Goal: Task Accomplishment & Management: Use online tool/utility

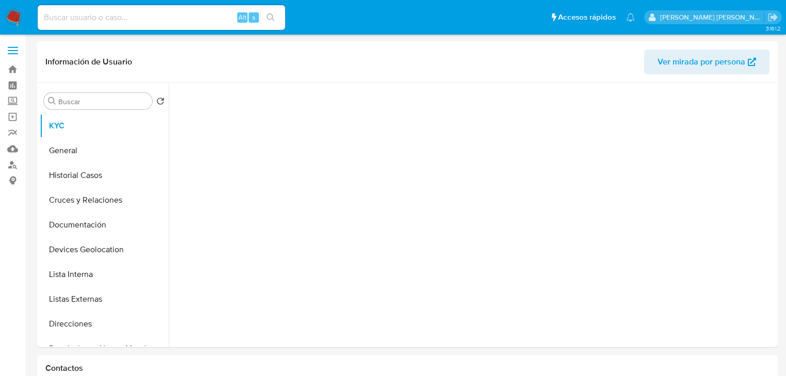
click at [69, 19] on input at bounding box center [162, 17] width 248 height 13
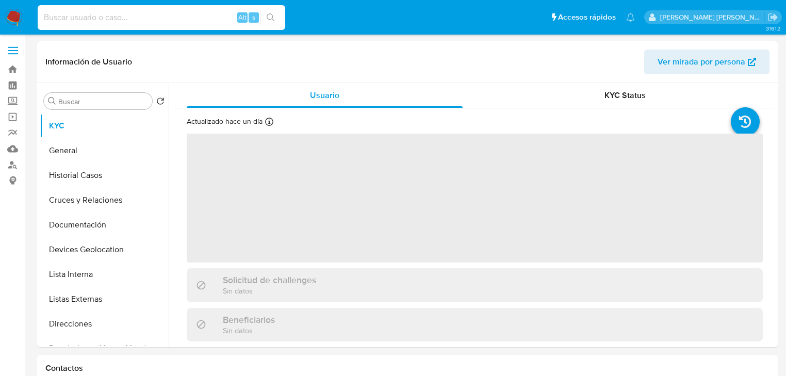
paste input "iJelwCYvbLIhVeOp1jfMhUxK"
type input "iJelwCYvbLIhVeOp1jfMhUxK"
select select "10"
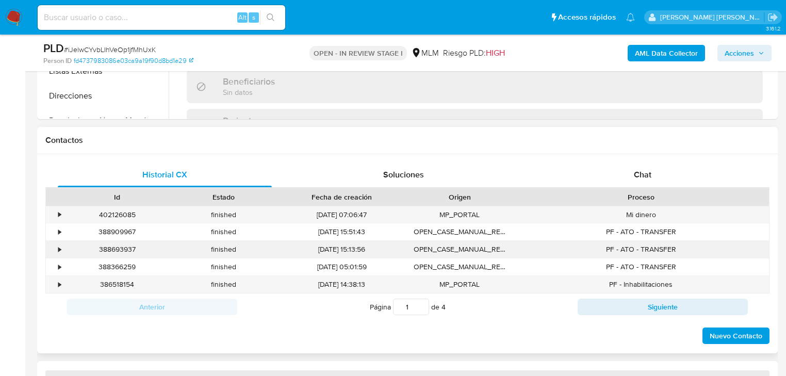
select select "10"
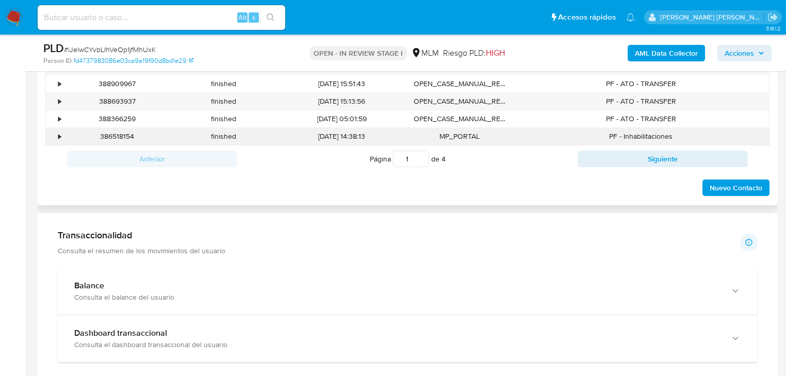
scroll to position [578, 0]
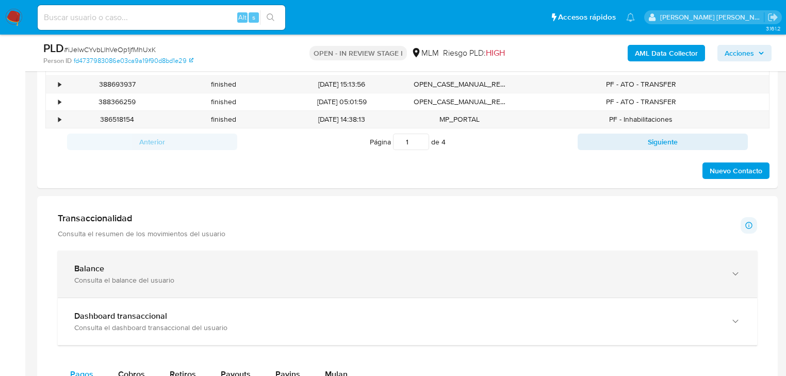
click at [164, 271] on div "Balance" at bounding box center [397, 269] width 646 height 10
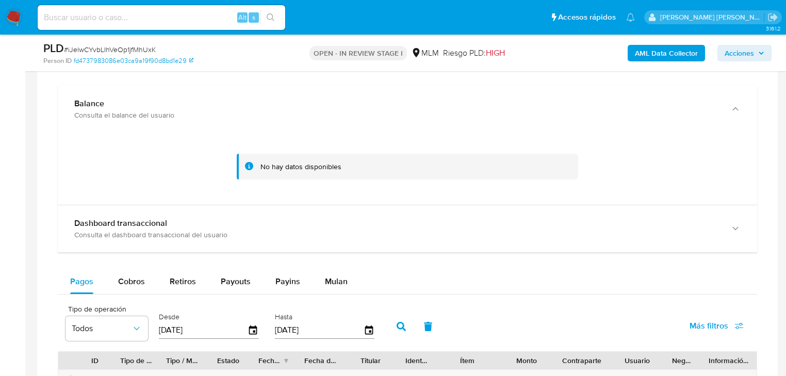
drag, startPoint x: 172, startPoint y: 219, endPoint x: 338, endPoint y: 264, distance: 171.7
click at [173, 218] on div "Dashboard transaccional" at bounding box center [397, 223] width 646 height 10
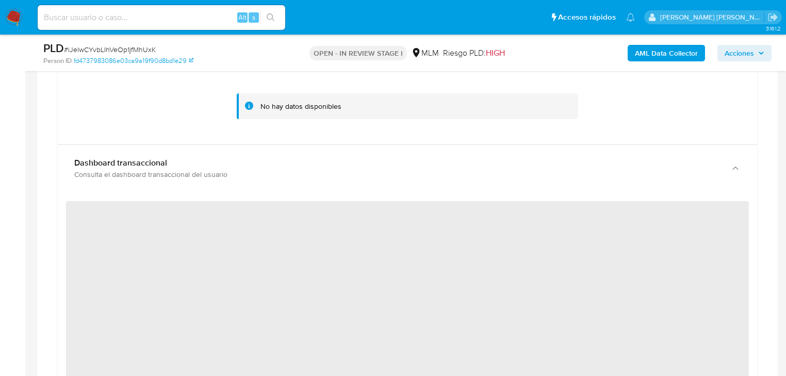
scroll to position [867, 0]
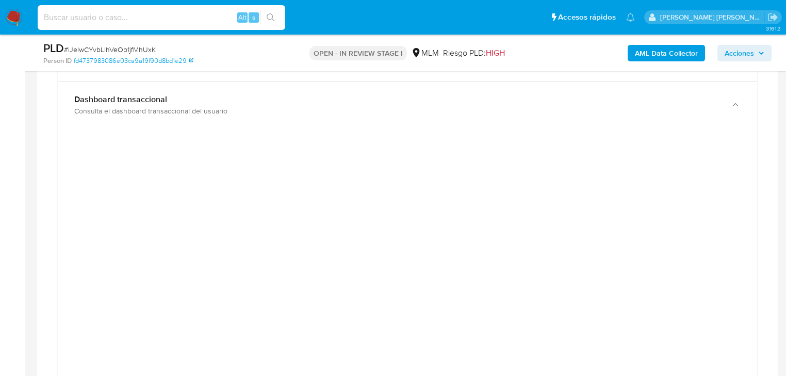
click at [124, 12] on input at bounding box center [162, 17] width 248 height 13
paste input "836157304"
type input "836157304"
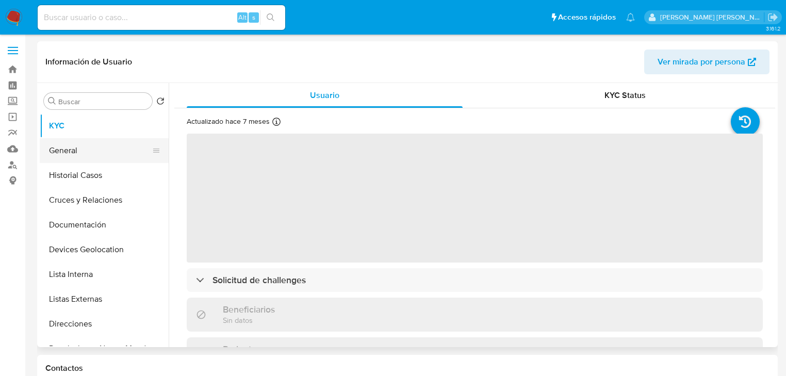
click at [70, 161] on button "General" at bounding box center [100, 150] width 121 height 25
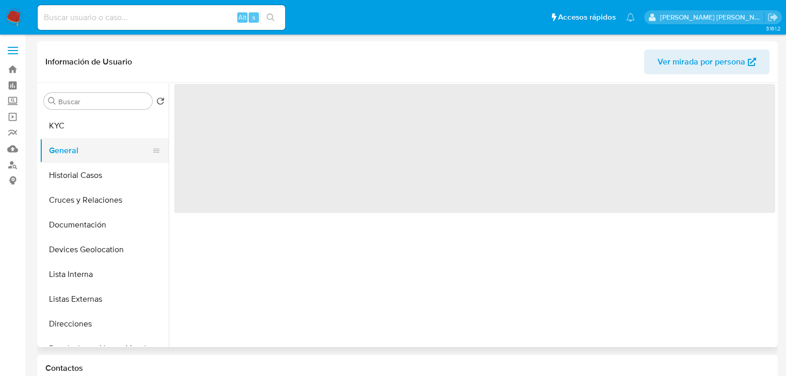
select select "10"
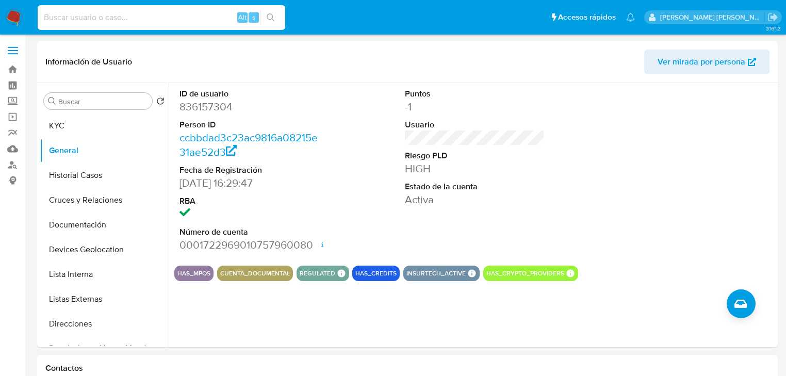
click at [114, 17] on input at bounding box center [162, 17] width 248 height 13
paste input "520418399"
type input "520418399"
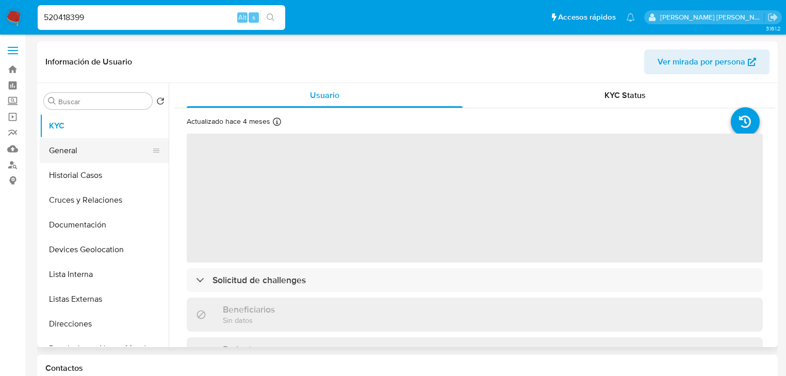
click at [74, 149] on button "General" at bounding box center [100, 150] width 121 height 25
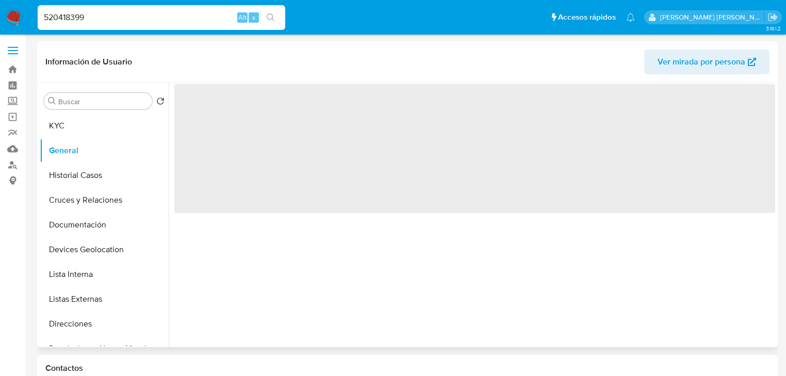
select select "10"
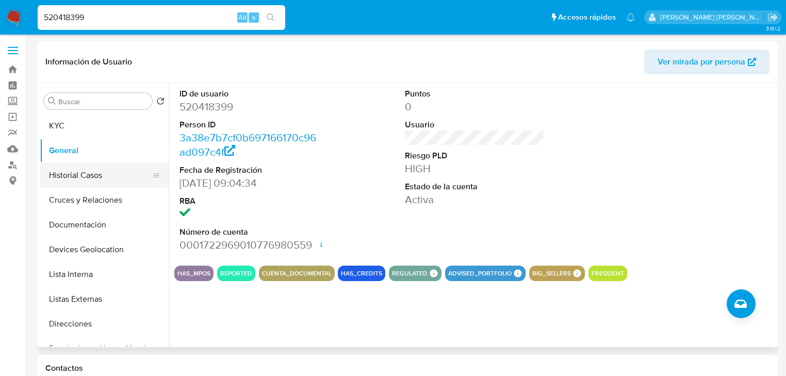
click at [106, 184] on button "Historial Casos" at bounding box center [100, 175] width 121 height 25
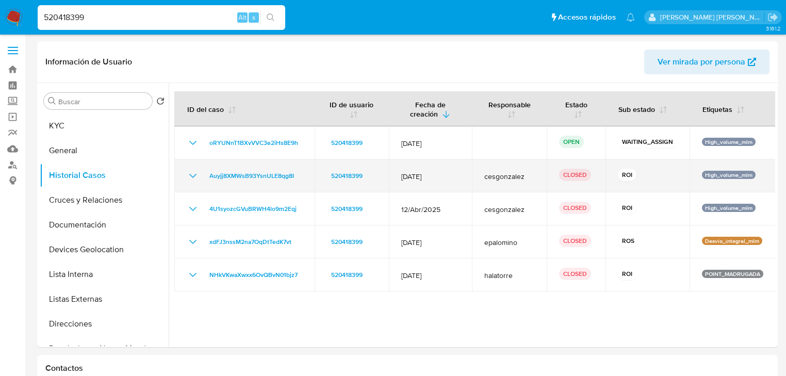
drag, startPoint x: 487, startPoint y: 246, endPoint x: 223, endPoint y: 184, distance: 271.3
click at [223, 184] on tbody "oRYUNnT1BXvVVC3e2iHs8E9h 520418399 12/Sept/2025 OPEN WAITING_ASSIGN High_volume…" at bounding box center [475, 208] width 602 height 165
click at [192, 174] on icon "Mostrar/Ocultar" at bounding box center [193, 176] width 12 height 12
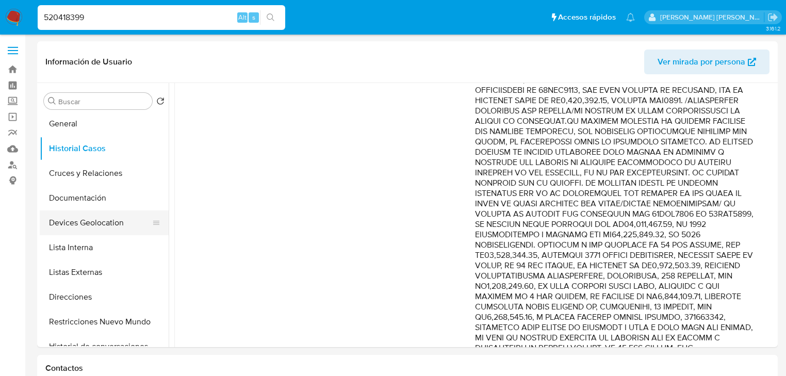
scroll to position [41, 0]
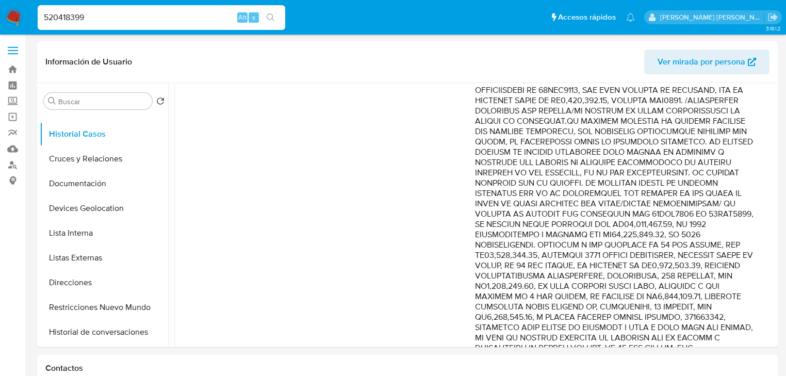
drag, startPoint x: 159, startPoint y: 19, endPoint x: 0, endPoint y: -21, distance: 163.8
paste input "2572217776"
type input "2572217776"
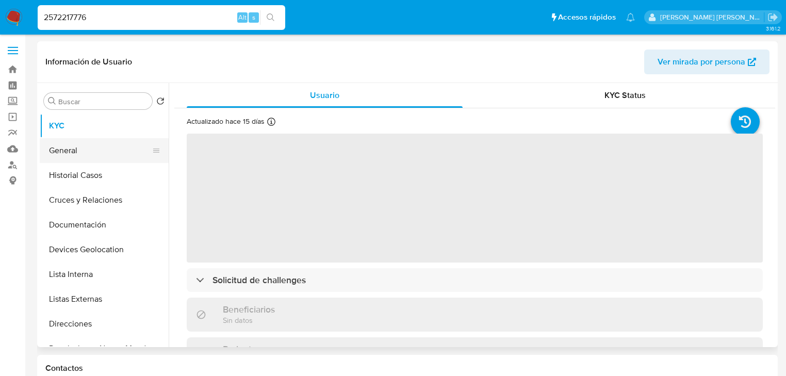
select select "10"
click at [76, 143] on button "General" at bounding box center [100, 150] width 121 height 25
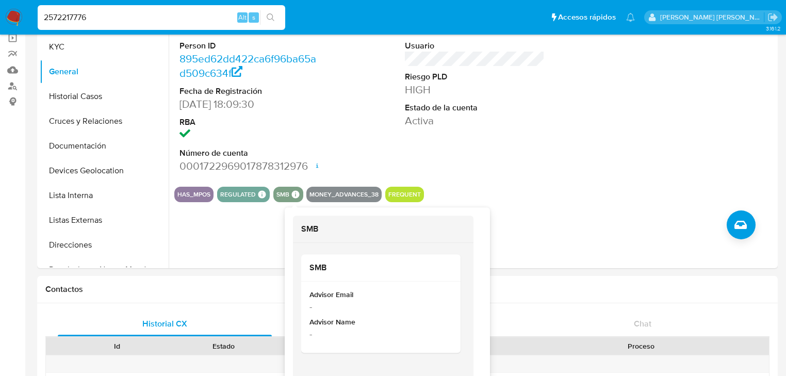
scroll to position [83, 0]
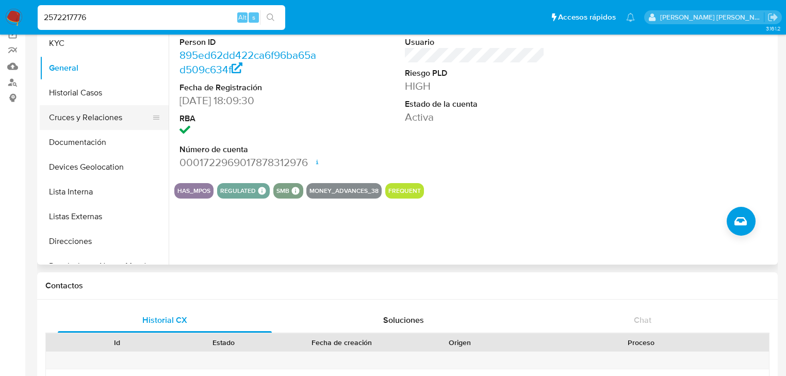
drag, startPoint x: 115, startPoint y: 98, endPoint x: 140, endPoint y: 108, distance: 27.3
click at [115, 96] on button "Historial Casos" at bounding box center [104, 92] width 129 height 25
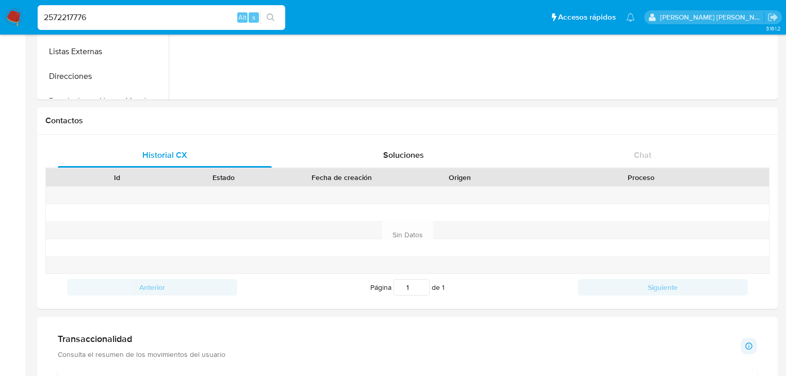
scroll to position [371, 0]
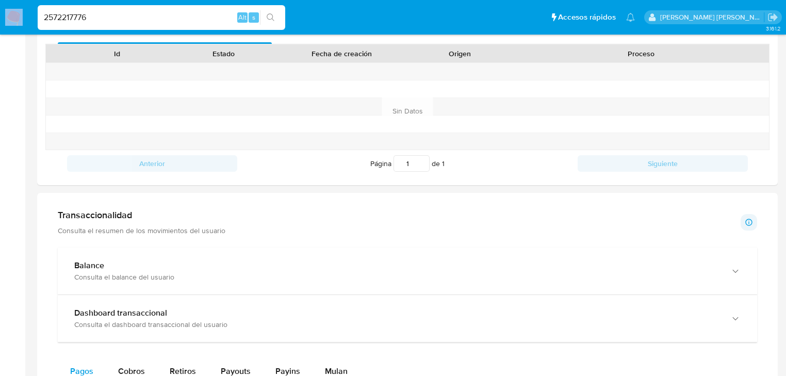
drag, startPoint x: 112, startPoint y: 26, endPoint x: 21, endPoint y: 17, distance: 91.3
click at [19, 17] on nav "Pausado Ver notificaciones 2572217776 Alt s Accesos rápidos Presiona las siguie…" at bounding box center [393, 17] width 786 height 35
drag, startPoint x: 95, startPoint y: 25, endPoint x: 108, endPoint y: 20, distance: 14.4
click at [97, 23] on div "2572217776 Alt s" at bounding box center [162, 17] width 248 height 25
drag, startPoint x: 96, startPoint y: 20, endPoint x: 0, endPoint y: -9, distance: 100.9
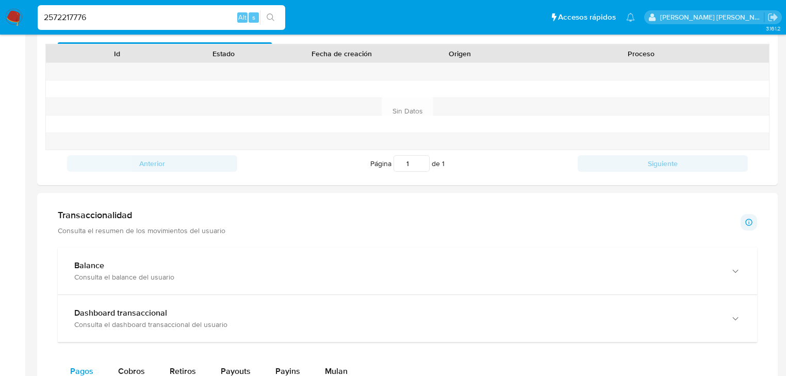
paste input "080847203"
type input "2080847203"
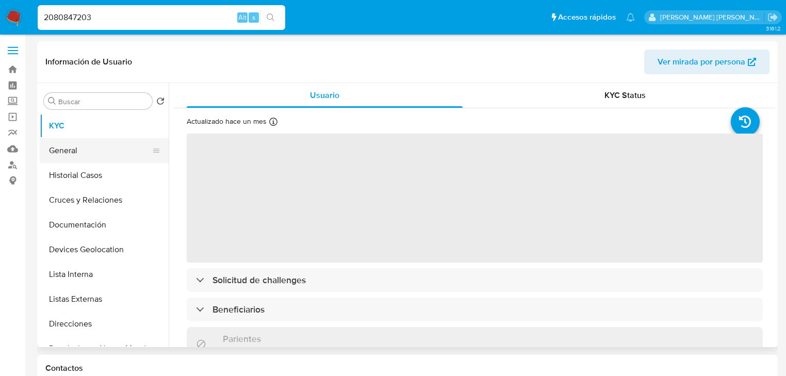
click at [70, 147] on button "General" at bounding box center [100, 150] width 121 height 25
select select "10"
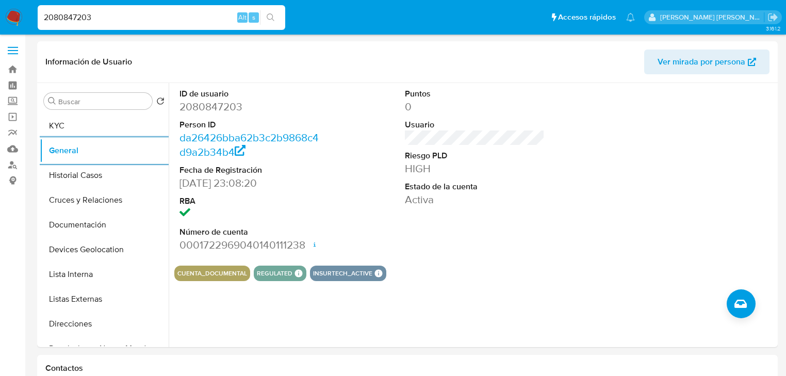
drag, startPoint x: 98, startPoint y: 15, endPoint x: 0, endPoint y: -34, distance: 109.1
paste input "17824895"
type input "17824895"
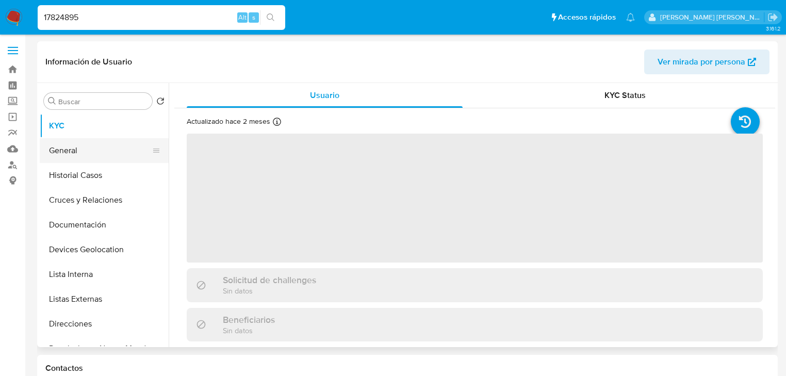
click at [95, 152] on button "General" at bounding box center [100, 150] width 121 height 25
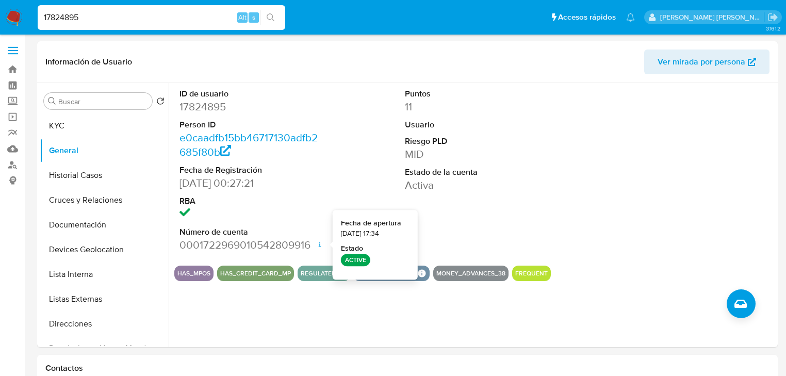
select select "10"
click at [91, 175] on button "Historial Casos" at bounding box center [104, 175] width 129 height 25
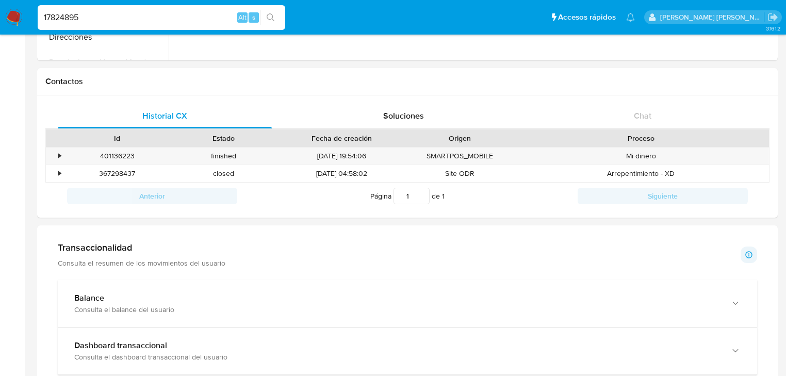
scroll to position [371, 0]
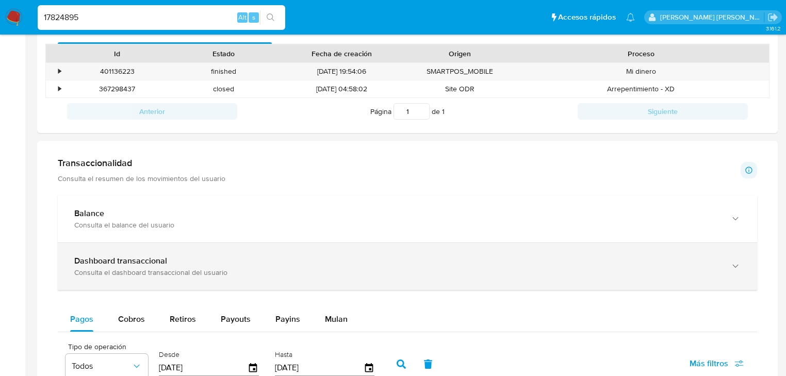
drag, startPoint x: 186, startPoint y: 261, endPoint x: 192, endPoint y: 259, distance: 5.8
click at [186, 260] on div "Dashboard transaccional" at bounding box center [397, 261] width 646 height 10
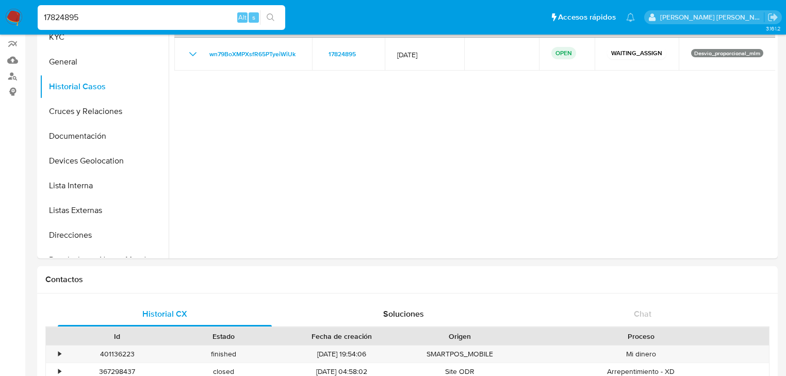
scroll to position [0, 0]
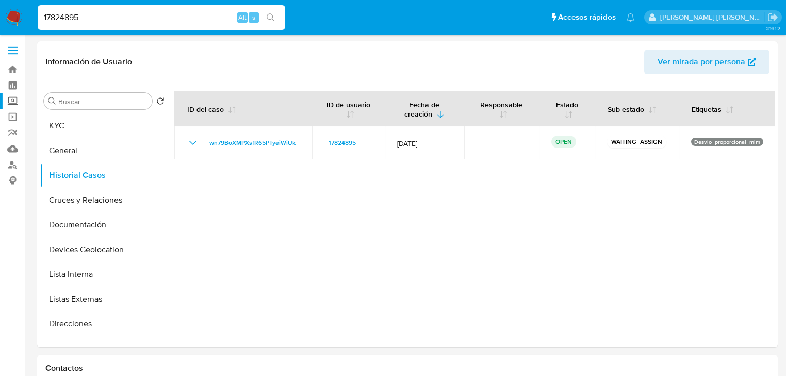
click at [14, 102] on label "Screening" at bounding box center [61, 101] width 123 height 16
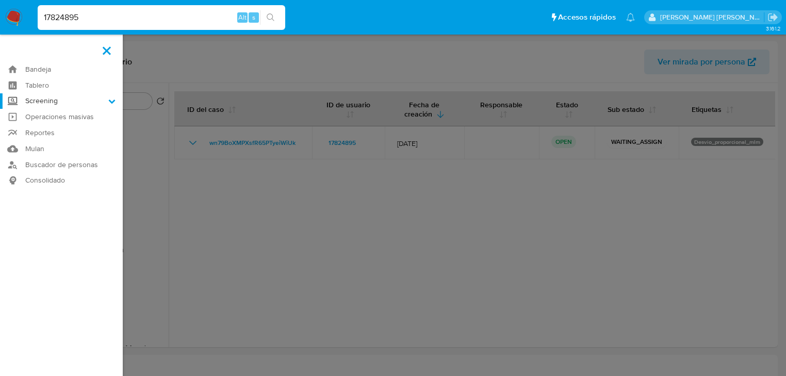
click at [0, 0] on input "Screening" at bounding box center [0, 0] width 0 height 0
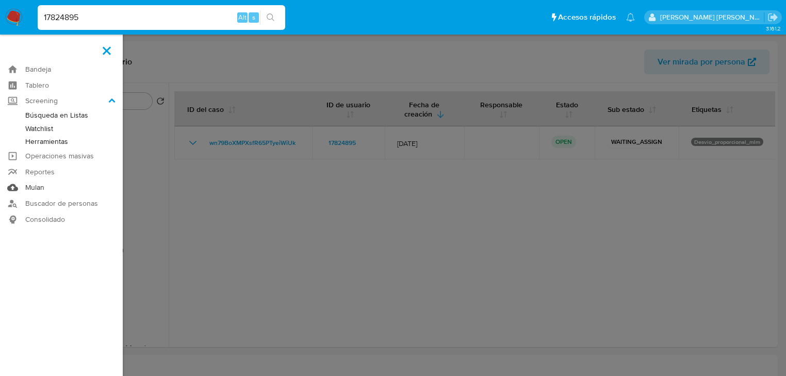
click at [38, 189] on link "Mulan" at bounding box center [61, 188] width 123 height 16
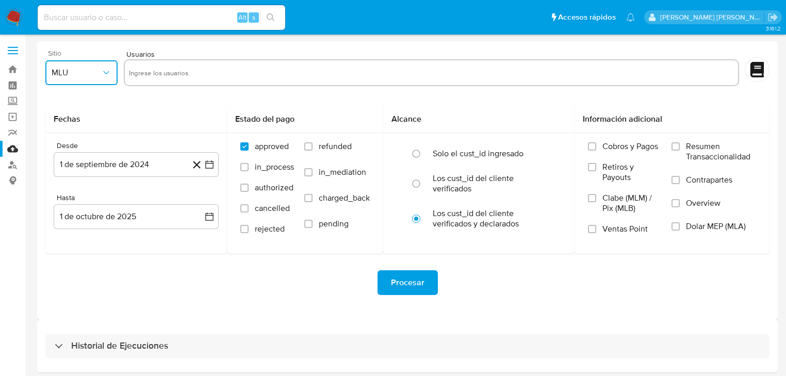
click at [70, 76] on span "MLU" at bounding box center [77, 73] width 50 height 10
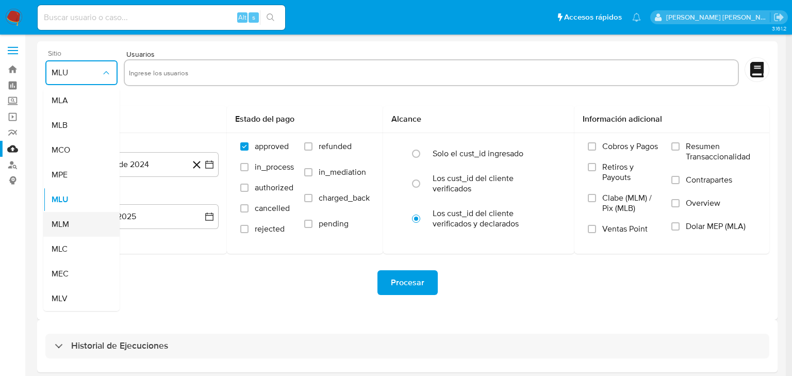
click at [77, 229] on div "MLM" at bounding box center [79, 224] width 54 height 25
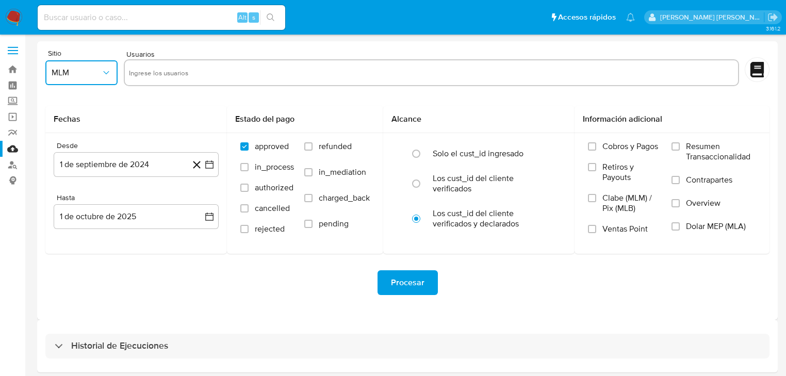
click at [185, 65] on input "text" at bounding box center [431, 72] width 605 height 17
paste input "17824895"
type input "17824895"
paste input "2250785862"
type input "2250785862"
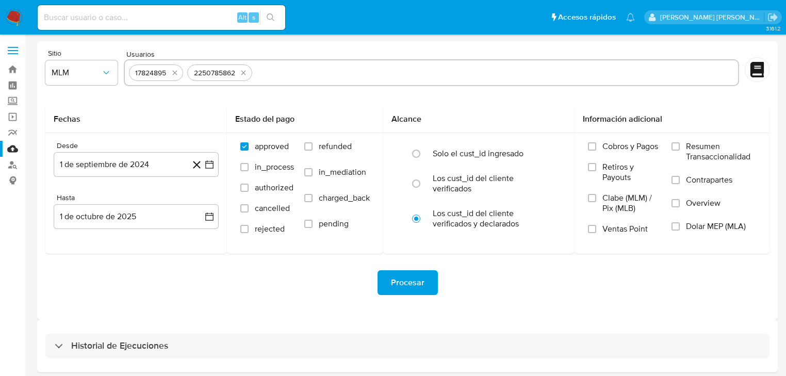
paste input "48778240"
type input "48778240"
paste input "491580331"
type input "491580331"
click at [149, 169] on button "1 de septiembre de 2024" at bounding box center [136, 164] width 165 height 25
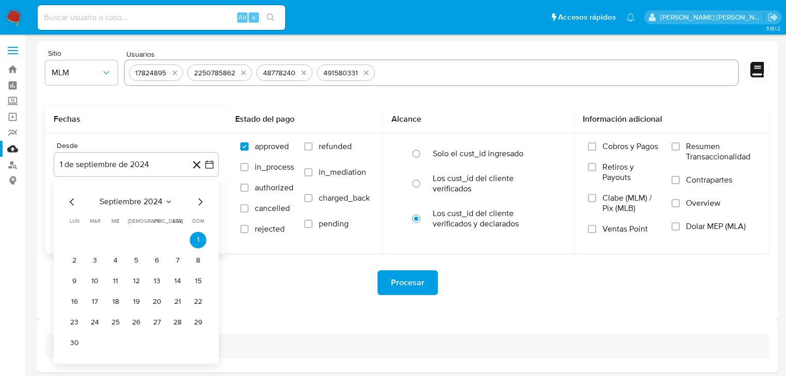
click at [152, 197] on span "septiembre 2024" at bounding box center [131, 202] width 63 height 10
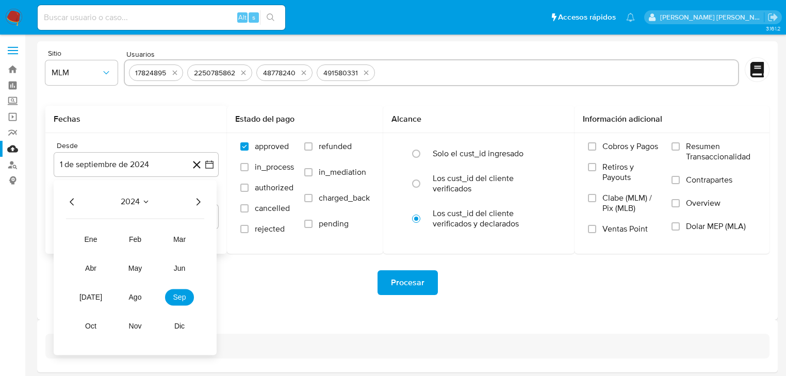
click at [196, 204] on icon "Año siguiente" at bounding box center [198, 202] width 12 height 12
click at [180, 241] on span "mar" at bounding box center [179, 239] width 12 height 8
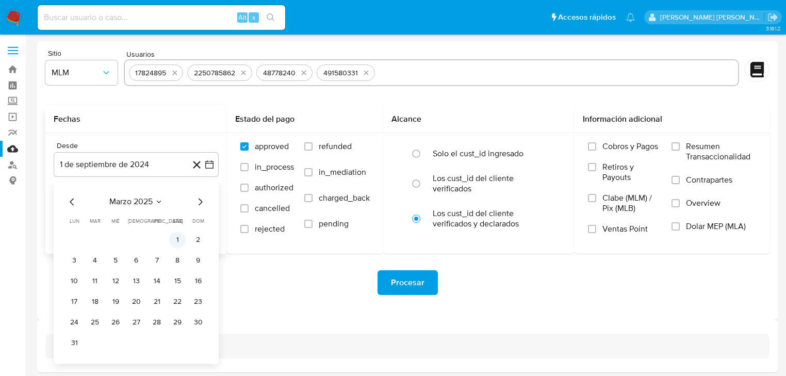
click at [180, 241] on button "1" at bounding box center [177, 240] width 17 height 17
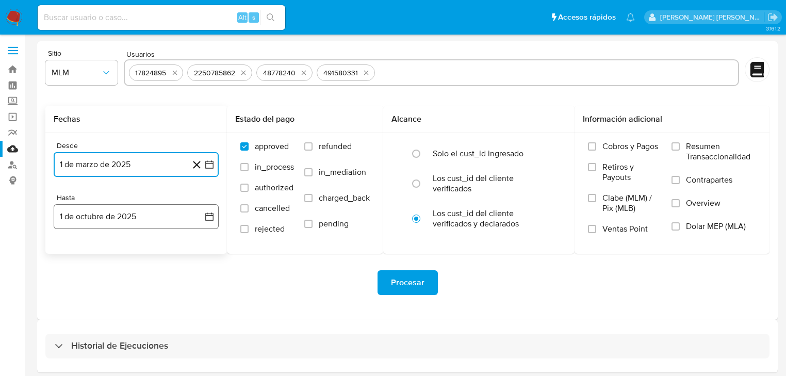
click at [147, 226] on button "1 de octubre de 2025" at bounding box center [136, 216] width 165 height 25
click at [70, 253] on icon "Mes anterior" at bounding box center [72, 254] width 12 height 12
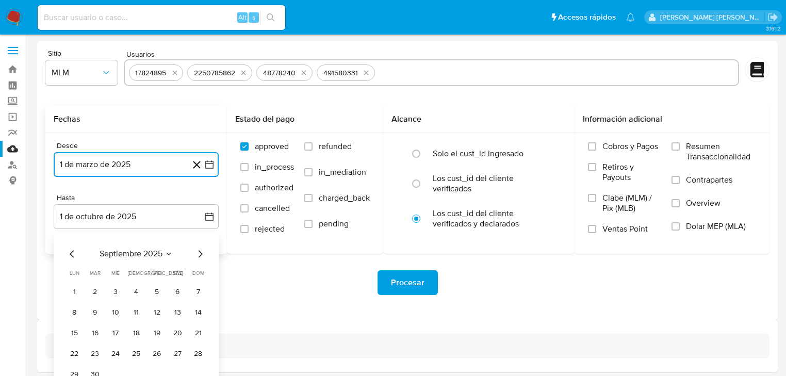
click at [70, 254] on icon "Mes anterior" at bounding box center [72, 253] width 4 height 7
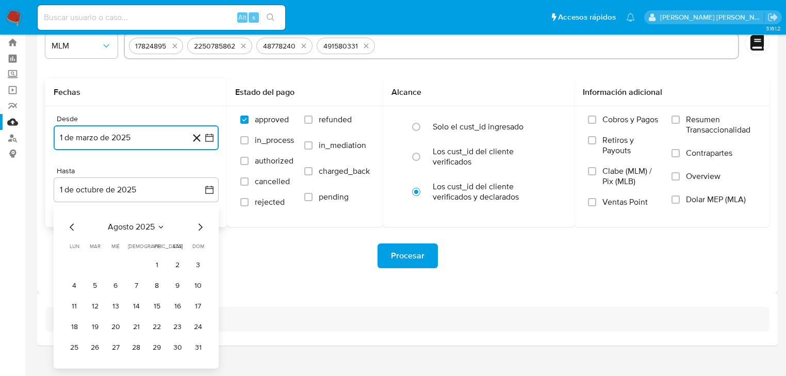
scroll to position [40, 0]
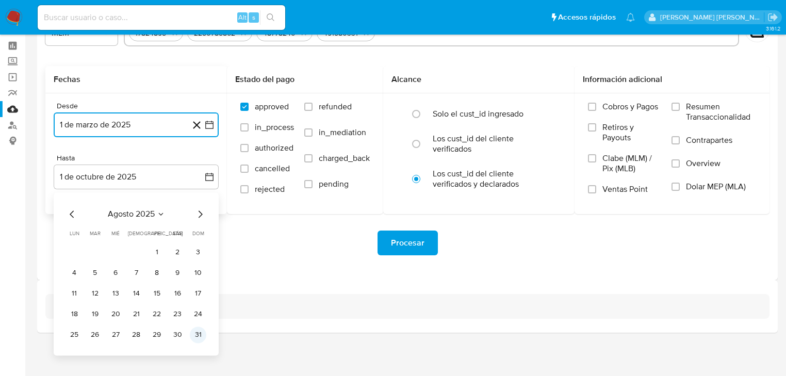
click at [194, 334] on button "31" at bounding box center [198, 335] width 17 height 17
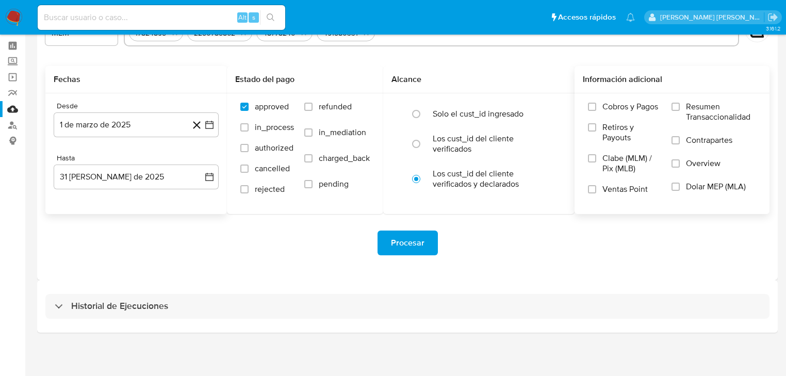
click at [699, 169] on label "Overview" at bounding box center [714, 169] width 85 height 23
click at [680, 168] on input "Overview" at bounding box center [676, 163] width 8 height 8
click at [407, 241] on span "Procesar" at bounding box center [408, 243] width 34 height 23
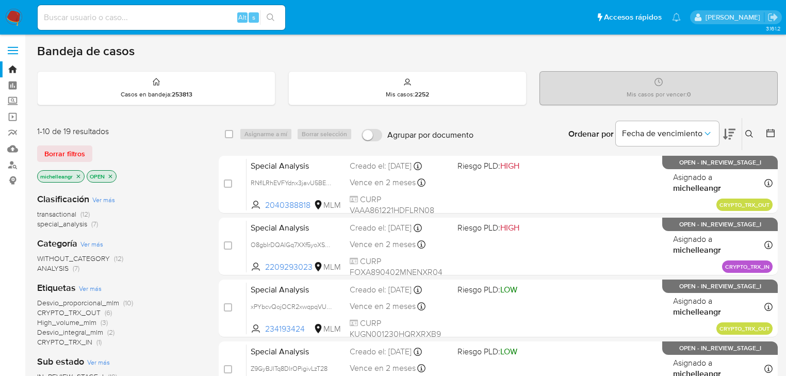
click at [75, 178] on icon "close-filter" at bounding box center [78, 176] width 6 height 6
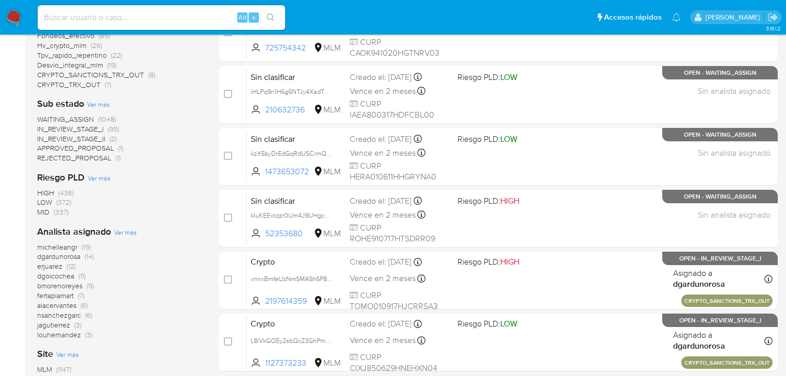
scroll to position [413, 0]
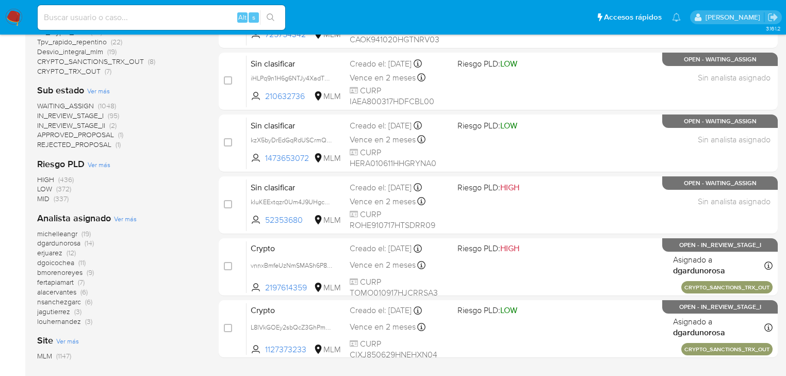
click at [71, 246] on span "dgardunorosa" at bounding box center [58, 243] width 43 height 10
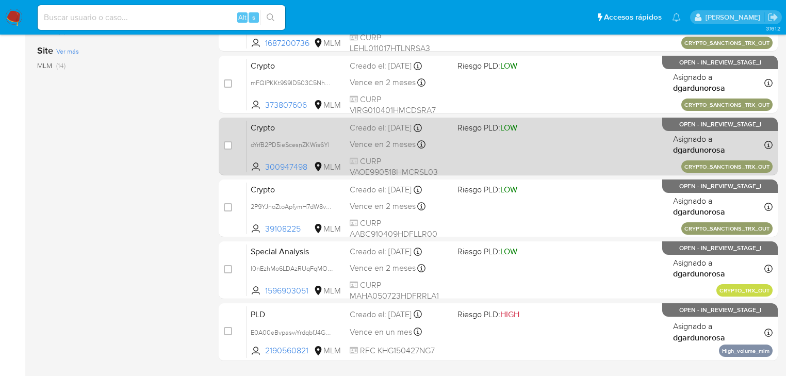
scroll to position [413, 0]
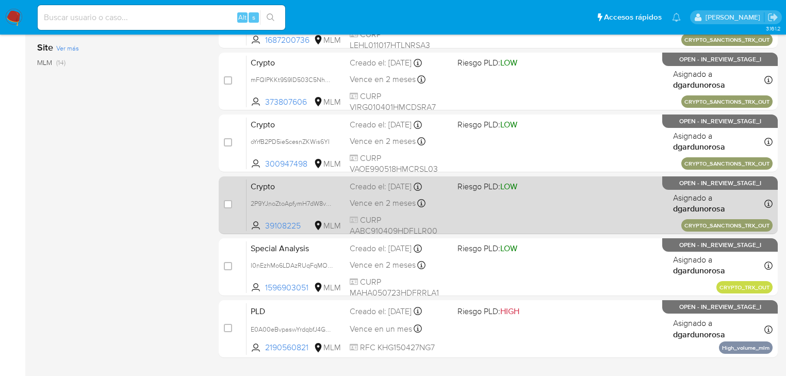
click at [302, 184] on span "Crypto" at bounding box center [296, 185] width 91 height 13
drag, startPoint x: 775, startPoint y: 225, endPoint x: 679, endPoint y: 223, distance: 96.0
click at [679, 223] on div "case-item-checkbox No es posible asignar el caso Crypto 2P9YJnoZtoApfymH7dW8vaQ…" at bounding box center [498, 205] width 559 height 58
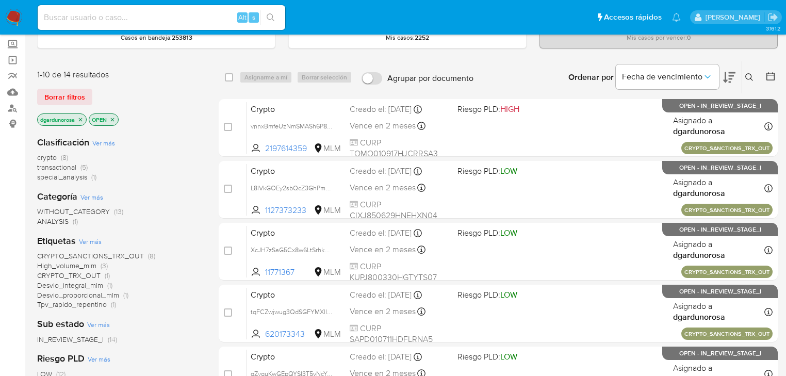
scroll to position [41, 0]
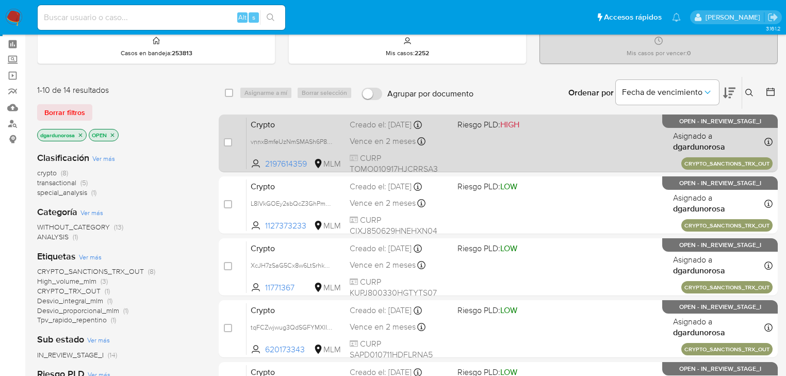
click at [291, 132] on div "Crypto vnnxBmfeUzNmSMASh6P8vHwg 2197614359 MLM Riesgo PLD: HIGH Creado el: 30/0…" at bounding box center [510, 143] width 526 height 52
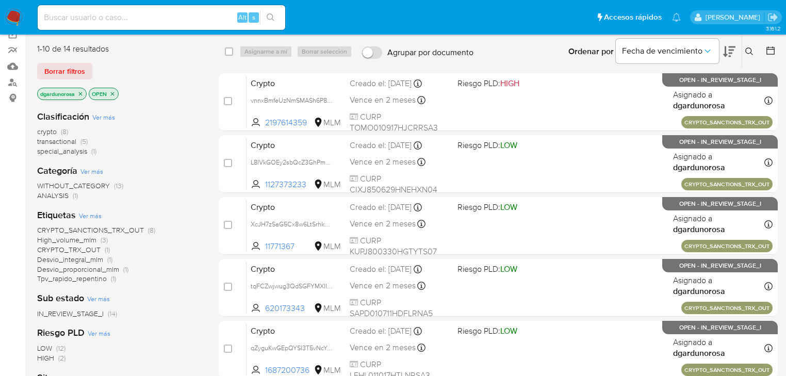
scroll to position [62, 0]
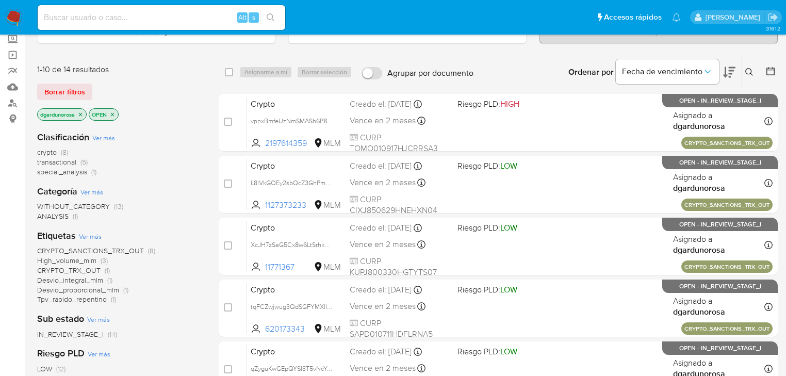
click at [79, 116] on icon "close-filter" at bounding box center [80, 114] width 6 height 6
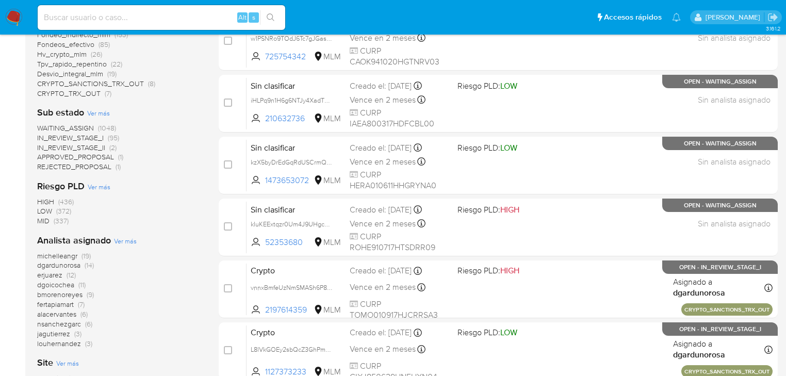
scroll to position [433, 0]
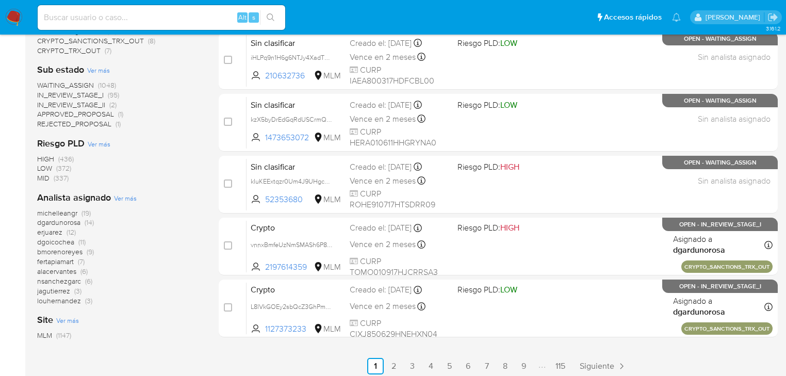
click at [82, 214] on span "(19)" at bounding box center [86, 213] width 9 height 10
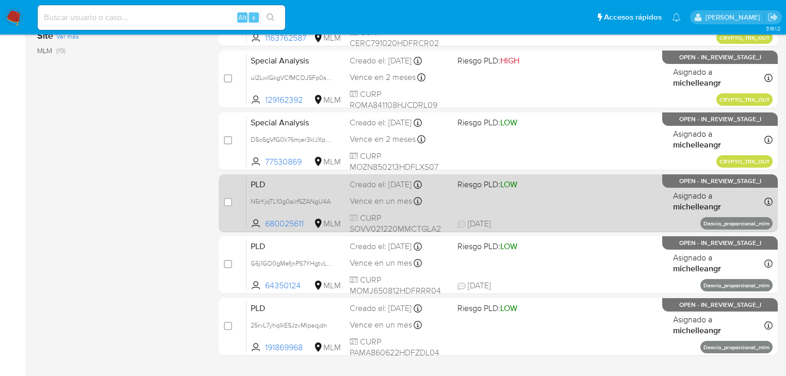
scroll to position [475, 0]
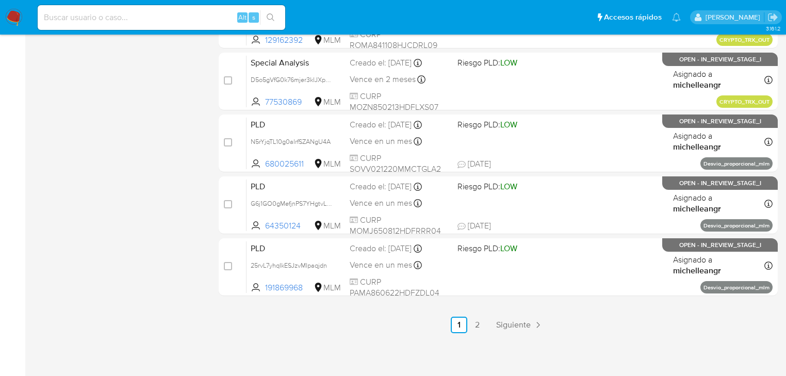
click at [514, 324] on span "Siguiente" at bounding box center [513, 325] width 35 height 8
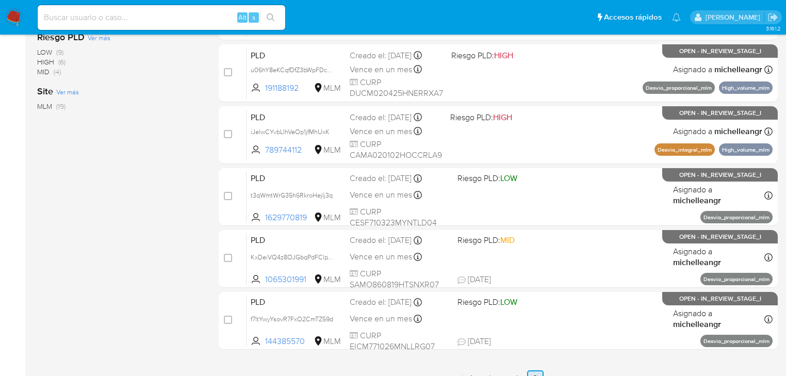
scroll to position [413, 0]
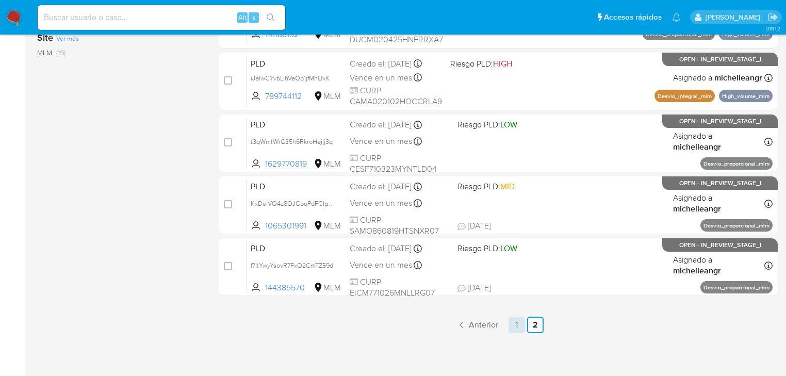
click at [516, 325] on link "1" at bounding box center [517, 325] width 17 height 17
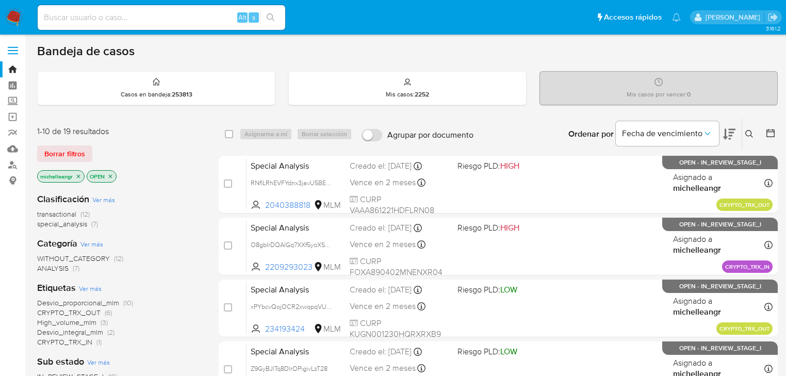
click at [78, 173] on icon "close-filter" at bounding box center [78, 176] width 6 height 6
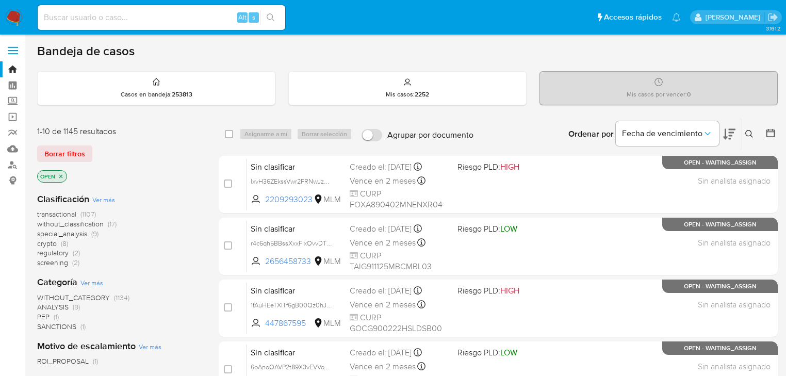
click at [747, 132] on icon at bounding box center [749, 134] width 8 height 8
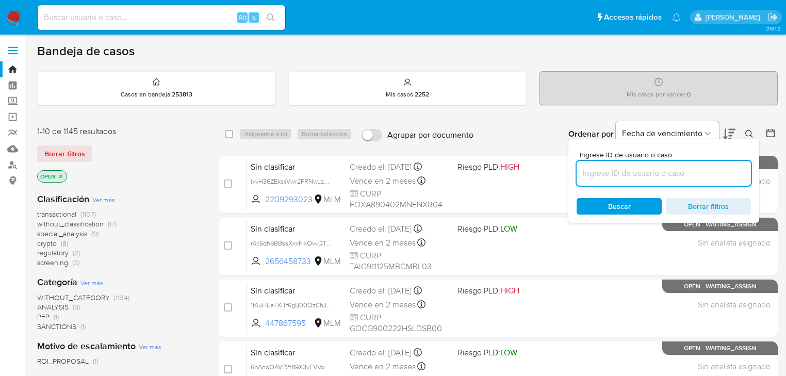
click at [607, 175] on input at bounding box center [664, 173] width 174 height 13
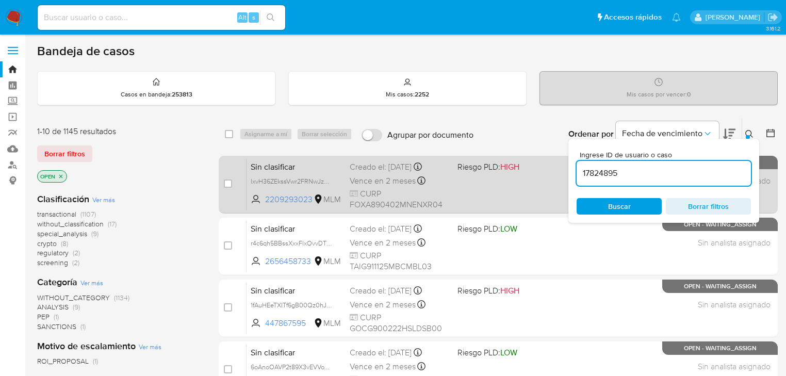
type input "17824895"
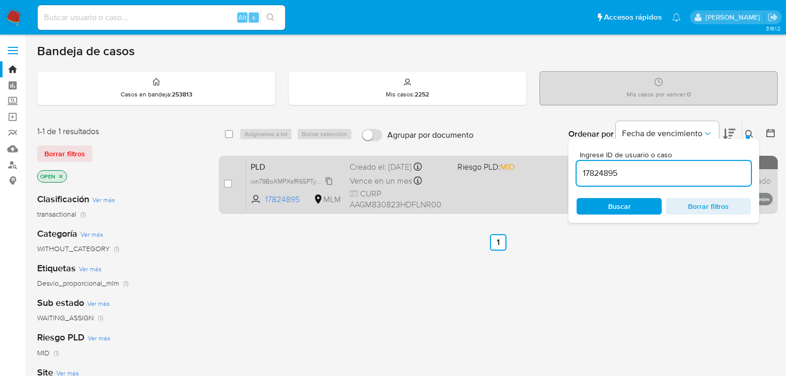
click at [326, 181] on span "wn79BoXMPXsfR65PTyeiWiUk" at bounding box center [294, 180] width 86 height 11
click at [226, 184] on input "checkbox" at bounding box center [228, 184] width 8 height 8
checkbox input "true"
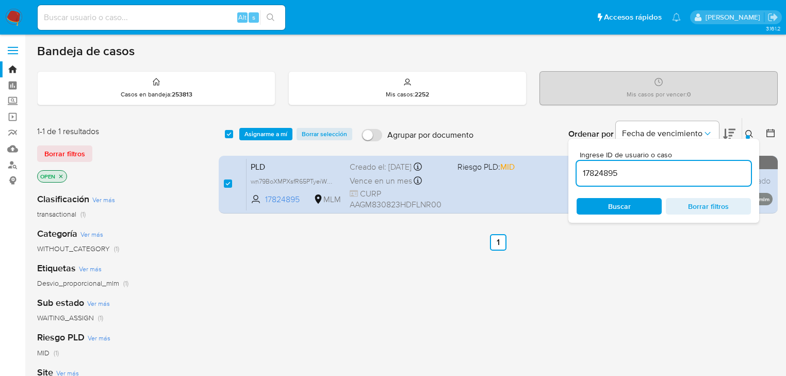
drag, startPoint x: 630, startPoint y: 171, endPoint x: 441, endPoint y: 152, distance: 190.3
click at [450, 153] on div "select-all-cases-checkbox Asignarme a mí Borrar selección Agrupar por documento…" at bounding box center [498, 168] width 559 height 100
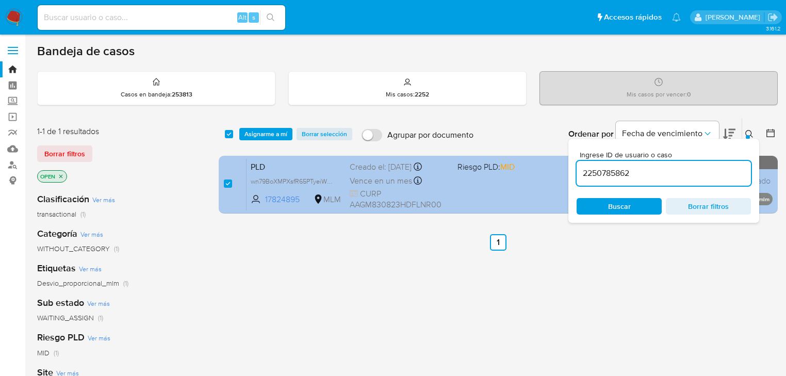
type input "2250785862"
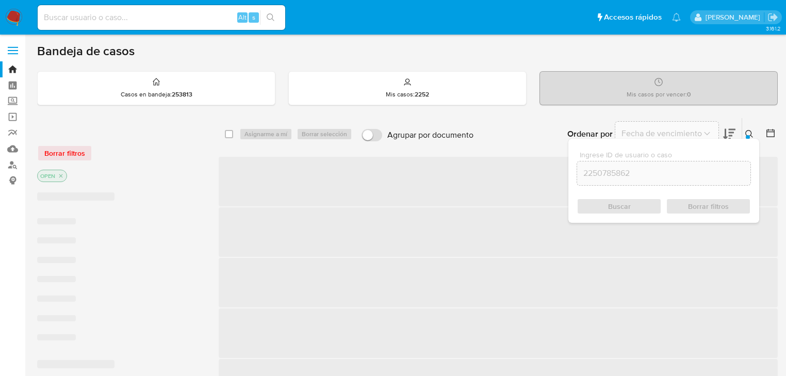
checkbox input "false"
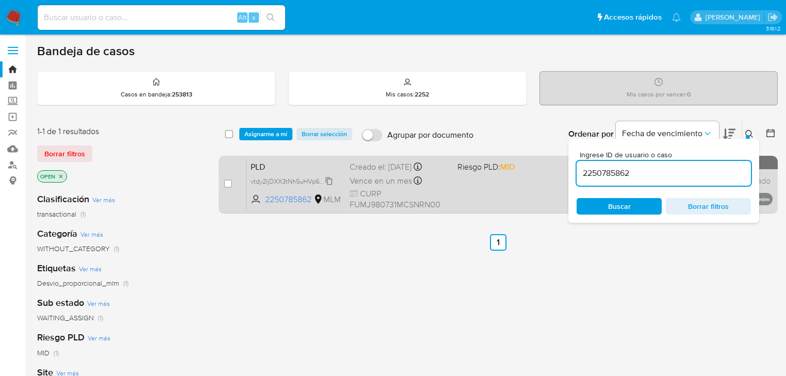
click at [330, 181] on span "vtdy2IjDXX3tNh5uHVp6ppKc" at bounding box center [292, 180] width 83 height 11
click at [224, 184] on input "checkbox" at bounding box center [228, 184] width 8 height 8
checkbox input "true"
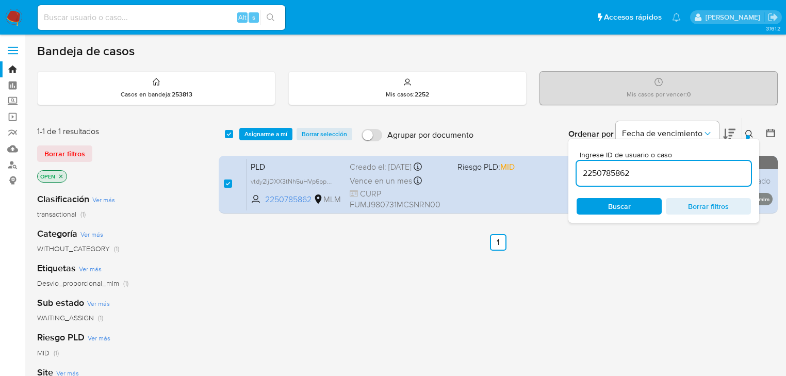
drag, startPoint x: 653, startPoint y: 174, endPoint x: 233, endPoint y: 148, distance: 421.2
click at [248, 148] on div "select-all-cases-checkbox Asignarme a mí Borrar selección Agrupar por documento…" at bounding box center [498, 134] width 559 height 32
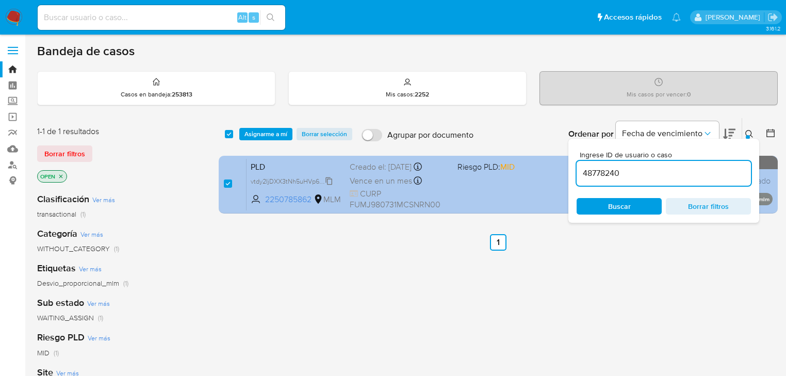
type input "48778240"
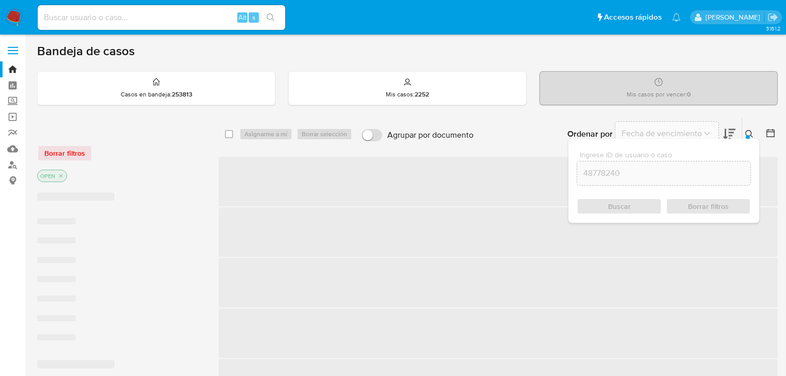
checkbox input "false"
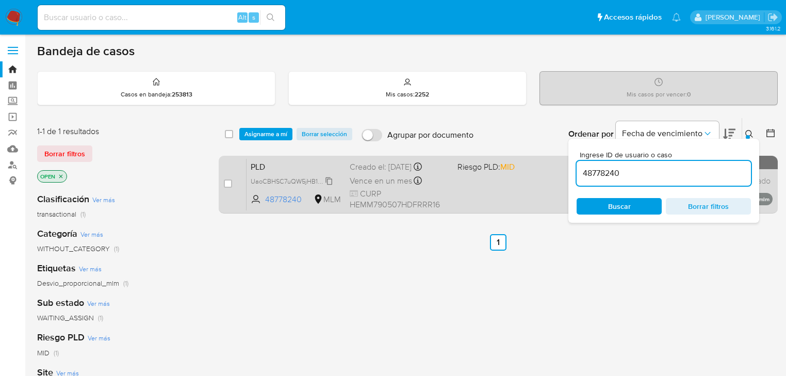
drag, startPoint x: 330, startPoint y: 182, endPoint x: 318, endPoint y: 180, distance: 12.6
click at [327, 181] on span "UaoCBHSC7uQW5jHB1wG0X3s6" at bounding box center [298, 180] width 95 height 11
click at [232, 182] on input "checkbox" at bounding box center [228, 184] width 8 height 8
checkbox input "true"
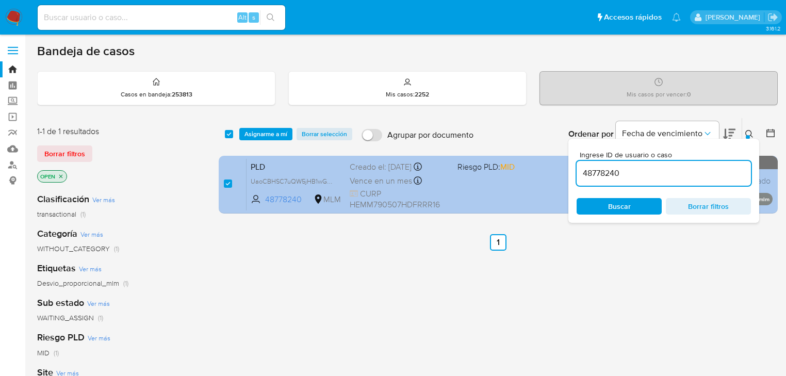
drag, startPoint x: 606, startPoint y: 171, endPoint x: 476, endPoint y: 168, distance: 130.6
click at [476, 168] on div "select-all-cases-checkbox Asignarme a mí Borrar selección Agrupar por documento…" at bounding box center [498, 168] width 559 height 100
type input "491580331"
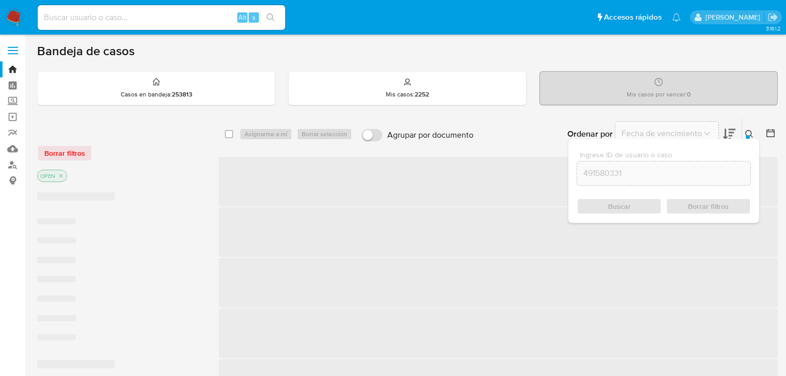
checkbox input "false"
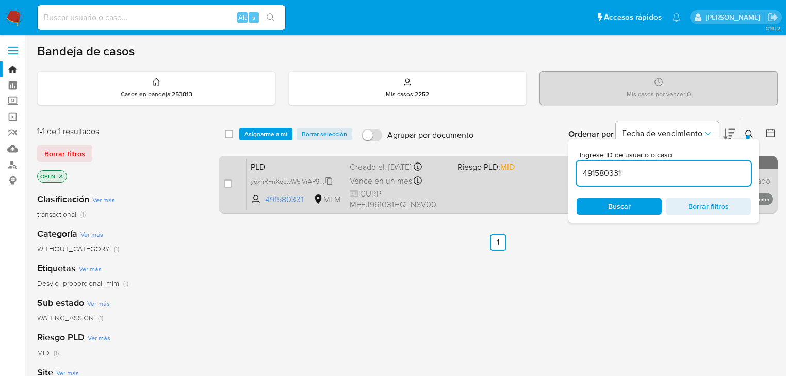
click at [327, 182] on span "yoxhRFnXqcwW5lVrAP9BAQQF" at bounding box center [296, 180] width 91 height 11
click at [226, 182] on input "checkbox" at bounding box center [228, 184] width 8 height 8
checkbox input "true"
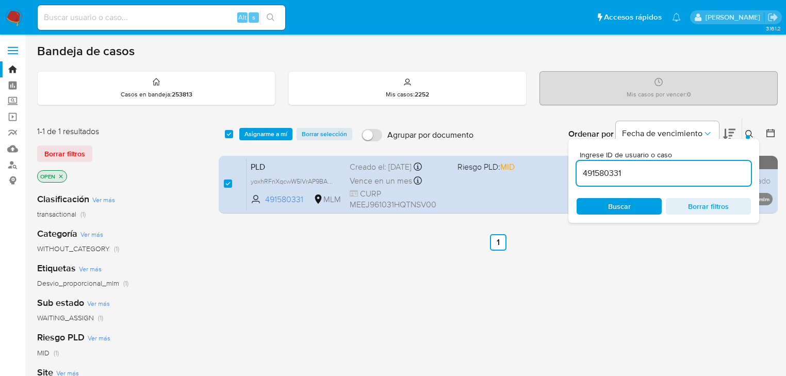
click at [107, 17] on input at bounding box center [162, 17] width 248 height 13
paste input "wn79BoXMPXsfR65PTyeiWiUk"
type input "wn79BoXMPXsfR65PTyeiWiUk"
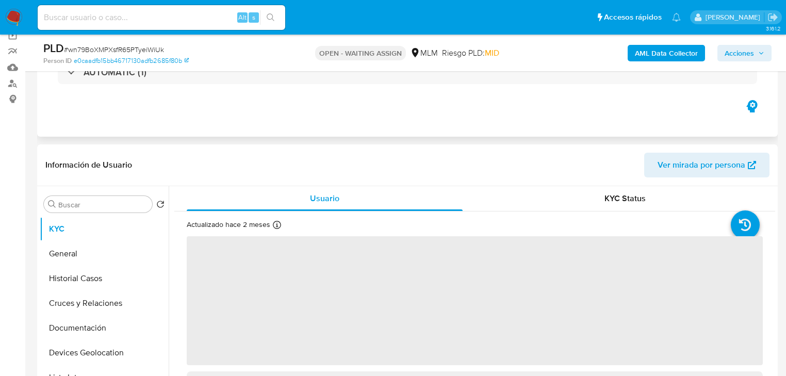
scroll to position [83, 0]
select select "10"
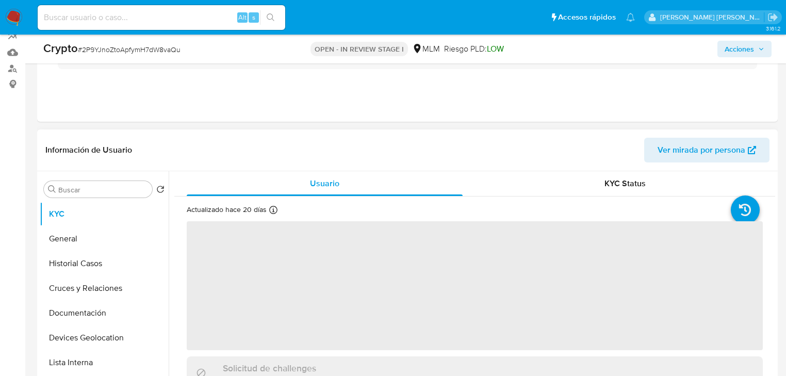
scroll to position [206, 0]
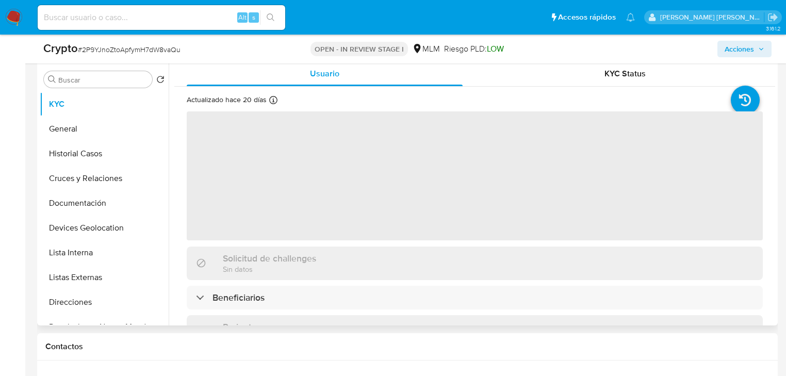
select select "10"
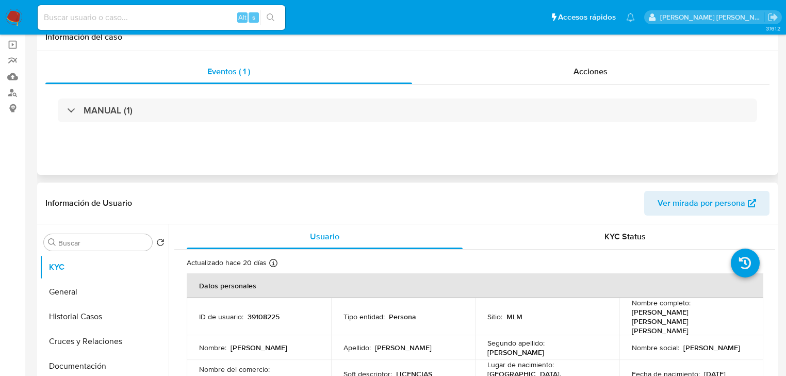
scroll to position [0, 0]
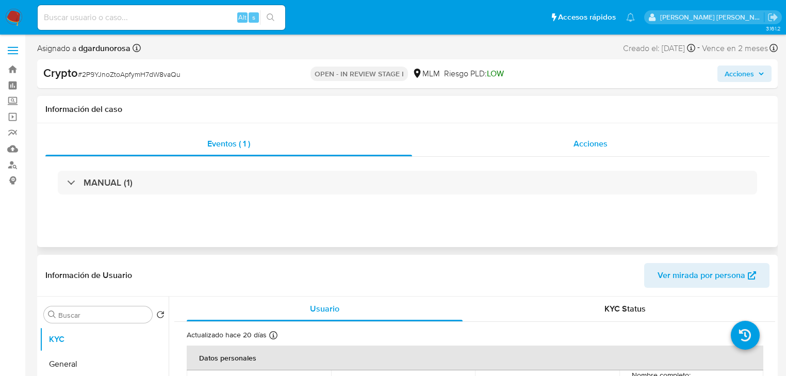
click at [621, 138] on div "Acciones" at bounding box center [591, 144] width 358 height 25
click at [596, 144] on span "Acciones" at bounding box center [591, 144] width 34 height 12
select select "10"
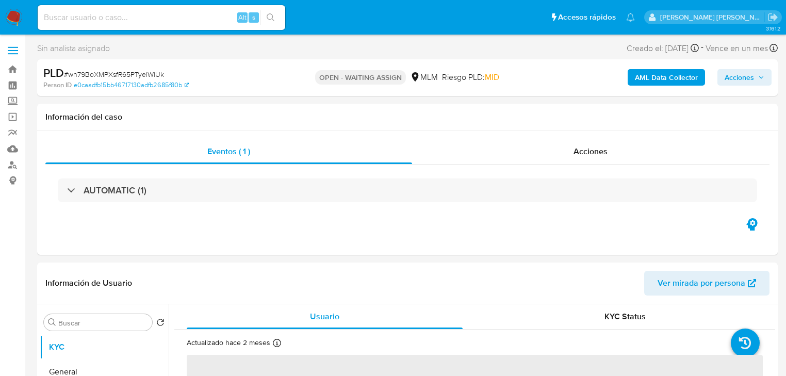
select select "10"
click at [14, 15] on img at bounding box center [14, 18] width 18 height 18
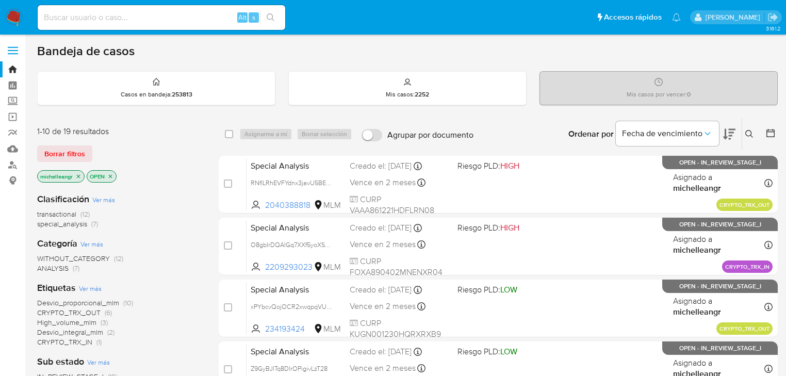
click at [78, 175] on icon "close-filter" at bounding box center [79, 176] width 4 height 4
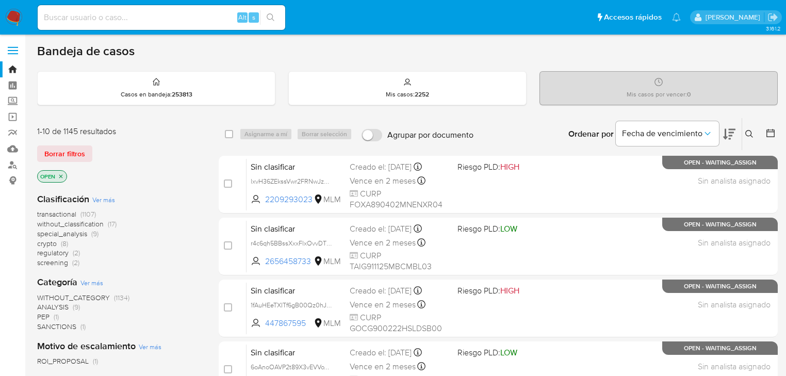
click at [749, 133] on icon at bounding box center [749, 134] width 8 height 8
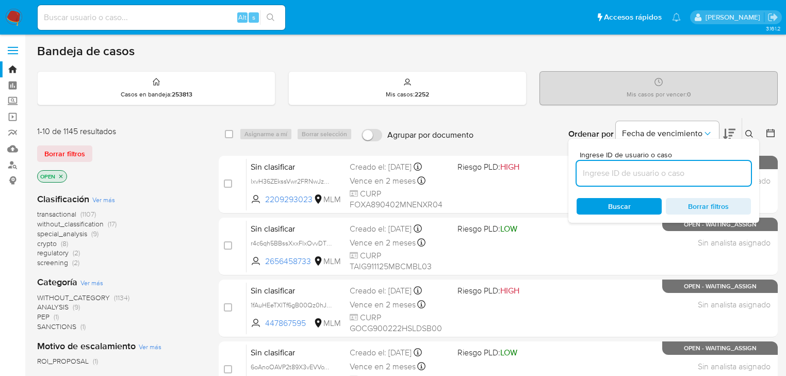
click at [621, 174] on input at bounding box center [664, 173] width 174 height 13
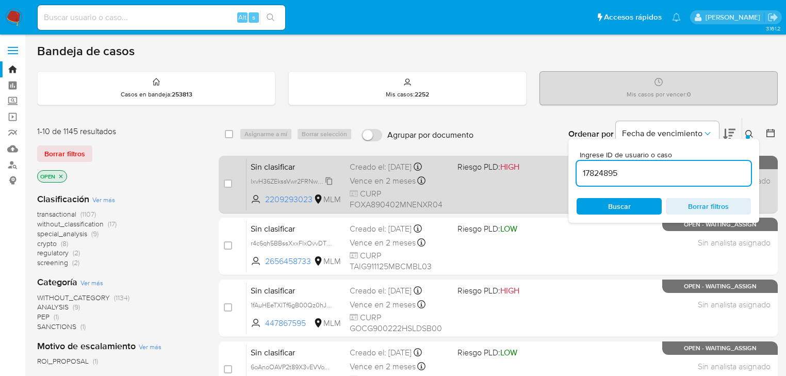
type input "17824895"
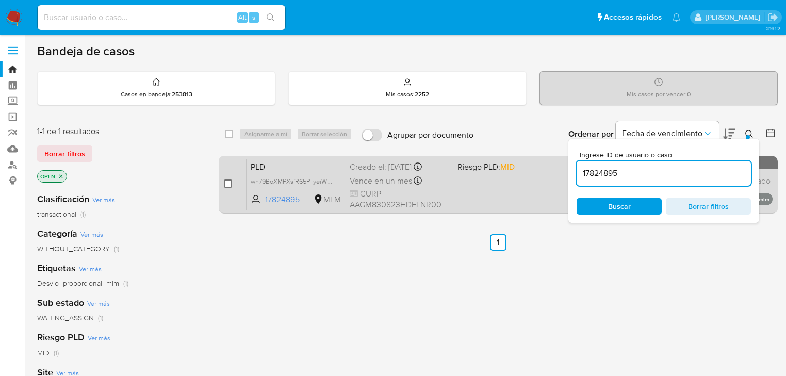
click at [228, 184] on input "checkbox" at bounding box center [228, 184] width 8 height 8
checkbox input "true"
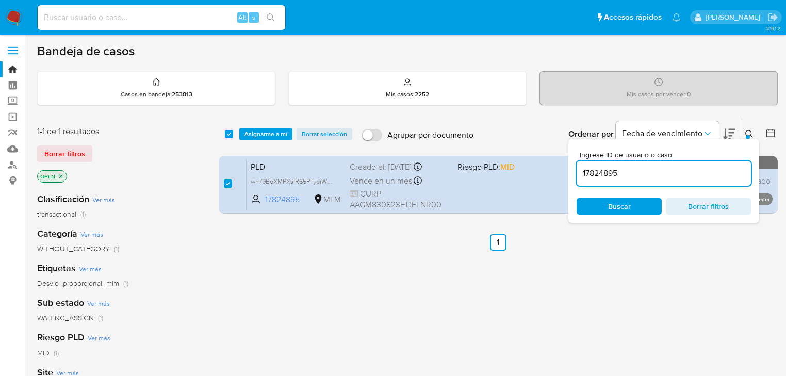
click at [431, 161] on div "select-all-cases-checkbox Asignarme a mí Borrar selección Agrupar por documento…" at bounding box center [498, 168] width 559 height 100
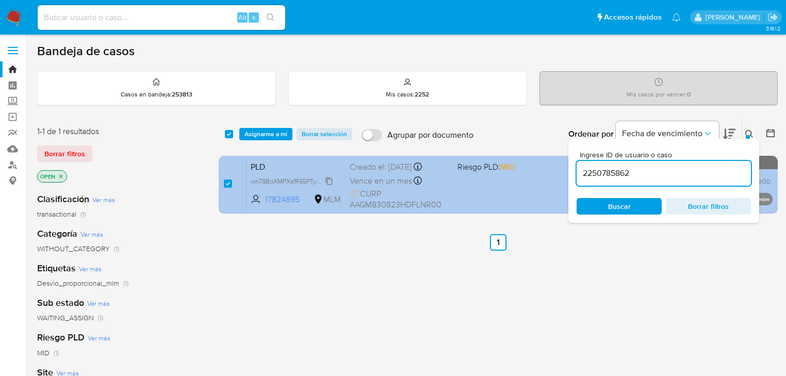
type input "2250785862"
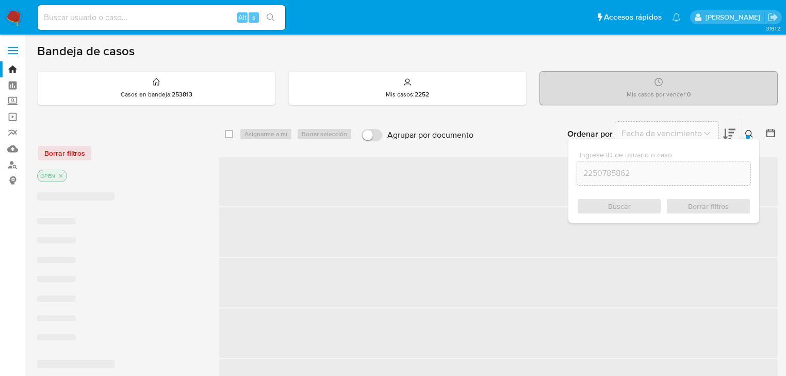
checkbox input "false"
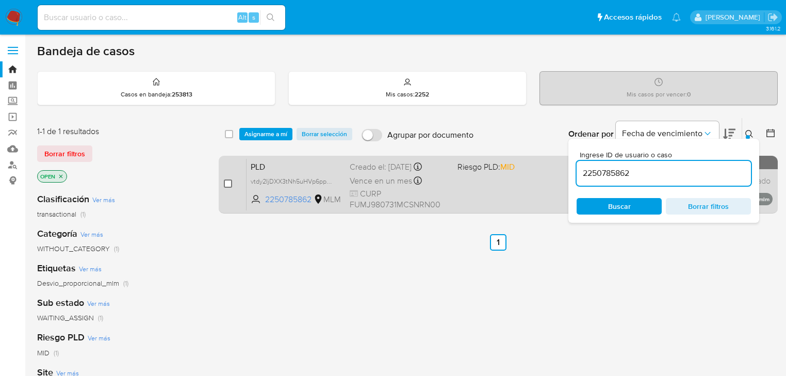
click at [227, 186] on input "checkbox" at bounding box center [228, 184] width 8 height 8
checkbox input "true"
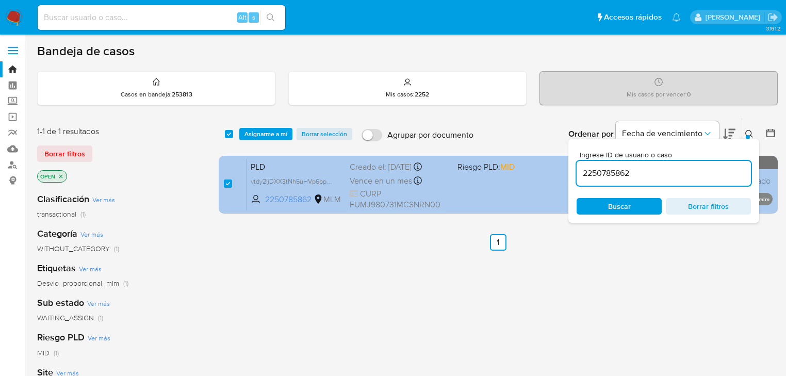
drag, startPoint x: 653, startPoint y: 171, endPoint x: 454, endPoint y: 160, distance: 199.4
click at [454, 160] on div "select-all-cases-checkbox Asignarme a mí Borrar selección Agrupar por documento…" at bounding box center [498, 168] width 559 height 100
type input "48778240"
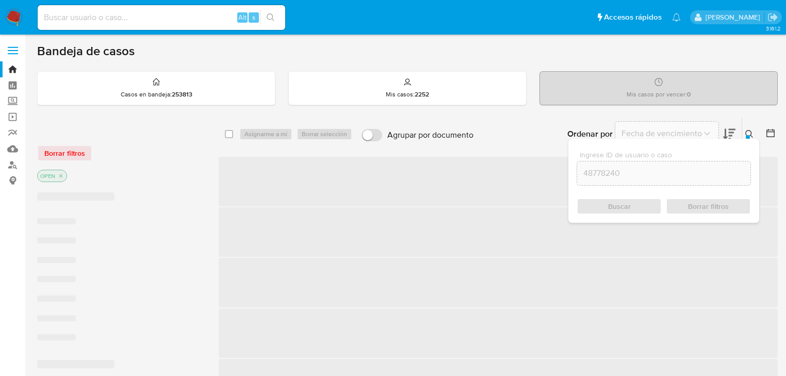
checkbox input "false"
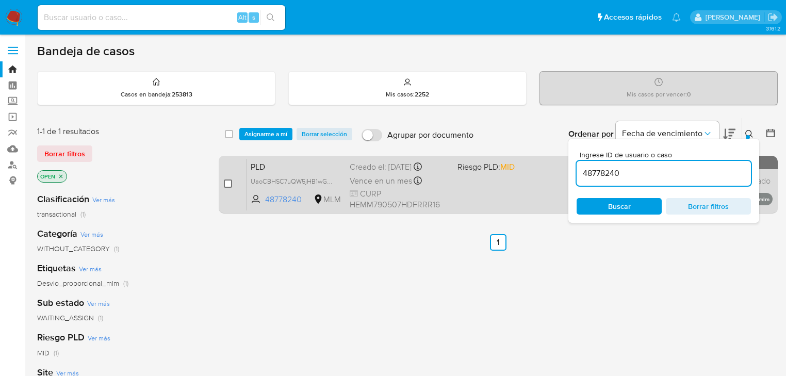
click at [227, 184] on input "checkbox" at bounding box center [228, 184] width 8 height 8
checkbox input "true"
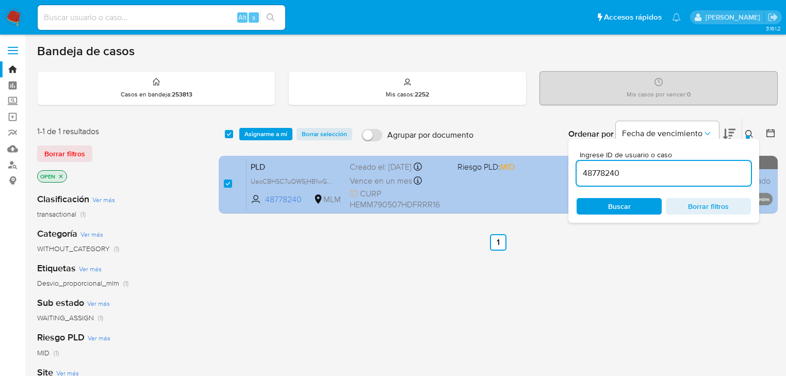
drag, startPoint x: 507, startPoint y: 167, endPoint x: 349, endPoint y: 168, distance: 157.9
click at [363, 157] on div "select-all-cases-checkbox Asignarme a mí Borrar selección Agrupar por documento…" at bounding box center [498, 168] width 559 height 100
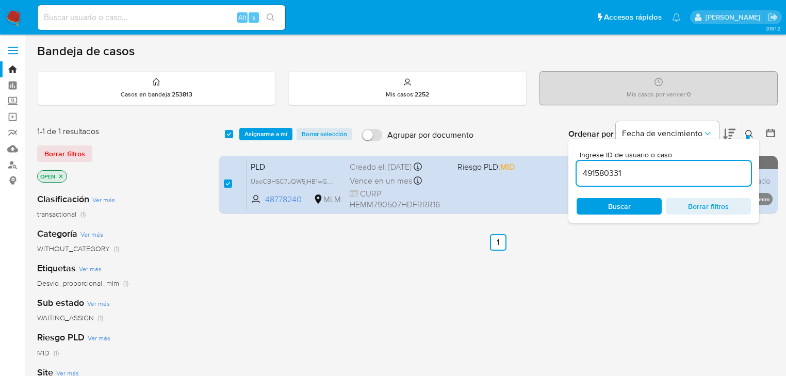
type input "491580331"
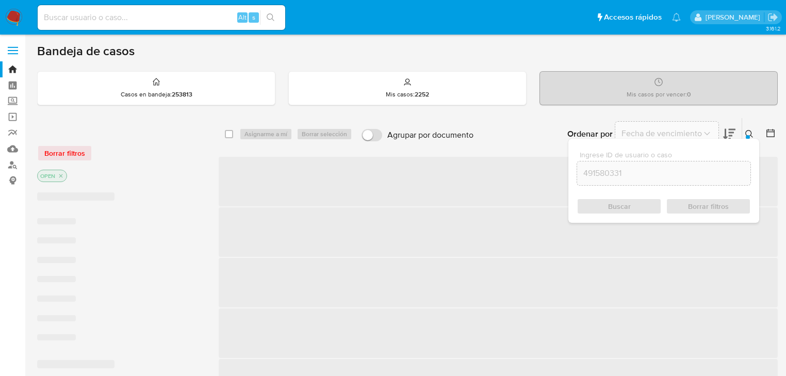
checkbox input "false"
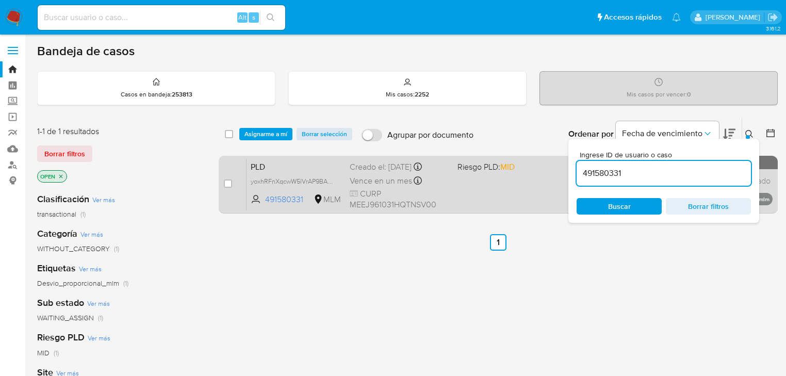
click at [223, 182] on div "case-item-checkbox No es posible asignar el caso PLD yoxhRFnXqcwW5lVrAP9BAQQF 4…" at bounding box center [498, 185] width 559 height 58
click at [234, 186] on div "case-item-checkbox No es posible asignar el caso" at bounding box center [235, 184] width 23 height 52
click at [231, 186] on input "checkbox" at bounding box center [228, 184] width 8 height 8
checkbox input "true"
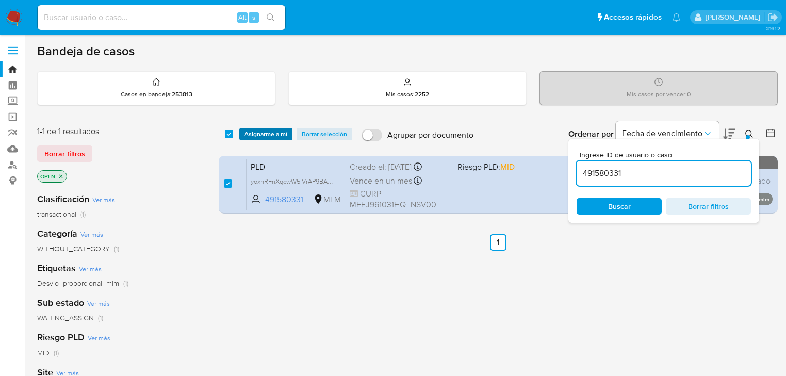
click at [263, 129] on span "Asignarme a mí" at bounding box center [266, 134] width 43 height 10
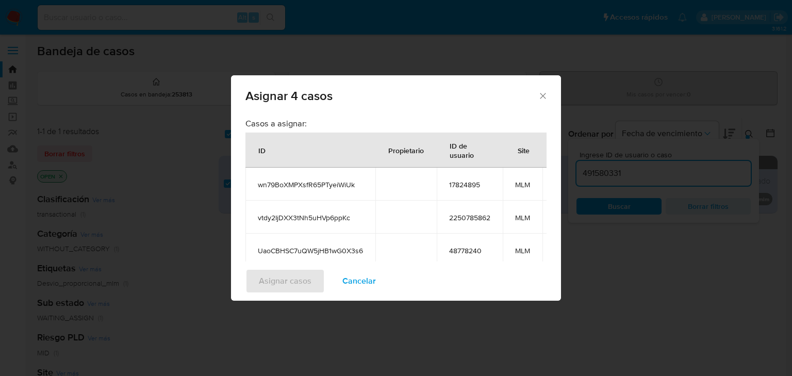
scroll to position [128, 0]
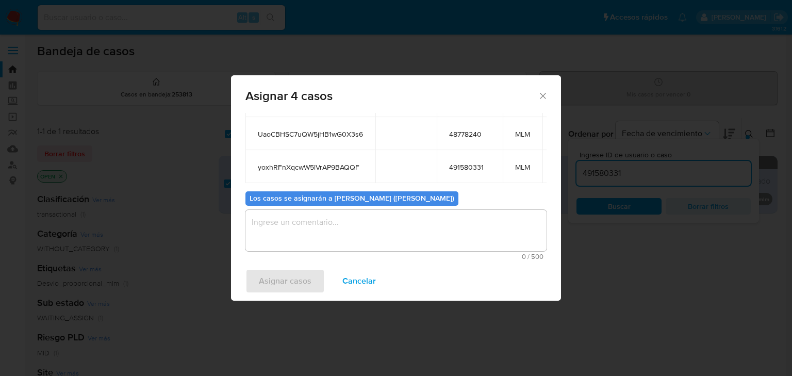
click at [326, 240] on textarea "assign-modal" at bounding box center [396, 230] width 301 height 41
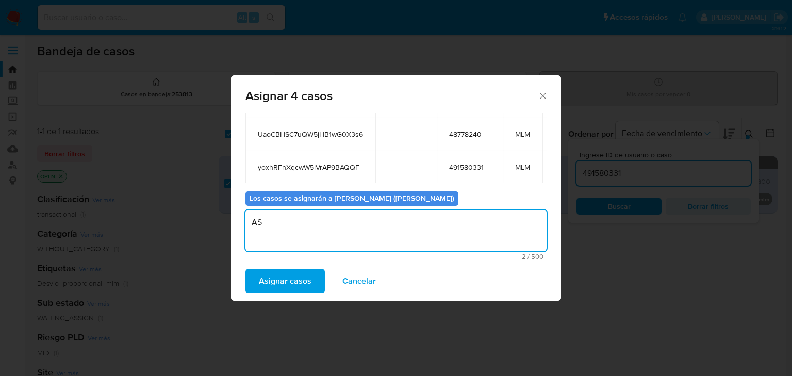
type textarea "A"
type textarea "asignado a mich"
click at [296, 270] on span "Asignar casos" at bounding box center [285, 281] width 53 height 23
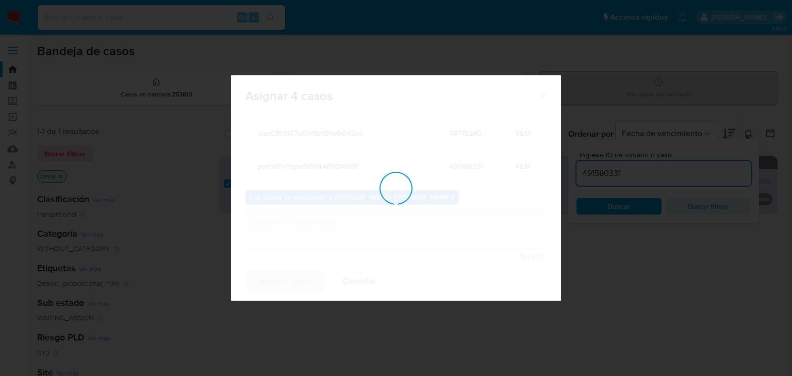
checkbox input "false"
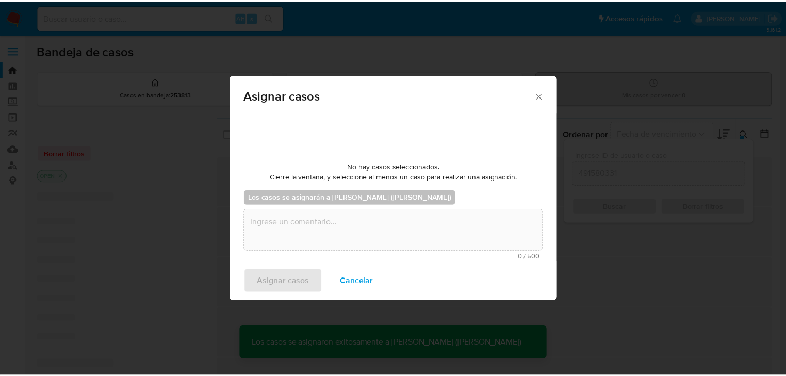
scroll to position [62, 0]
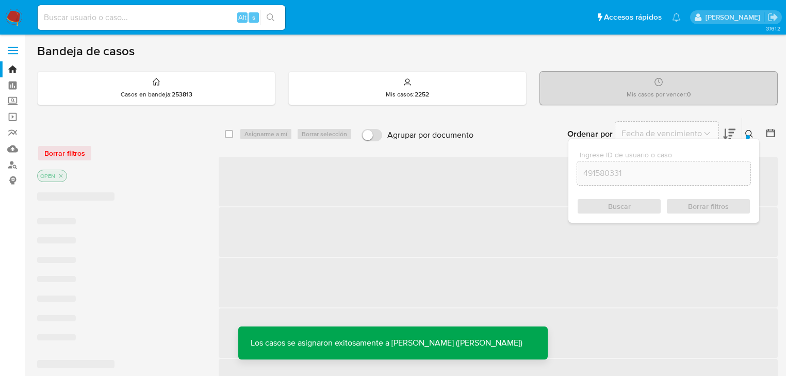
click at [81, 18] on input at bounding box center [162, 17] width 248 height 13
paste input "wn79BoXMPXsfR65PTyeiWiUk"
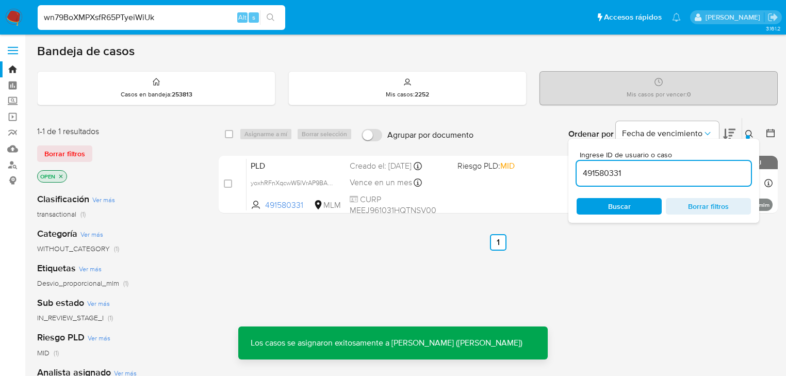
type input "wn79BoXMPXsfR65PTyeiWiUk"
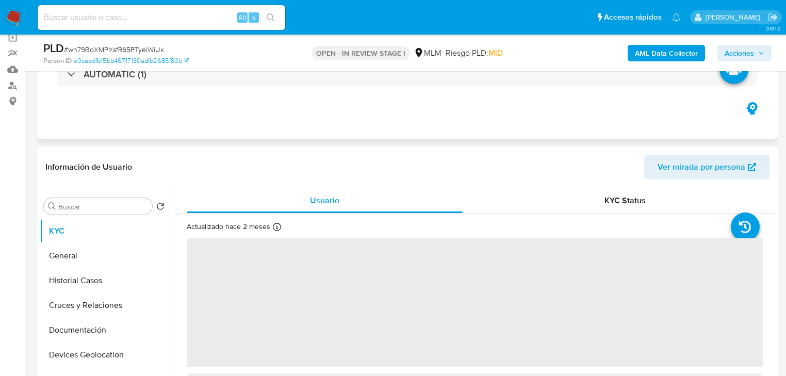
scroll to position [124, 0]
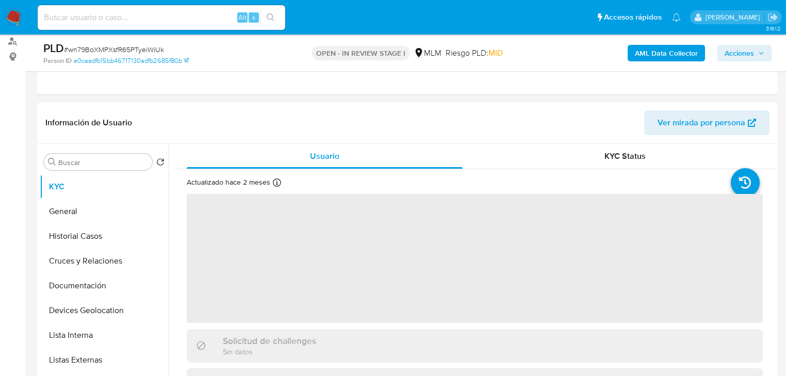
select select "10"
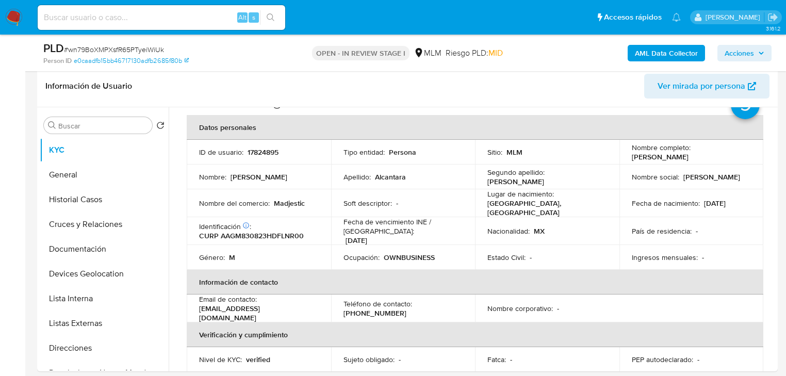
scroll to position [173, 0]
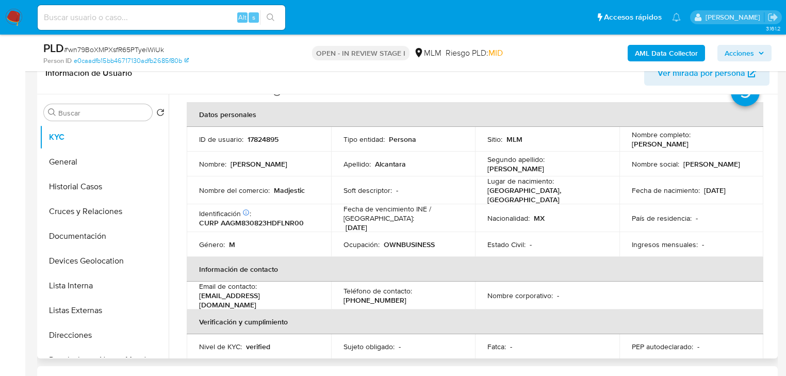
click at [199, 220] on p "CURP AAGM830823HDFLNR00" at bounding box center [251, 222] width 105 height 9
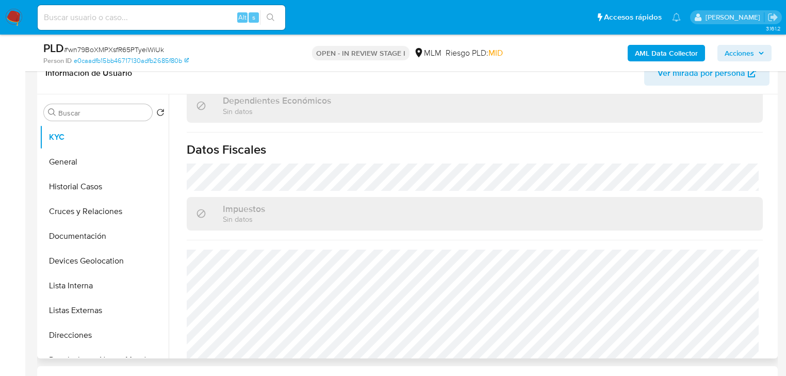
scroll to position [651, 0]
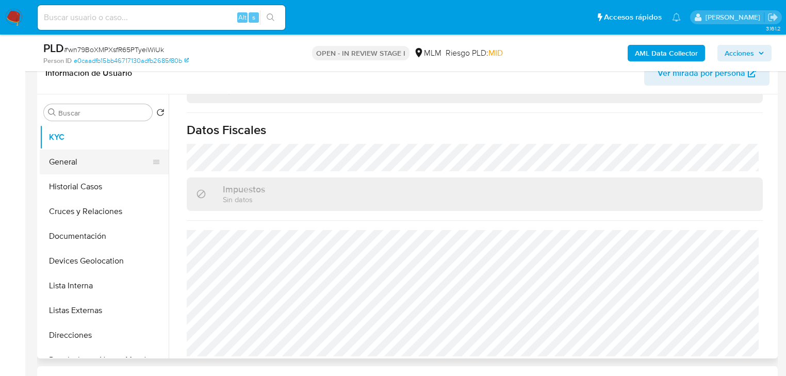
click at [75, 153] on button "General" at bounding box center [100, 162] width 121 height 25
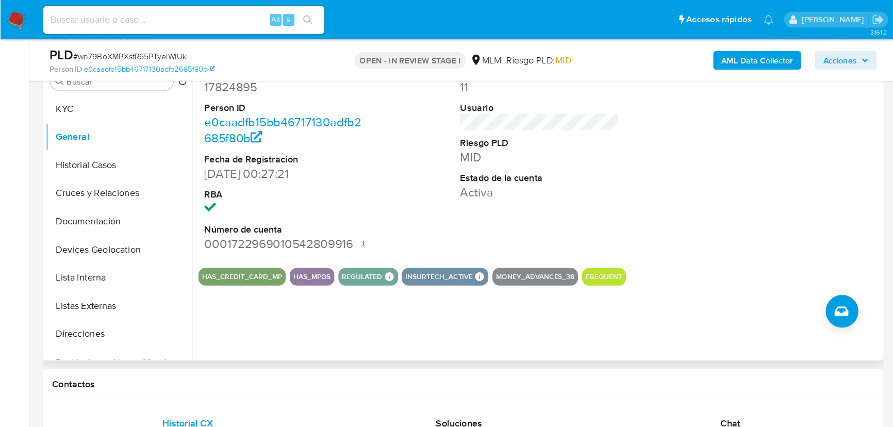
scroll to position [215, 0]
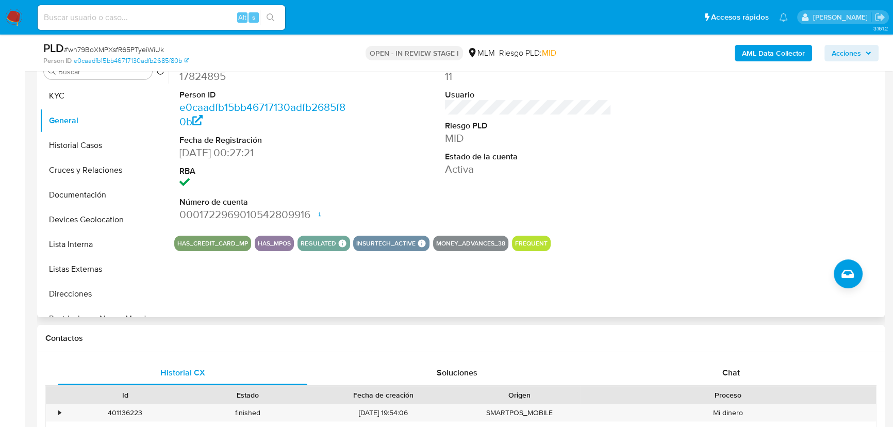
click at [217, 181] on dd at bounding box center [263, 183] width 167 height 14
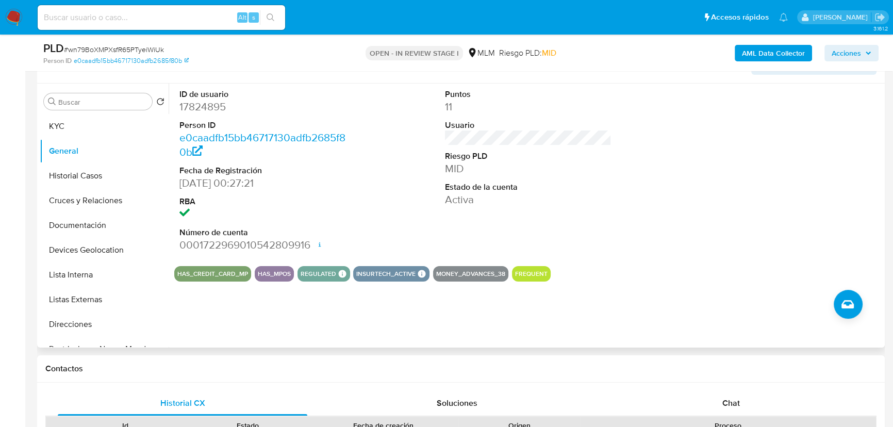
scroll to position [168, 0]
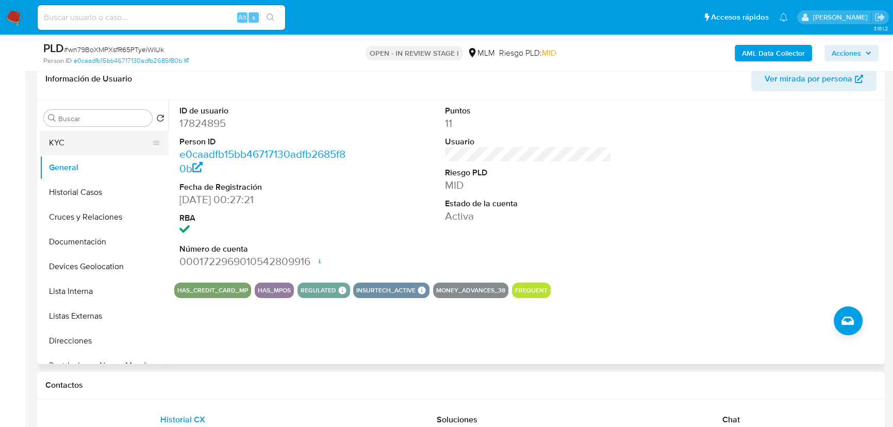
click at [85, 150] on button "KYC" at bounding box center [100, 143] width 121 height 25
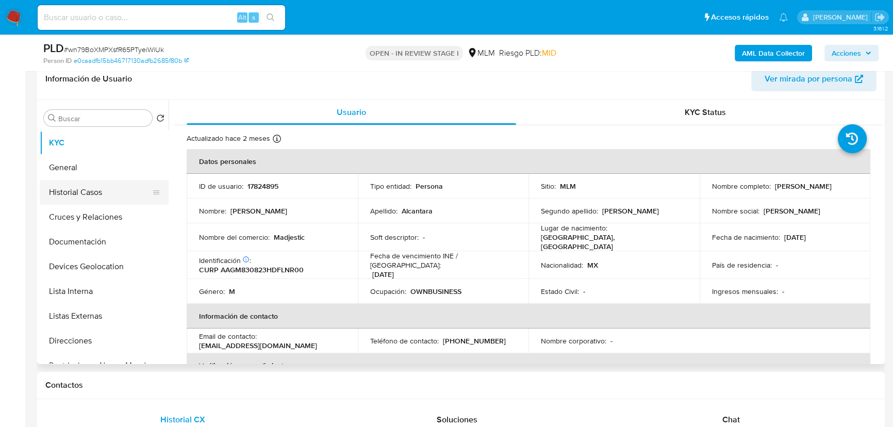
click at [92, 196] on button "Historial Casos" at bounding box center [100, 192] width 121 height 25
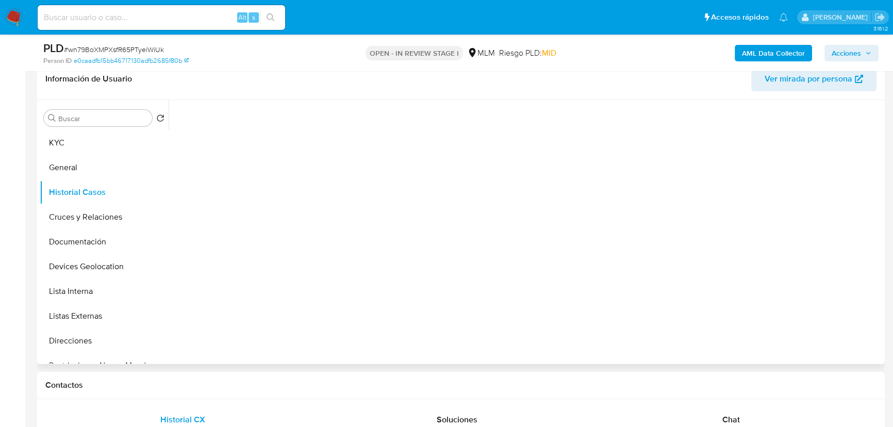
scroll to position [121, 0]
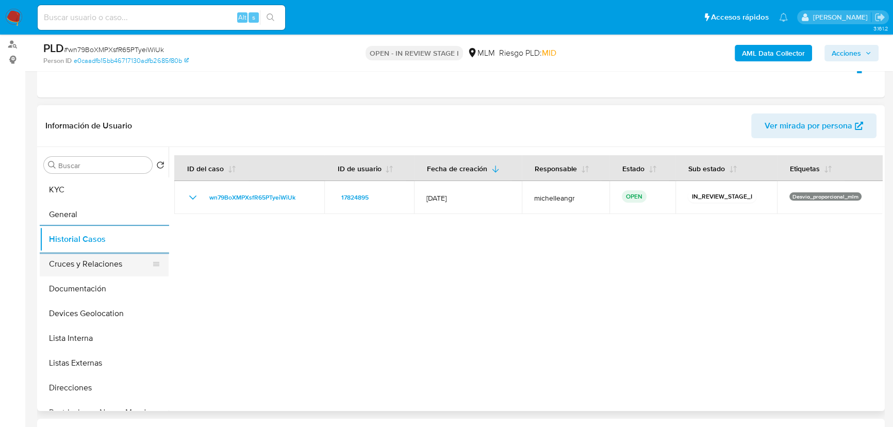
click at [84, 268] on button "Cruces y Relaciones" at bounding box center [100, 264] width 121 height 25
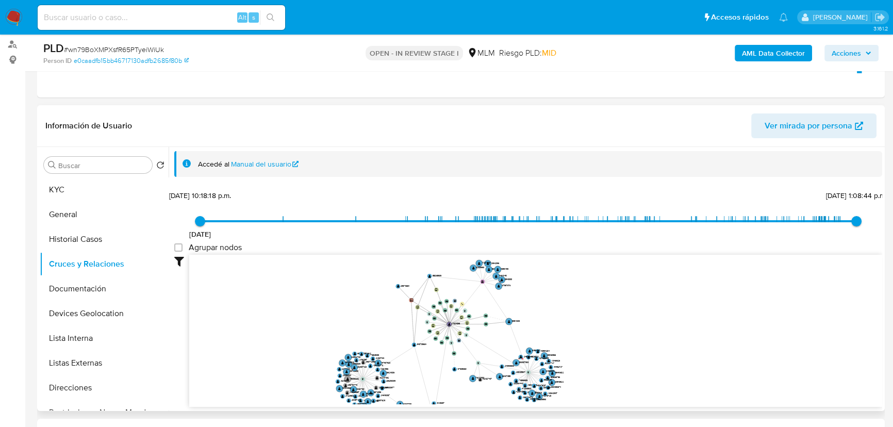
drag, startPoint x: 419, startPoint y: 314, endPoint x: 426, endPoint y: 342, distance: 29.2
click at [426, 366] on icon "device-6726de84322ee00c5d2685d2  user-17824895  17824895 user-550165909  550…" at bounding box center [535, 330] width 693 height 150
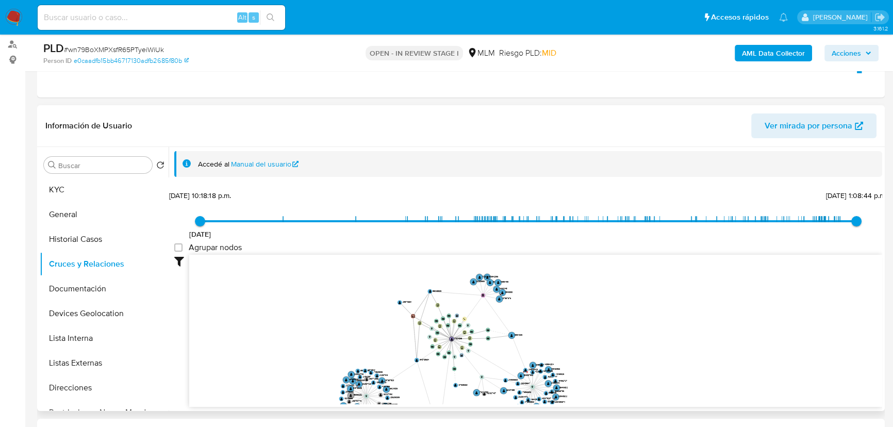
drag, startPoint x: 424, startPoint y: 334, endPoint x: 427, endPoint y: 346, distance: 11.9
click at [427, 346] on icon "device-6726de84322ee00c5d2685d2  user-17824895  17824895 user-550165909  550…" at bounding box center [535, 330] width 693 height 150
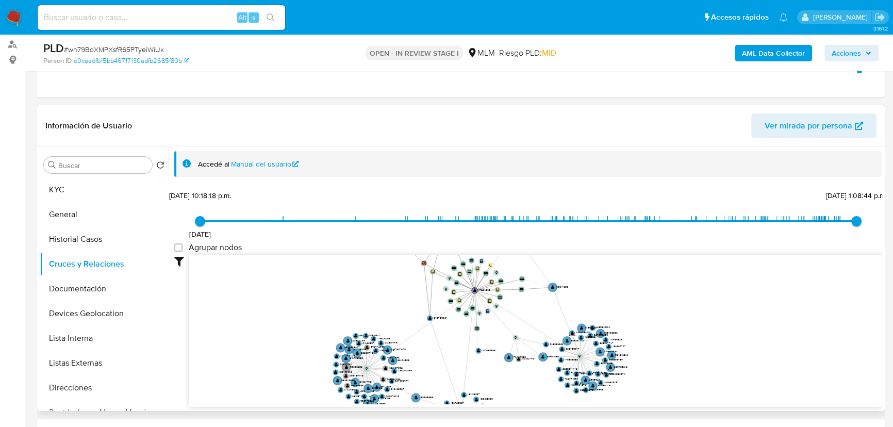
drag, startPoint x: 429, startPoint y: 362, endPoint x: 448, endPoint y: 315, distance: 51.2
click at [448, 315] on icon "device-6726de84322ee00c5d2685d2  user-17824895  17824895 user-550165909  550…" at bounding box center [535, 330] width 693 height 150
click at [133, 289] on button "Documentación" at bounding box center [100, 289] width 121 height 25
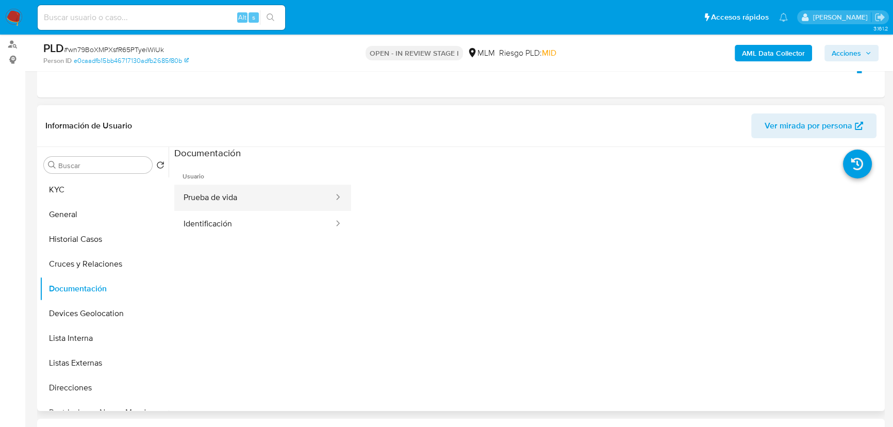
click at [272, 197] on button "Prueba de vida" at bounding box center [254, 198] width 160 height 26
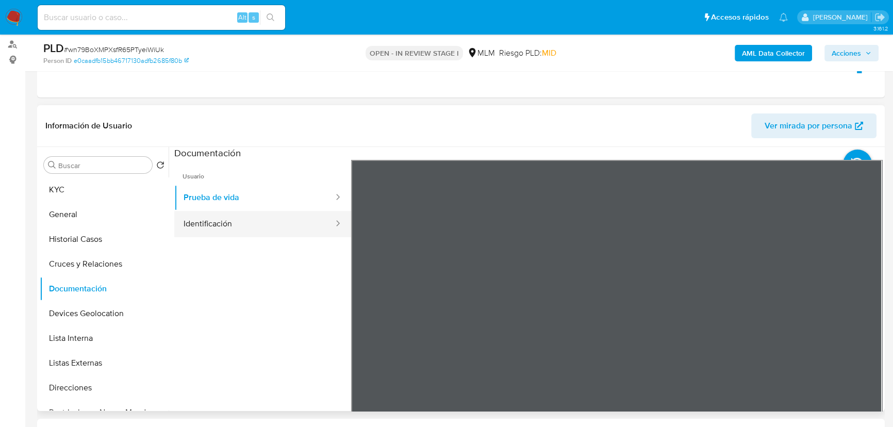
click at [252, 220] on button "Identificación" at bounding box center [254, 224] width 160 height 26
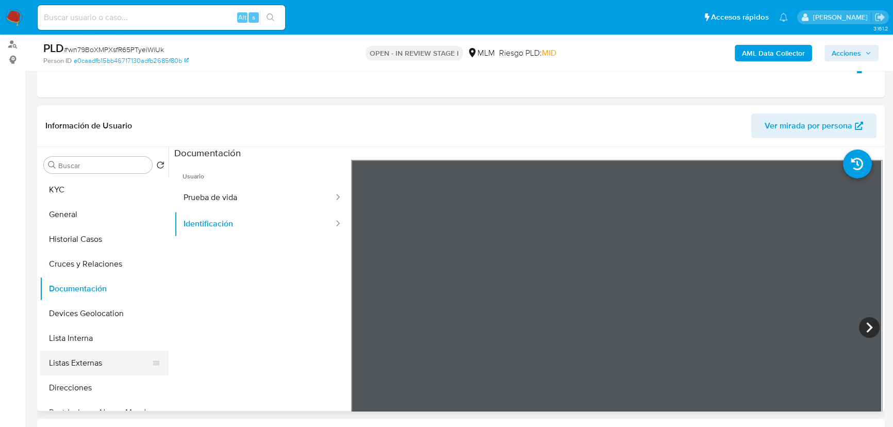
drag, startPoint x: 82, startPoint y: 361, endPoint x: 113, endPoint y: 357, distance: 31.7
click at [82, 360] on button "Listas Externas" at bounding box center [100, 363] width 121 height 25
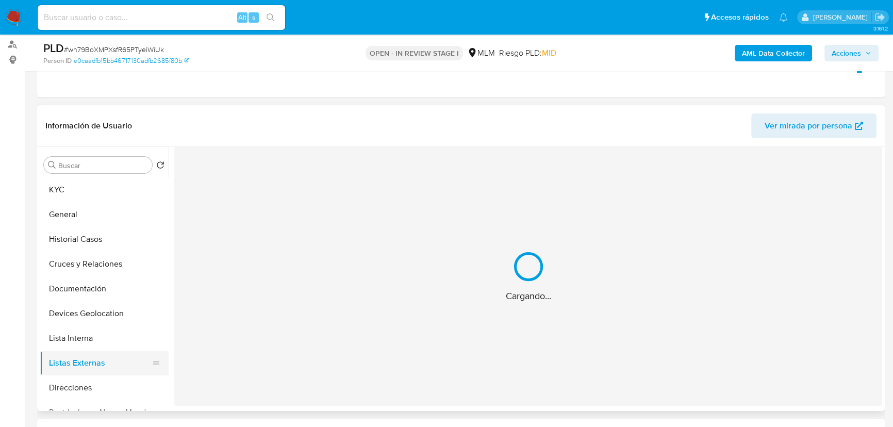
click at [376, 336] on div "Cargando..." at bounding box center [528, 276] width 708 height 259
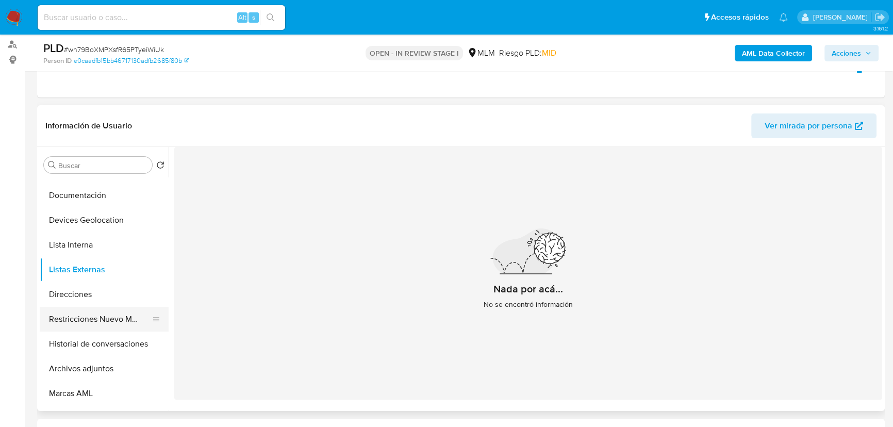
scroll to position [140, 0]
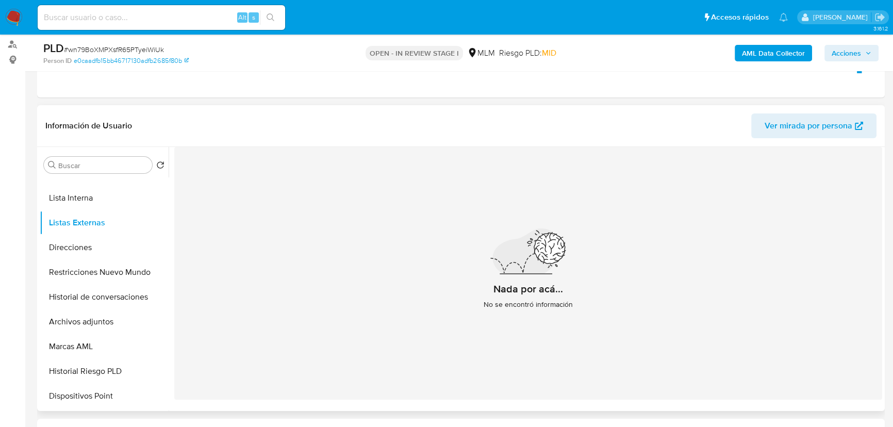
drag, startPoint x: 113, startPoint y: 269, endPoint x: 200, endPoint y: 286, distance: 87.7
click at [114, 269] on button "Restricciones Nuevo Mundo" at bounding box center [104, 272] width 129 height 25
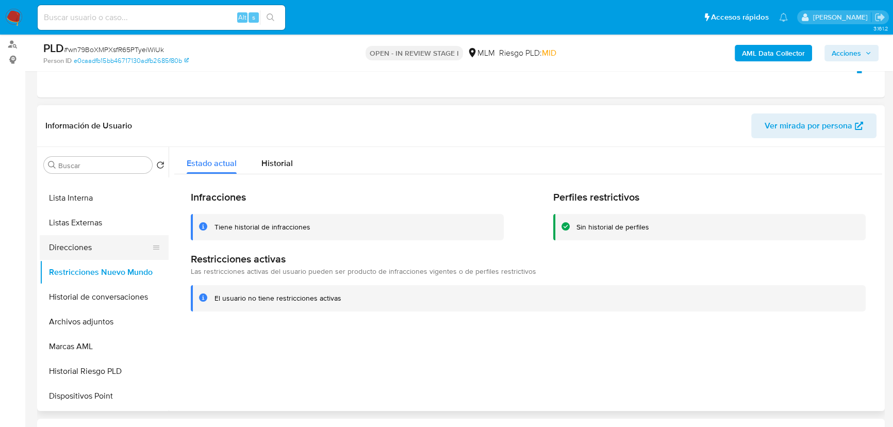
scroll to position [0, 0]
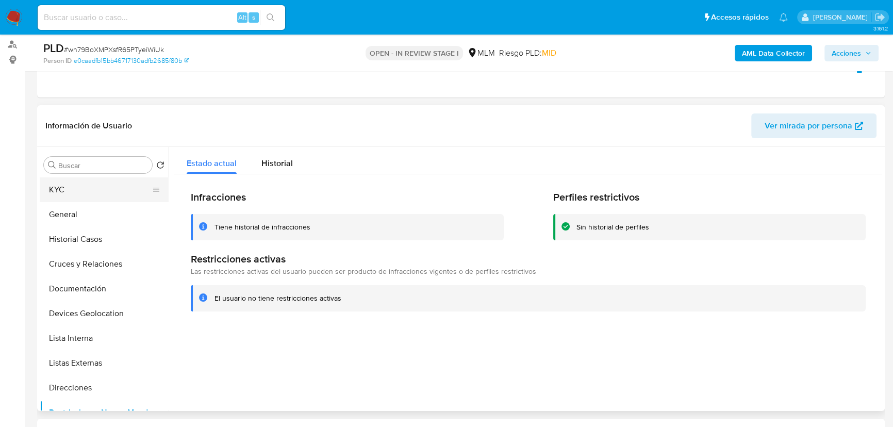
click at [92, 190] on button "KYC" at bounding box center [100, 189] width 121 height 25
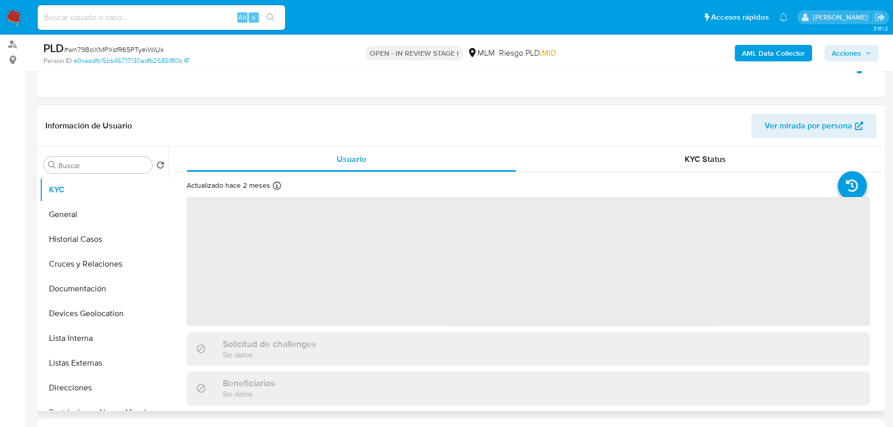
click at [323, 258] on span "‌" at bounding box center [529, 261] width 684 height 129
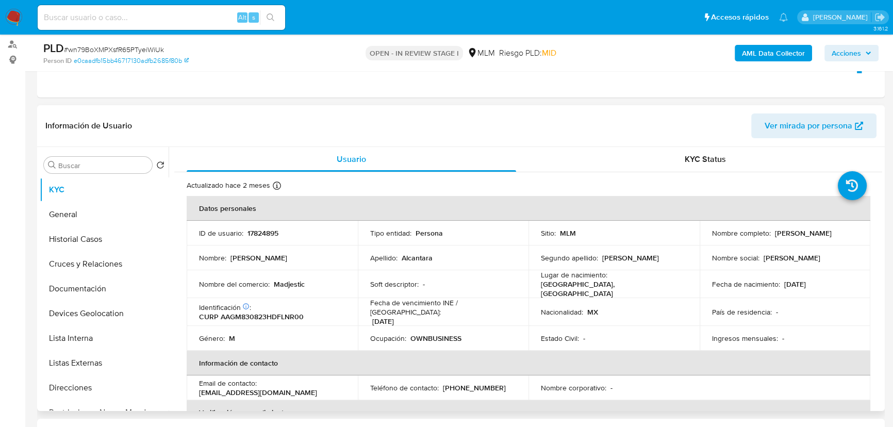
click at [312, 303] on div "Identificación CIC: 213497571 : CURP AAGM830823HDFLNR00" at bounding box center [272, 312] width 147 height 19
drag, startPoint x: 286, startPoint y: 390, endPoint x: 458, endPoint y: 22, distance: 406.0
click at [189, 376] on td "Email de contacto : madjesticsk8@hotmail.com" at bounding box center [272, 388] width 171 height 25
copy p "madjesticsk8@hotmail.com"
click at [468, 376] on p "(55) 24881527" at bounding box center [474, 387] width 63 height 9
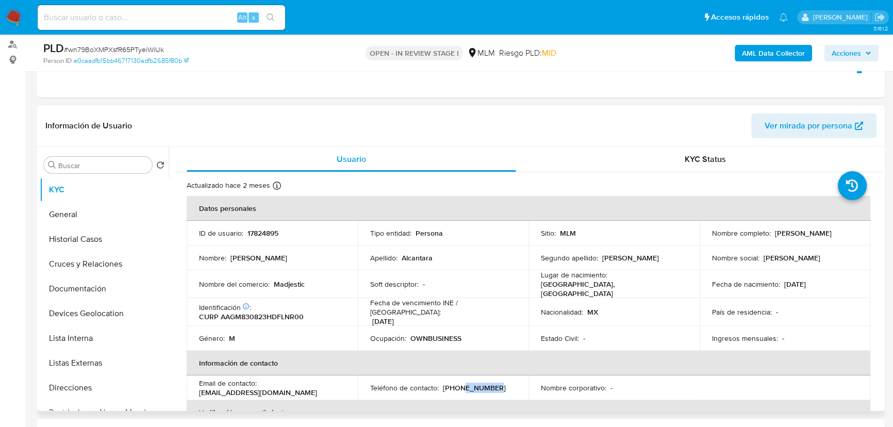
click at [468, 376] on p "(55) 24881527" at bounding box center [474, 387] width 63 height 9
copy p "24881527"
drag, startPoint x: 308, startPoint y: 284, endPoint x: 272, endPoint y: 287, distance: 36.2
click at [272, 287] on div "Nombre del comercio : Madjestic" at bounding box center [272, 284] width 147 height 9
copy p "Madjestic"
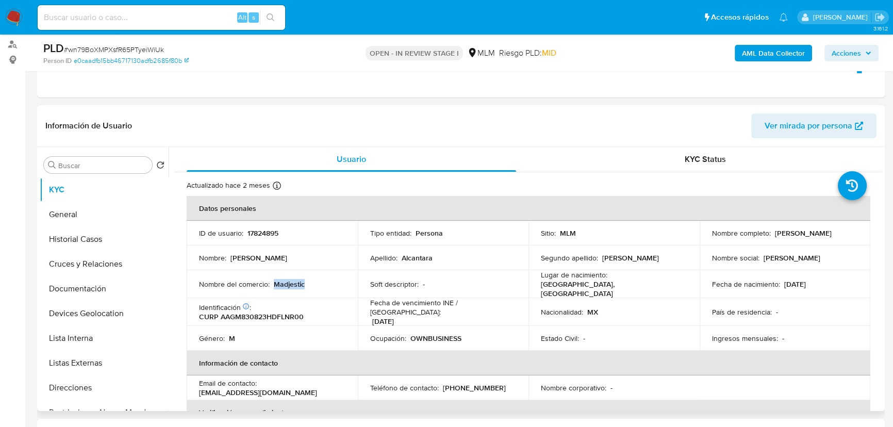
drag, startPoint x: 72, startPoint y: 385, endPoint x: 287, endPoint y: 377, distance: 215.8
click at [72, 376] on button "Direcciones" at bounding box center [104, 388] width 129 height 25
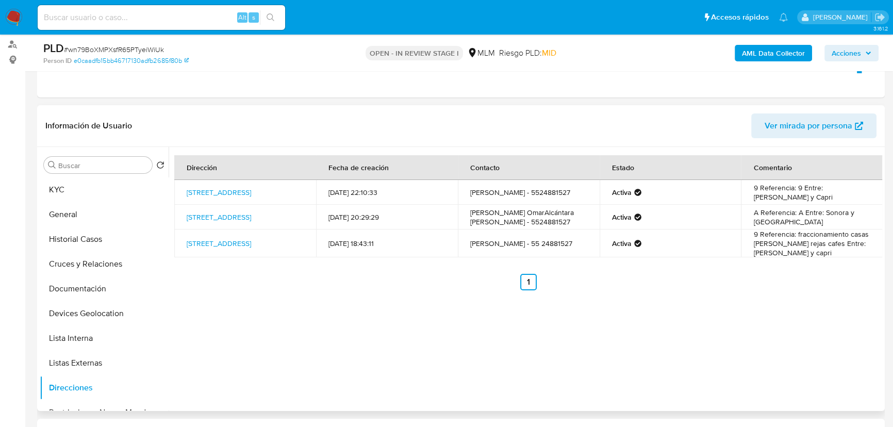
drag, startPoint x: 278, startPoint y: 224, endPoint x: 179, endPoint y: 209, distance: 99.7
click at [179, 209] on td "Avenida Insurgentes Sur 393, Cuauhtémoc, Distrito Federal, 06100, Mexico 393" at bounding box center [245, 217] width 142 height 25
click at [123, 288] on button "Documentación" at bounding box center [100, 289] width 121 height 25
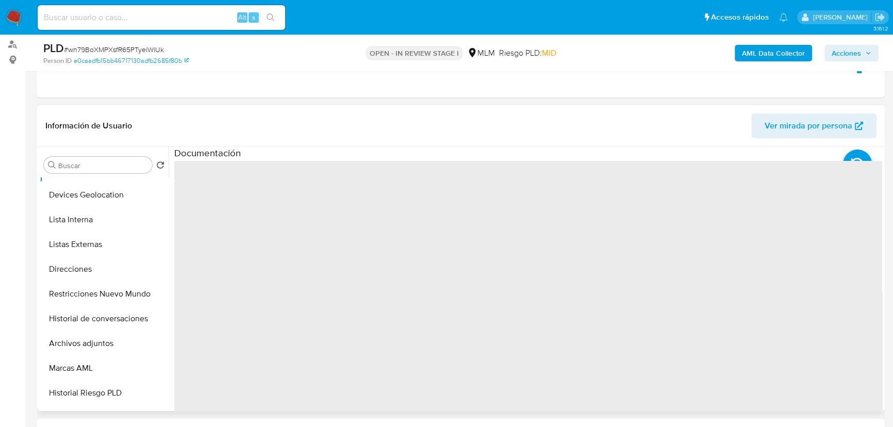
scroll to position [187, 0]
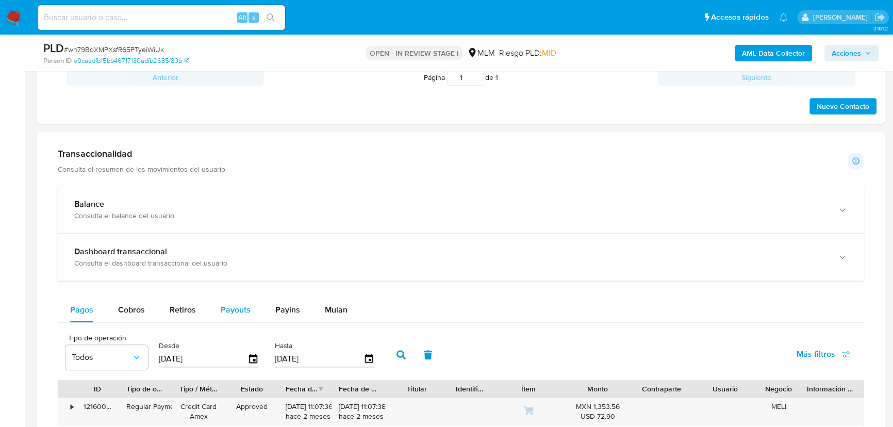
drag, startPoint x: 136, startPoint y: 308, endPoint x: 242, endPoint y: 303, distance: 106.4
click at [137, 308] on span "Cobros" at bounding box center [131, 310] width 27 height 12
select select "10"
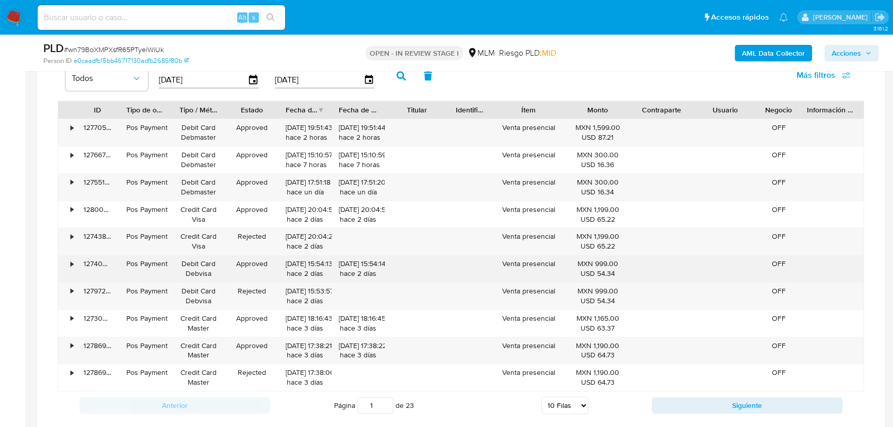
scroll to position [871, 0]
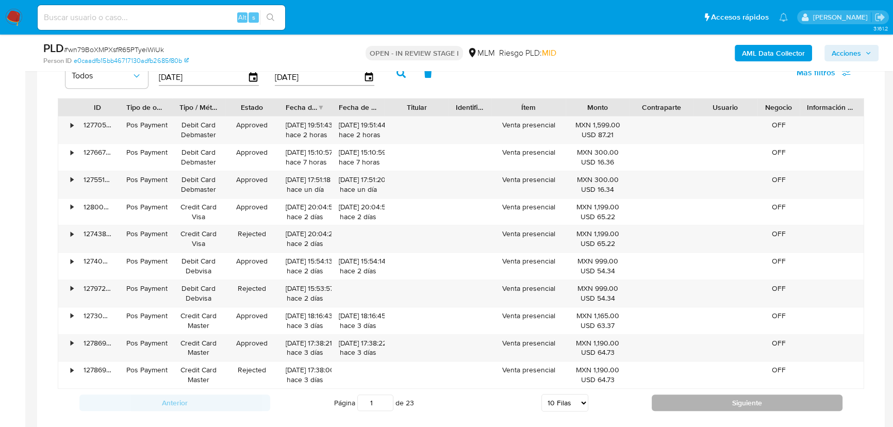
click at [676, 376] on button "Siguiente" at bounding box center [747, 403] width 191 height 17
type input "2"
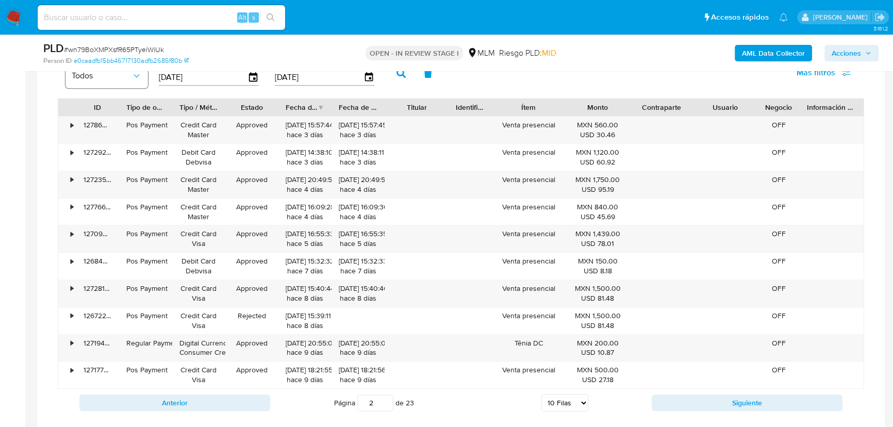
click at [125, 80] on span "Todos" at bounding box center [102, 76] width 60 height 10
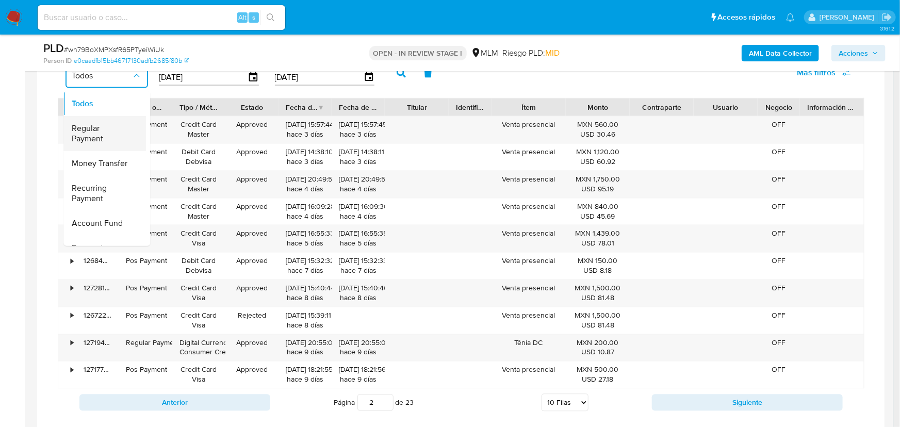
click at [93, 142] on span "Regular Payment" at bounding box center [102, 133] width 60 height 21
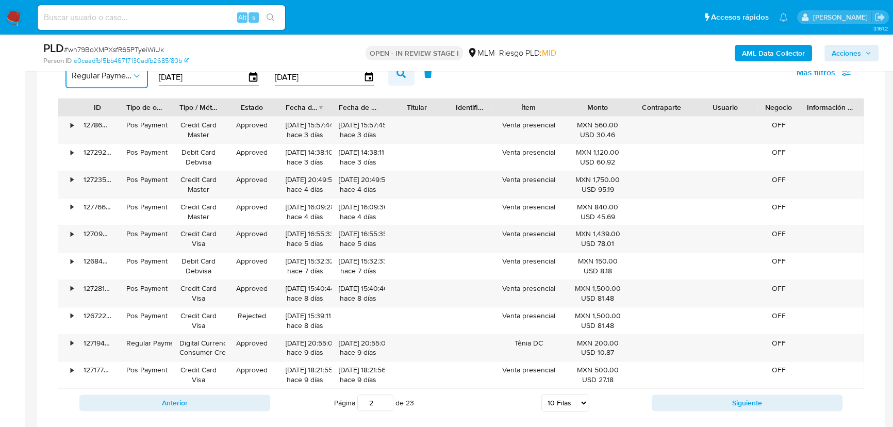
click at [403, 75] on icon "button" at bounding box center [401, 73] width 9 height 9
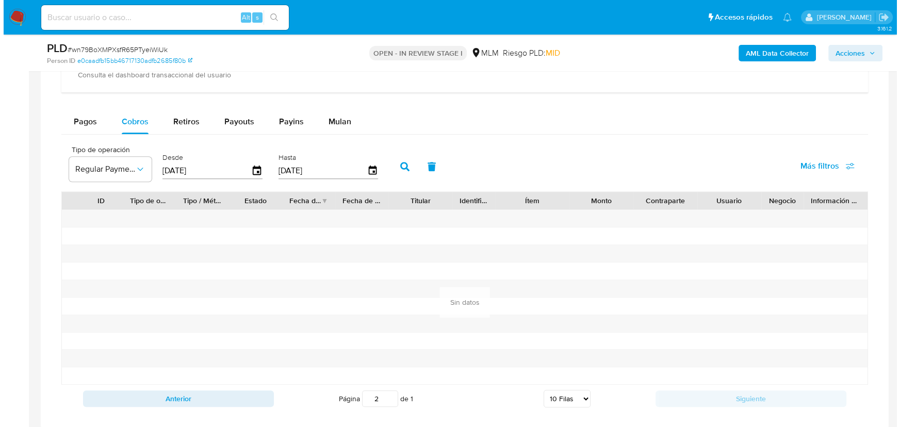
scroll to position [777, 0]
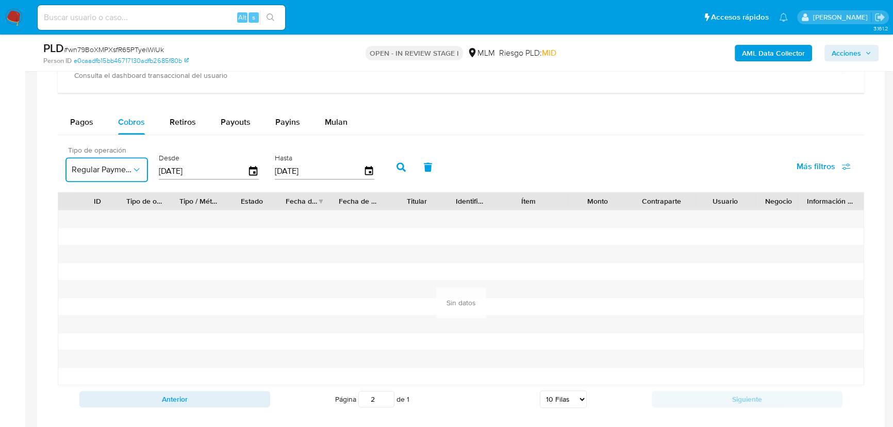
click at [122, 172] on span "Regular Payment" at bounding box center [102, 170] width 60 height 10
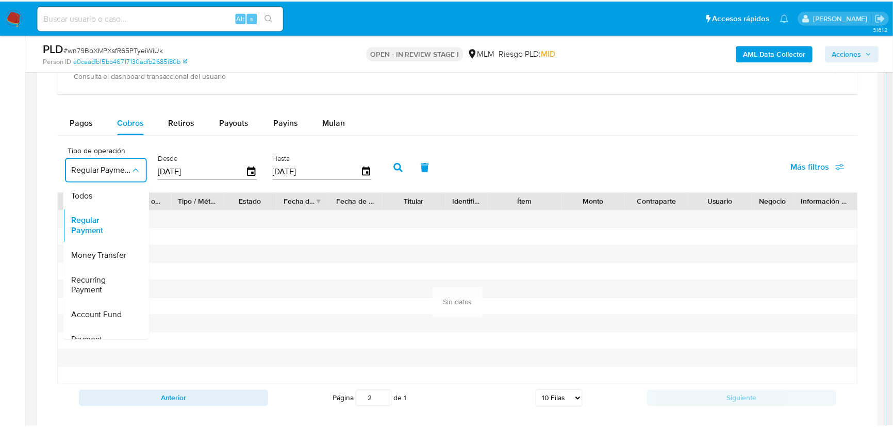
scroll to position [0, 0]
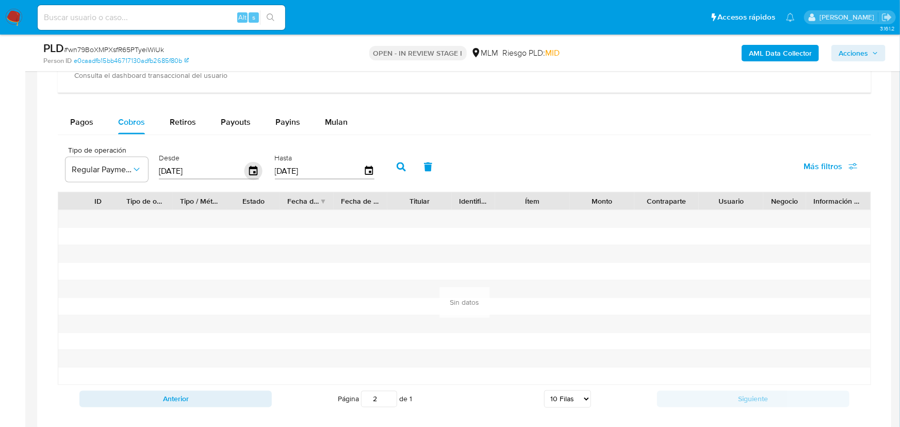
click at [253, 172] on icon "button" at bounding box center [254, 172] width 18 height 18
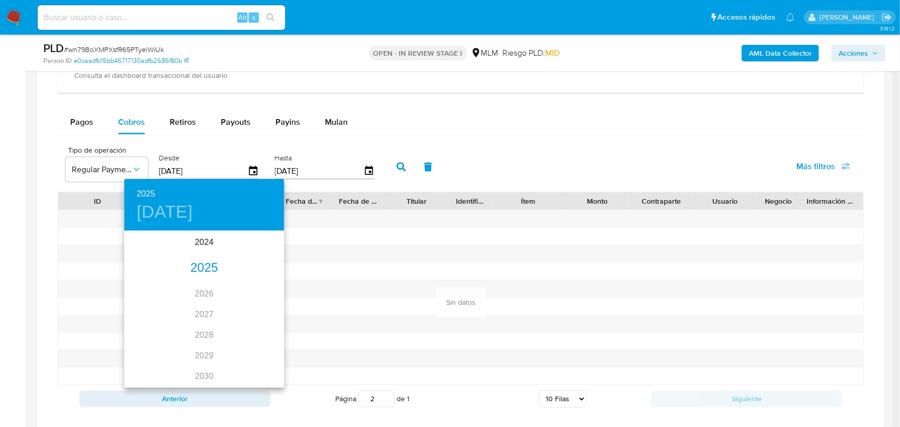
click at [200, 261] on div "2025" at bounding box center [204, 268] width 160 height 21
click at [201, 252] on div "feb." at bounding box center [203, 251] width 53 height 39
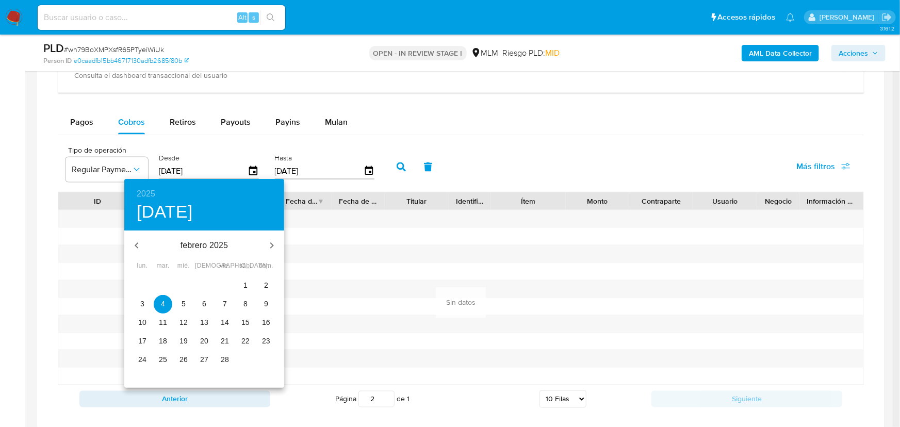
click at [200, 302] on span "6" at bounding box center [204, 304] width 19 height 10
type input "06/02/2025"
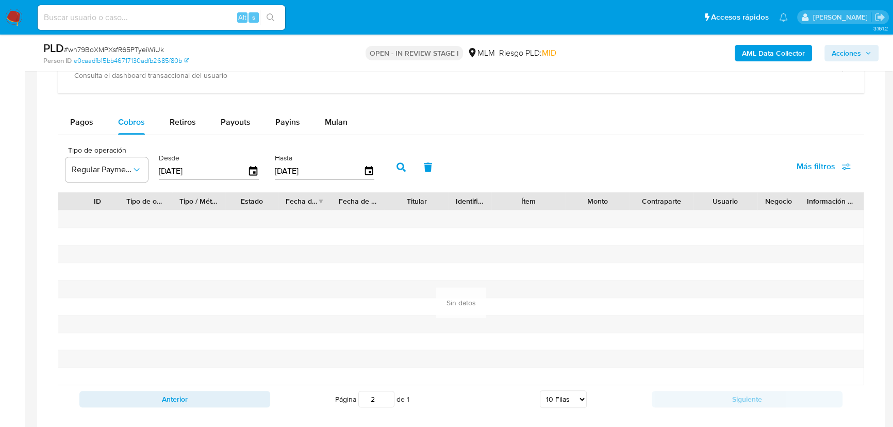
click at [405, 164] on icon "button" at bounding box center [401, 167] width 9 height 9
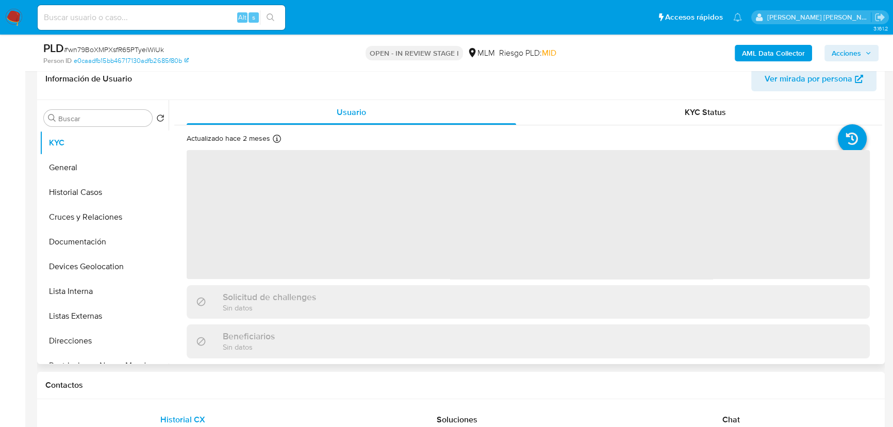
select select "10"
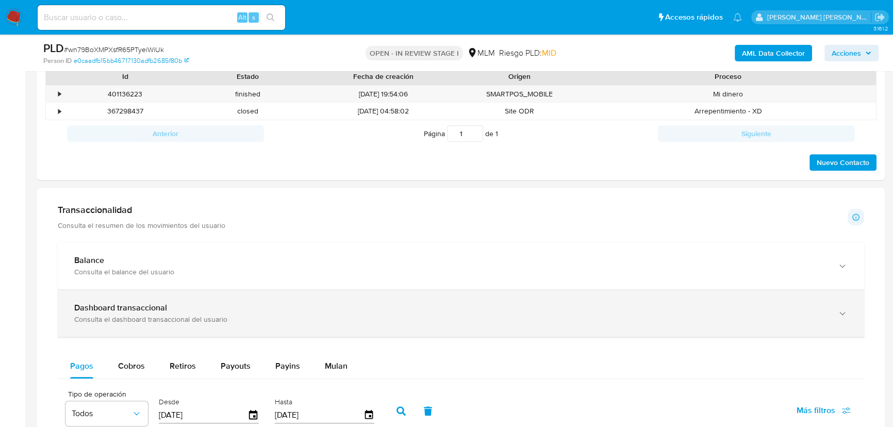
scroll to position [609, 0]
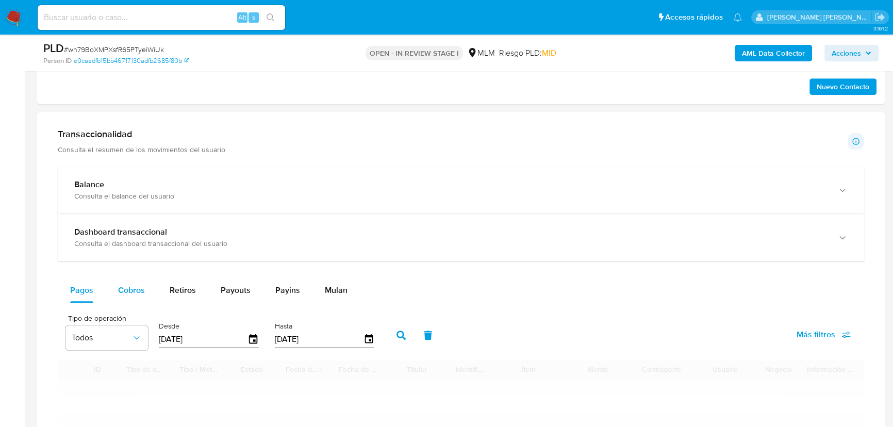
click at [134, 290] on span "Cobros" at bounding box center [131, 290] width 27 height 12
select select "10"
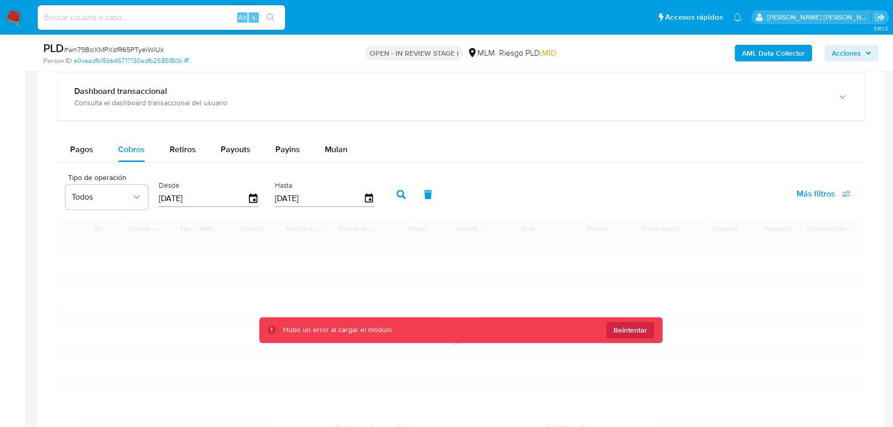
drag, startPoint x: 636, startPoint y: 330, endPoint x: 629, endPoint y: 328, distance: 7.2
click at [637, 330] on span "Reintentar" at bounding box center [631, 330] width 34 height 17
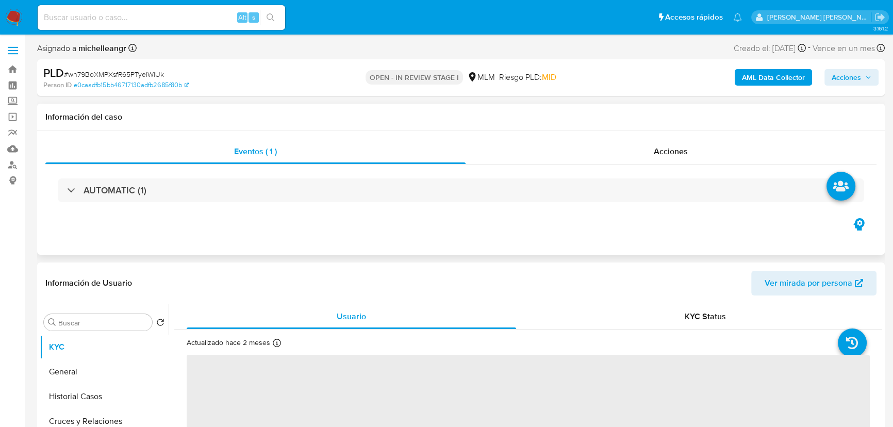
select select "10"
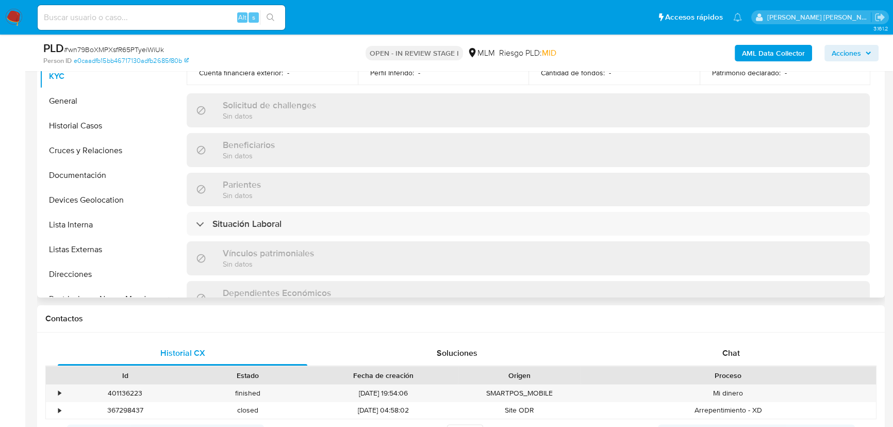
scroll to position [648, 0]
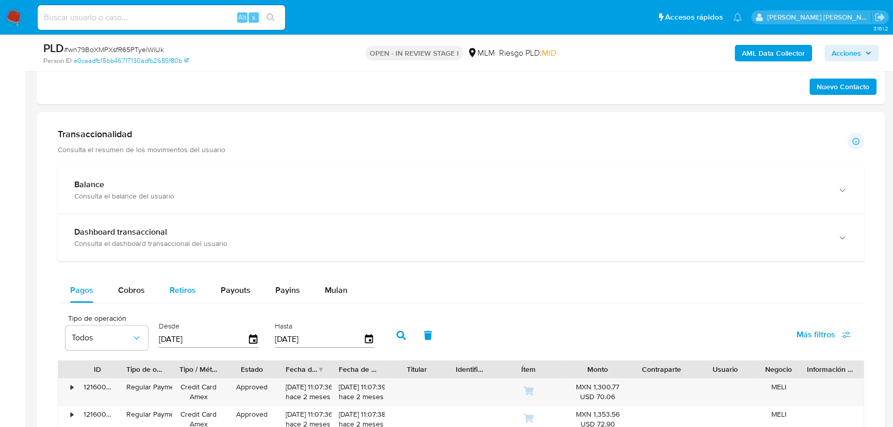
drag, startPoint x: 128, startPoint y: 289, endPoint x: 156, endPoint y: 280, distance: 29.2
click at [129, 287] on span "Cobros" at bounding box center [131, 290] width 27 height 12
select select "10"
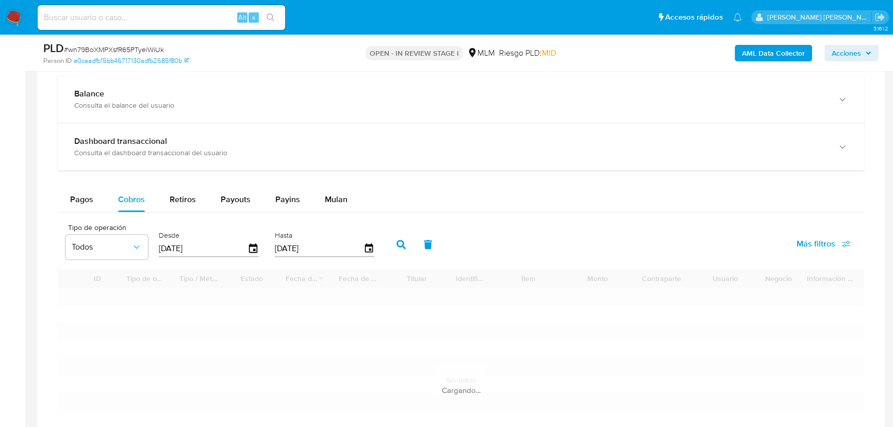
scroll to position [750, 0]
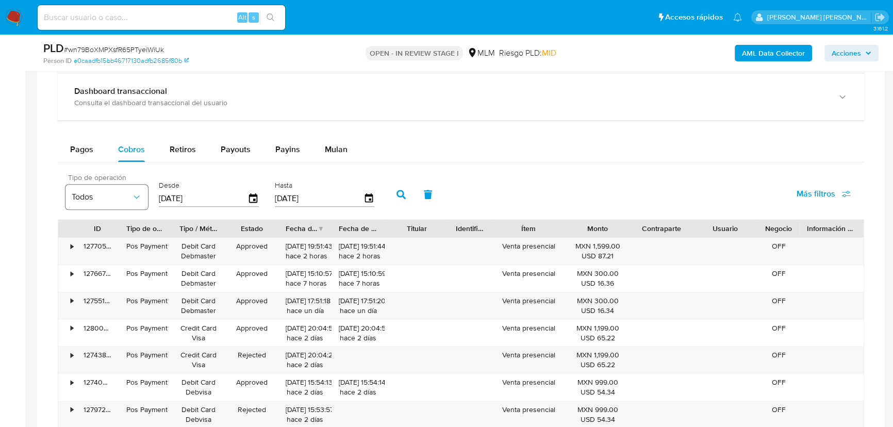
click at [141, 199] on icon "button" at bounding box center [137, 197] width 10 height 10
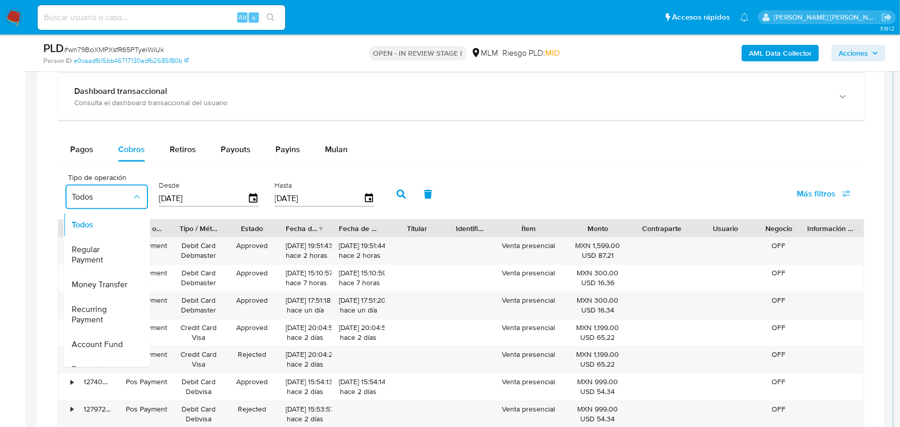
drag, startPoint x: 100, startPoint y: 252, endPoint x: 386, endPoint y: 233, distance: 287.0
click at [101, 252] on span "Regular Payment" at bounding box center [102, 255] width 60 height 21
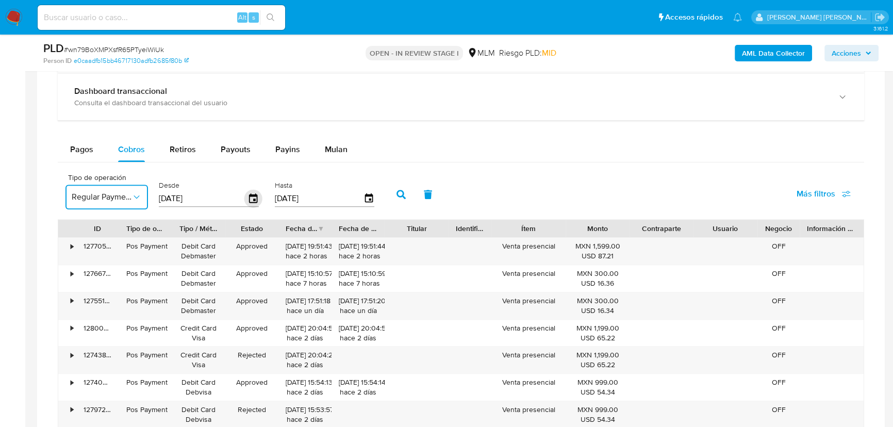
click at [251, 194] on icon "button" at bounding box center [253, 197] width 8 height 9
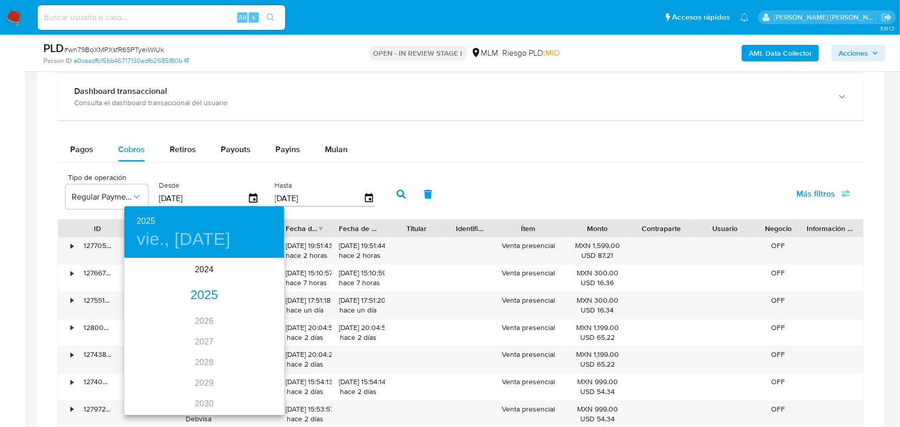
click at [196, 295] on div "2025" at bounding box center [204, 295] width 160 height 21
click at [201, 317] on div "may." at bounding box center [203, 317] width 53 height 39
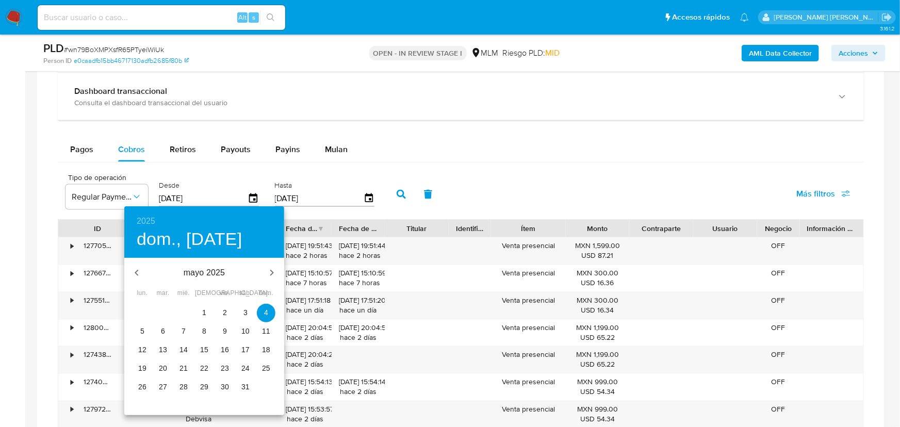
drag, startPoint x: 205, startPoint y: 312, endPoint x: 412, endPoint y: 255, distance: 214.0
click at [206, 312] on span "1" at bounding box center [204, 312] width 19 height 10
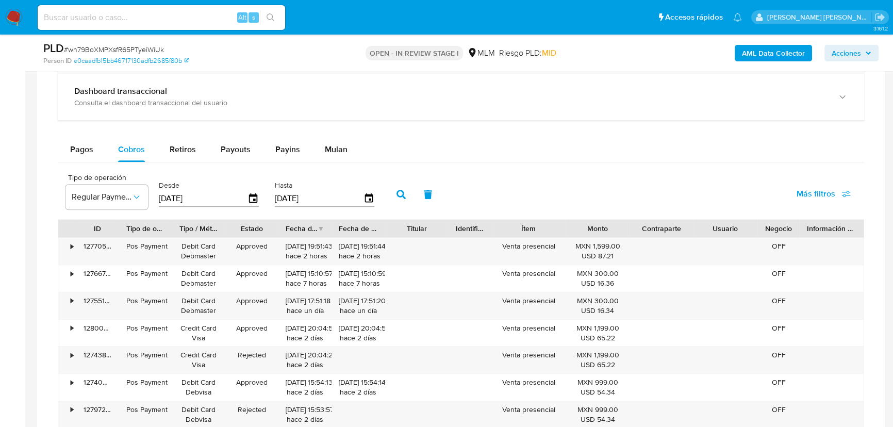
click at [403, 195] on icon "button" at bounding box center [401, 194] width 9 height 9
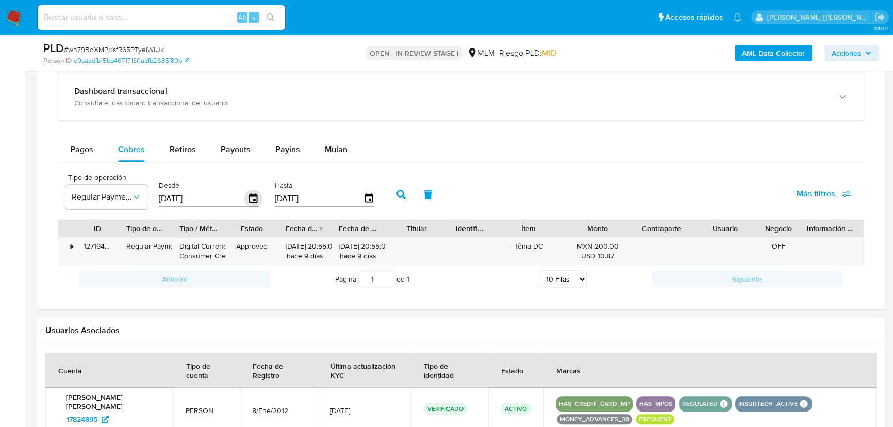
click at [257, 198] on icon "button" at bounding box center [253, 197] width 8 height 9
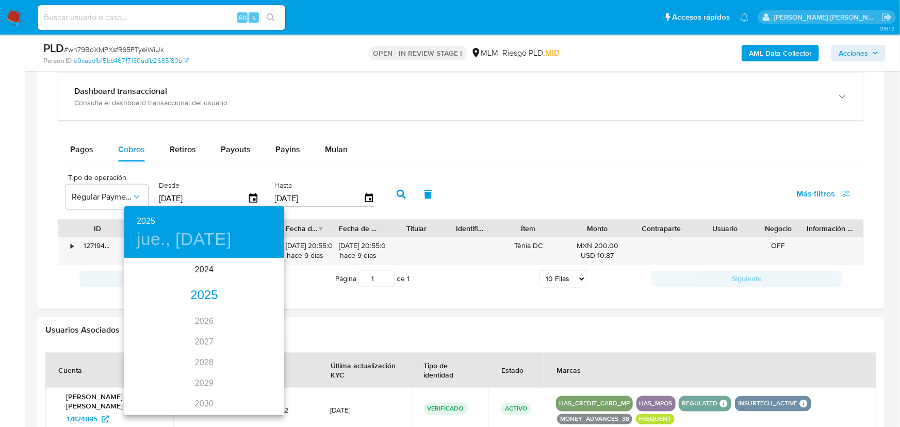
click at [201, 296] on div "2025" at bounding box center [204, 295] width 160 height 21
click at [198, 280] on div "feb." at bounding box center [203, 278] width 53 height 39
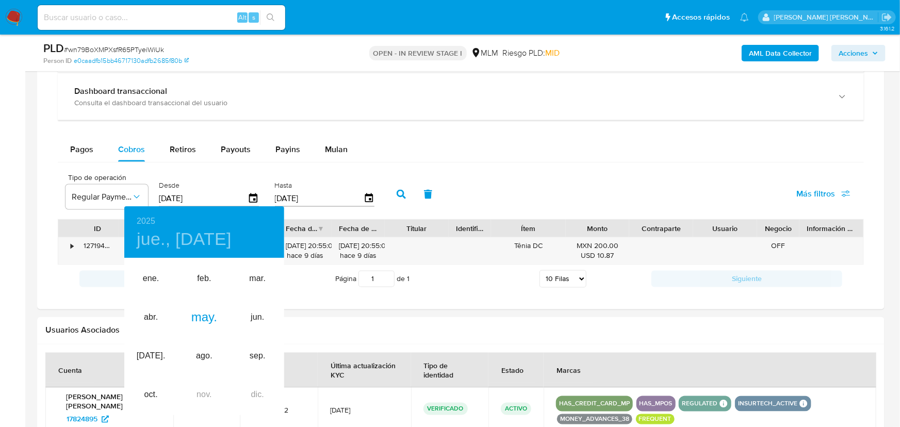
type input "01/02/2025"
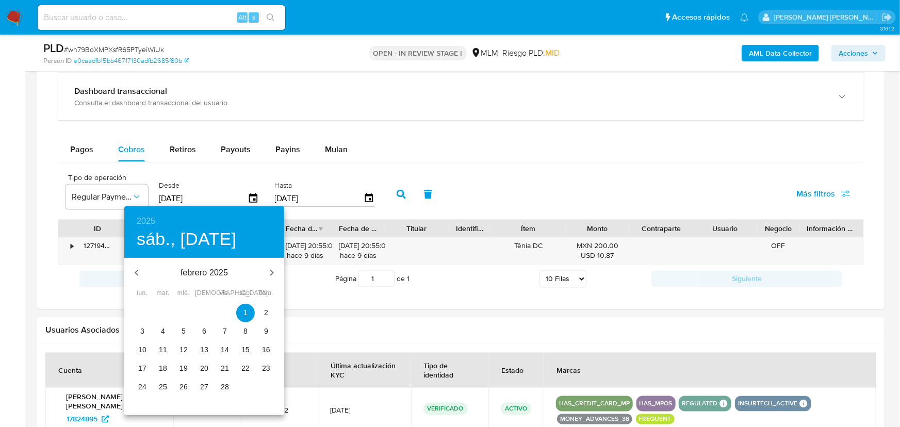
click at [243, 313] on p "1" at bounding box center [245, 312] width 4 height 10
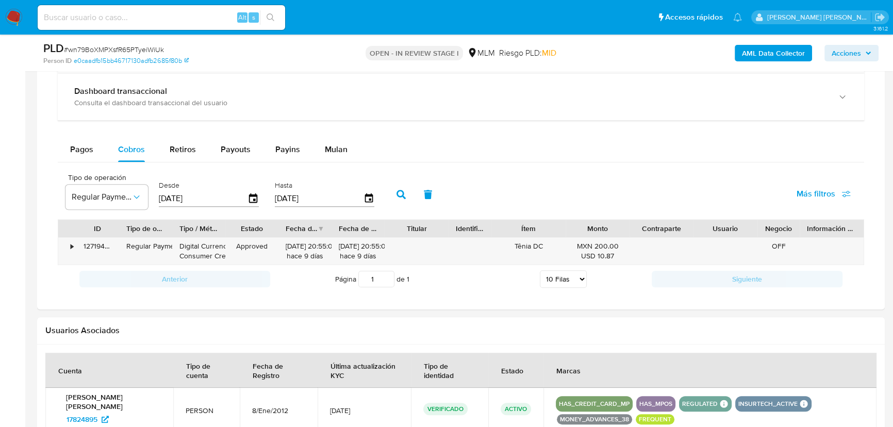
click at [405, 189] on button "button" at bounding box center [401, 194] width 27 height 25
click at [99, 196] on span "Regular Payment" at bounding box center [102, 197] width 60 height 10
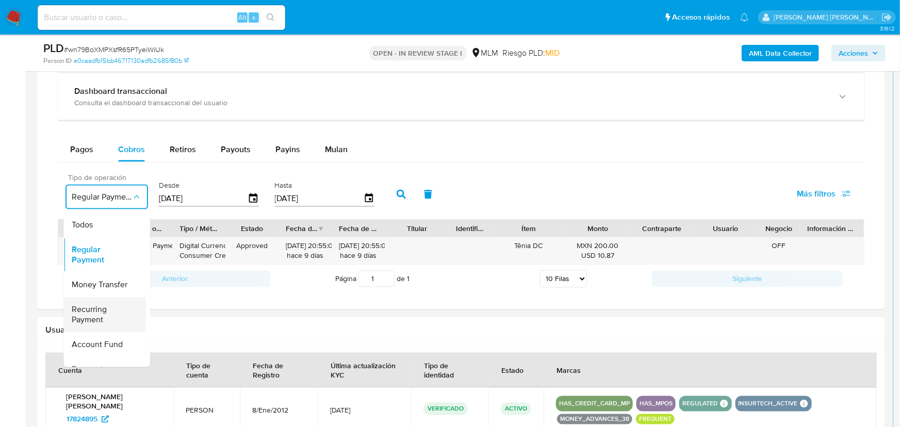
click at [92, 315] on span "Recurring Payment" at bounding box center [102, 314] width 60 height 21
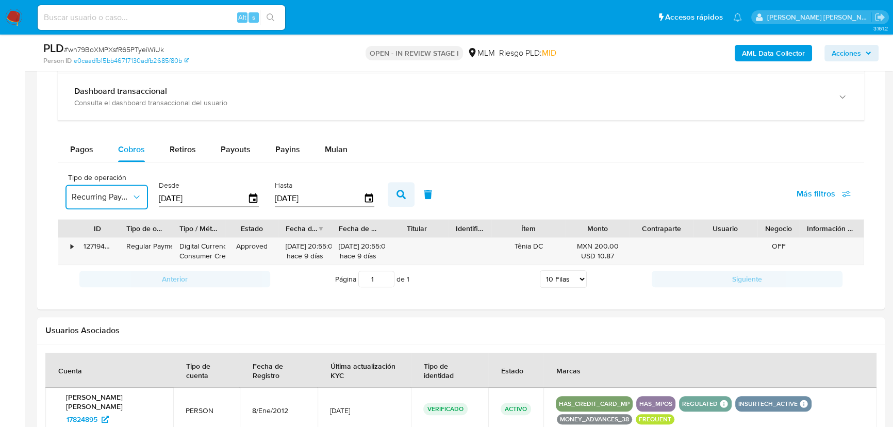
click at [397, 196] on button "button" at bounding box center [401, 194] width 27 height 25
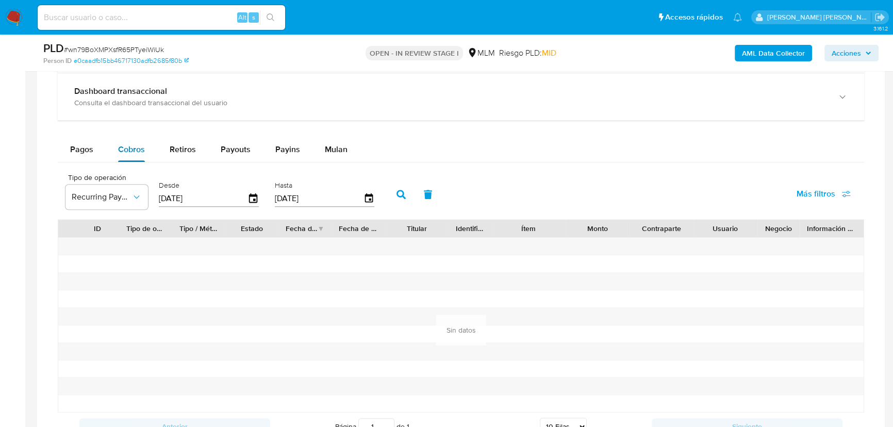
drag, startPoint x: 87, startPoint y: 150, endPoint x: 112, endPoint y: 145, distance: 25.6
click at [87, 150] on span "Pagos" at bounding box center [81, 149] width 23 height 12
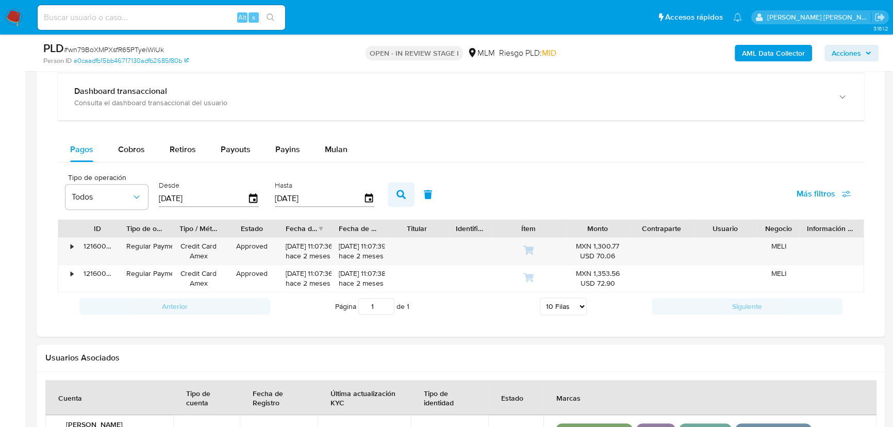
click at [400, 191] on icon "button" at bounding box center [401, 194] width 9 height 9
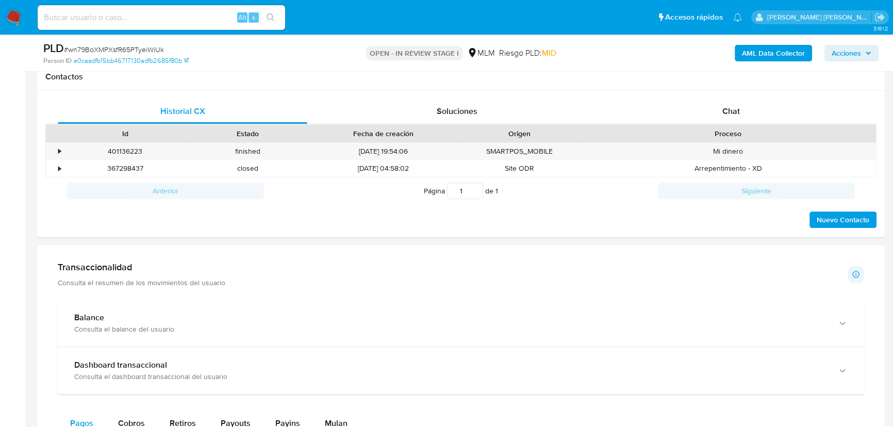
scroll to position [758, 0]
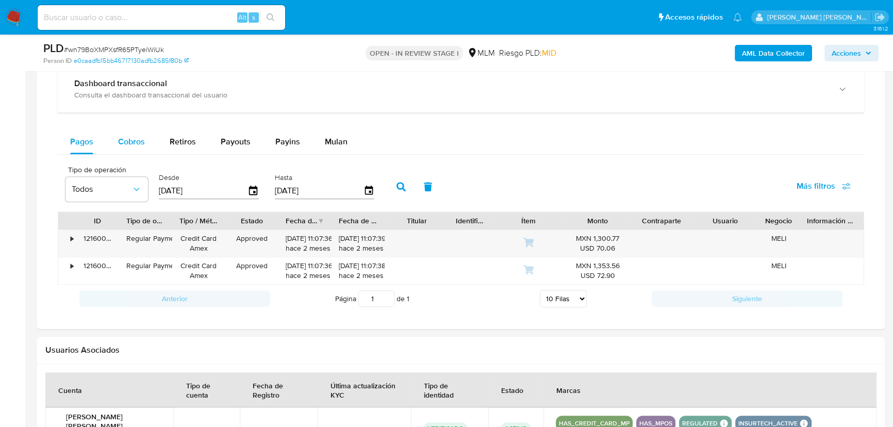
click at [132, 134] on div "Cobros" at bounding box center [131, 141] width 27 height 25
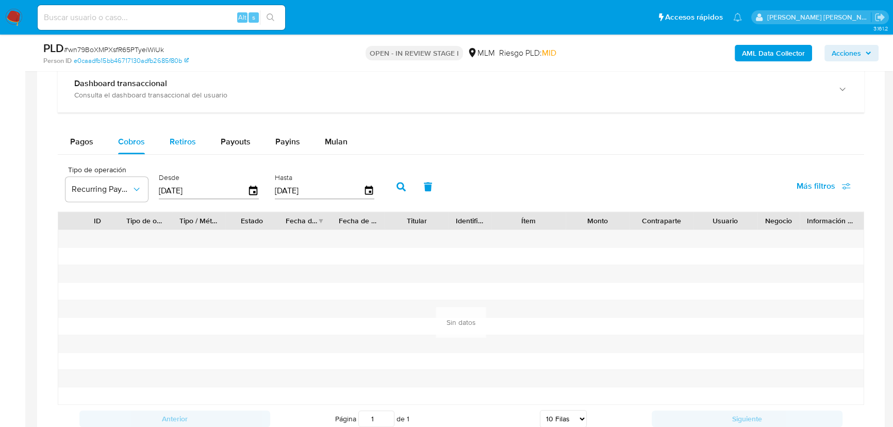
click at [172, 148] on div "Retiros" at bounding box center [183, 141] width 26 height 25
select select "10"
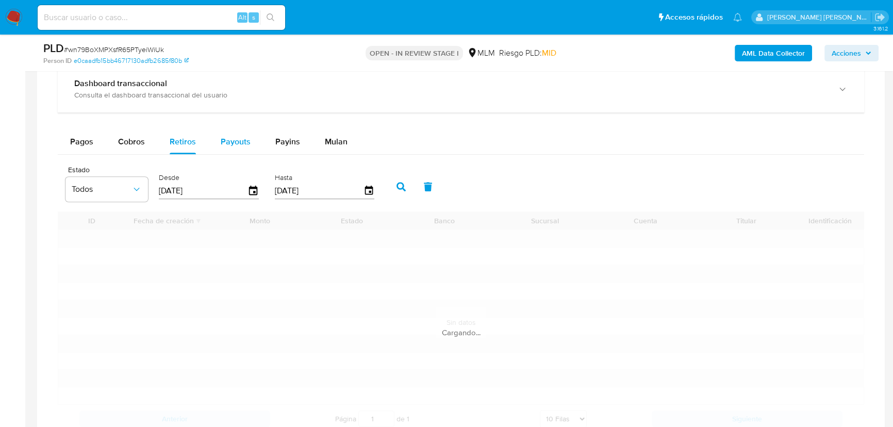
click at [233, 141] on span "Payouts" at bounding box center [236, 142] width 30 height 12
select select "10"
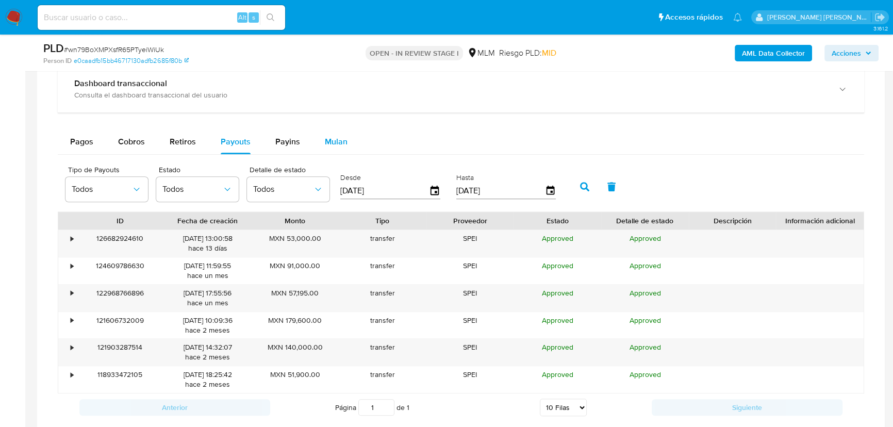
click at [316, 143] on button "Mulan" at bounding box center [336, 141] width 47 height 25
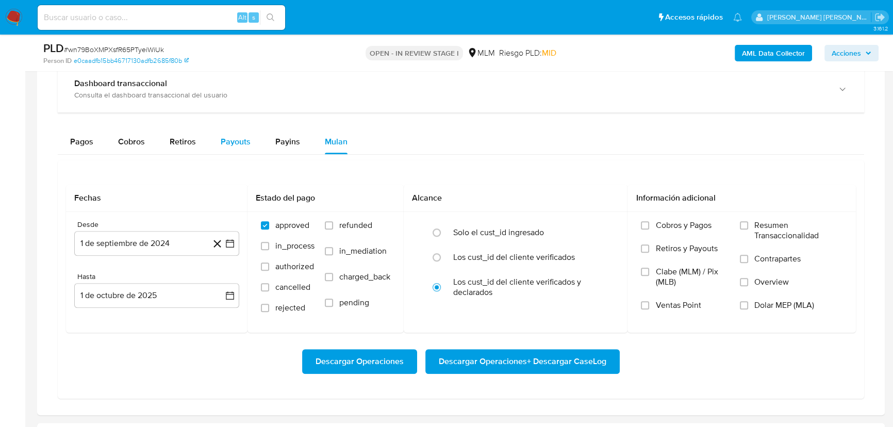
click at [240, 142] on span "Payouts" at bounding box center [236, 142] width 30 height 12
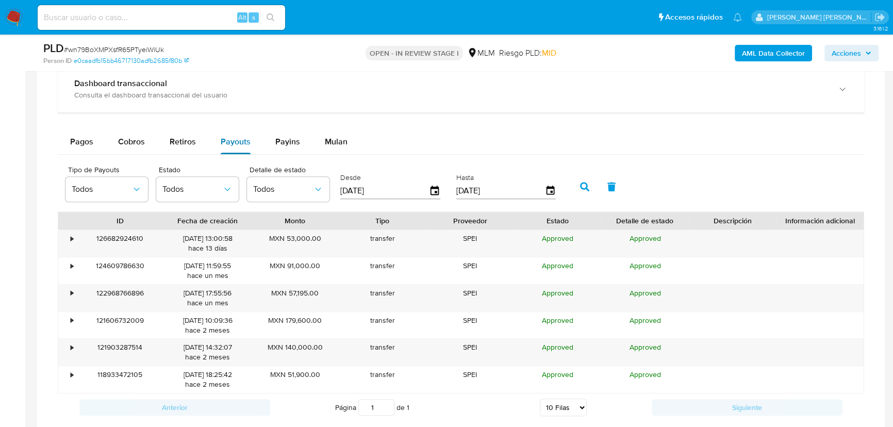
click at [216, 141] on button "Payouts" at bounding box center [235, 141] width 55 height 25
click at [171, 144] on span "Retiros" at bounding box center [183, 142] width 26 height 12
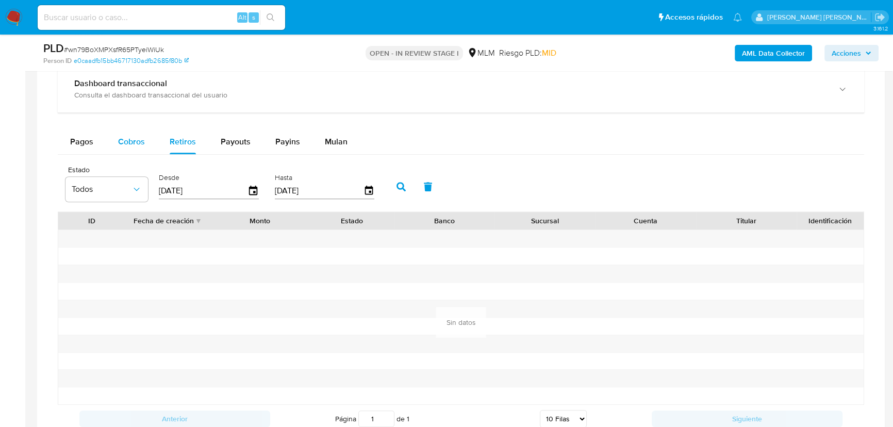
click at [125, 142] on span "Cobros" at bounding box center [131, 142] width 27 height 12
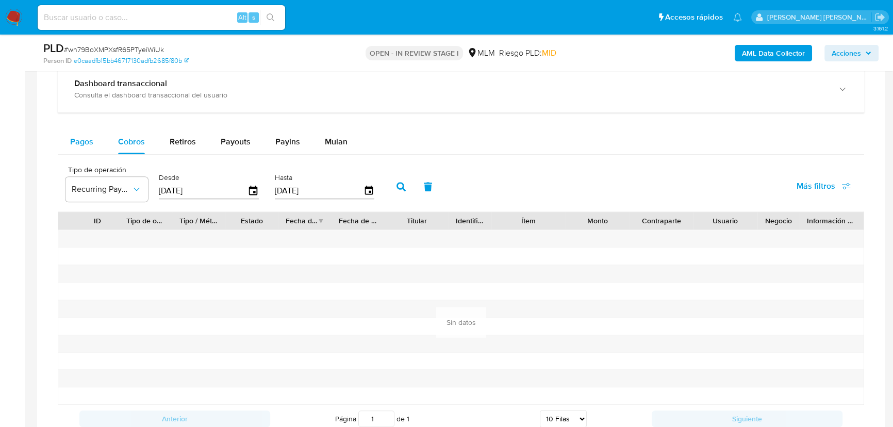
click at [83, 148] on div "Pagos" at bounding box center [81, 141] width 23 height 25
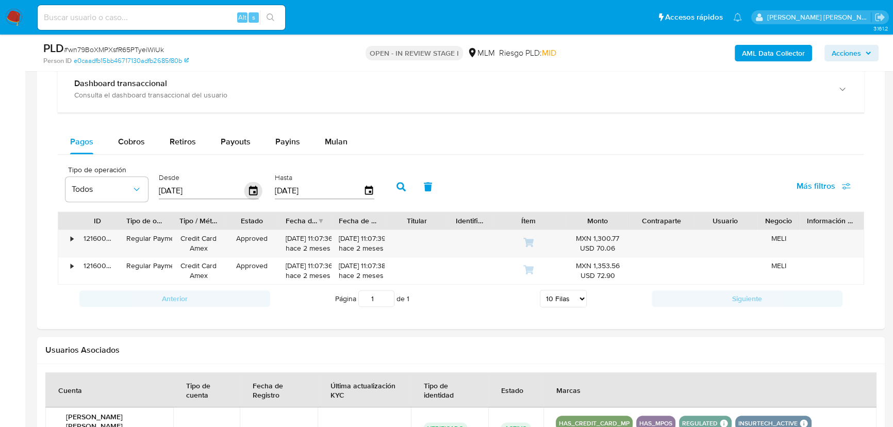
click at [257, 193] on icon "button" at bounding box center [253, 190] width 8 height 9
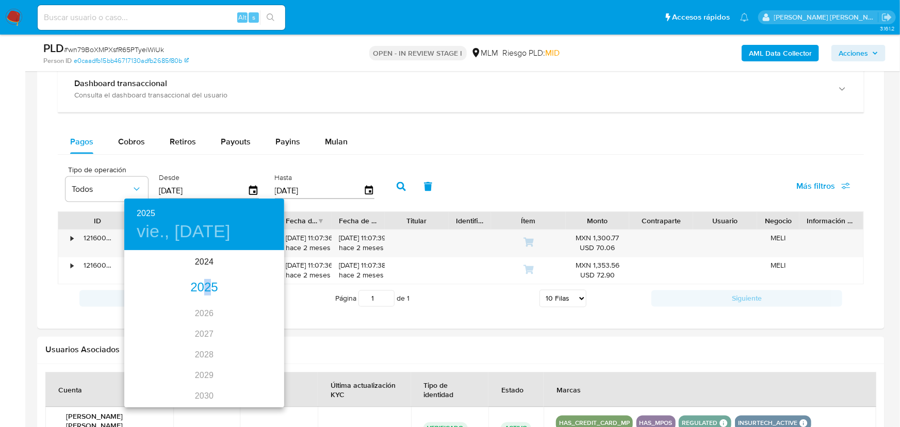
click at [204, 296] on div "2025" at bounding box center [204, 288] width 160 height 21
click at [203, 315] on div "may." at bounding box center [203, 309] width 53 height 39
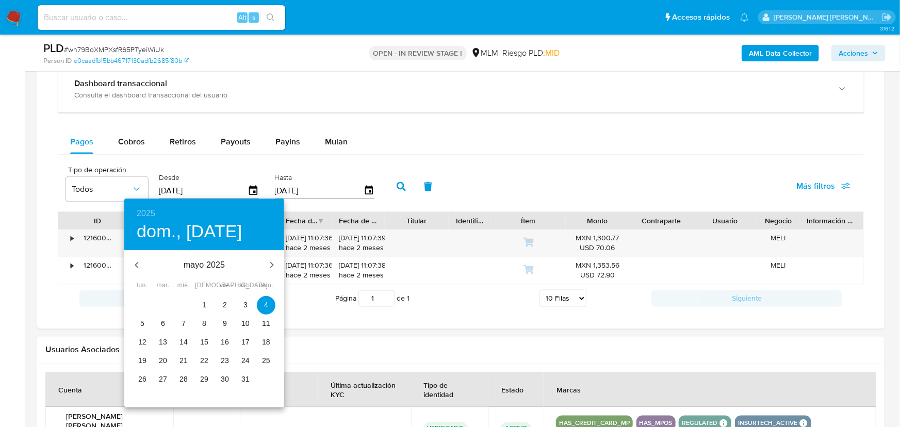
type input "04/05/2025"
drag, startPoint x: 263, startPoint y: 304, endPoint x: 363, endPoint y: 239, distance: 119.3
click at [263, 303] on span "4" at bounding box center [266, 305] width 19 height 10
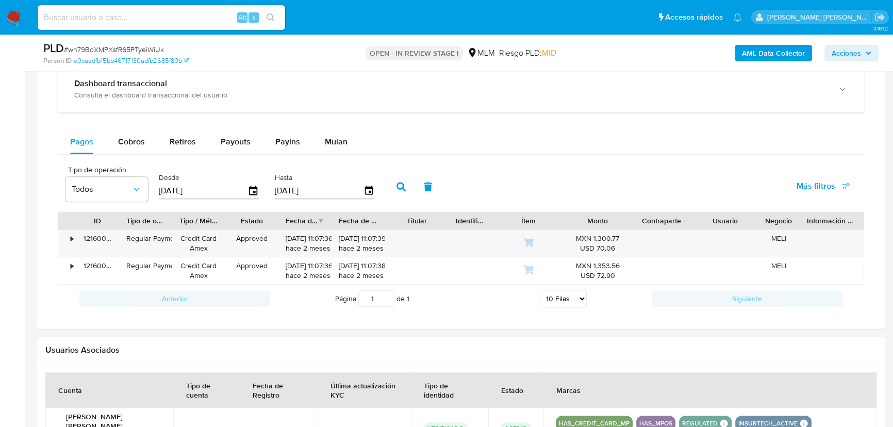
click at [406, 186] on icon "button" at bounding box center [401, 186] width 9 height 9
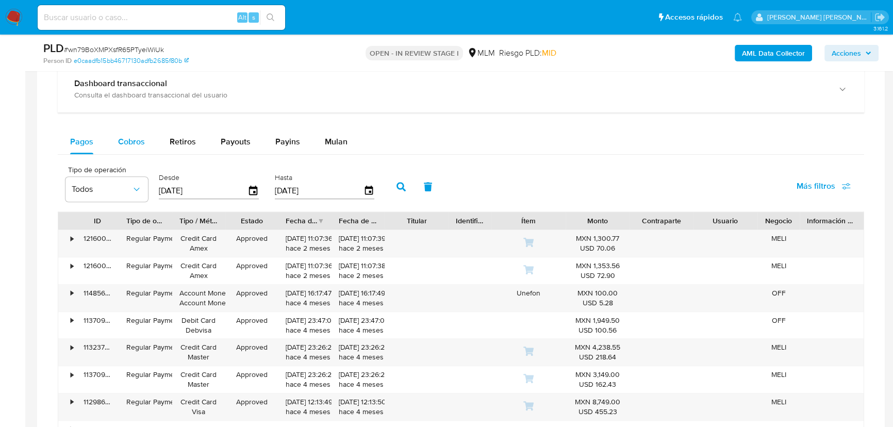
click at [132, 142] on span "Cobros" at bounding box center [131, 142] width 27 height 12
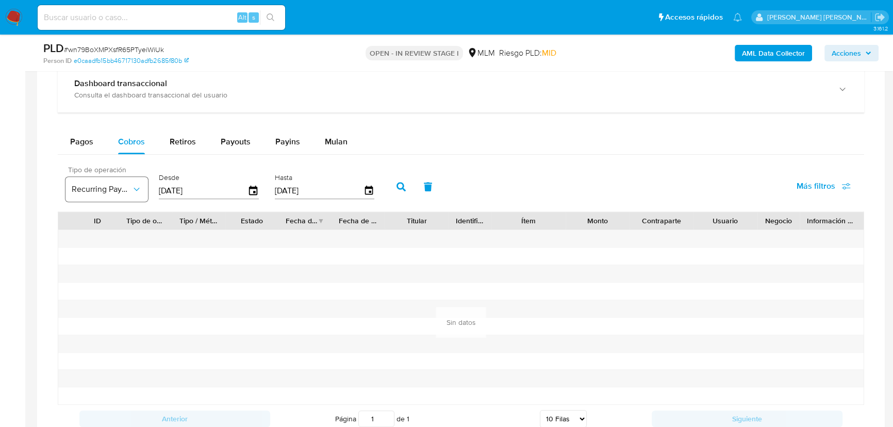
click at [97, 192] on span "Recurring Payment" at bounding box center [102, 189] width 60 height 10
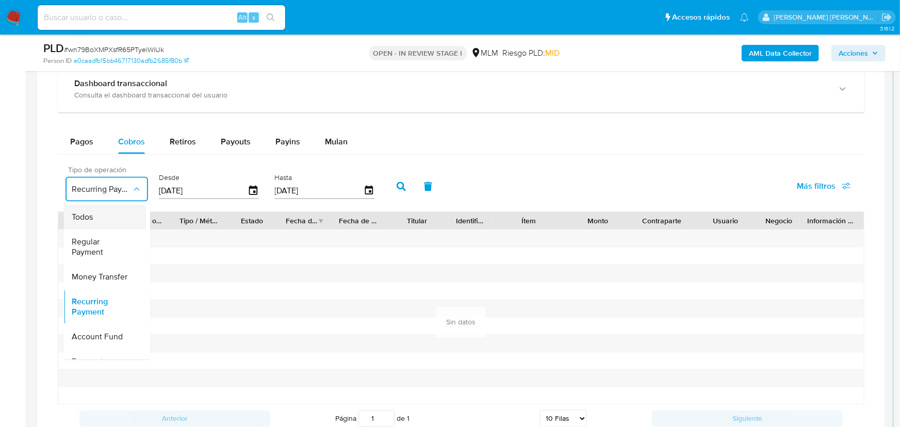
click at [103, 223] on div "Todos" at bounding box center [102, 217] width 60 height 25
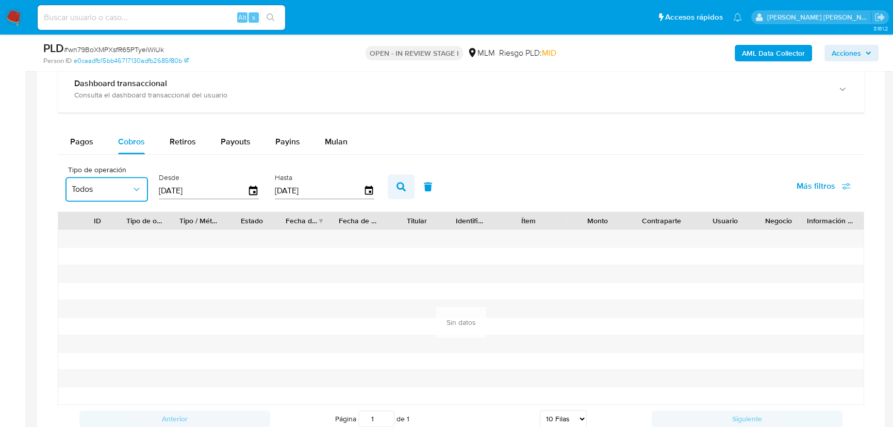
click at [405, 189] on icon "button" at bounding box center [401, 186] width 9 height 9
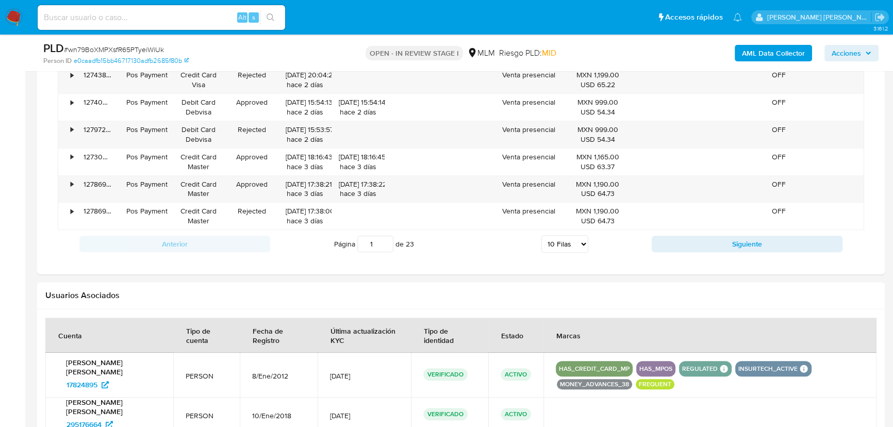
scroll to position [1039, 0]
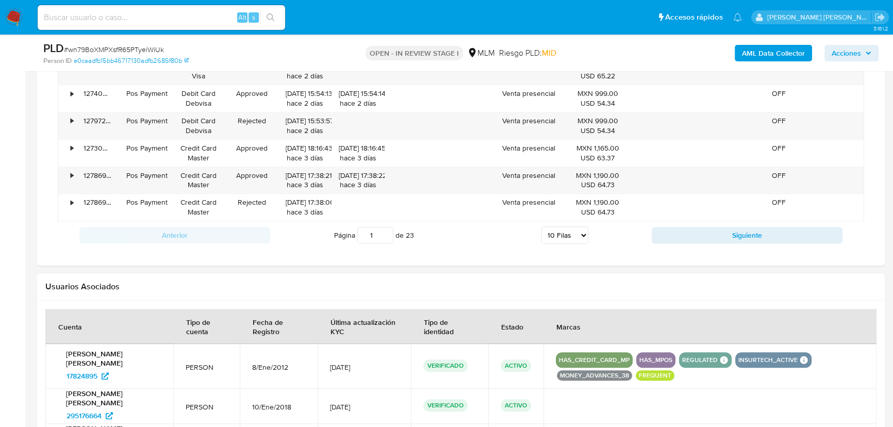
click at [577, 236] on select "5 Filas 10 Filas 20 Filas 25 Filas 50 Filas 100 Filas" at bounding box center [565, 235] width 47 height 18
select select "50"
click at [542, 226] on select "5 Filas 10 Filas 20 Filas 25 Filas 50 Filas 100 Filas" at bounding box center [565, 235] width 47 height 18
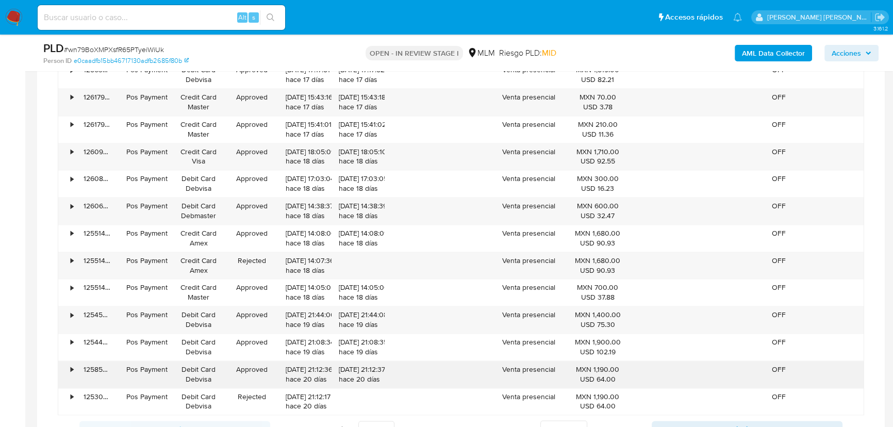
scroll to position [1977, 0]
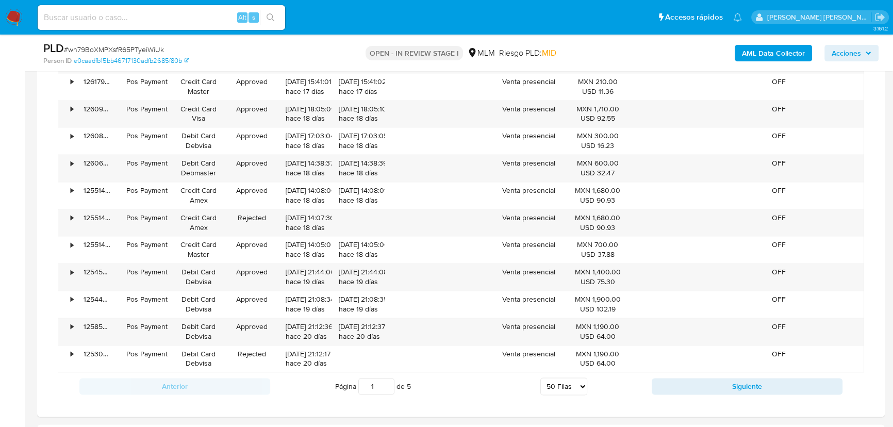
click at [681, 372] on div "Anterior Página 1 de 5 5 Filas 10 Filas 20 Filas 25 Filas 50 Filas 100 Filas Si…" at bounding box center [461, 386] width 807 height 28
click at [683, 373] on div "Anterior Página 1 de 5 5 Filas 10 Filas 20 Filas 25 Filas 50 Filas 100 Filas Si…" at bounding box center [461, 386] width 807 height 28
click at [684, 384] on button "Siguiente" at bounding box center [747, 386] width 191 height 17
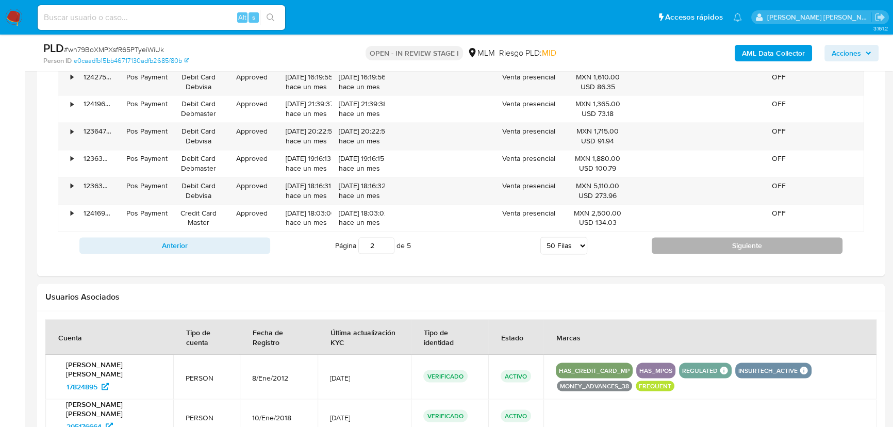
click at [673, 245] on button "Siguiente" at bounding box center [747, 245] width 191 height 17
type input "3"
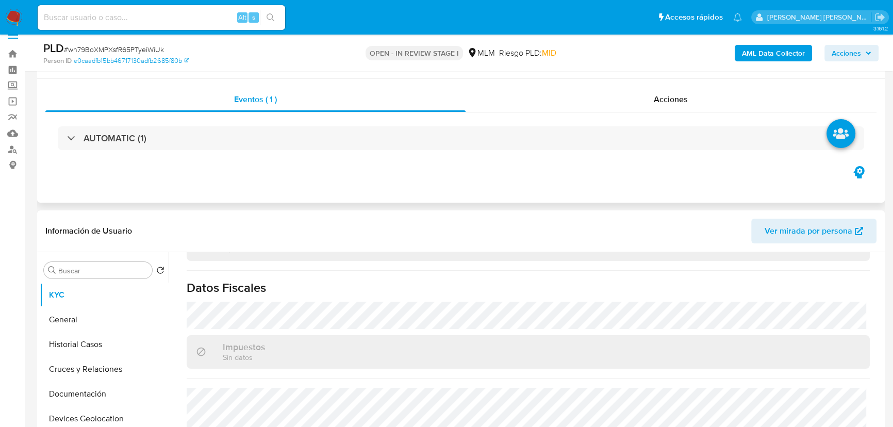
scroll to position [0, 0]
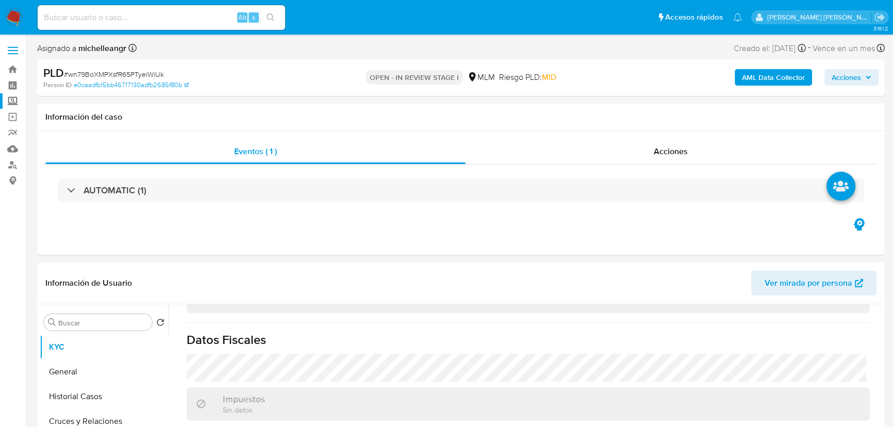
click at [15, 101] on label "Screening" at bounding box center [61, 101] width 123 height 16
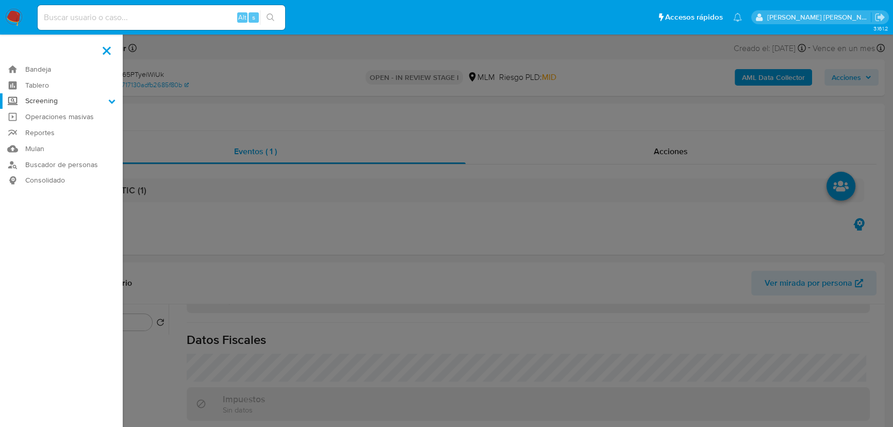
click at [0, 0] on input "Screening" at bounding box center [0, 0] width 0 height 0
click at [63, 144] on link "Herramientas" at bounding box center [61, 141] width 123 height 13
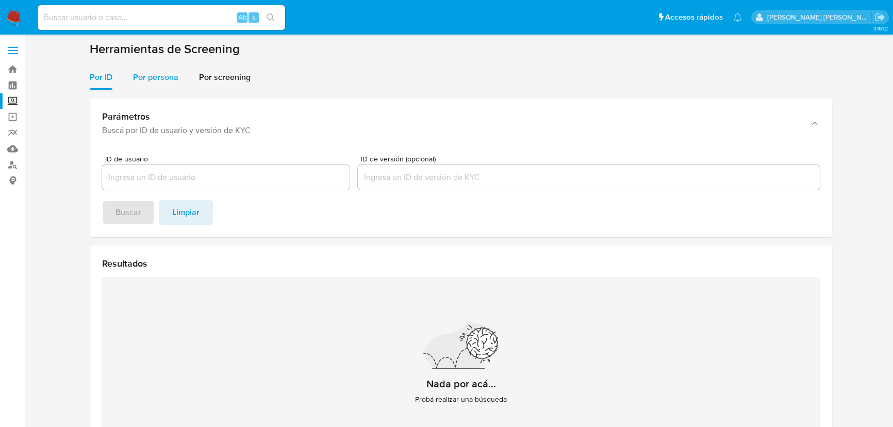
click at [160, 69] on div "Por persona" at bounding box center [155, 77] width 45 height 25
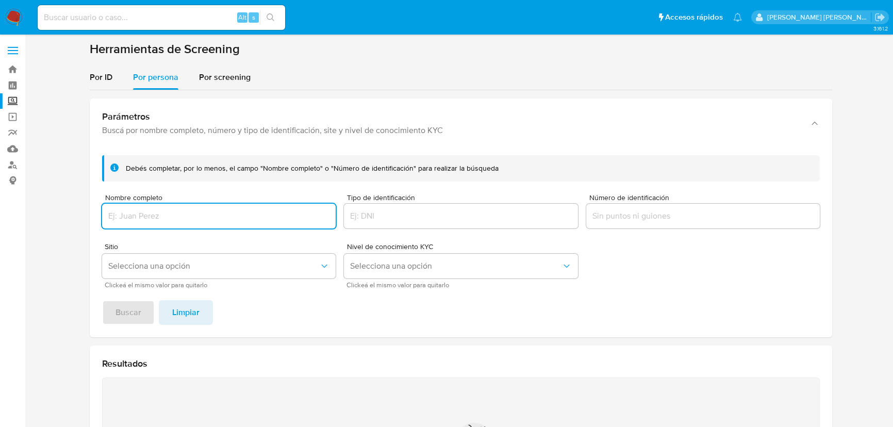
click at [154, 206] on div at bounding box center [219, 216] width 234 height 25
click at [153, 218] on input "Nombre completo" at bounding box center [219, 215] width 234 height 13
click at [121, 305] on span "Buscar" at bounding box center [129, 312] width 26 height 23
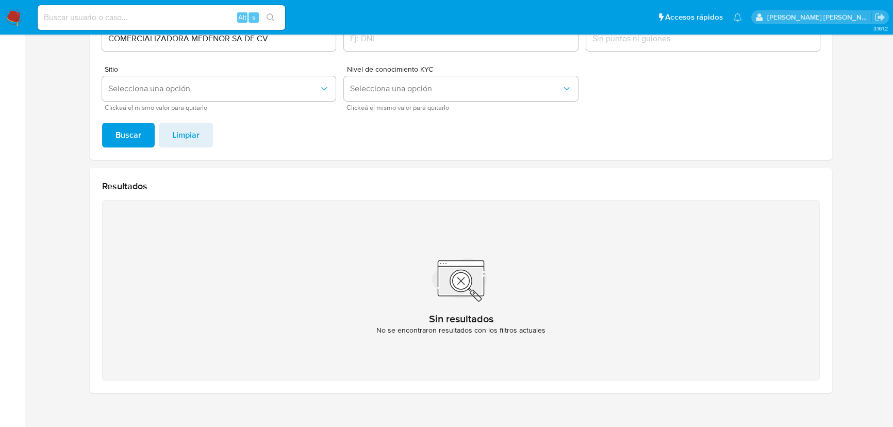
scroll to position [148, 0]
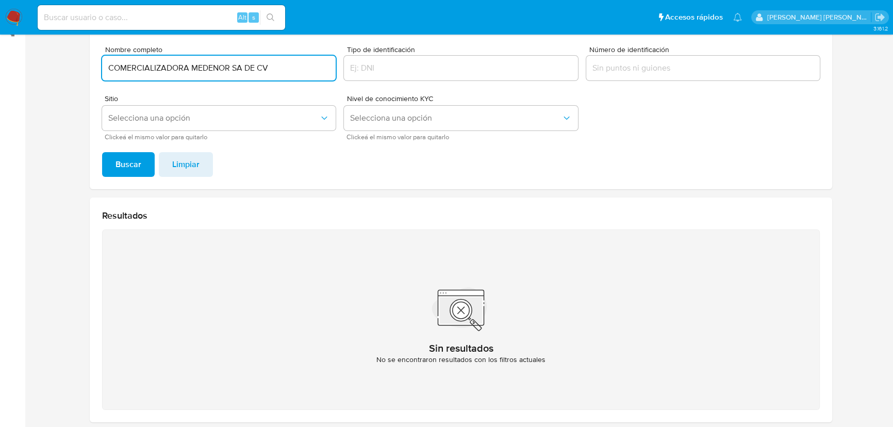
drag, startPoint x: 297, startPoint y: 67, endPoint x: 243, endPoint y: 66, distance: 53.7
click at [243, 66] on input "COMERCIALIZADORA MEDENOR SA DE CV" at bounding box center [219, 67] width 234 height 13
type input "COMERCIALIZADORA MEDENOR"
click at [138, 163] on span "Buscar" at bounding box center [129, 164] width 26 height 23
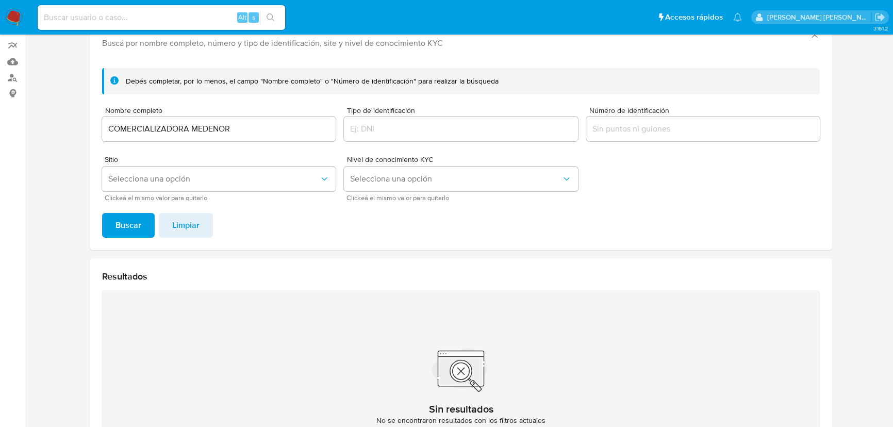
scroll to position [0, 0]
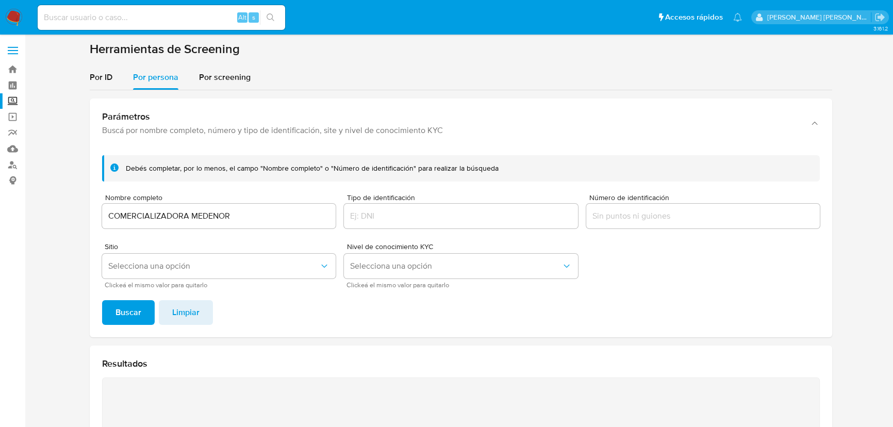
click at [83, 24] on input at bounding box center [162, 17] width 248 height 13
paste input "wn79BoXMPXsfR65PTyeiWiUk"
type input "wn79BoXMPXsfR65PTyeiWiUk"
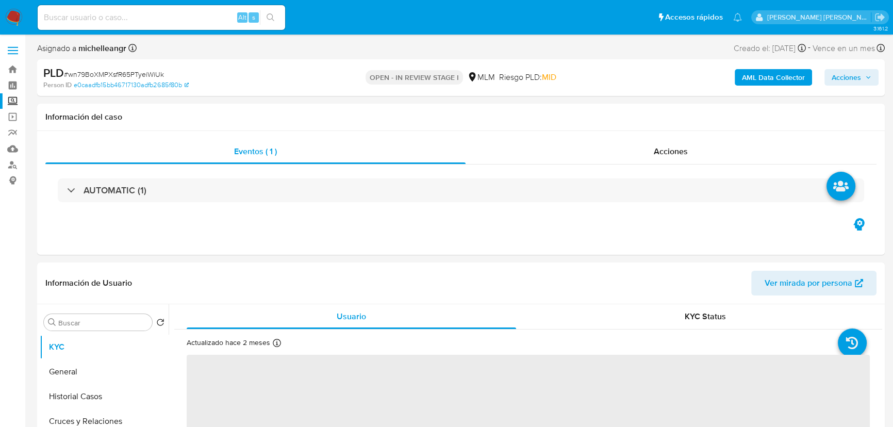
select select "10"
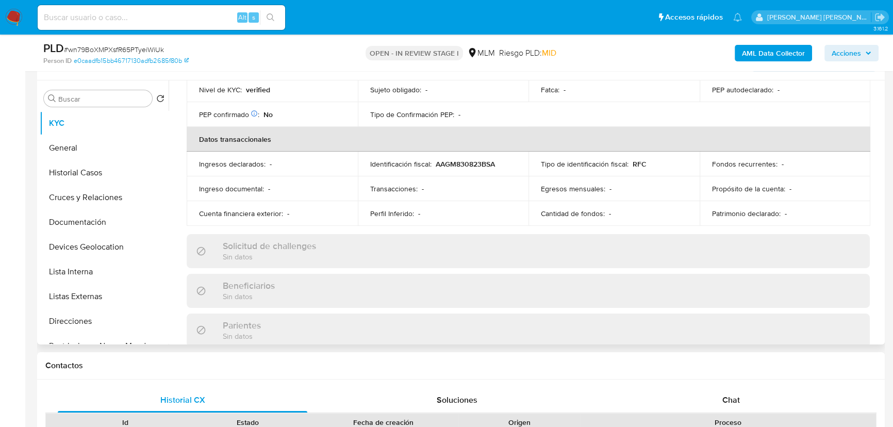
scroll to position [469, 0]
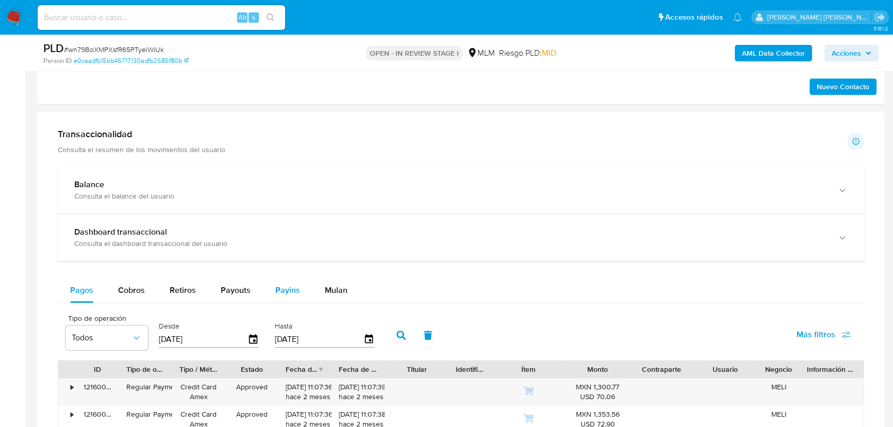
drag, startPoint x: 263, startPoint y: 282, endPoint x: 270, endPoint y: 283, distance: 7.3
click at [263, 282] on button "Payins" at bounding box center [288, 290] width 50 height 25
select select "10"
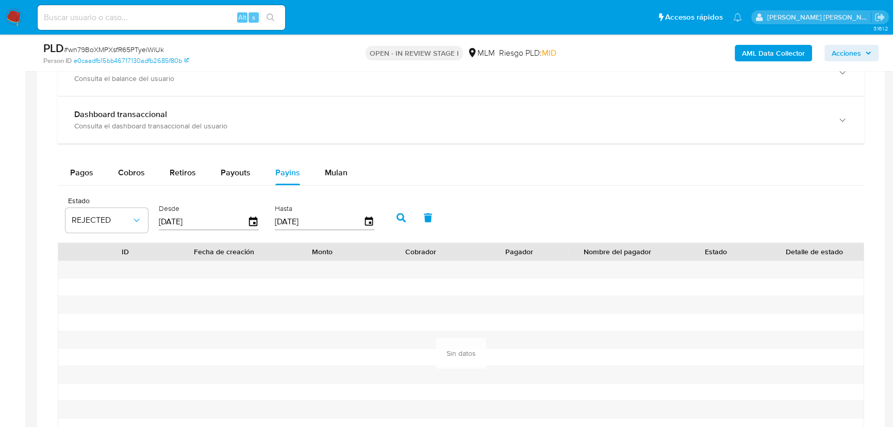
scroll to position [797, 0]
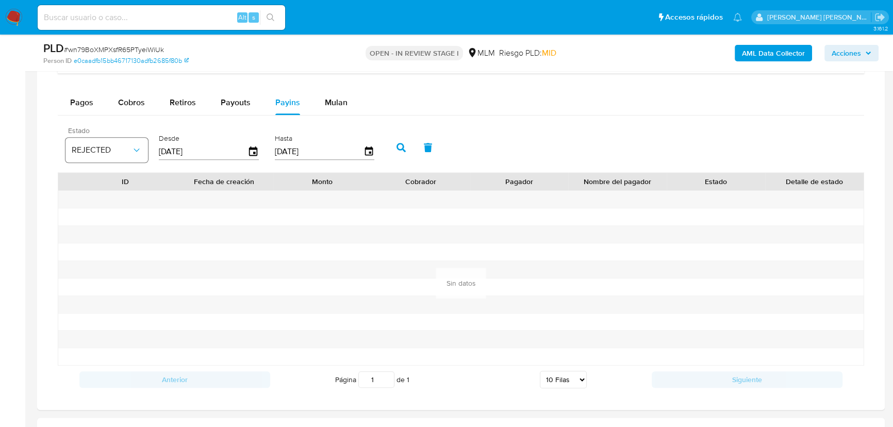
click at [125, 155] on button "REJECTED" at bounding box center [107, 150] width 83 height 25
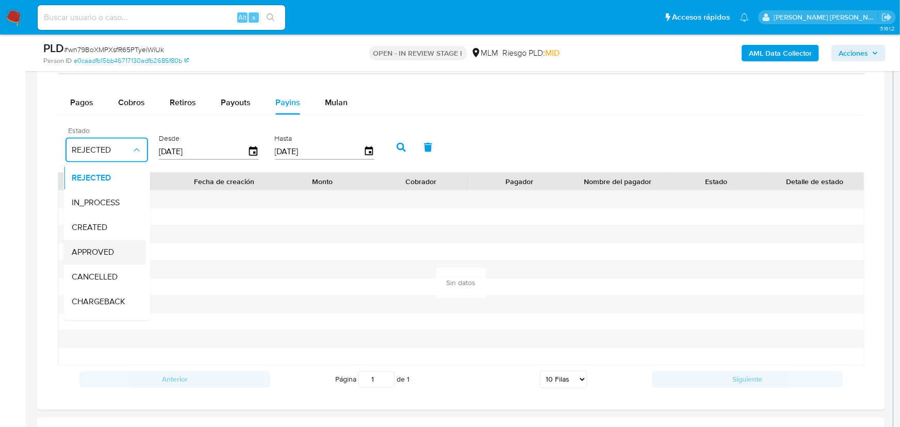
click at [104, 253] on span "APPROVED" at bounding box center [93, 252] width 42 height 10
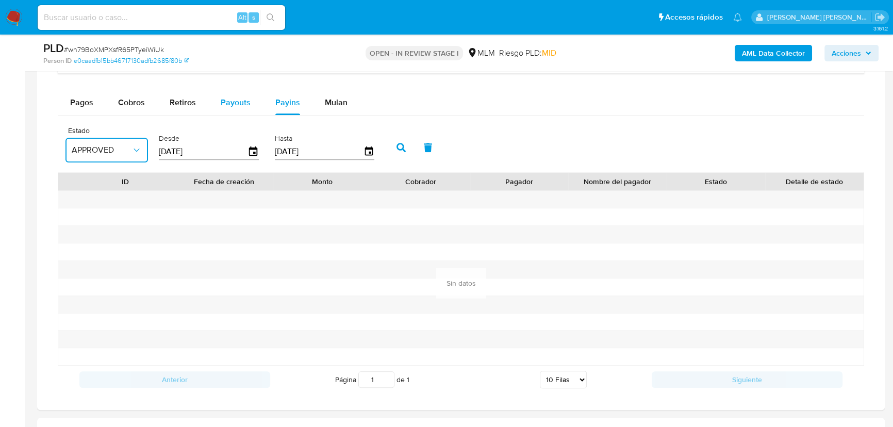
click at [249, 103] on button "Payouts" at bounding box center [235, 102] width 55 height 25
select select "10"
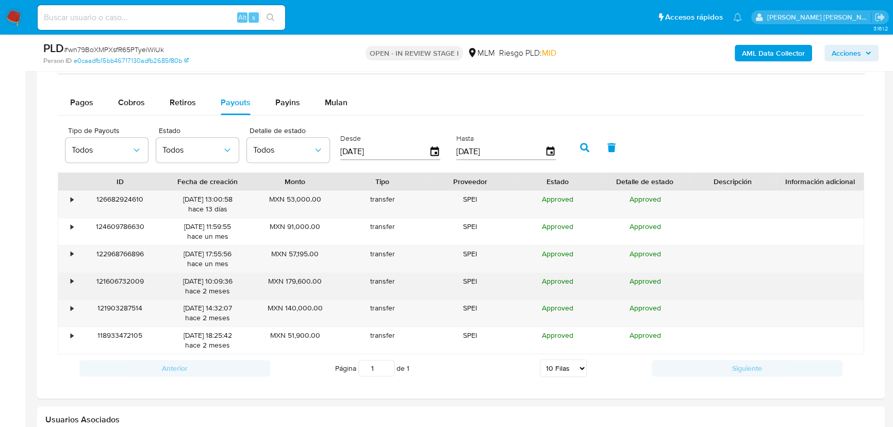
click at [71, 281] on div "•" at bounding box center [72, 282] width 3 height 10
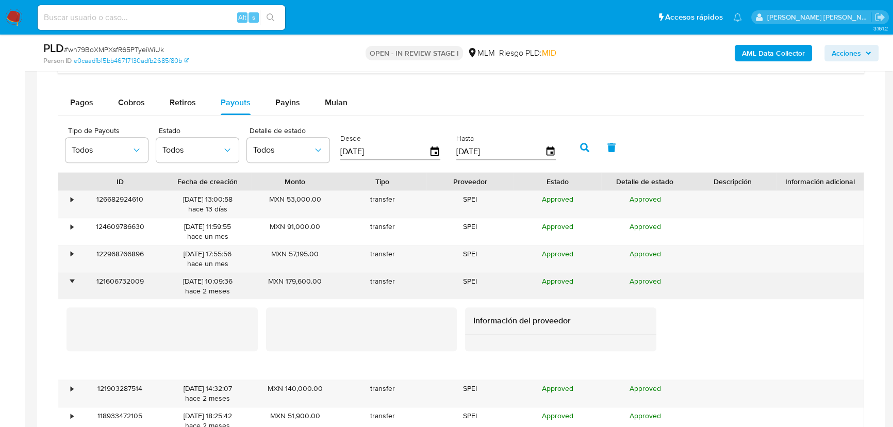
scroll to position [891, 0]
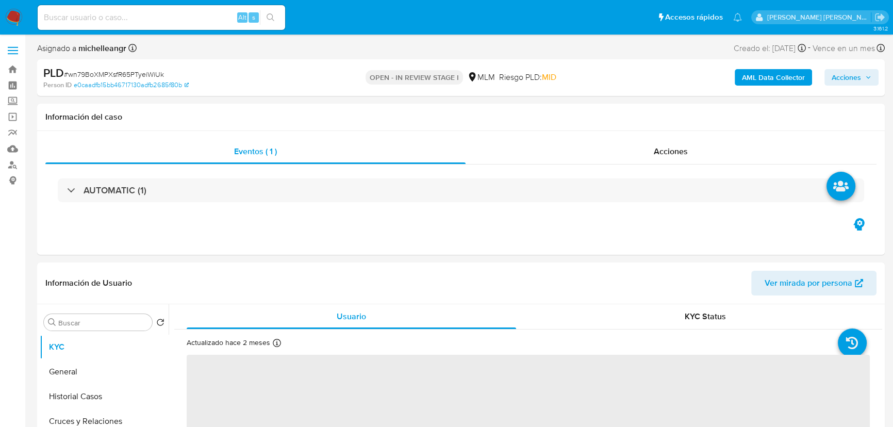
select select "10"
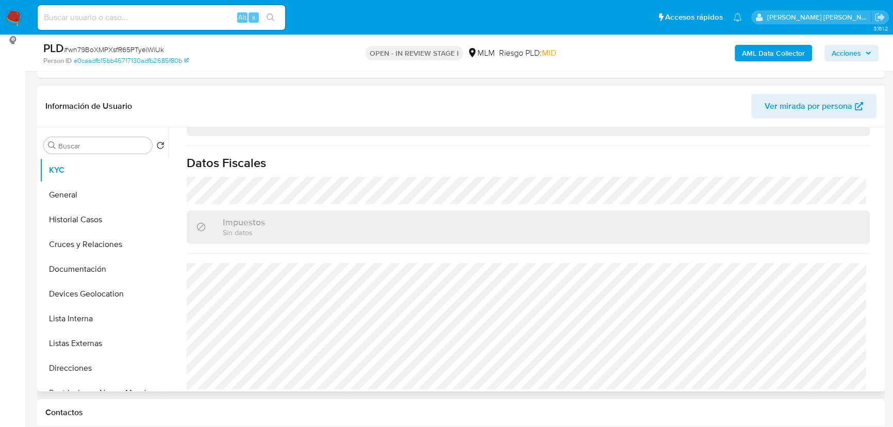
scroll to position [328, 0]
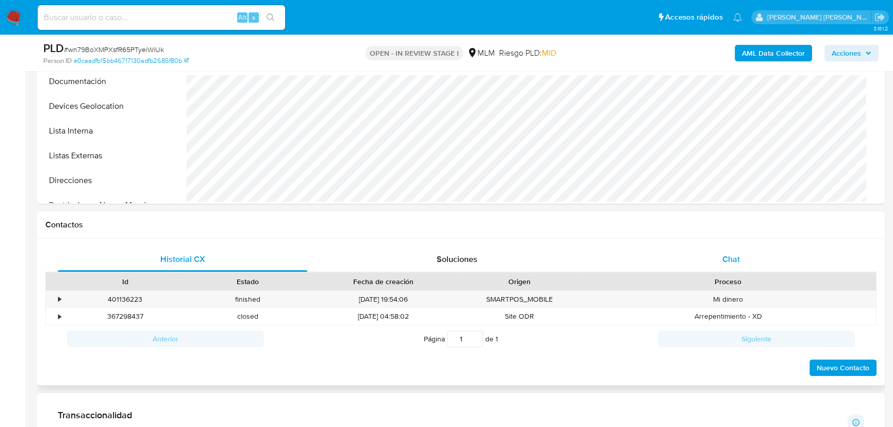
click at [738, 248] on div "Chat" at bounding box center [732, 259] width 250 height 25
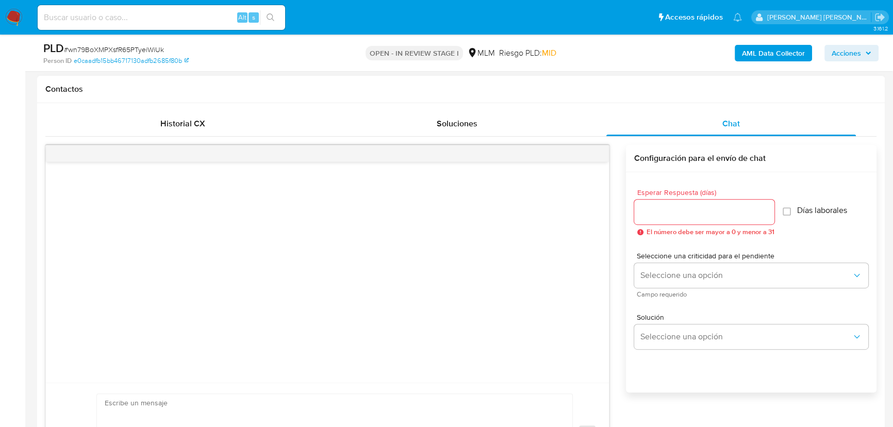
scroll to position [562, 0]
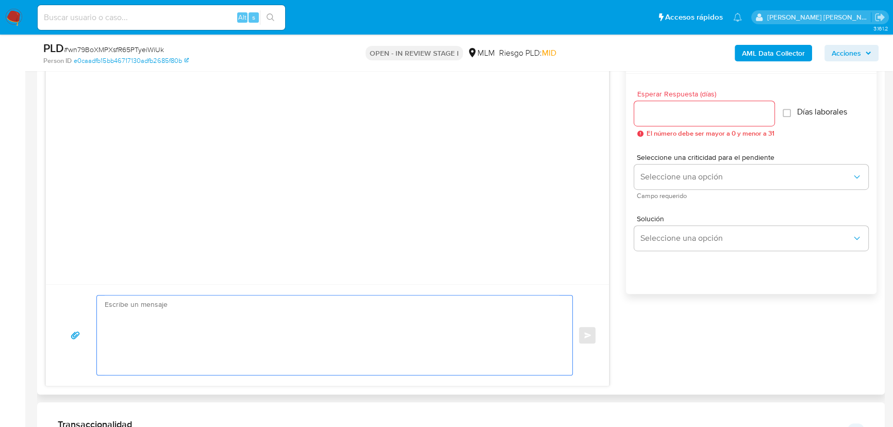
click at [209, 315] on textarea at bounding box center [332, 335] width 455 height 79
paste textarea "Estimado Marco Antonio, Te comunicamos que se ha identificado un cambio en el u…"
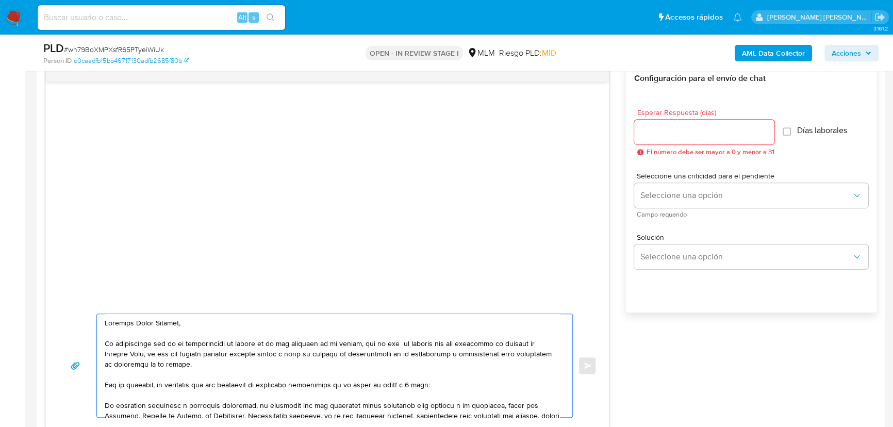
scroll to position [609, 0]
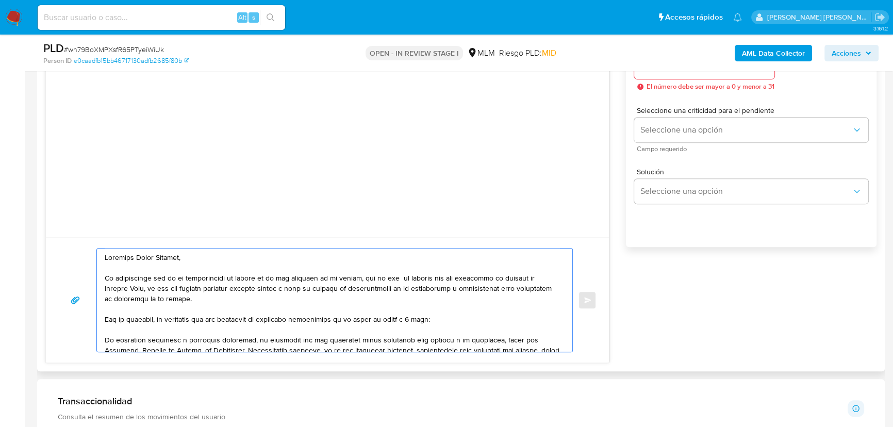
click at [108, 256] on textarea at bounding box center [332, 300] width 455 height 103
click at [106, 255] on textarea at bounding box center [332, 300] width 455 height 103
drag, startPoint x: 186, startPoint y: 257, endPoint x: 141, endPoint y: 255, distance: 44.4
click at [141, 255] on textarea at bounding box center [332, 300] width 455 height 103
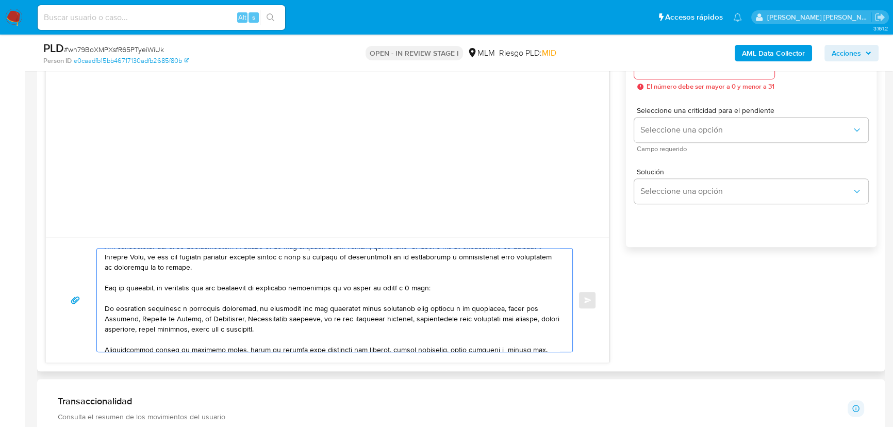
scroll to position [46, 0]
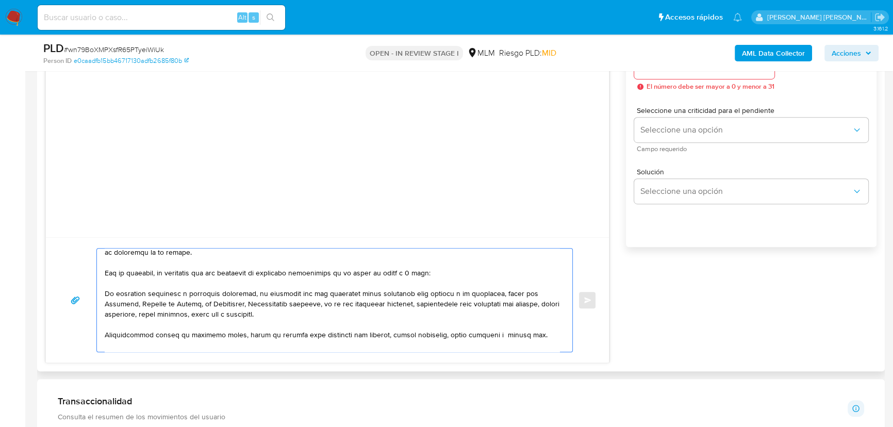
click at [104, 294] on div at bounding box center [332, 300] width 470 height 103
drag, startPoint x: 443, startPoint y: 308, endPoint x: 501, endPoint y: 310, distance: 58.3
click at [501, 310] on textarea at bounding box center [332, 300] width 455 height 103
click at [376, 315] on textarea at bounding box center [332, 300] width 455 height 103
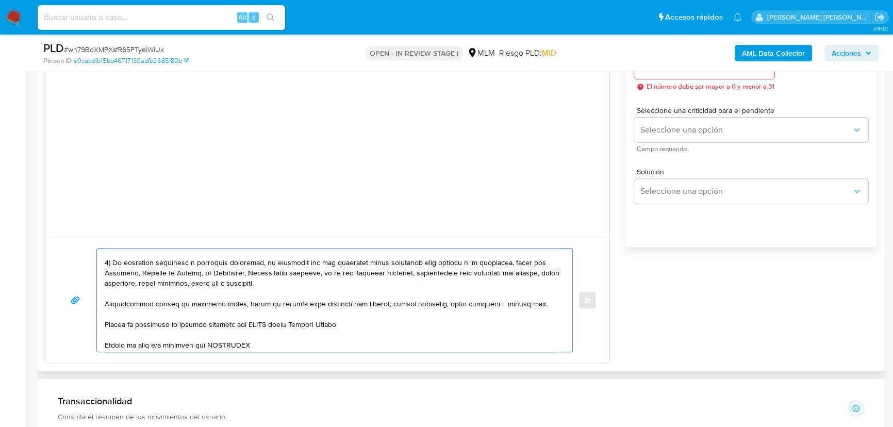
scroll to position [93, 0]
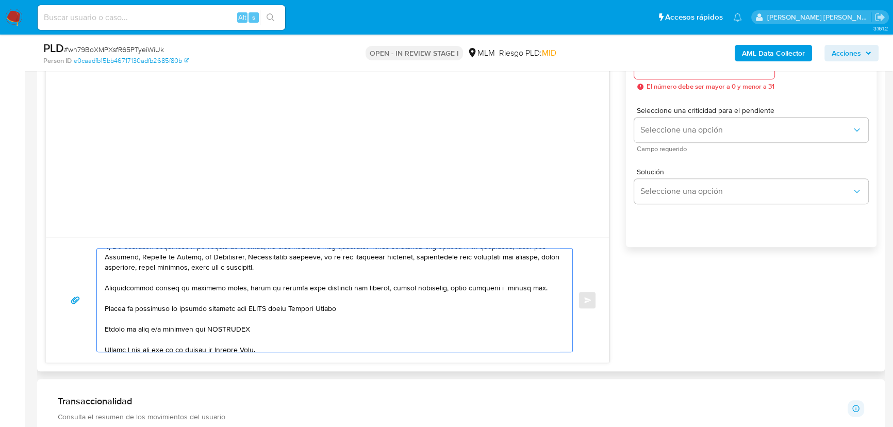
drag, startPoint x: 527, startPoint y: 291, endPoint x: 90, endPoint y: 283, distance: 437.0
click at [90, 283] on div "Enviar" at bounding box center [327, 300] width 539 height 104
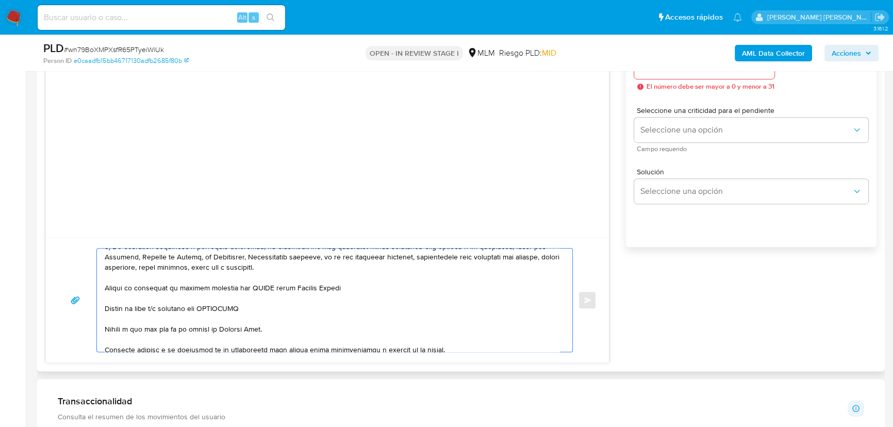
click at [105, 284] on textarea at bounding box center [332, 300] width 455 height 103
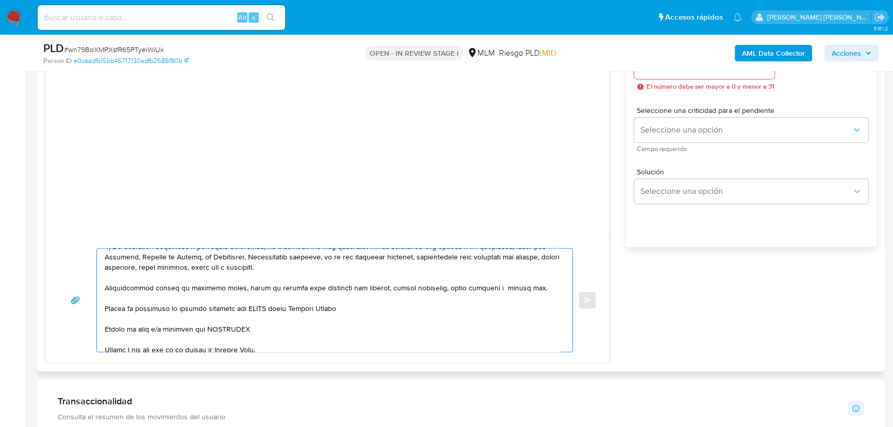
click at [105, 287] on textarea at bounding box center [332, 300] width 455 height 103
click at [177, 290] on textarea at bounding box center [332, 300] width 455 height 103
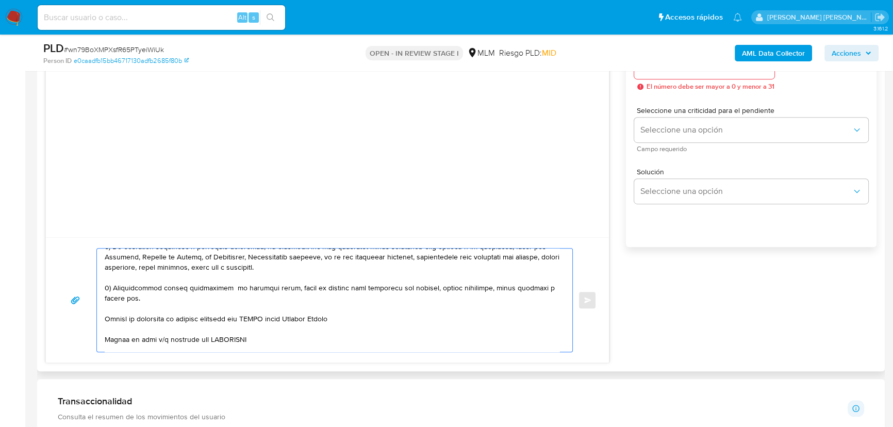
drag, startPoint x: 274, startPoint y: 289, endPoint x: 295, endPoint y: 291, distance: 20.8
click at [295, 291] on textarea at bounding box center [332, 300] width 455 height 103
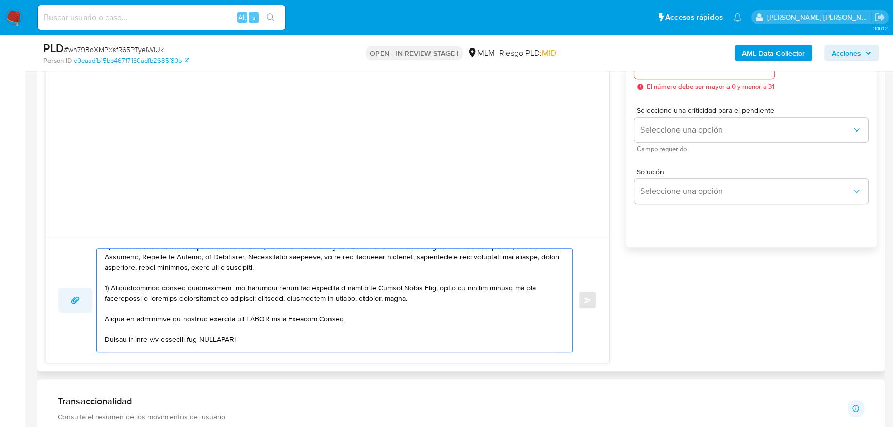
drag, startPoint x: 379, startPoint y: 323, endPoint x: 89, endPoint y: 306, distance: 290.4
click at [89, 306] on div "Enviar" at bounding box center [327, 300] width 539 height 104
click at [99, 316] on div at bounding box center [332, 300] width 470 height 103
click at [105, 316] on textarea at bounding box center [332, 300] width 455 height 103
drag, startPoint x: 207, startPoint y: 328, endPoint x: 226, endPoint y: 317, distance: 21.7
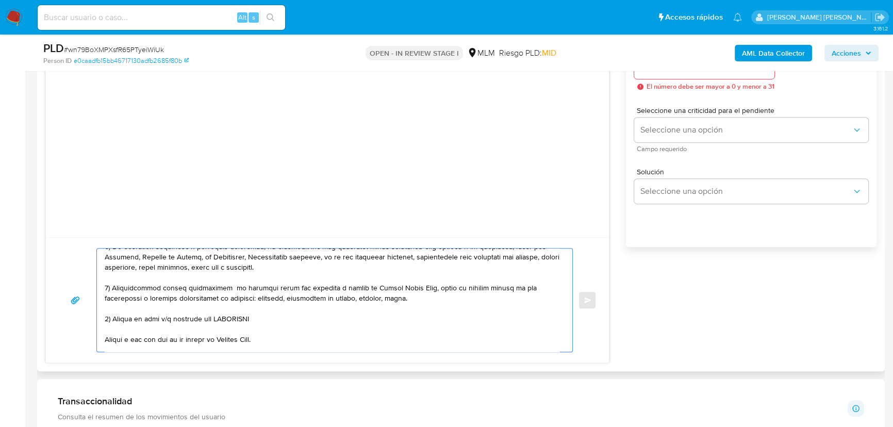
click at [208, 325] on textarea at bounding box center [332, 300] width 455 height 103
click at [230, 316] on textarea at bounding box center [332, 300] width 455 height 103
paste textarea "COMERCIALIZADORA MEDENOR SA DE CV"
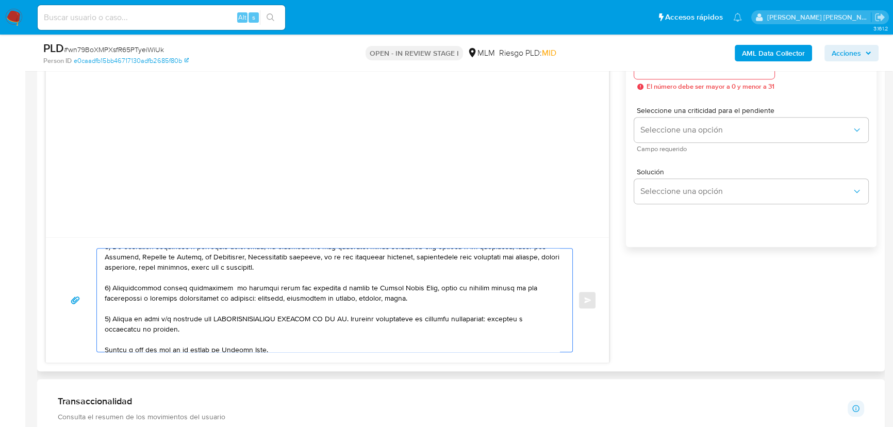
drag, startPoint x: 363, startPoint y: 300, endPoint x: 347, endPoint y: 300, distance: 15.5
click at [347, 300] on textarea at bounding box center [332, 300] width 455 height 103
click at [201, 332] on textarea at bounding box center [332, 300] width 455 height 103
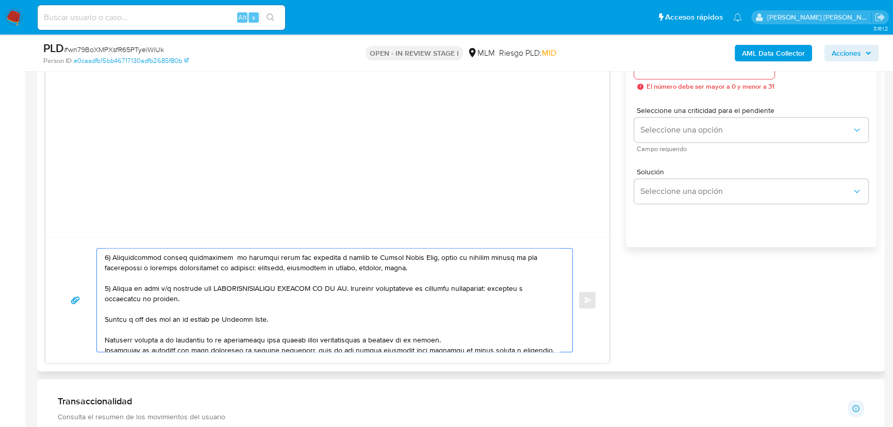
scroll to position [140, 0]
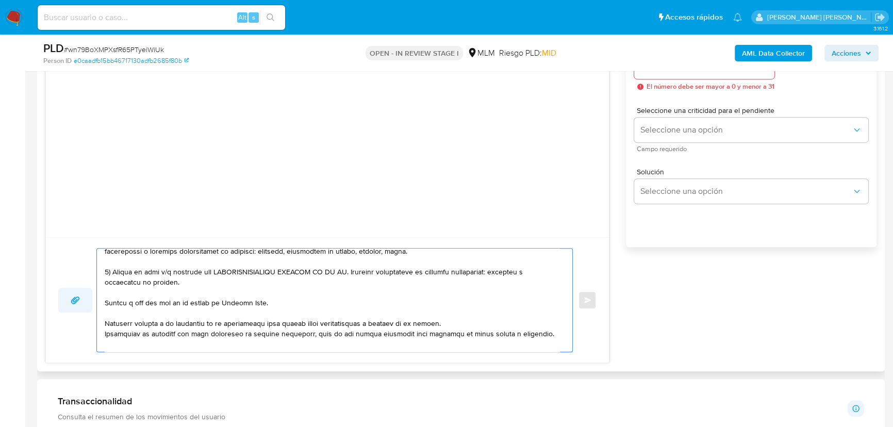
drag, startPoint x: 277, startPoint y: 304, endPoint x: 86, endPoint y: 289, distance: 191.5
click at [86, 289] on div "Enviar" at bounding box center [327, 300] width 539 height 104
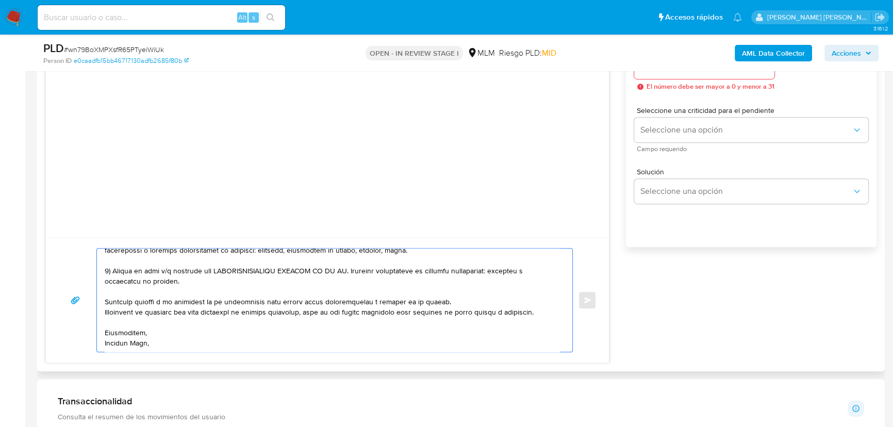
drag, startPoint x: 124, startPoint y: 338, endPoint x: 316, endPoint y: 329, distance: 191.6
click at [125, 337] on textarea at bounding box center [332, 300] width 455 height 103
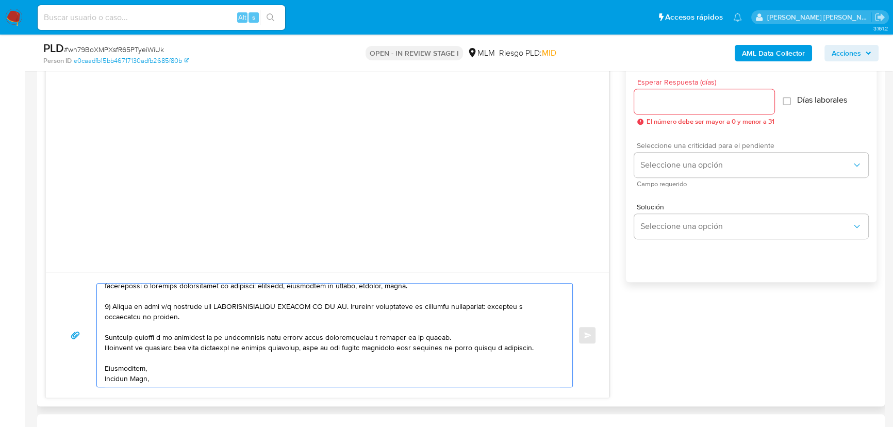
scroll to position [516, 0]
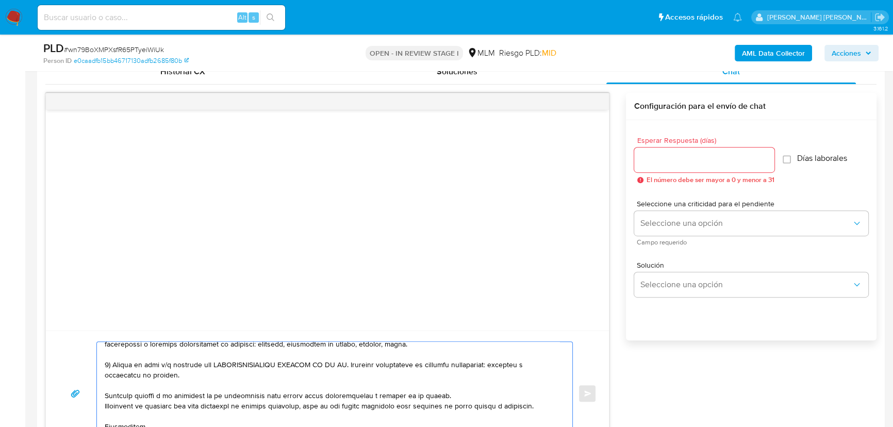
type textarea "Estimado Mauricio, Te comunicamos que se ha identificado un cambio en el uso ha…"
click at [665, 157] on input "Esperar Respuesta (días)" at bounding box center [705, 159] width 140 height 13
type input "5"
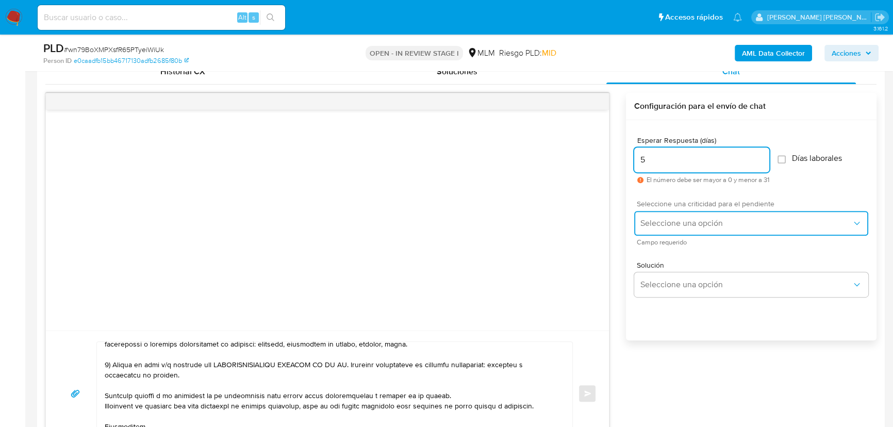
click at [669, 229] on button "Seleccione una opción" at bounding box center [752, 223] width 234 height 25
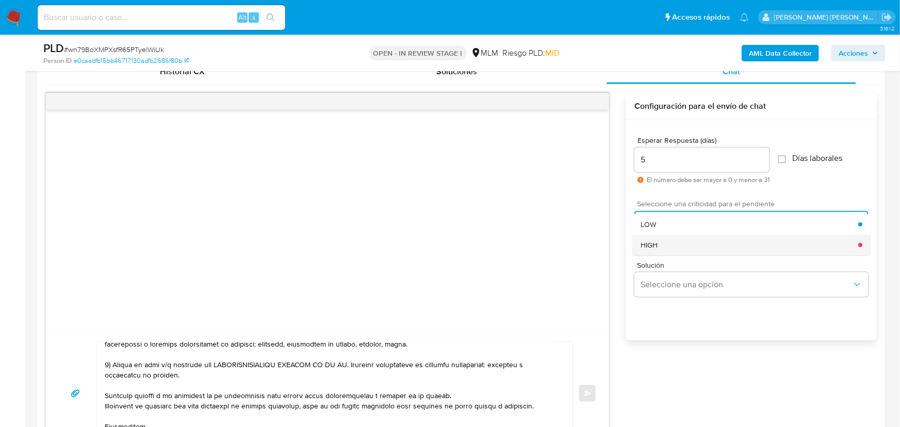
click at [659, 246] on div "HIGH" at bounding box center [750, 245] width 218 height 21
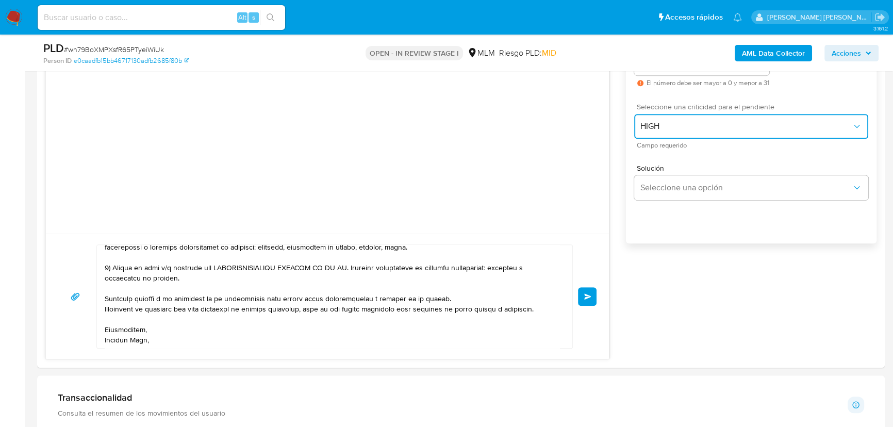
scroll to position [656, 0]
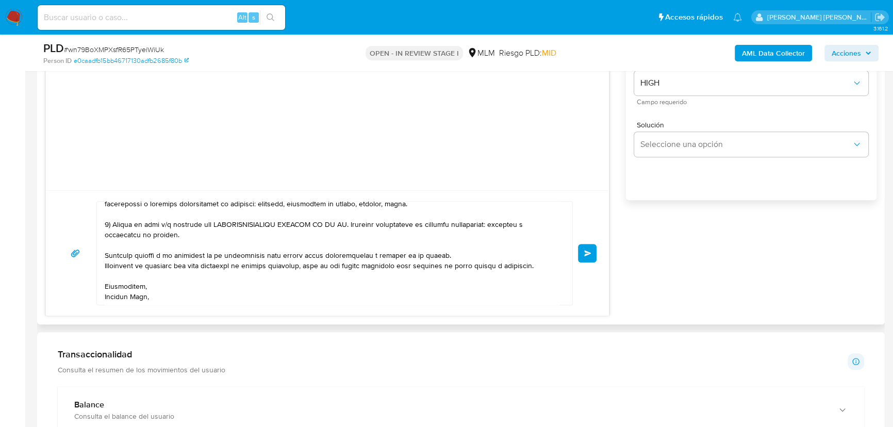
click at [594, 256] on button "Enviar" at bounding box center [587, 253] width 19 height 19
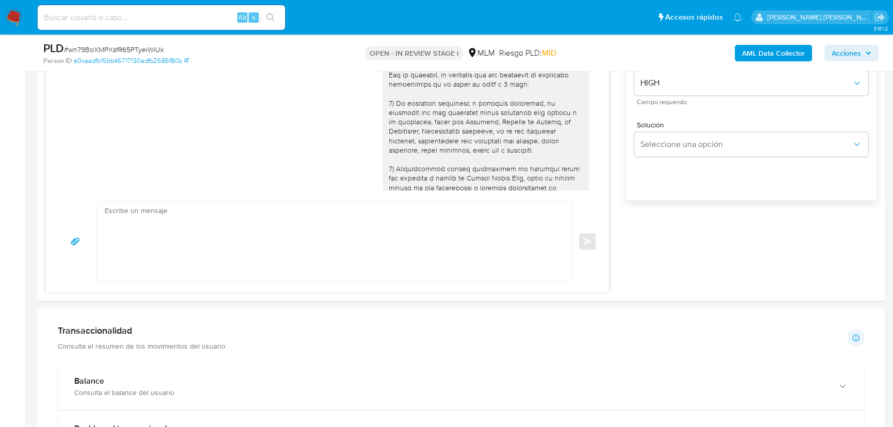
scroll to position [157, 0]
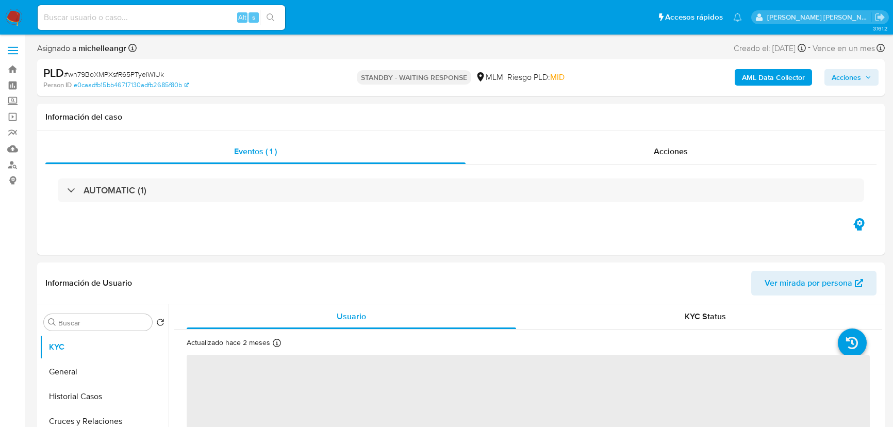
select select "10"
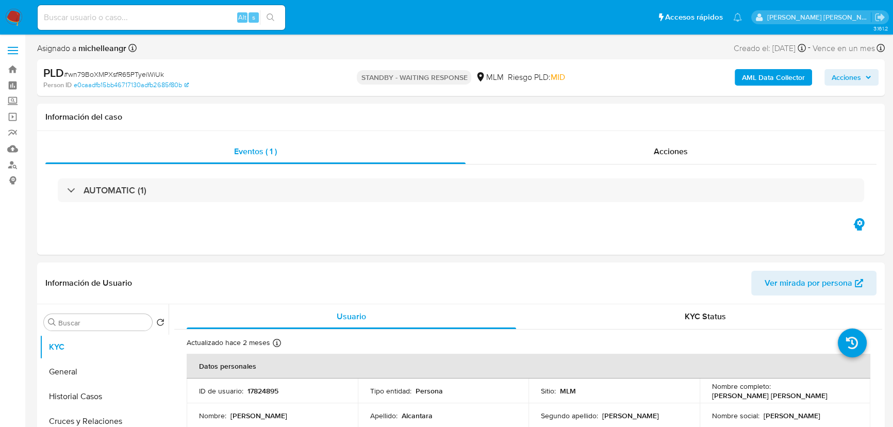
click at [159, 14] on input at bounding box center [162, 17] width 248 height 13
paste input "vtdy2IjDXX3tNh5uHVp6ppKc"
type input "vtdy2IjDXX3tNh5uHVp6ppKc"
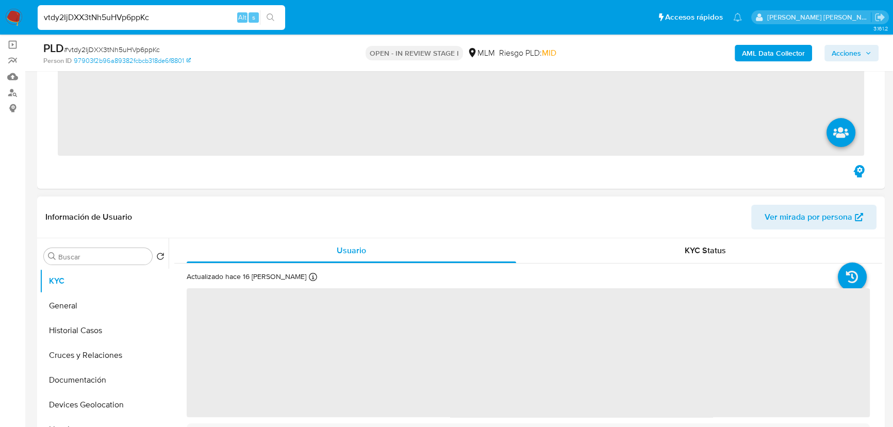
scroll to position [93, 0]
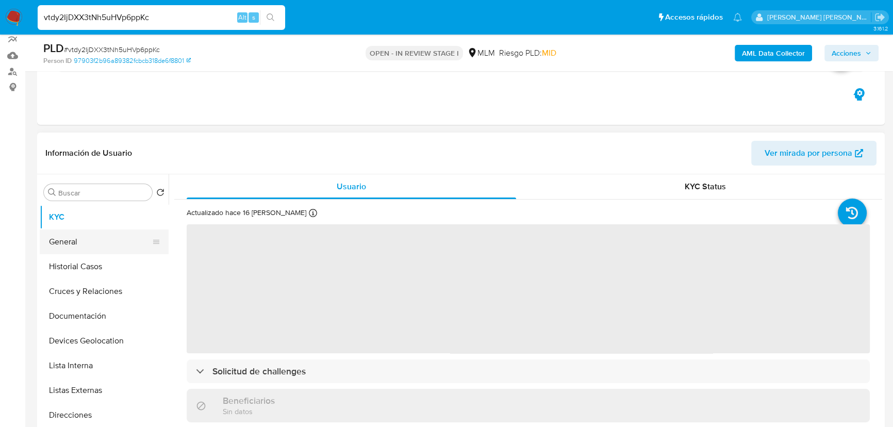
select select "10"
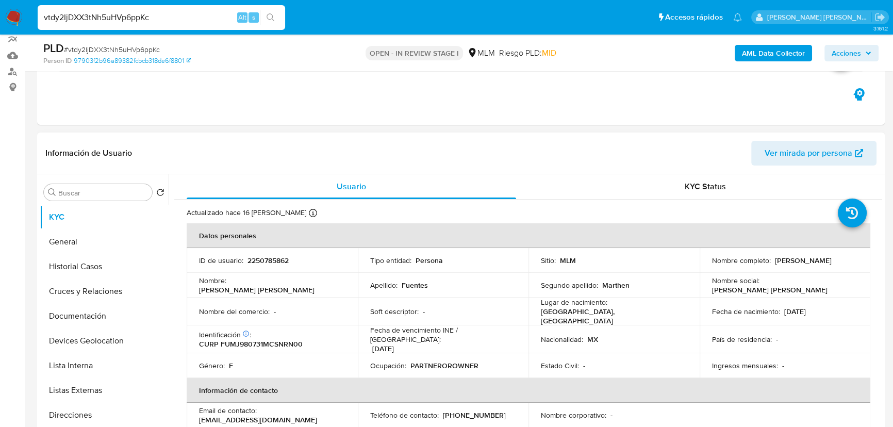
click at [201, 262] on p "ID de usuario :" at bounding box center [221, 260] width 44 height 9
click at [275, 261] on p "2250785862" at bounding box center [268, 260] width 41 height 9
click at [274, 258] on p "2250785862" at bounding box center [268, 260] width 41 height 9
click at [269, 257] on p "2250785862" at bounding box center [268, 260] width 41 height 9
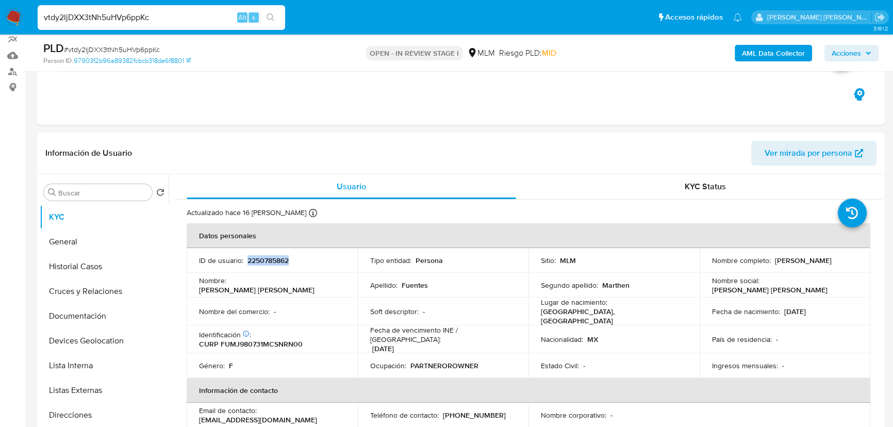
copy p "2250785862"
click at [19, 11] on img at bounding box center [14, 18] width 18 height 18
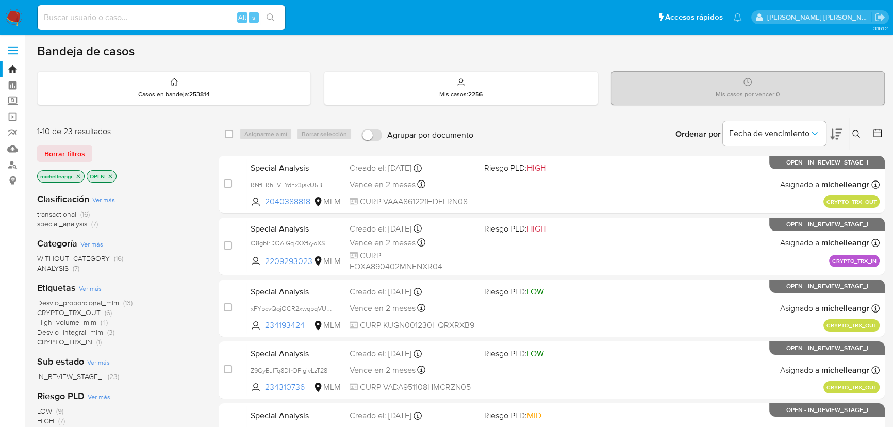
click at [81, 177] on icon "close-filter" at bounding box center [78, 176] width 6 height 6
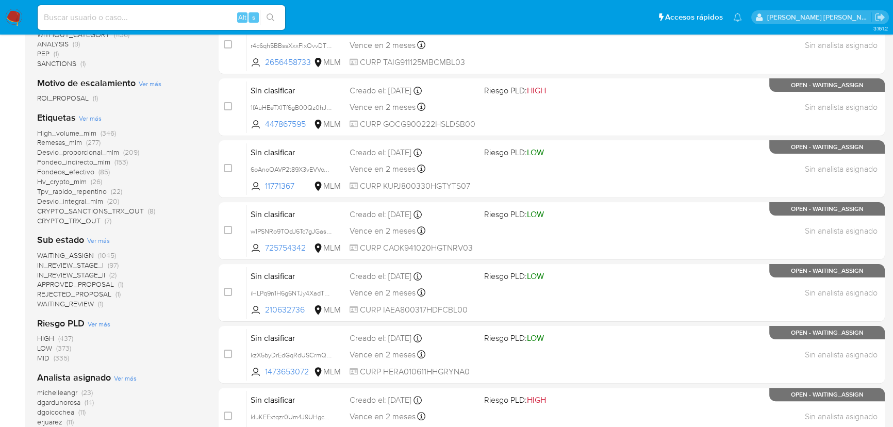
scroll to position [281, 0]
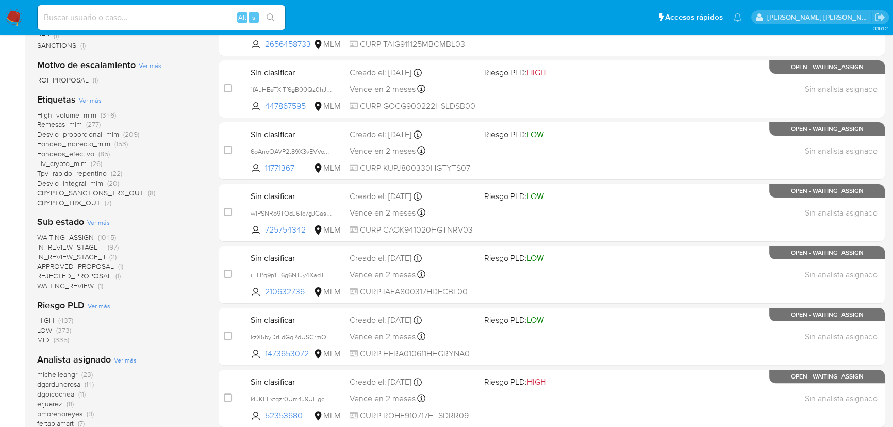
click at [73, 387] on span "dgardunorosa" at bounding box center [58, 384] width 43 height 10
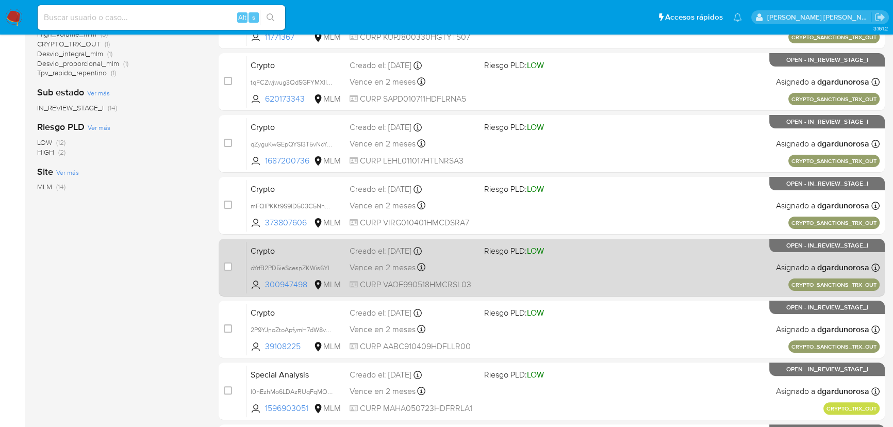
scroll to position [375, 0]
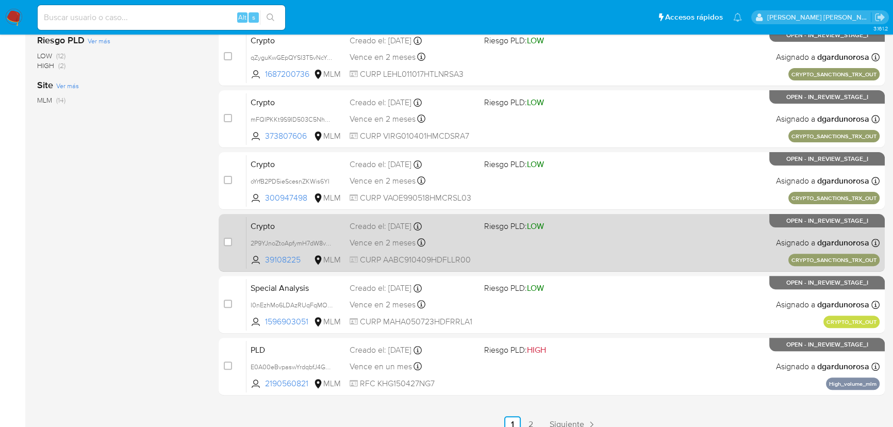
click at [380, 229] on div "Creado el: [DATE] Creado el: [DATE] 16:26:19" at bounding box center [413, 226] width 126 height 11
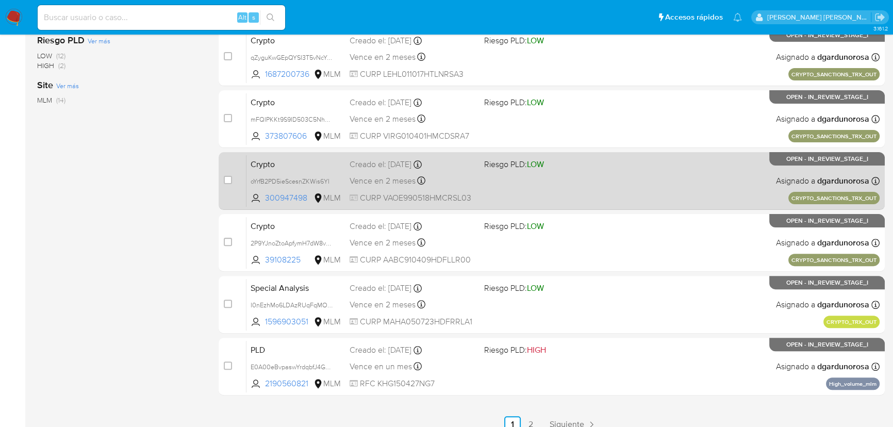
click at [388, 185] on span "Vence en 2 meses" at bounding box center [383, 180] width 66 height 11
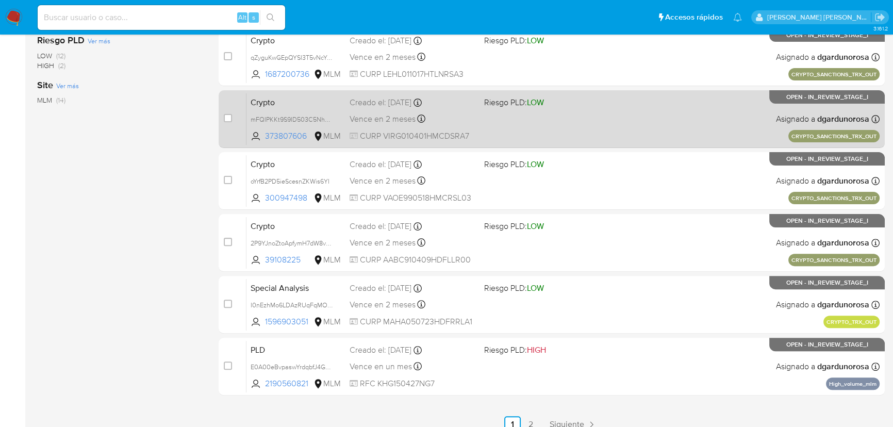
click at [376, 122] on span "Vence en 2 meses" at bounding box center [383, 118] width 66 height 11
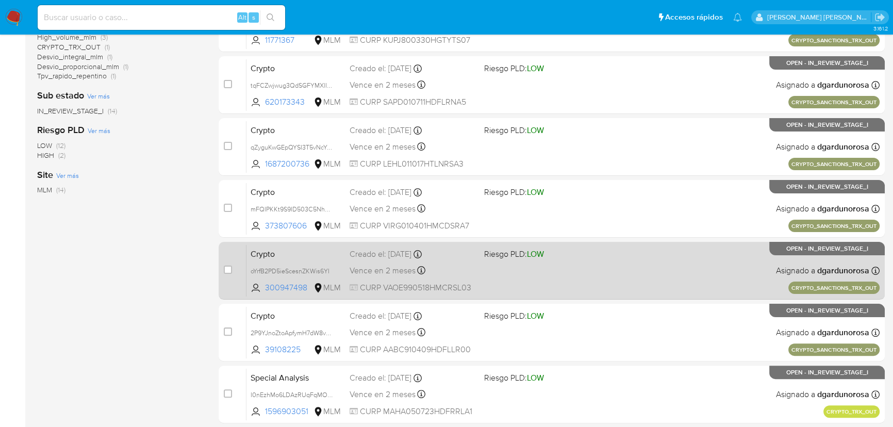
scroll to position [281, 0]
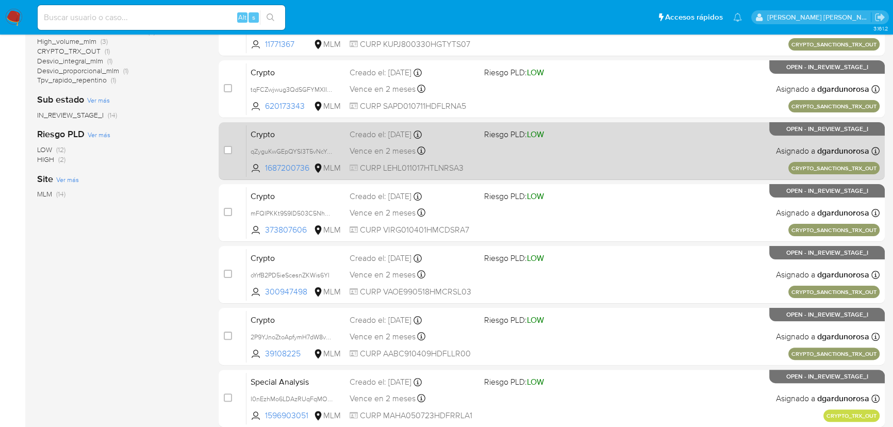
click at [382, 135] on div "Creado el: [DATE] Creado el: [DATE] 16:35:51" at bounding box center [413, 134] width 126 height 11
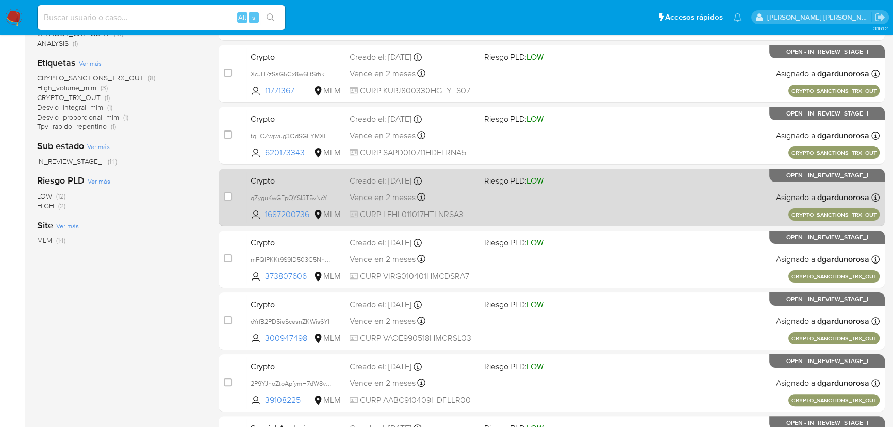
scroll to position [234, 0]
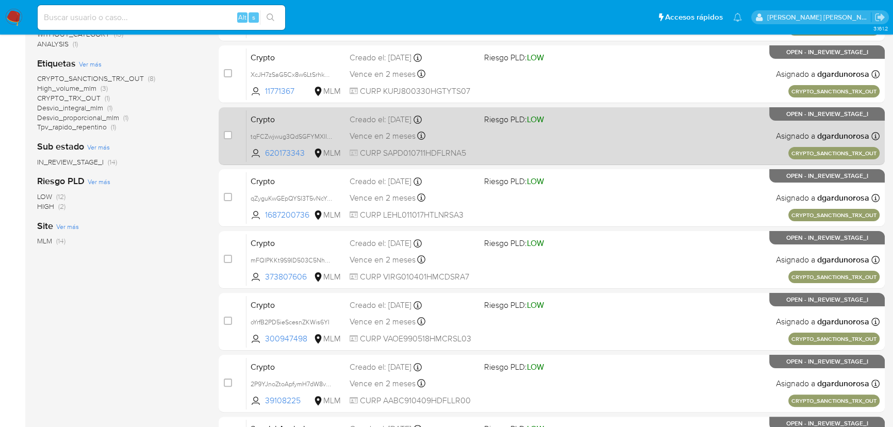
click at [361, 125] on div "Crypto tqFCZwjwug3QdSGFYMXlIJlG 620173343 MLM Riesgo PLD: LOW Creado el: [DATE]…" at bounding box center [563, 136] width 633 height 52
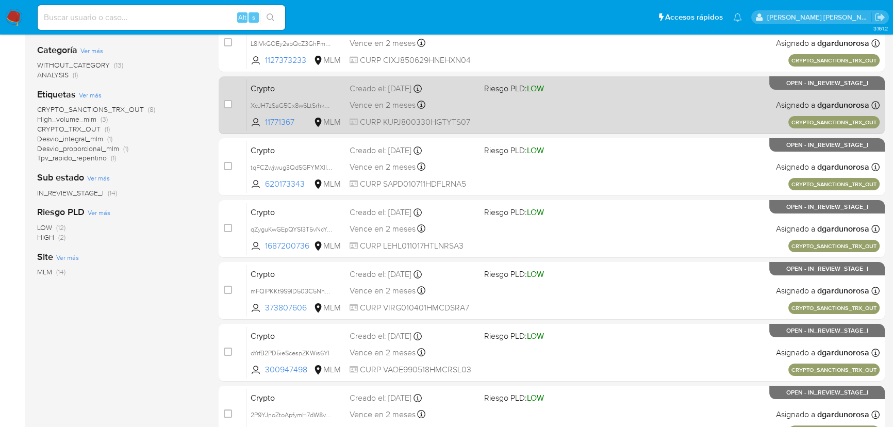
scroll to position [187, 0]
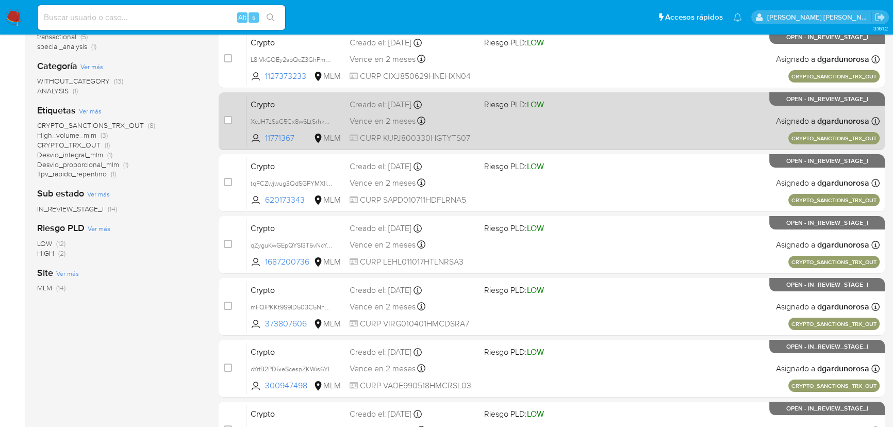
click at [377, 111] on div "Crypto XcJH7zSaG5Cx8w6LtSrhkEOp 11771367 MLM Riesgo PLD: LOW Creado el: [DATE] …" at bounding box center [563, 121] width 633 height 52
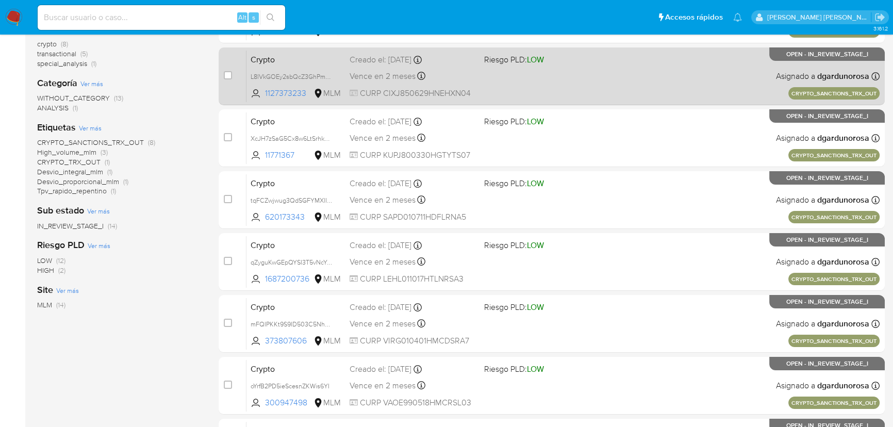
scroll to position [93, 0]
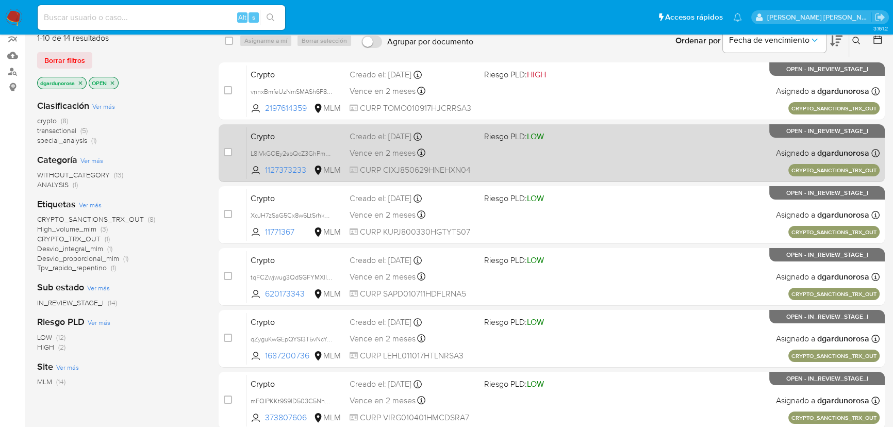
click at [391, 137] on div "Creado el: [DATE] Creado el: [DATE] 16:40:25" at bounding box center [413, 136] width 126 height 11
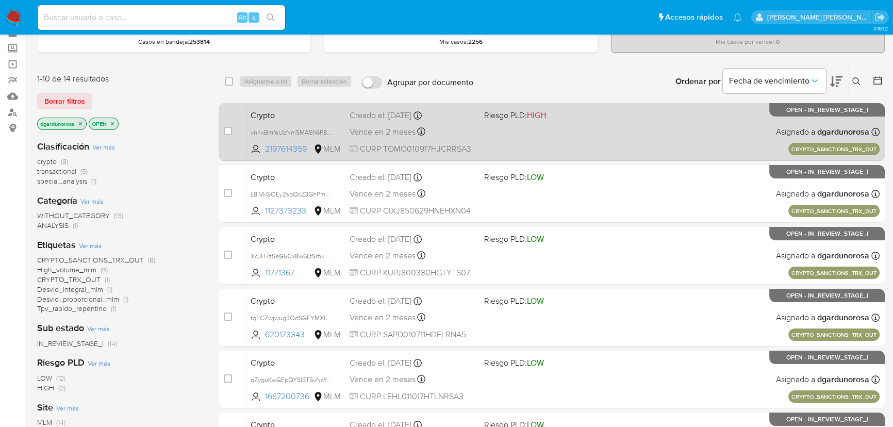
scroll to position [0, 0]
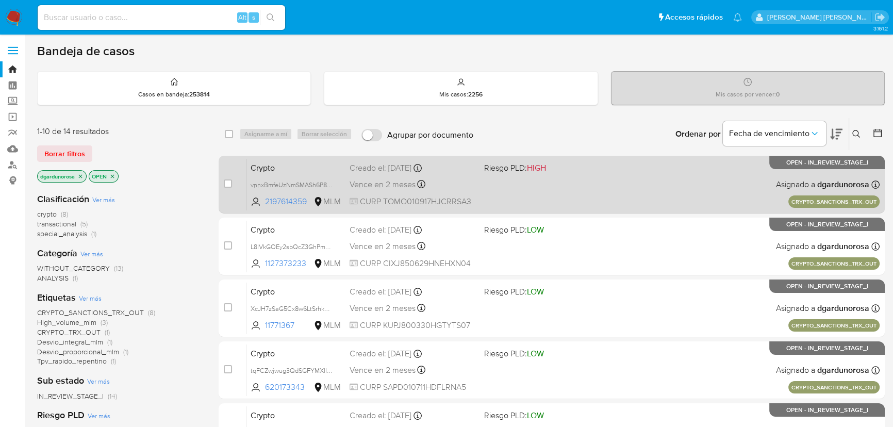
click at [380, 171] on div "Creado el: [DATE] Creado el: [DATE] 16:41:26" at bounding box center [413, 168] width 126 height 11
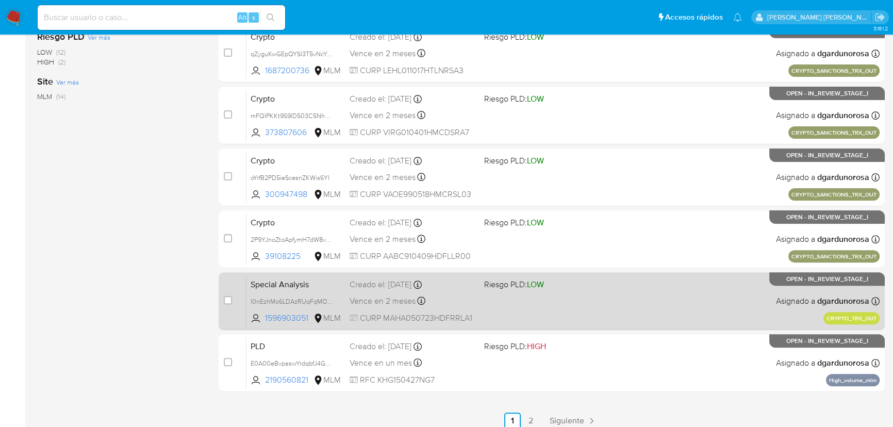
scroll to position [422, 0]
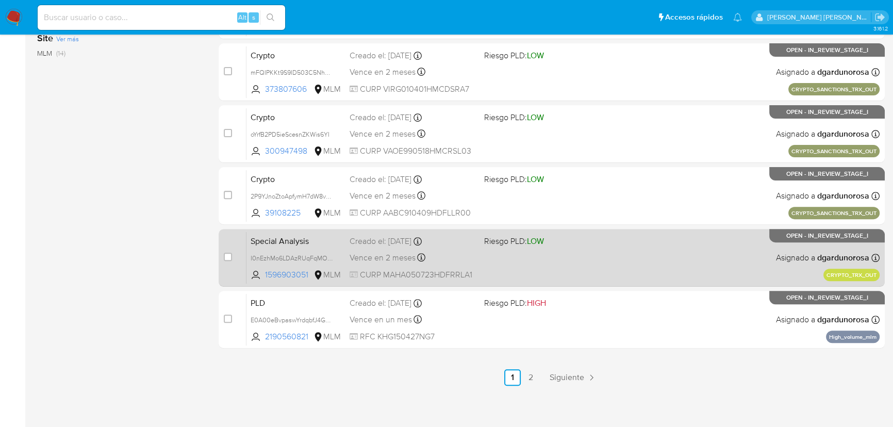
click at [351, 247] on div "Special Analysis I0nEzhMo6LDAzRUqFqMOSOJB 1596903051 MLM Riesgo PLD: LOW Creado…" at bounding box center [563, 258] width 633 height 52
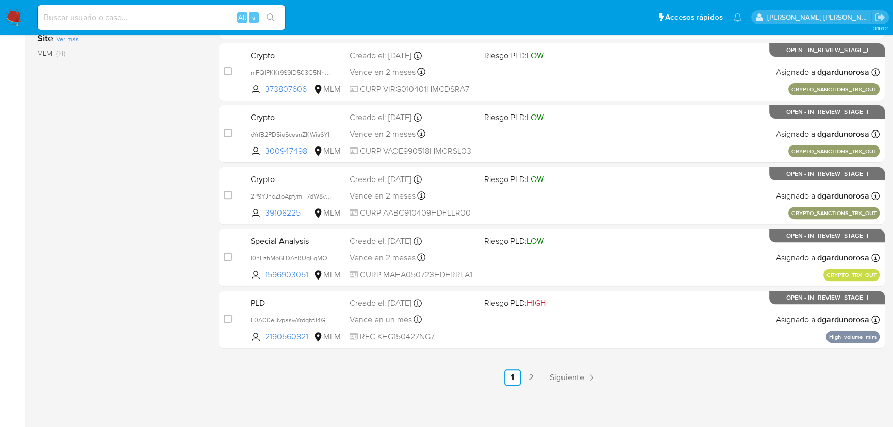
click at [132, 20] on input at bounding box center [162, 17] width 248 height 13
paste input "vtdy2IjDXX3tNh5uHVp6ppKc"
type input "vtdy2IjDXX3tNh5uHVp6ppKc"
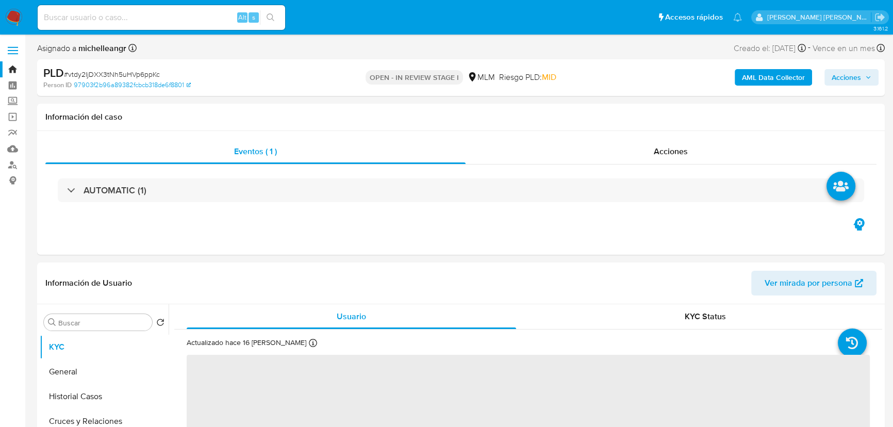
select select "10"
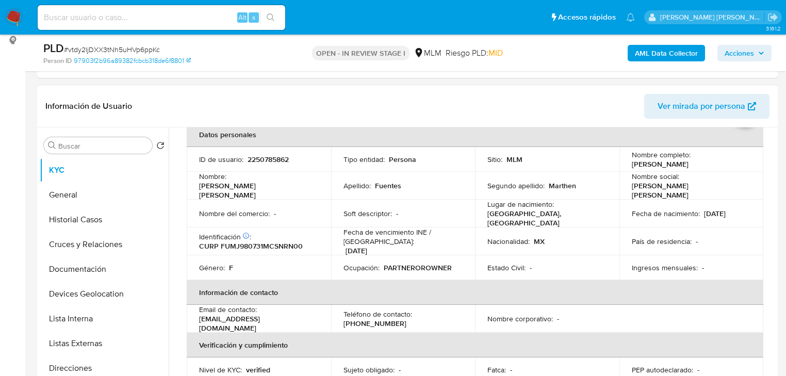
scroll to position [41, 0]
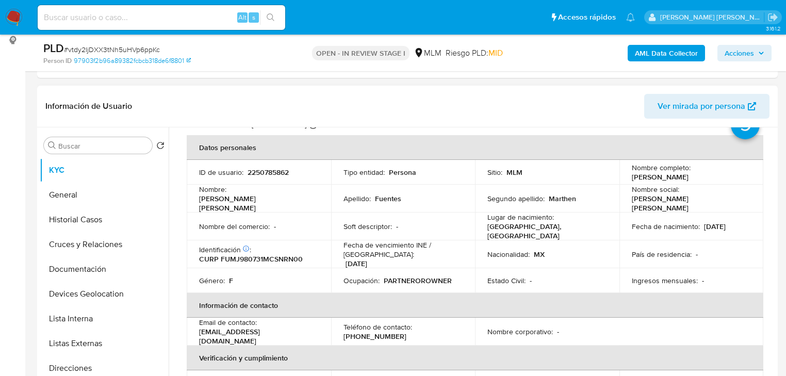
click at [582, 251] on div "Nacionalidad : MX" at bounding box center [548, 254] width 120 height 9
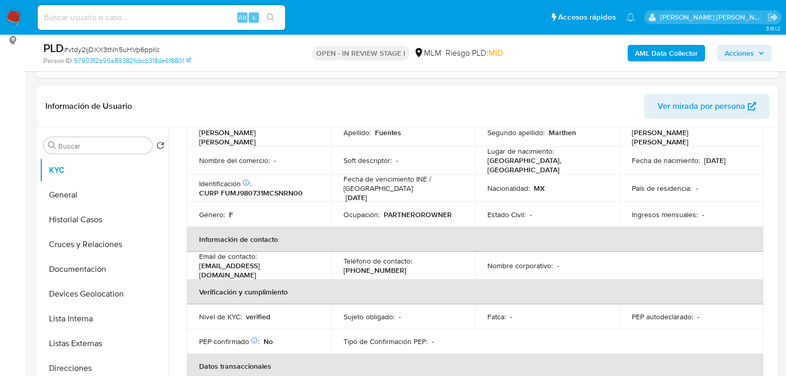
scroll to position [66, 0]
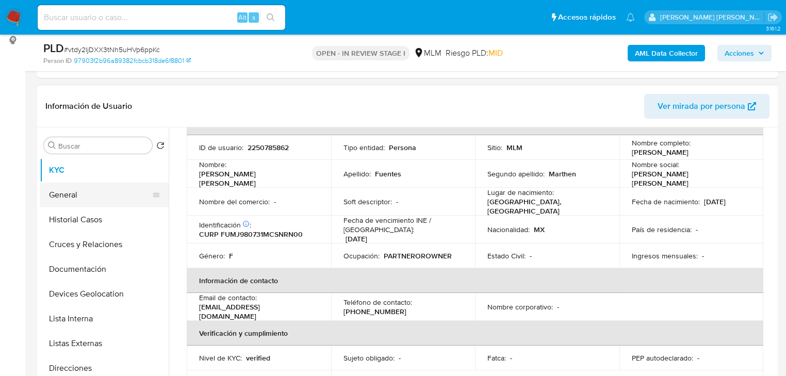
click at [80, 186] on button "General" at bounding box center [100, 195] width 121 height 25
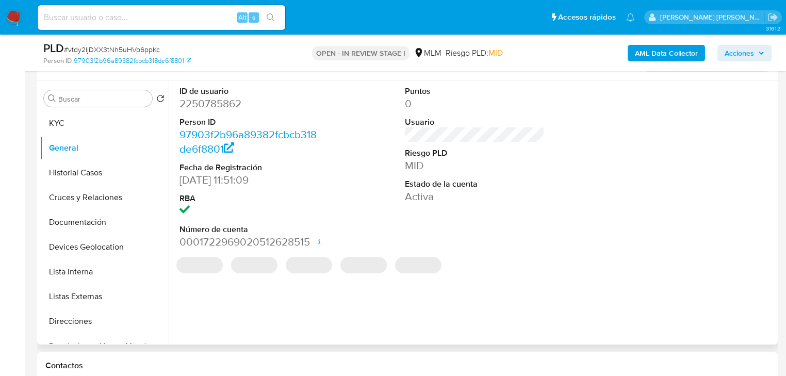
scroll to position [223, 0]
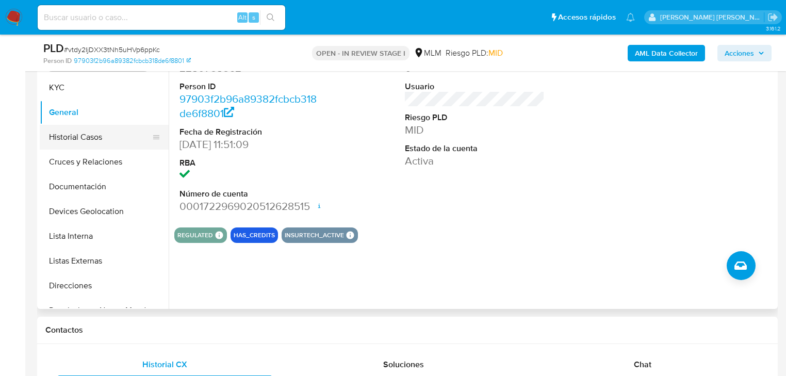
click at [102, 136] on button "Historial Casos" at bounding box center [100, 137] width 121 height 25
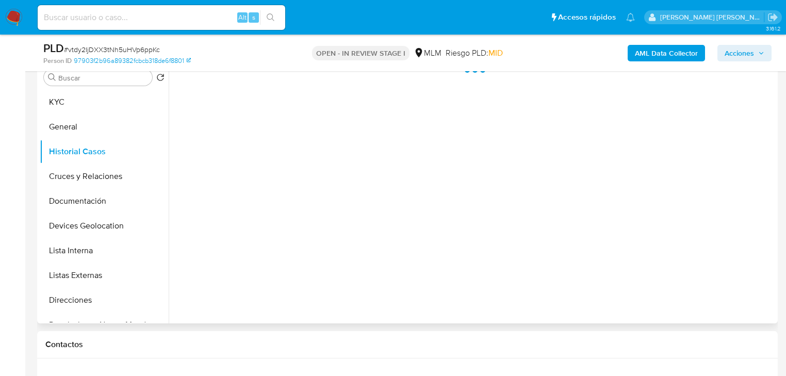
scroll to position [182, 0]
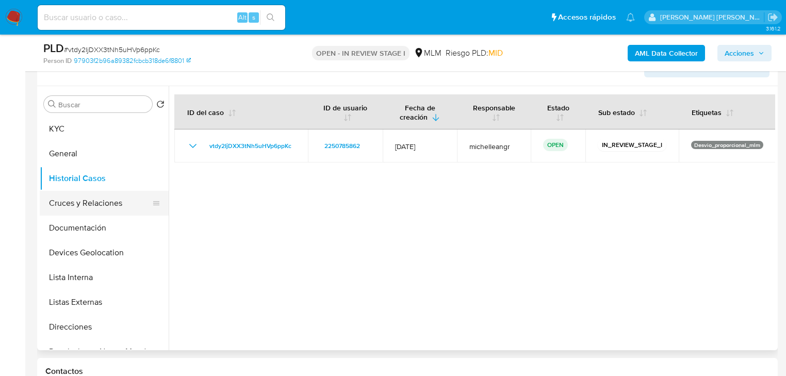
drag, startPoint x: 108, startPoint y: 204, endPoint x: 128, endPoint y: 203, distance: 20.7
click at [108, 204] on button "Cruces y Relaciones" at bounding box center [100, 203] width 121 height 25
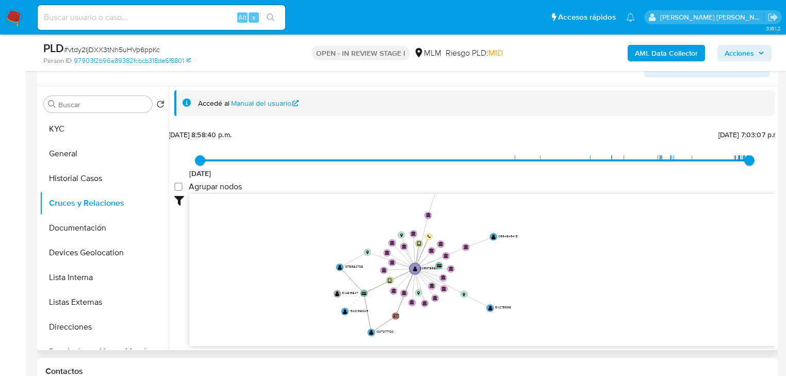
drag, startPoint x: 118, startPoint y: 223, endPoint x: 231, endPoint y: 174, distance: 123.1
click at [119, 223] on button "Documentación" at bounding box center [104, 228] width 129 height 25
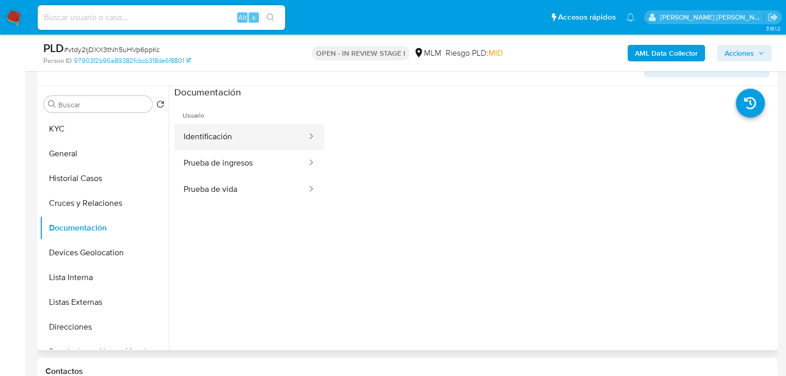
click at [250, 140] on button "Identificación" at bounding box center [241, 137] width 134 height 26
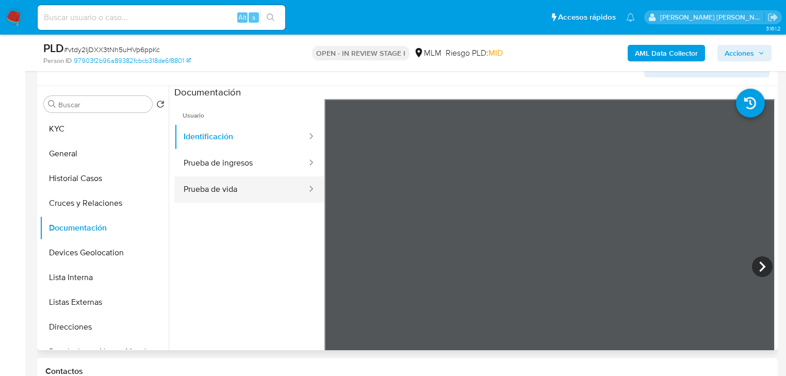
drag, startPoint x: 232, startPoint y: 163, endPoint x: 311, endPoint y: 182, distance: 81.1
click at [236, 161] on button "Prueba de ingresos" at bounding box center [241, 163] width 134 height 26
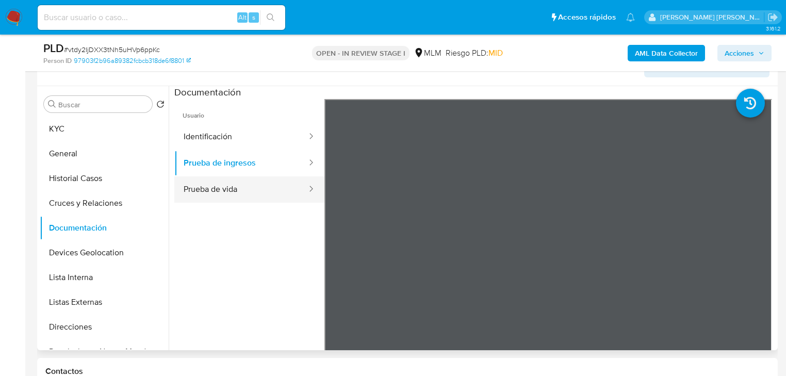
drag, startPoint x: 231, startPoint y: 188, endPoint x: 280, endPoint y: 194, distance: 49.4
click at [231, 188] on button "Prueba de vida" at bounding box center [241, 189] width 134 height 26
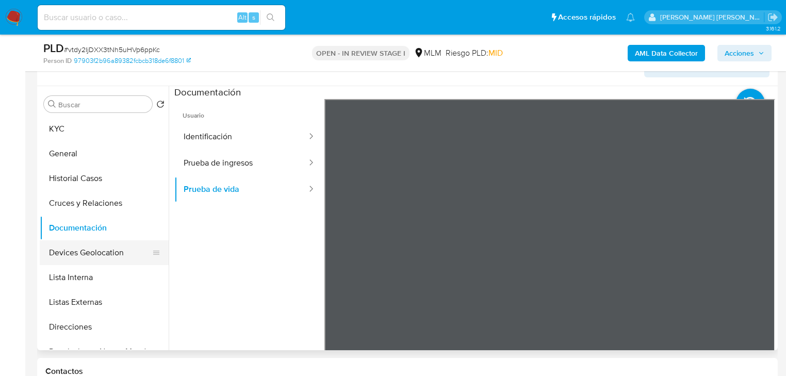
click at [118, 252] on button "Devices Geolocation" at bounding box center [100, 252] width 121 height 25
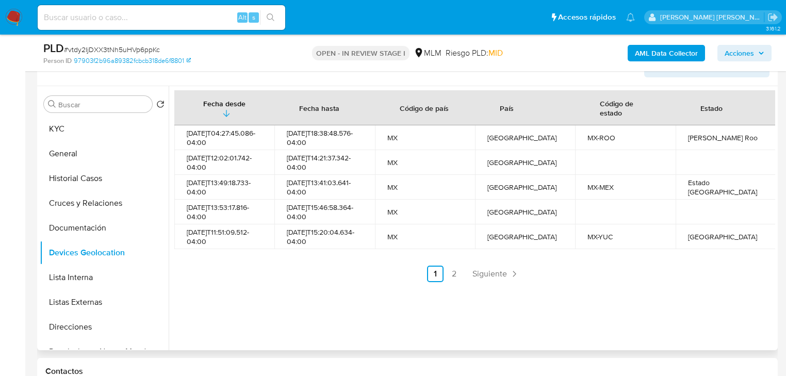
click at [738, 249] on td "[GEOGRAPHIC_DATA]" at bounding box center [726, 236] width 100 height 25
click at [482, 277] on span "Siguiente" at bounding box center [490, 274] width 35 height 8
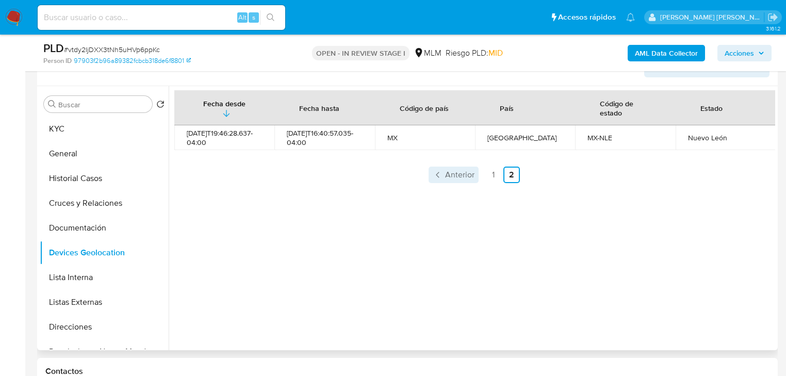
click at [445, 172] on span "Anterior" at bounding box center [459, 175] width 29 height 8
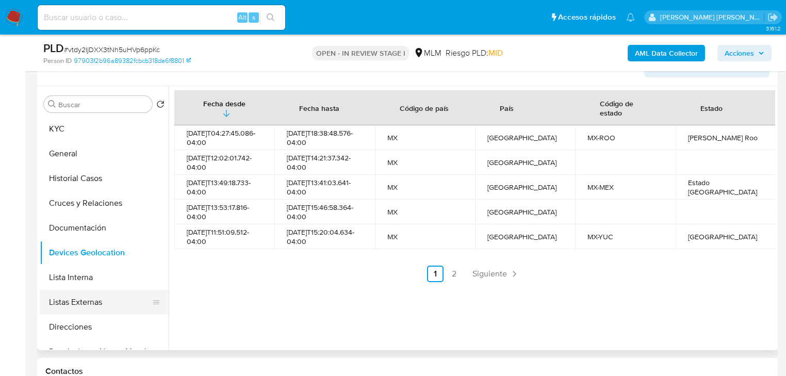
click at [84, 295] on button "Listas Externas" at bounding box center [100, 302] width 121 height 25
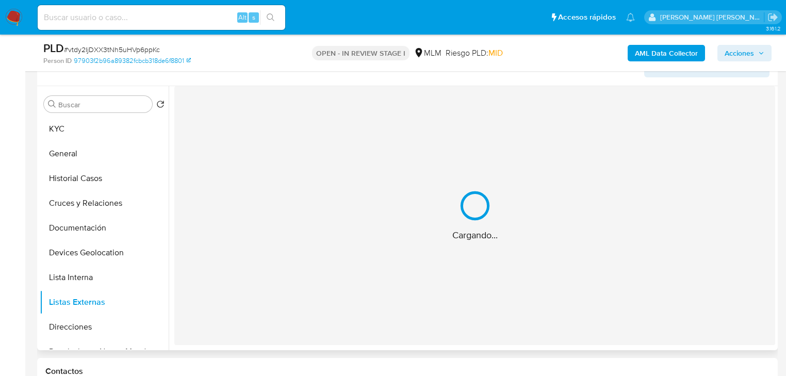
click at [402, 171] on div "Cargando..." at bounding box center [474, 215] width 601 height 259
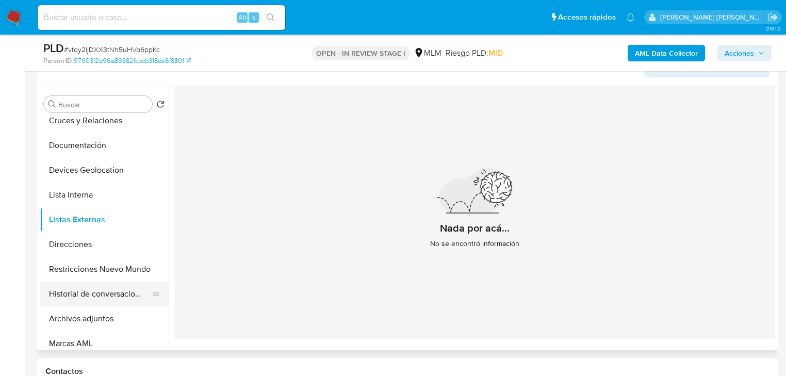
click at [105, 296] on button "Historial de conversaciones" at bounding box center [100, 294] width 121 height 25
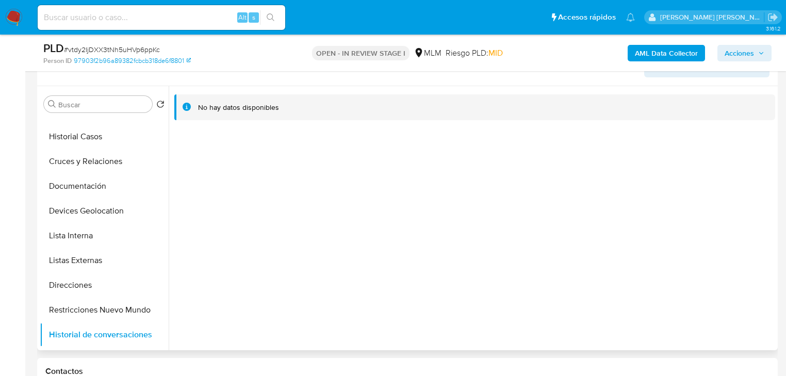
scroll to position [0, 0]
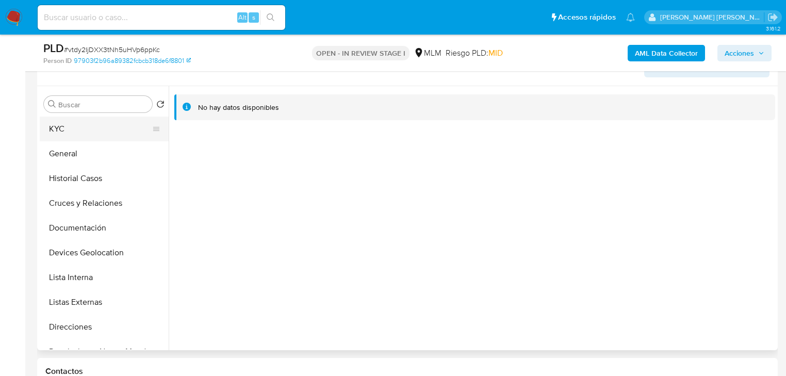
click at [89, 131] on button "KYC" at bounding box center [100, 129] width 121 height 25
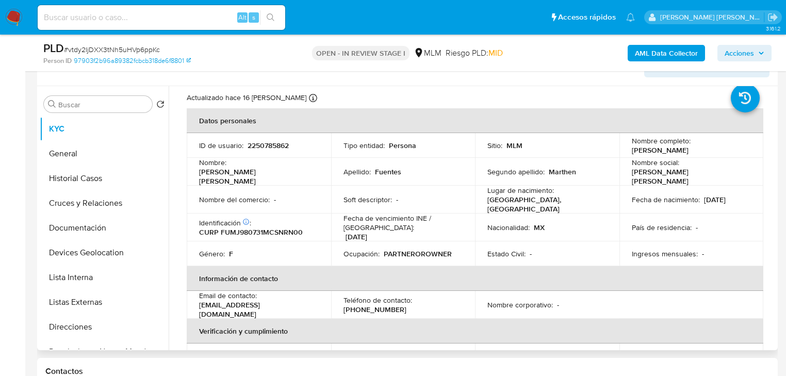
scroll to position [41, 0]
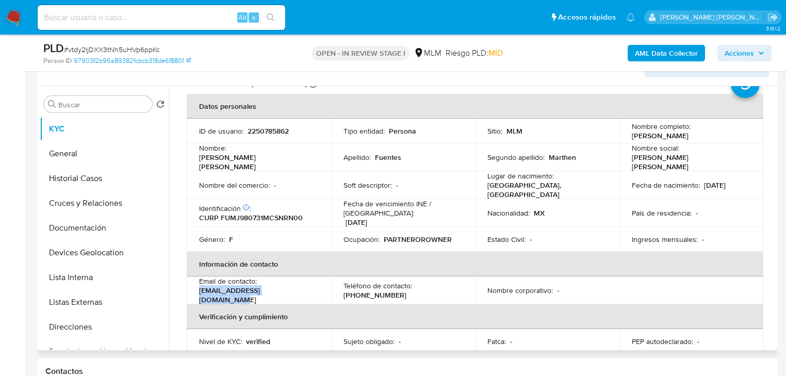
drag, startPoint x: 305, startPoint y: 291, endPoint x: 191, endPoint y: 291, distance: 113.5
click at [191, 291] on td "Email de contacto : [EMAIL_ADDRESS][DOMAIN_NAME]" at bounding box center [259, 291] width 144 height 28
copy p "[EMAIL_ADDRESS][DOMAIN_NAME]"
click at [386, 290] on p "[PHONE_NUMBER]" at bounding box center [375, 294] width 63 height 9
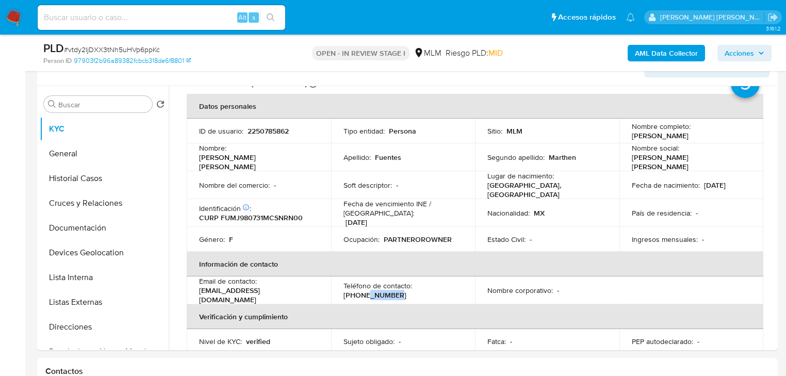
copy p "7190491"
drag, startPoint x: 202, startPoint y: 293, endPoint x: 343, endPoint y: 288, distance: 140.4
click at [344, 289] on tr "Email de contacto : jenn.marthen98@outlook.com Teléfono de contacto : (998) 719…" at bounding box center [475, 291] width 577 height 28
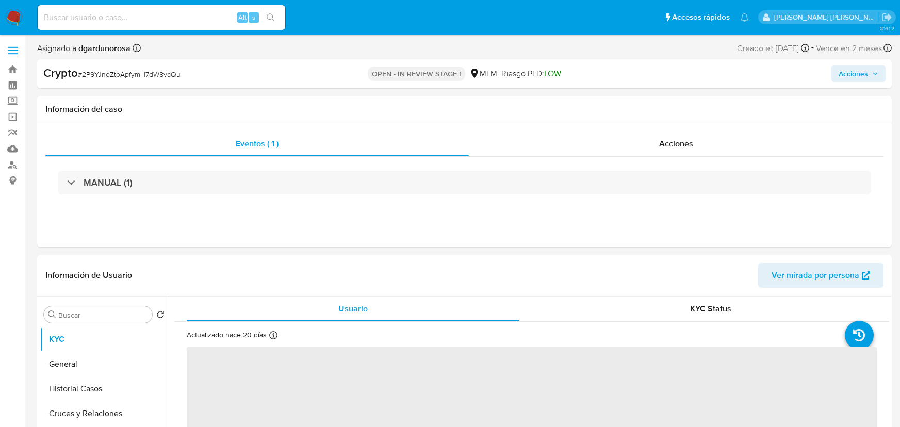
select select "10"
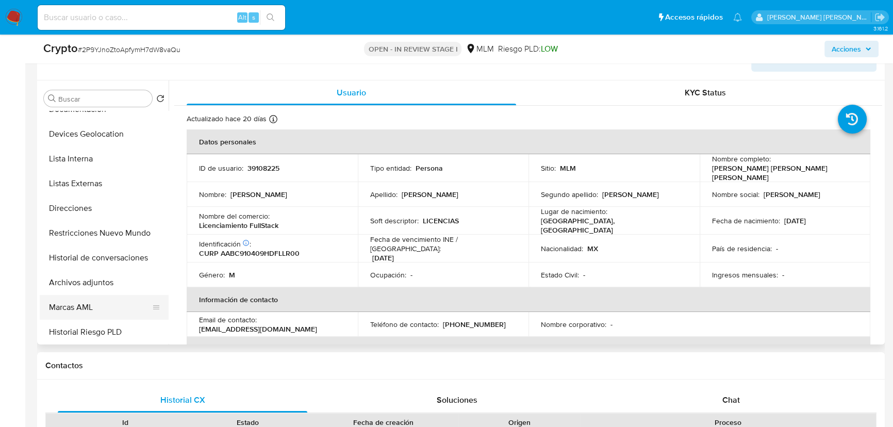
scroll to position [187, 0]
click at [115, 155] on button "Restricciones Nuevo Mundo" at bounding box center [104, 159] width 129 height 25
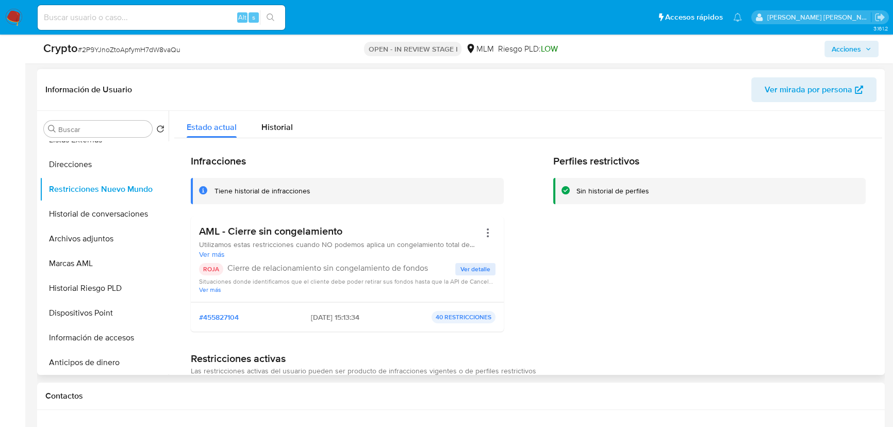
scroll to position [140, 0]
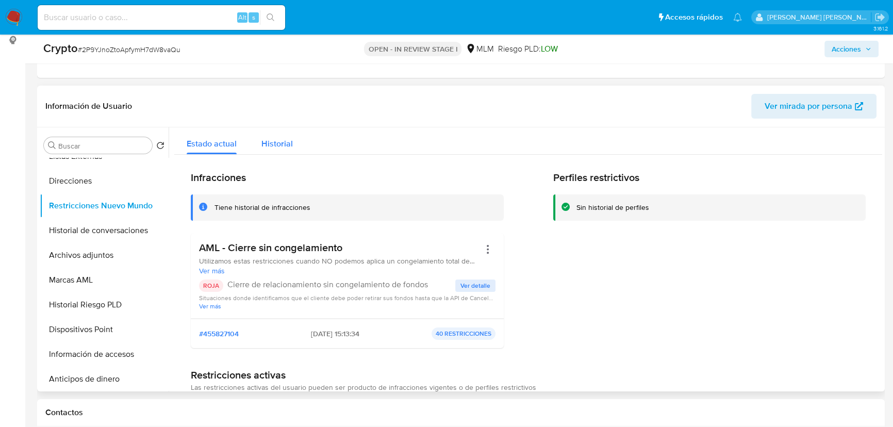
click at [281, 150] on div "Historial" at bounding box center [277, 140] width 31 height 27
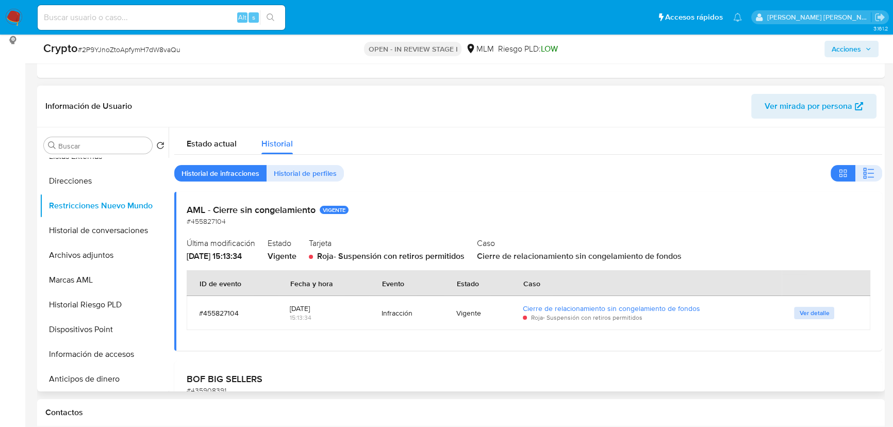
click at [810, 310] on span "Ver detalle" at bounding box center [815, 313] width 30 height 10
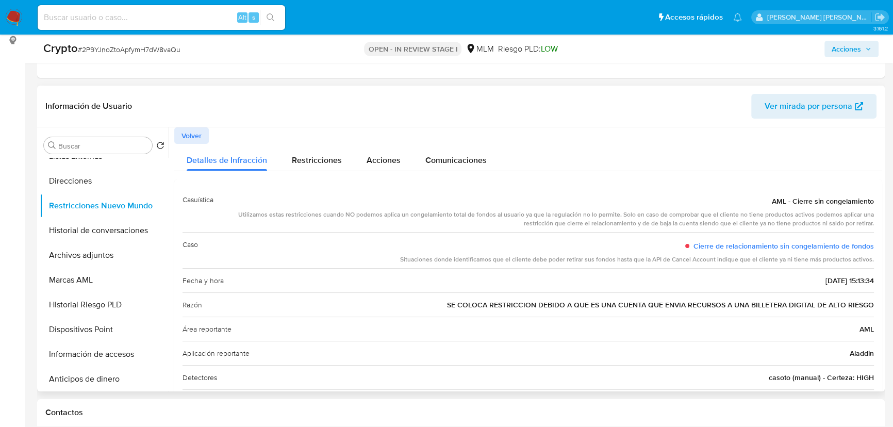
click at [199, 134] on span "Volver" at bounding box center [192, 135] width 20 height 14
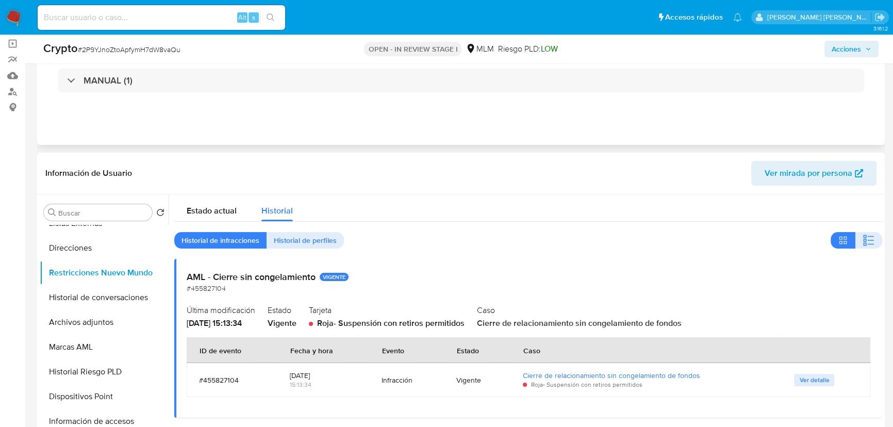
scroll to position [0, 0]
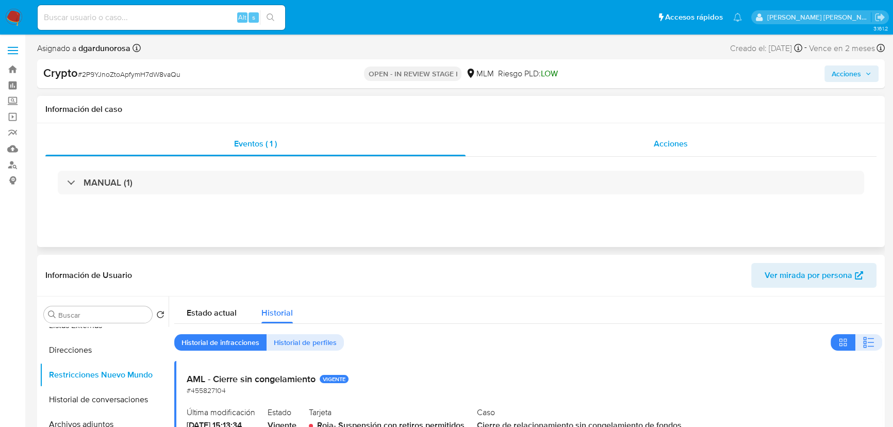
click at [660, 139] on span "Acciones" at bounding box center [671, 144] width 34 height 12
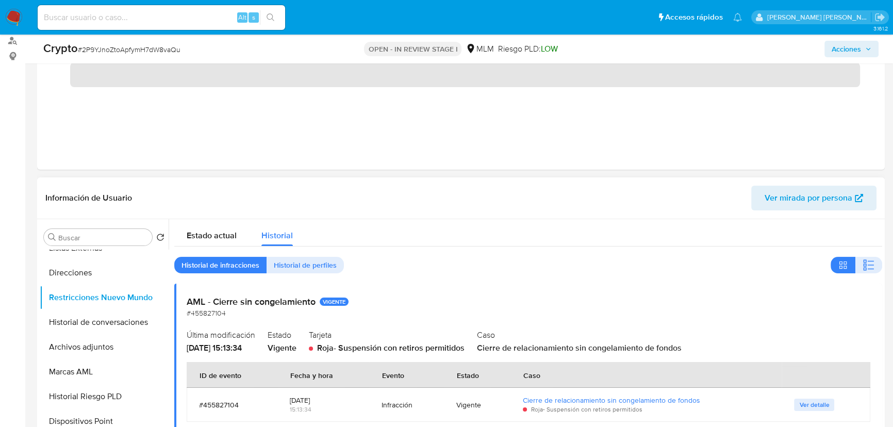
scroll to position [187, 0]
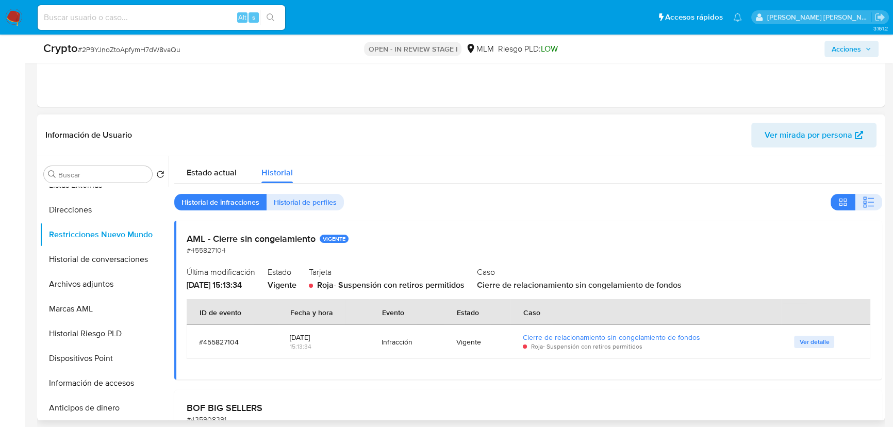
click at [806, 346] on span "Ver detalle" at bounding box center [815, 342] width 30 height 10
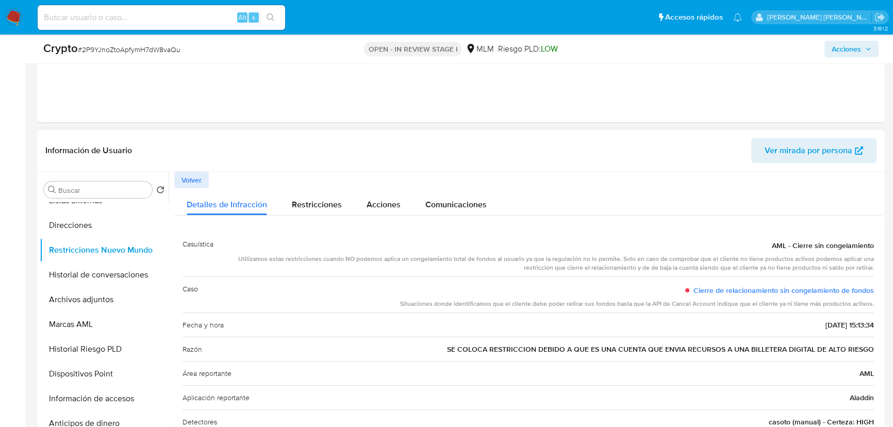
scroll to position [0, 0]
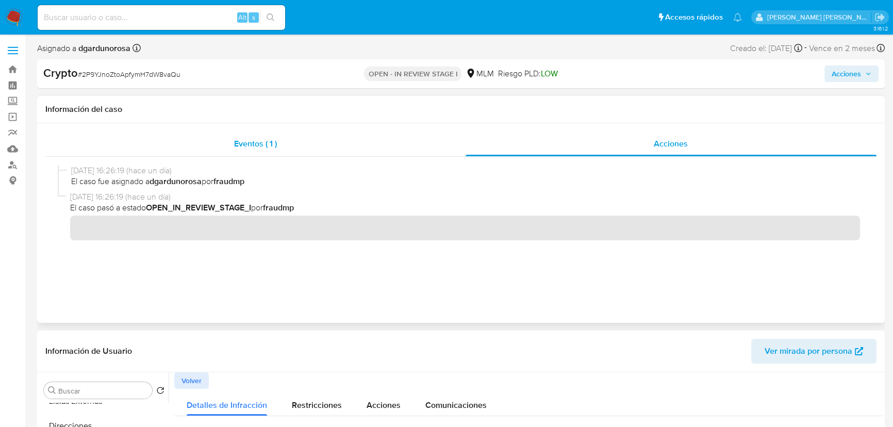
click at [250, 144] on span "Eventos ( 1 )" at bounding box center [255, 144] width 43 height 12
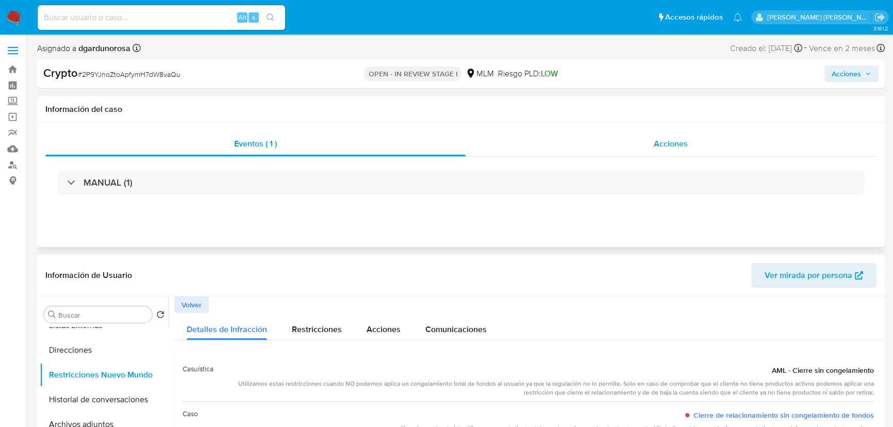
click at [653, 147] on div "Acciones" at bounding box center [672, 144] width 412 height 25
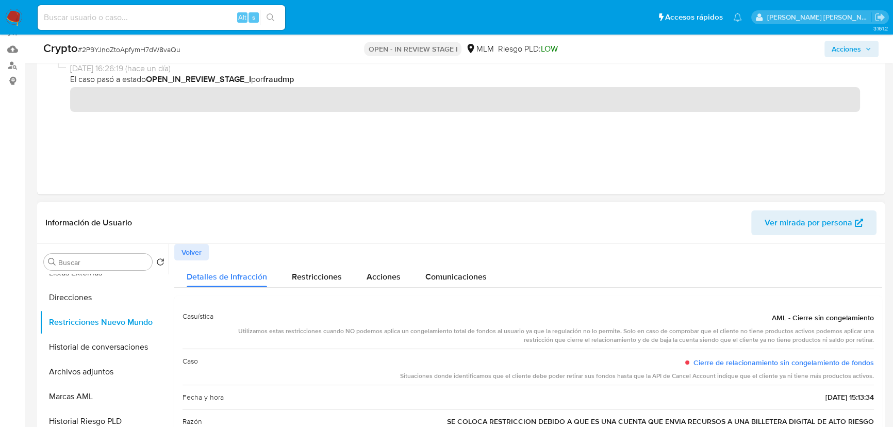
scroll to position [187, 0]
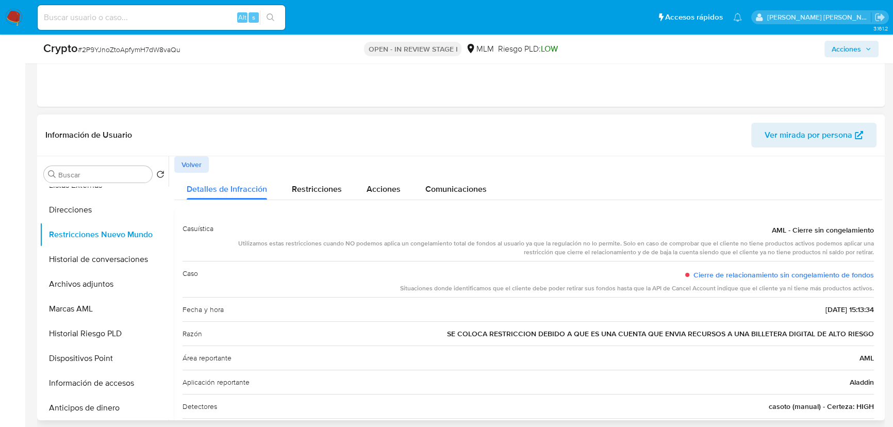
click at [193, 166] on span "Volver" at bounding box center [192, 164] width 20 height 14
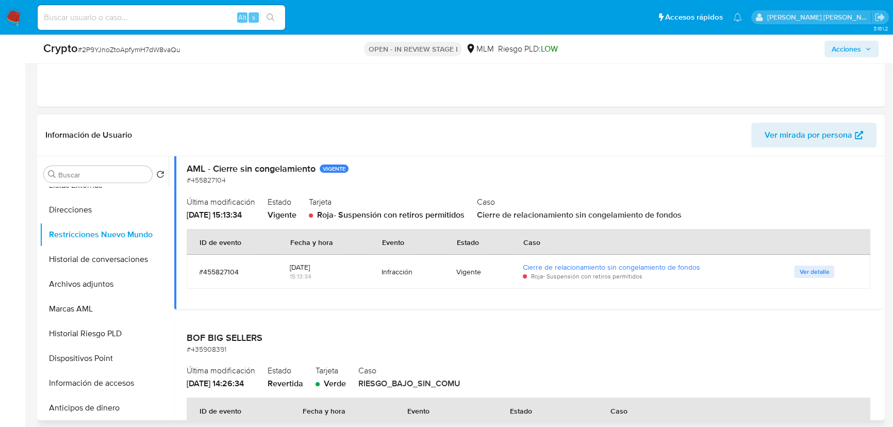
scroll to position [0, 0]
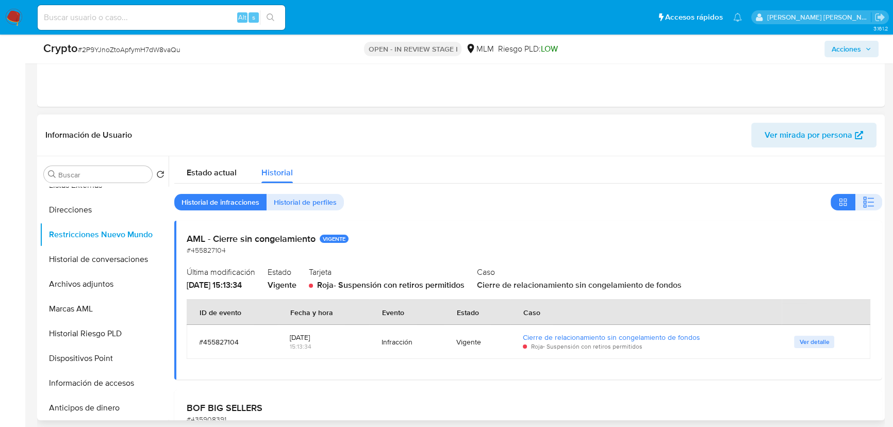
drag, startPoint x: 236, startPoint y: 204, endPoint x: 217, endPoint y: 190, distance: 23.8
click at [235, 204] on span "Historial de infracciones" at bounding box center [221, 202] width 78 height 14
click at [212, 175] on span "Estado actual" at bounding box center [212, 173] width 50 height 12
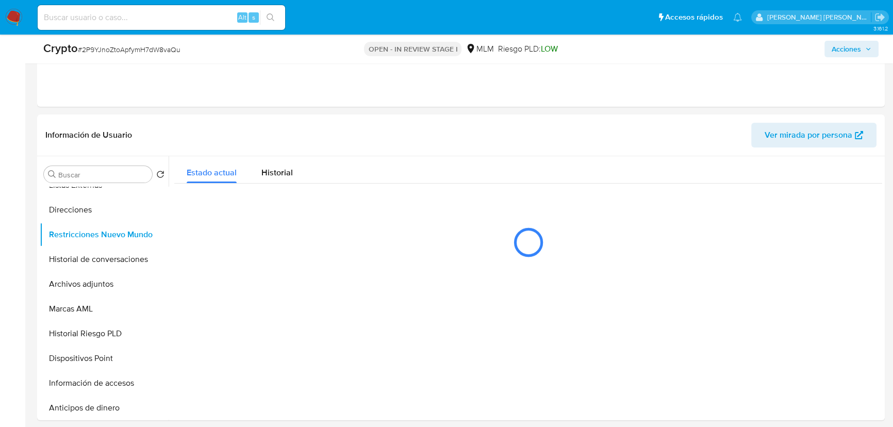
click at [144, 51] on span "# 2P9YJnoZtoApfymH7dW8vaQu" at bounding box center [129, 49] width 103 height 10
copy span "2P9YJnoZtoApfymH7dW8vaQu"
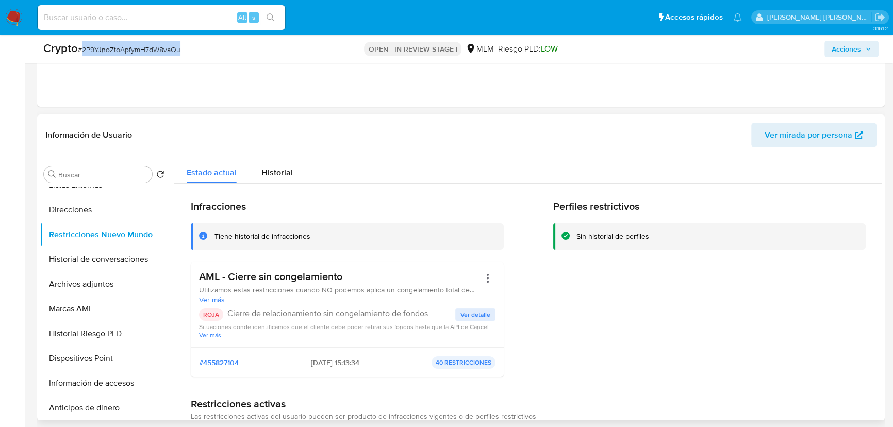
drag, startPoint x: 356, startPoint y: 181, endPoint x: 358, endPoint y: 217, distance: 35.6
click at [356, 181] on div "Estado actual Historial" at bounding box center [528, 169] width 708 height 27
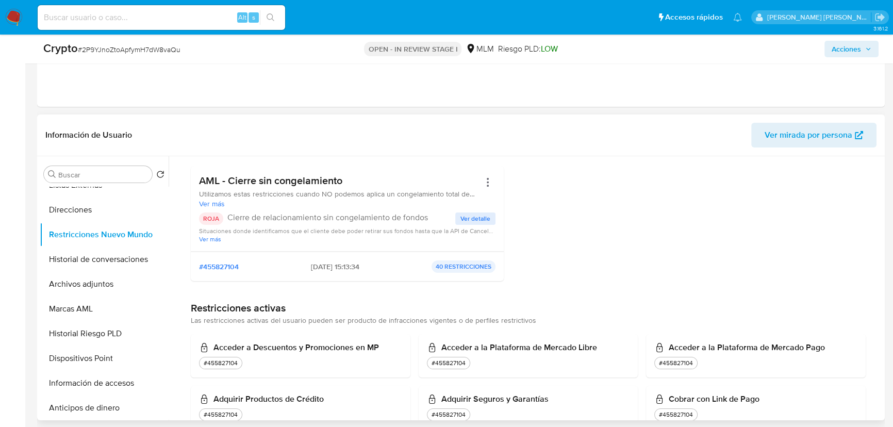
scroll to position [93, 0]
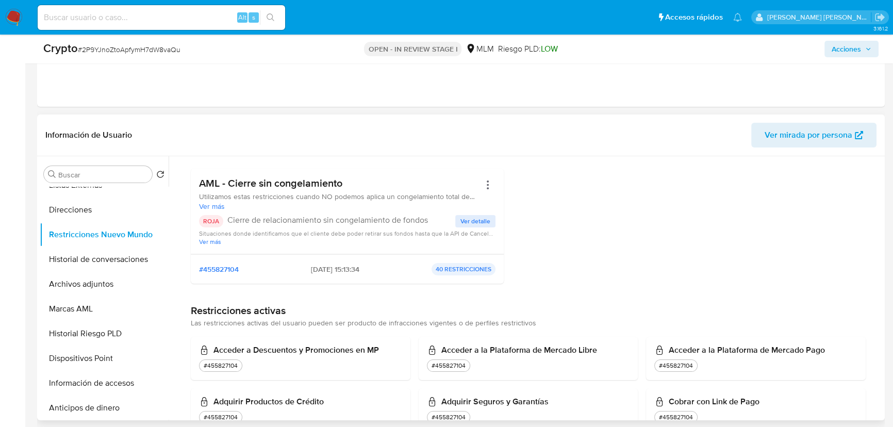
click at [461, 222] on span "Ver detalle" at bounding box center [476, 221] width 30 height 10
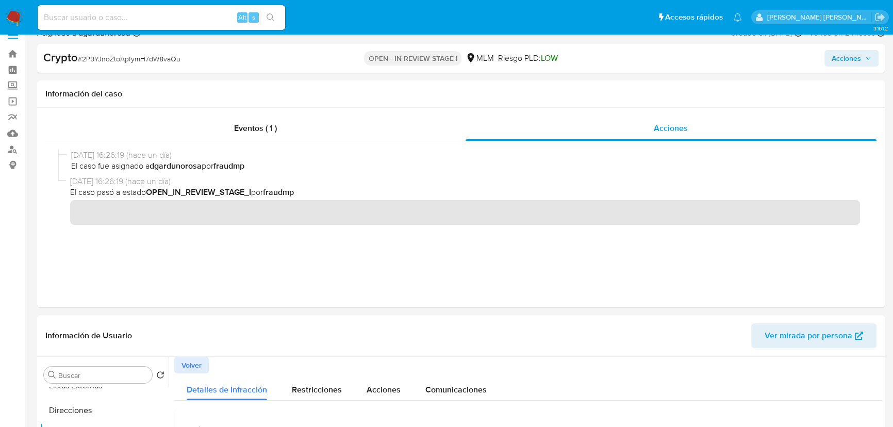
scroll to position [0, 0]
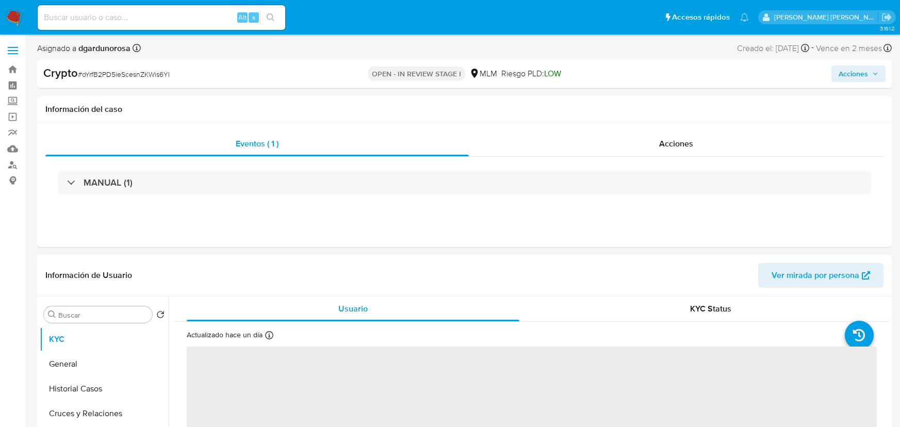
select select "10"
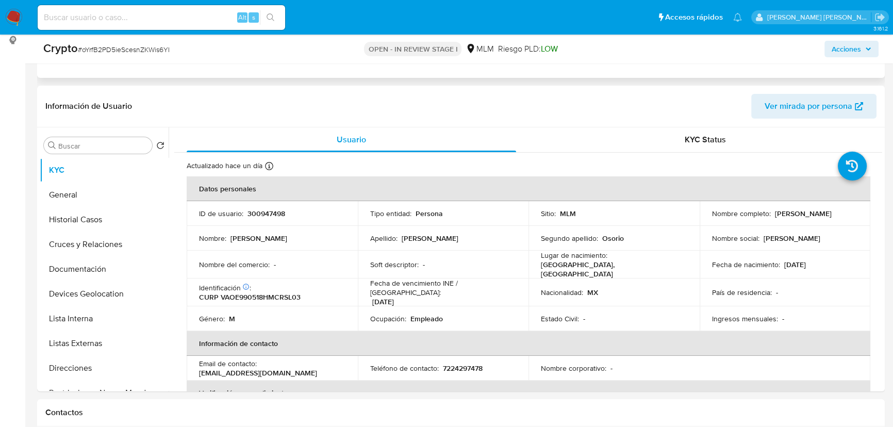
scroll to position [46, 0]
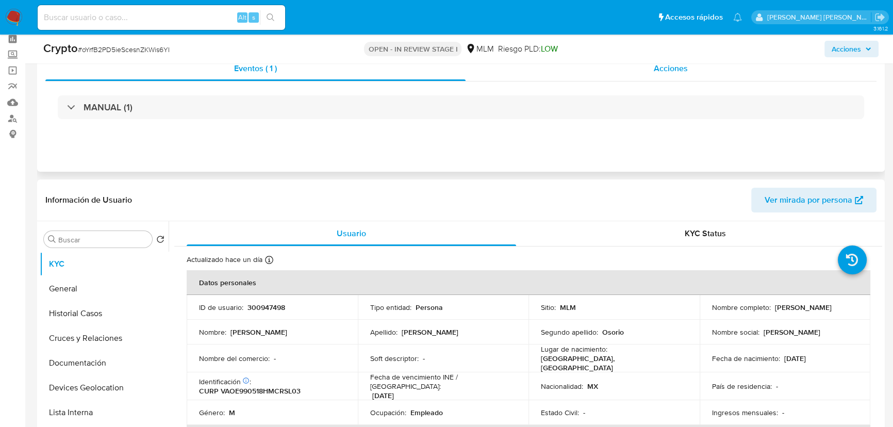
click at [672, 67] on span "Acciones" at bounding box center [671, 68] width 34 height 12
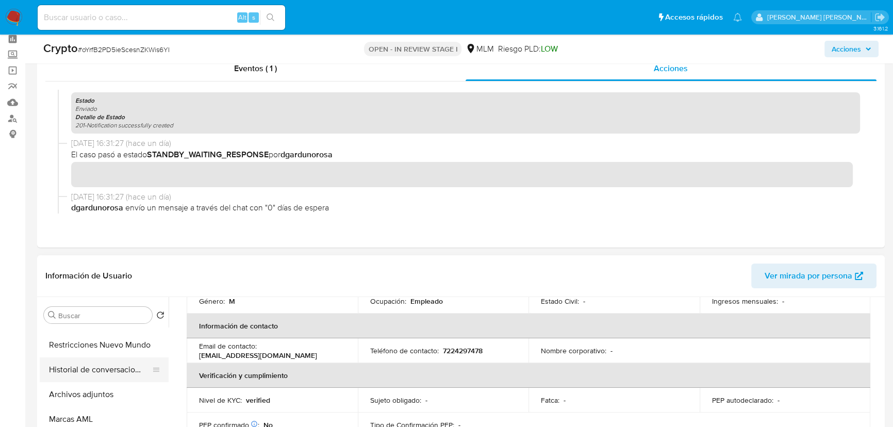
scroll to position [234, 0]
click at [108, 357] on button "Historial de conversaciones" at bounding box center [100, 353] width 121 height 25
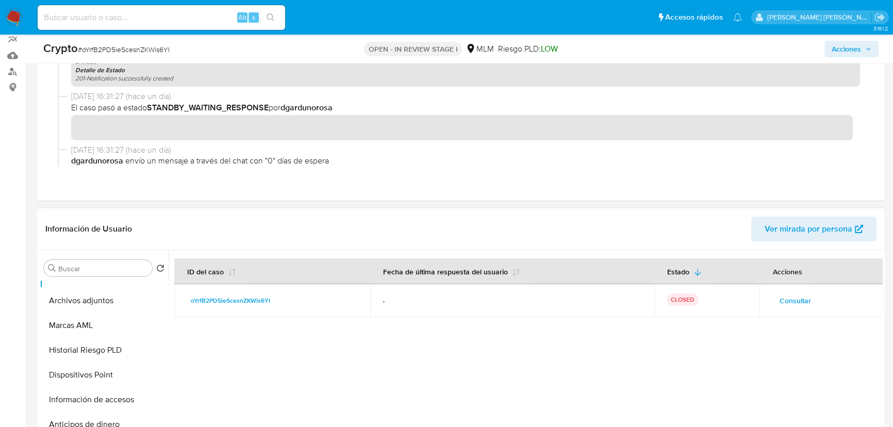
scroll to position [281, 0]
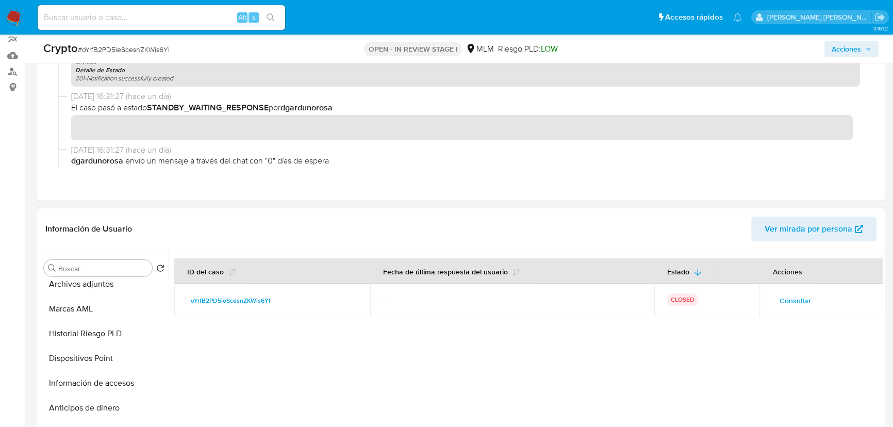
click at [784, 296] on span "Consultar" at bounding box center [794, 301] width 31 height 14
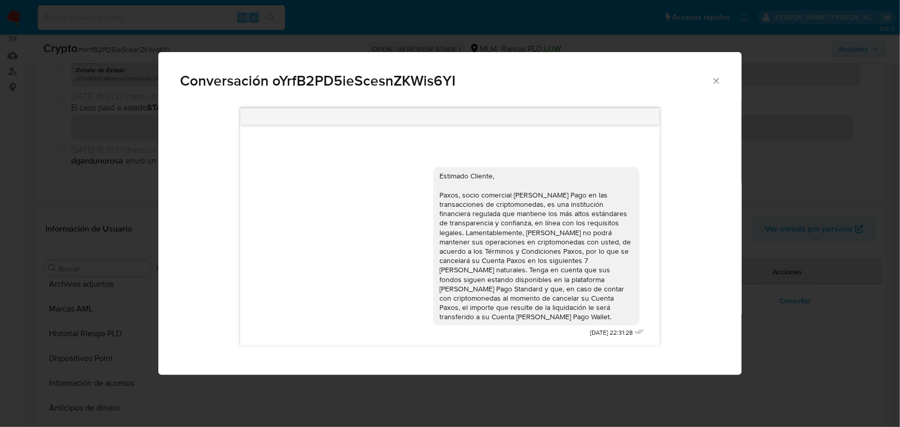
click at [713, 79] on icon "Cerrar" at bounding box center [716, 81] width 10 height 10
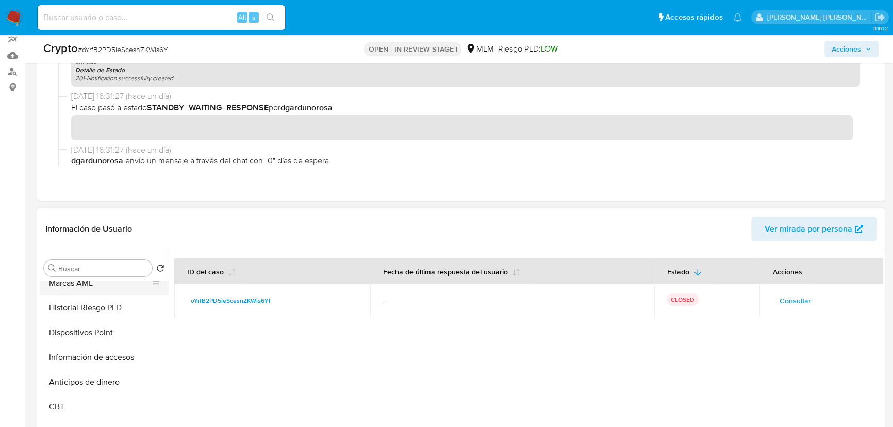
scroll to position [251, 0]
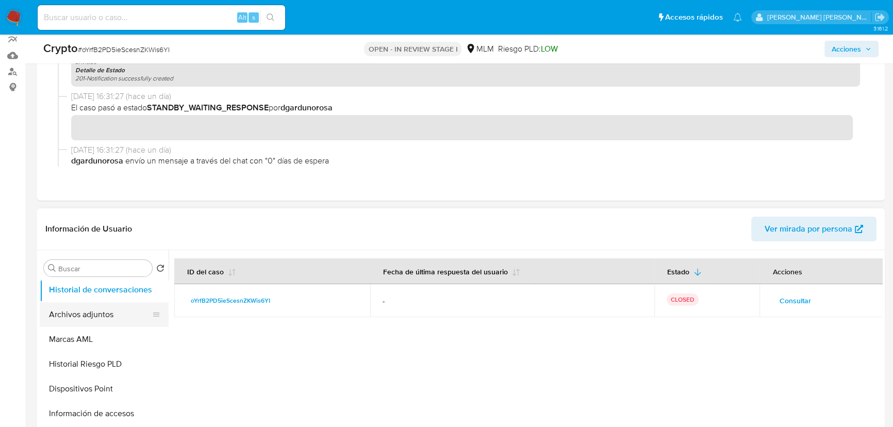
click at [106, 309] on button "Archivos adjuntos" at bounding box center [100, 314] width 121 height 25
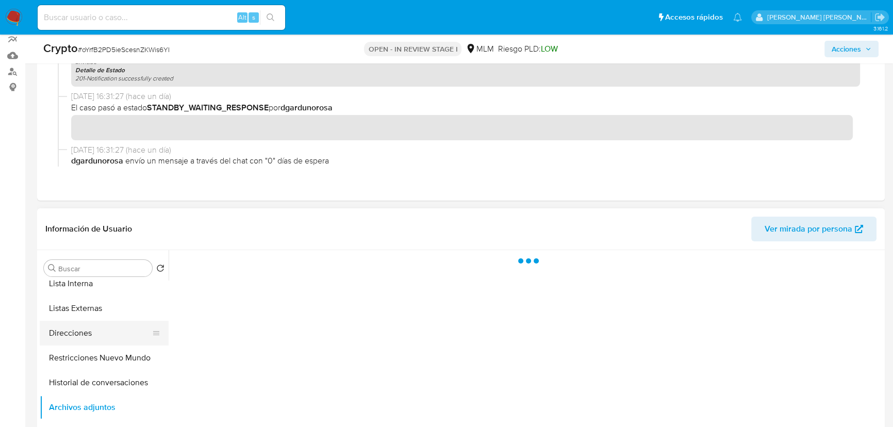
scroll to position [157, 0]
click at [116, 353] on button "Restricciones Nuevo Mundo" at bounding box center [100, 359] width 121 height 25
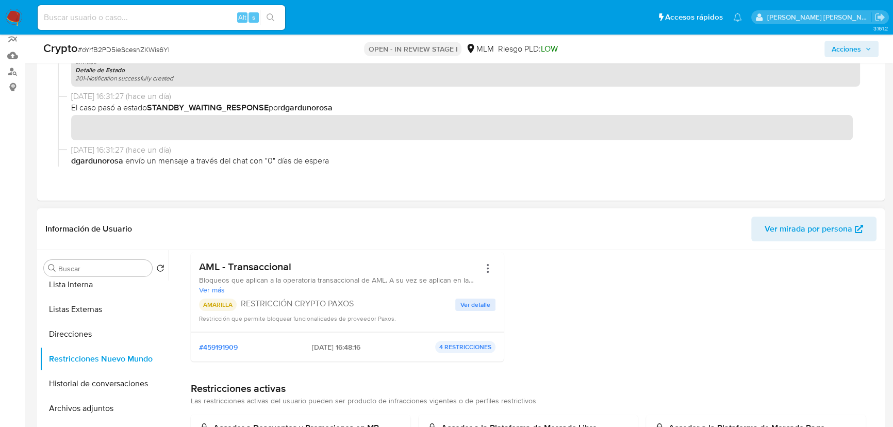
scroll to position [234, 0]
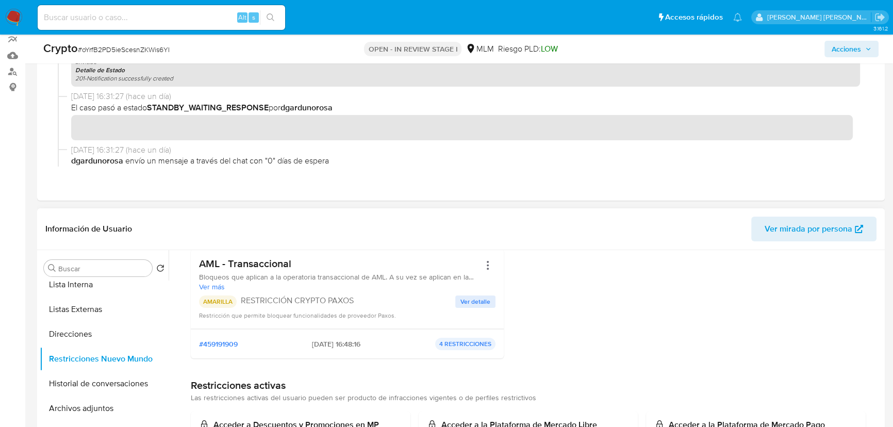
click at [451, 302] on p "RESTRICCIÓN CRYPTO PAXOS" at bounding box center [348, 301] width 215 height 10
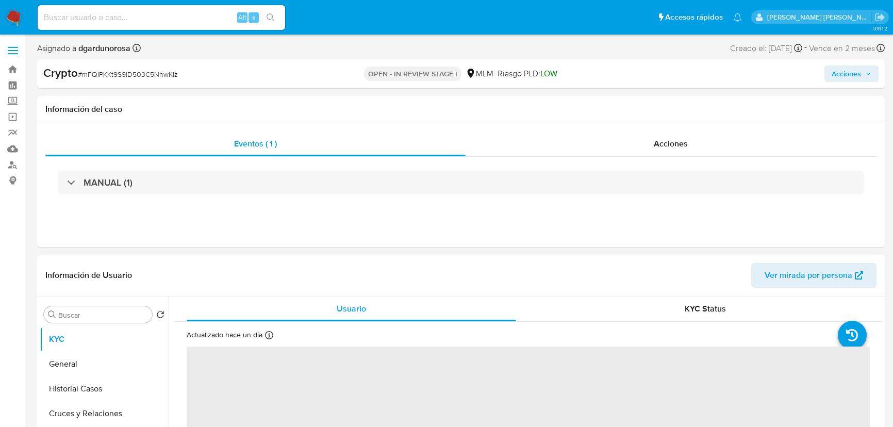
select select "10"
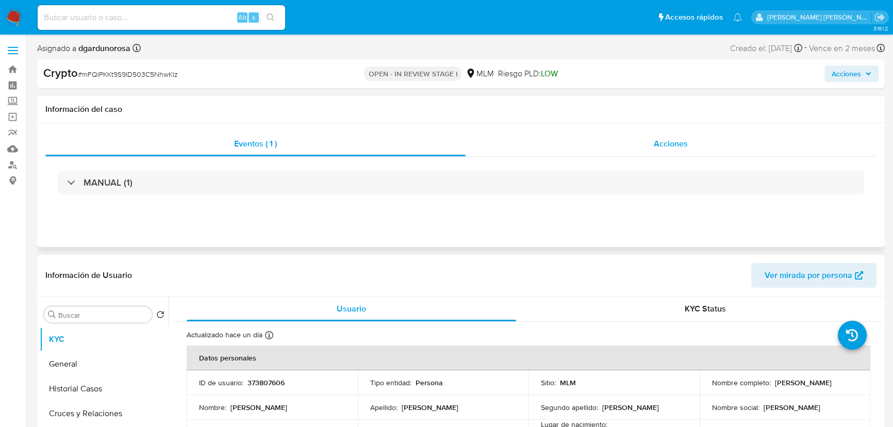
click at [658, 150] on div "Acciones" at bounding box center [672, 144] width 412 height 25
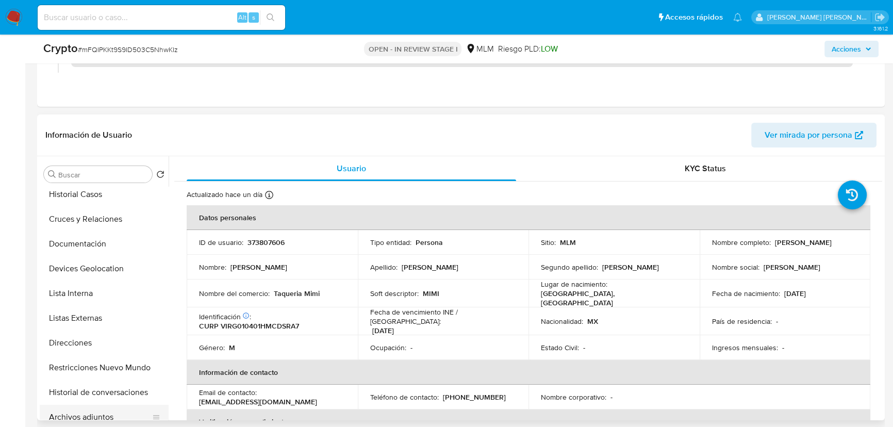
scroll to position [140, 0]
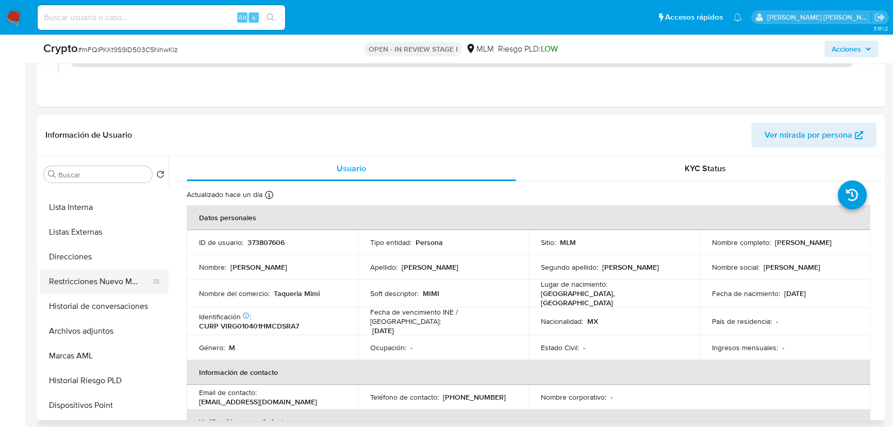
click at [130, 286] on button "Restricciones Nuevo Mundo" at bounding box center [100, 281] width 121 height 25
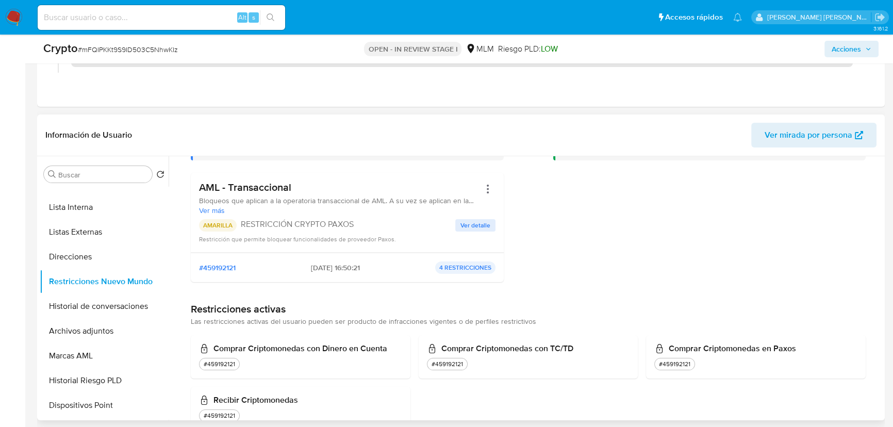
scroll to position [93, 0]
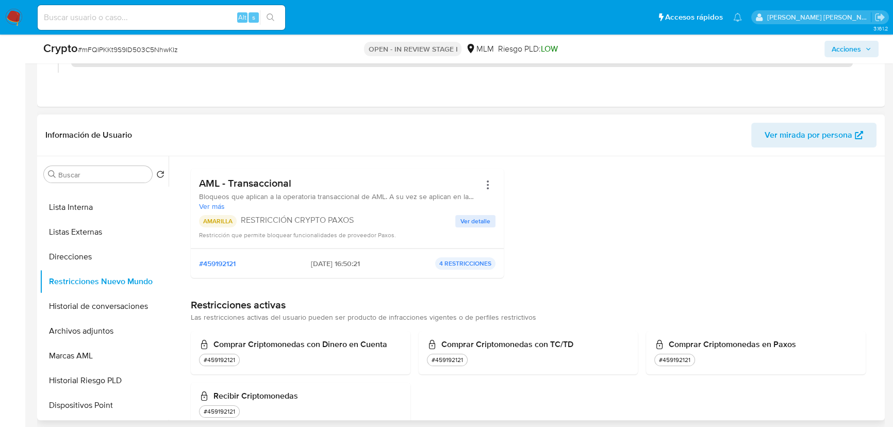
click at [490, 213] on div "AML - Transaccional Bloqueos que aplican a la operatoria transaccional de AML. …" at bounding box center [347, 208] width 297 height 63
click at [489, 218] on button "Ver detalle" at bounding box center [476, 221] width 40 height 12
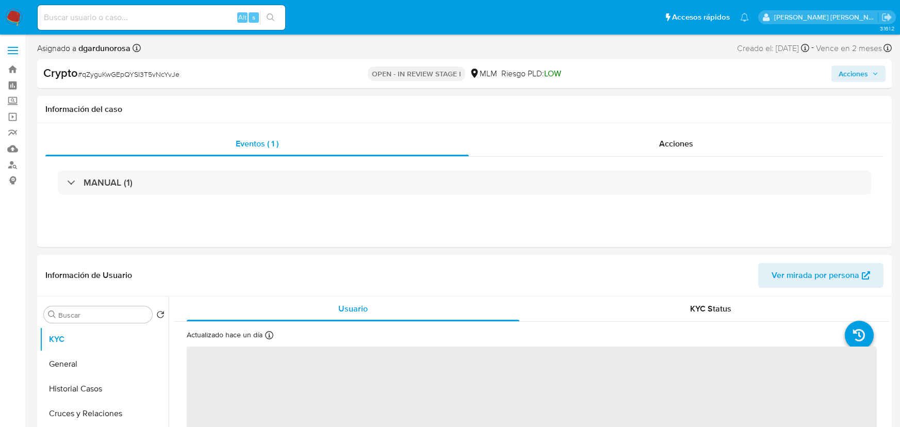
select select "10"
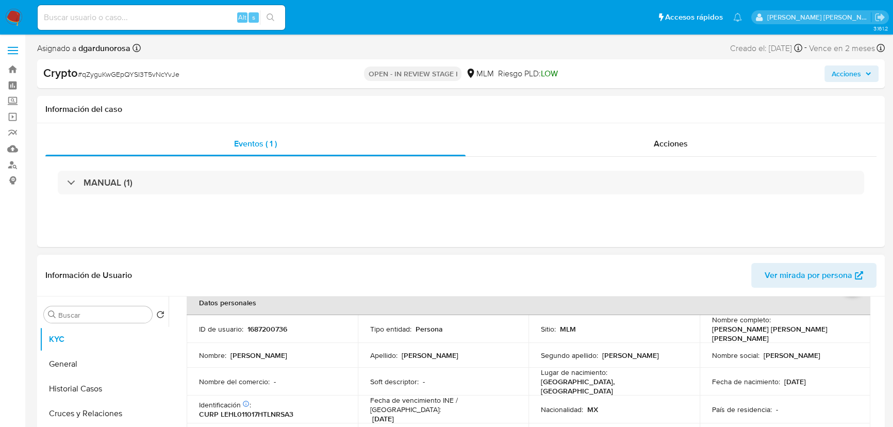
scroll to position [140, 0]
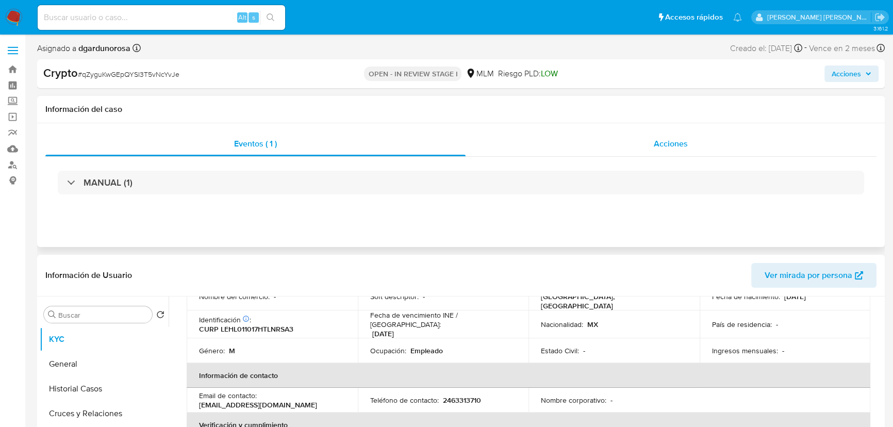
click at [659, 143] on span "Acciones" at bounding box center [671, 144] width 34 height 12
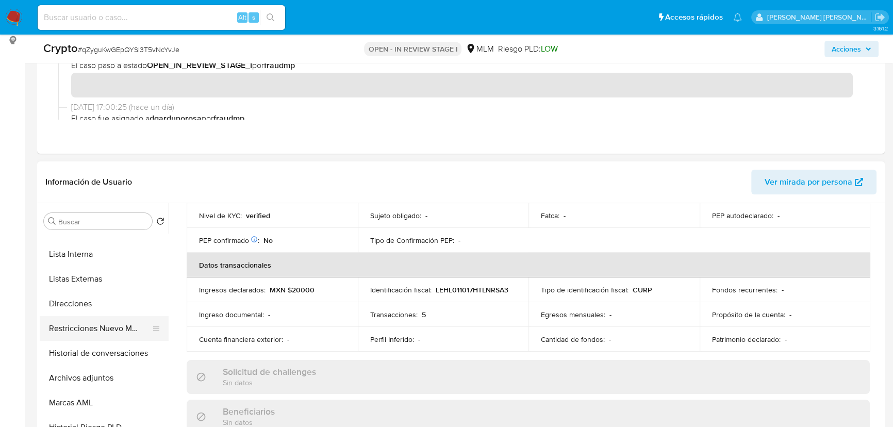
drag, startPoint x: 113, startPoint y: 319, endPoint x: 120, endPoint y: 319, distance: 7.2
click at [113, 319] on button "Restricciones Nuevo Mundo" at bounding box center [100, 328] width 121 height 25
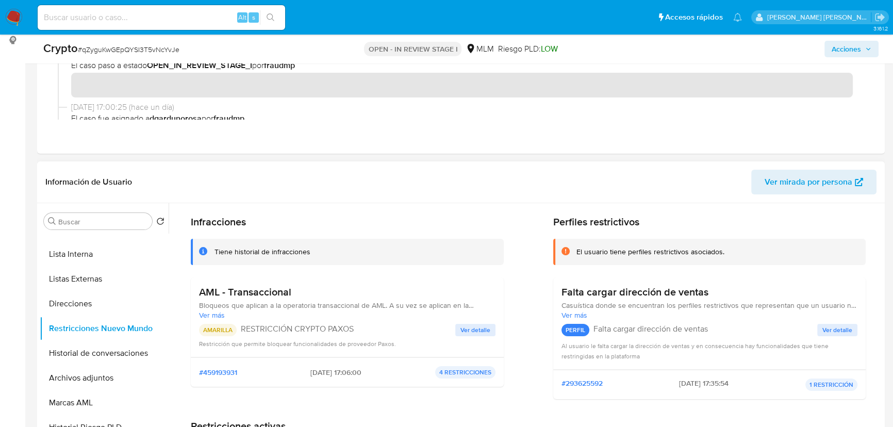
scroll to position [46, 0]
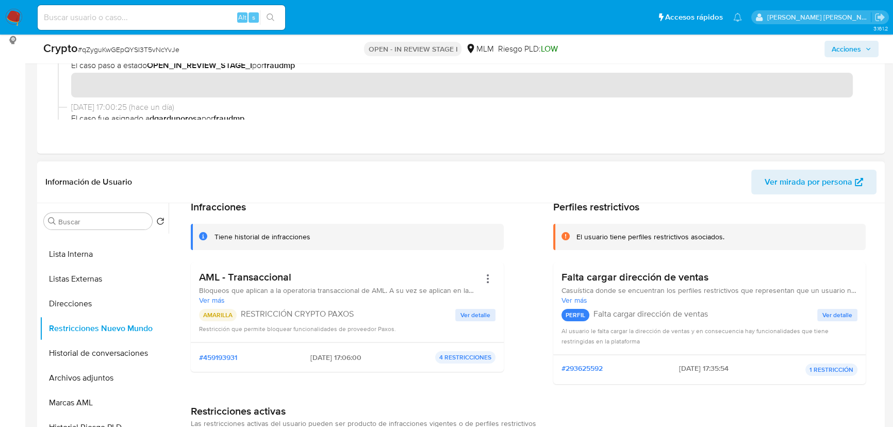
click at [469, 314] on span "Ver detalle" at bounding box center [476, 315] width 30 height 10
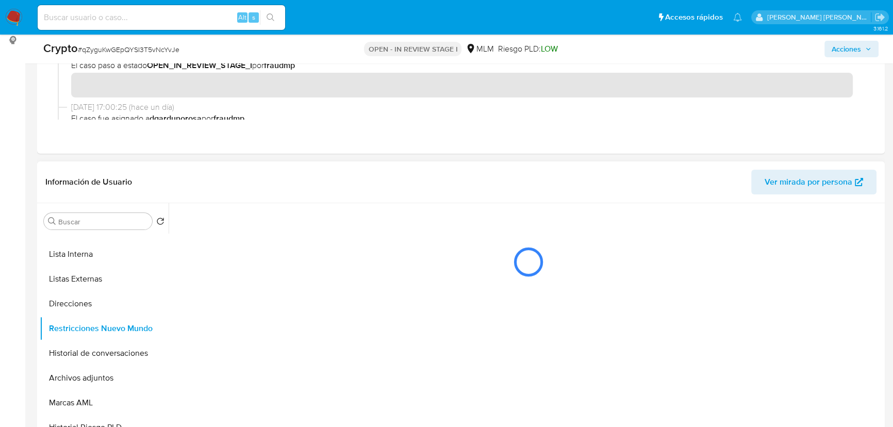
scroll to position [0, 0]
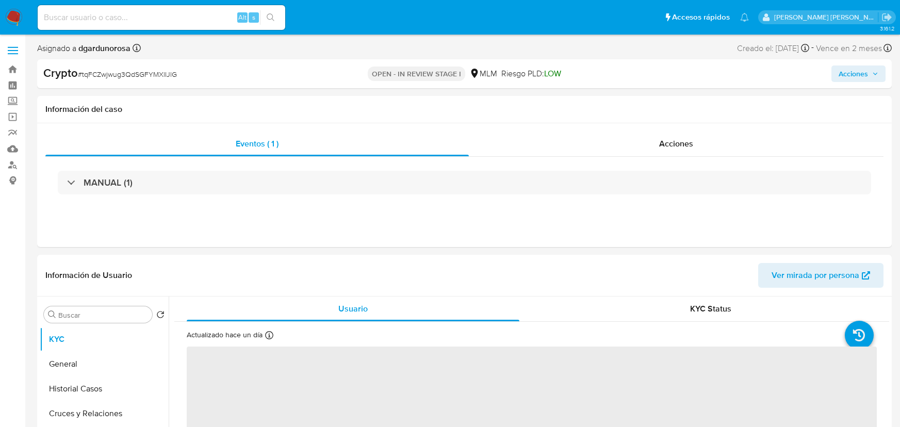
select select "10"
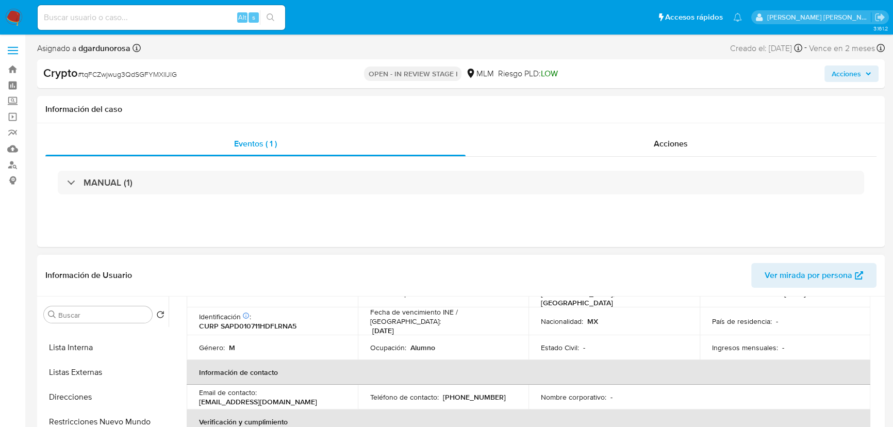
scroll to position [281, 0]
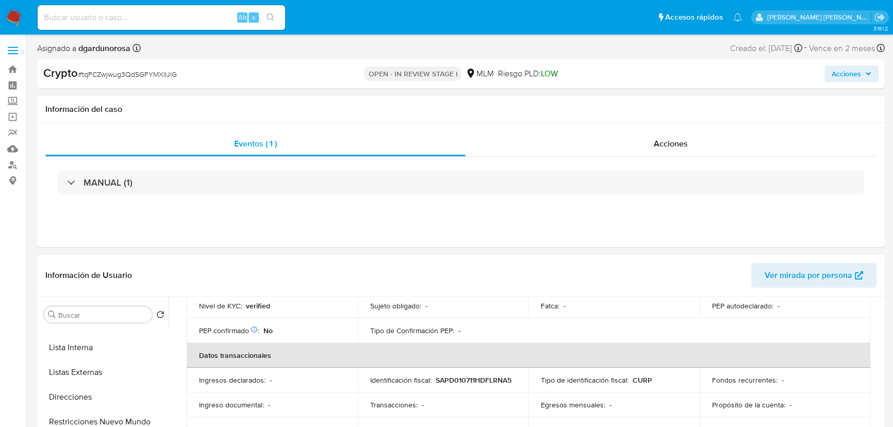
drag, startPoint x: 143, startPoint y: 421, endPoint x: 375, endPoint y: 340, distance: 245.2
click at [144, 421] on button "Restricciones Nuevo Mundo" at bounding box center [104, 422] width 129 height 25
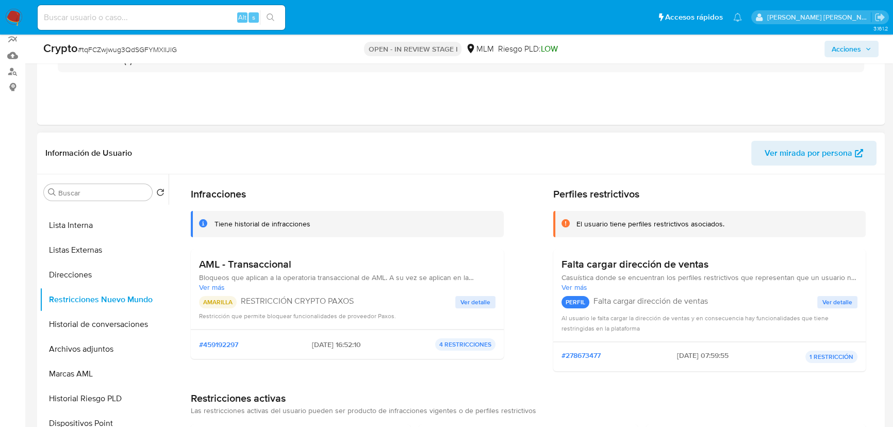
scroll to position [46, 0]
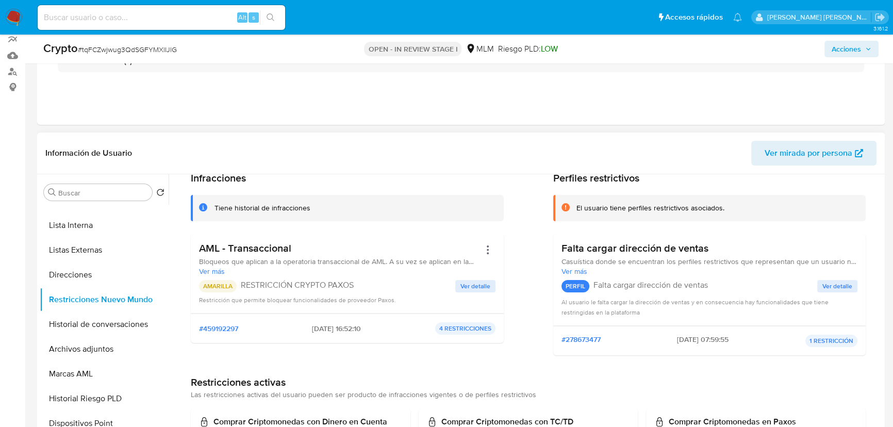
click at [483, 283] on span "Ver detalle" at bounding box center [476, 286] width 30 height 10
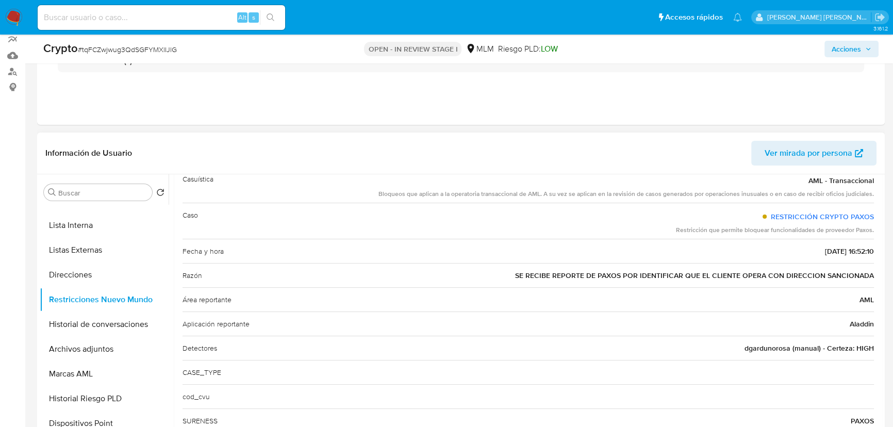
scroll to position [83, 0]
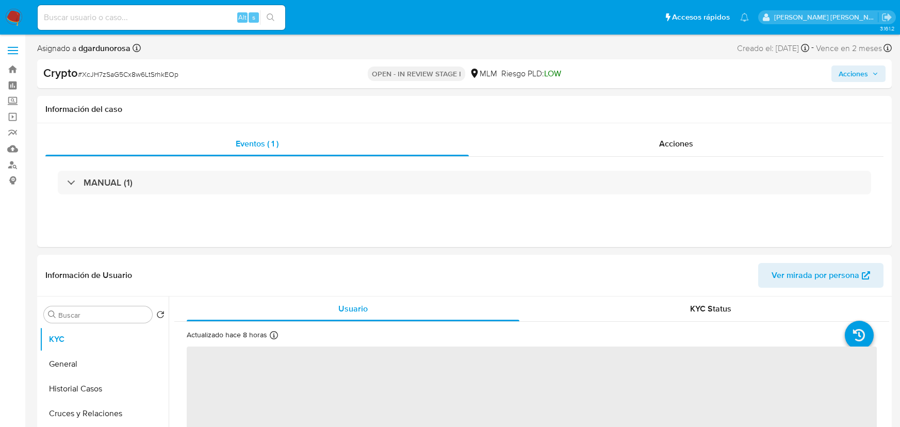
select select "10"
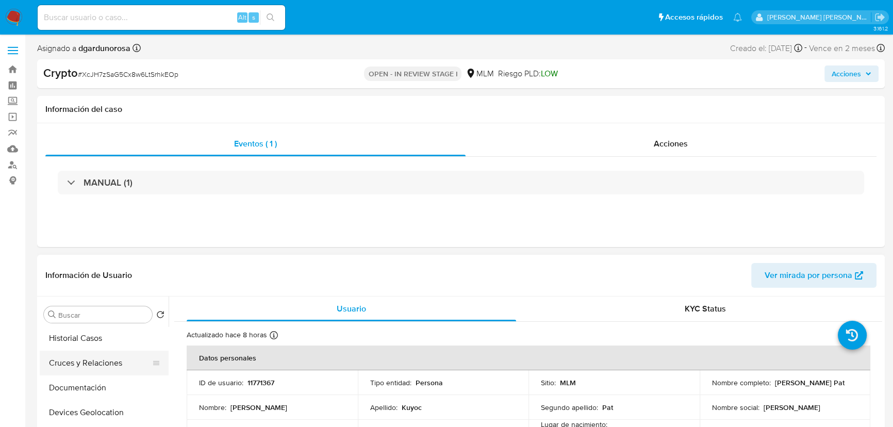
scroll to position [140, 0]
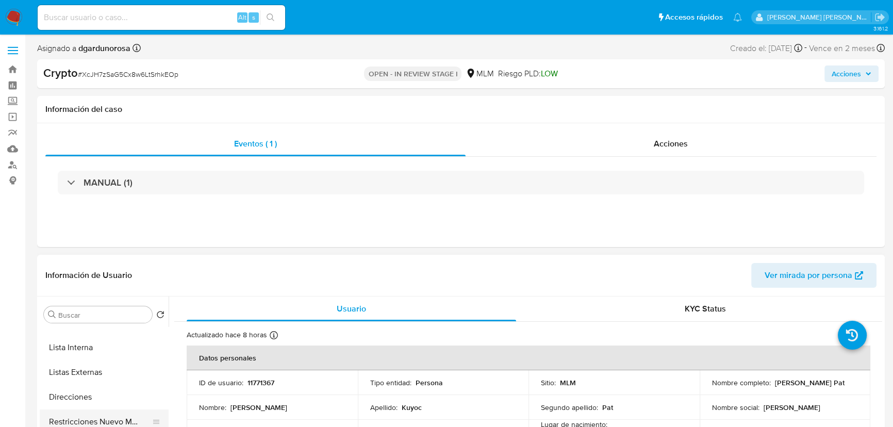
click at [126, 418] on button "Restricciones Nuevo Mundo" at bounding box center [100, 422] width 121 height 25
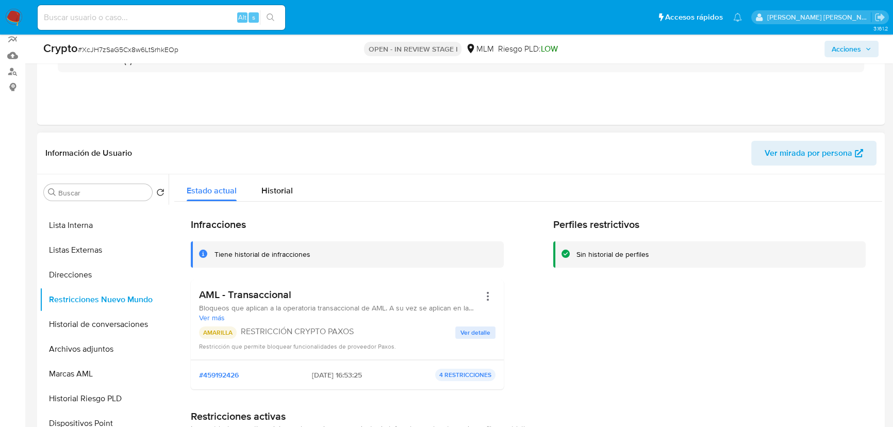
scroll to position [46, 0]
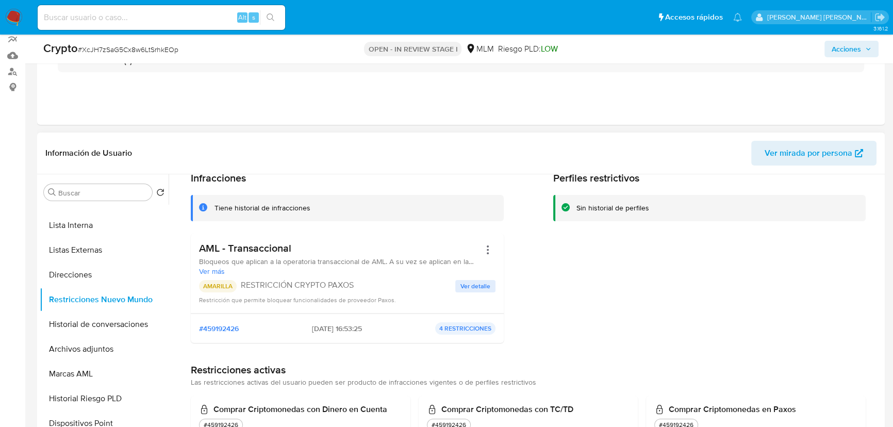
click at [465, 287] on span "Ver detalle" at bounding box center [476, 286] width 30 height 10
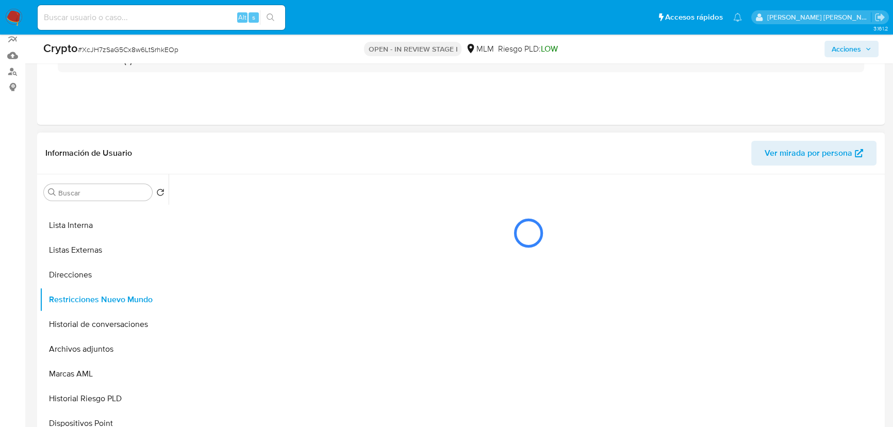
scroll to position [0, 0]
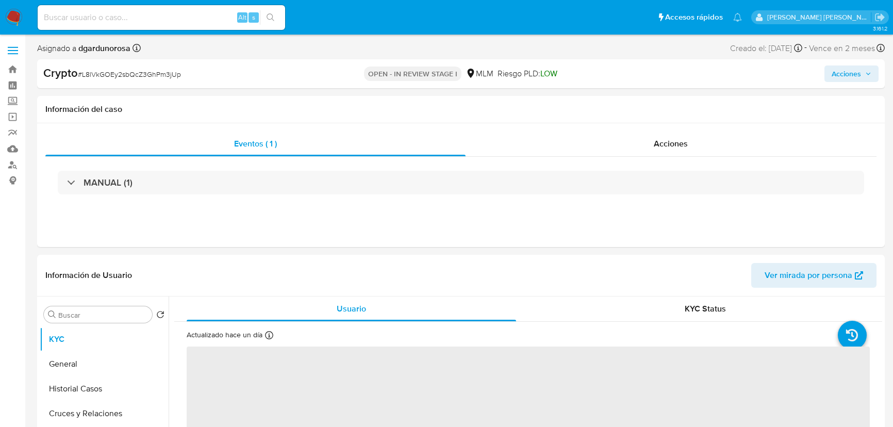
select select "10"
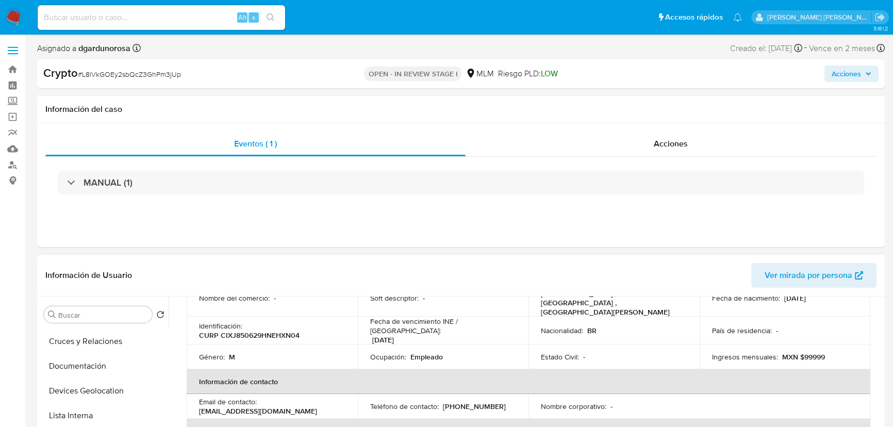
scroll to position [140, 0]
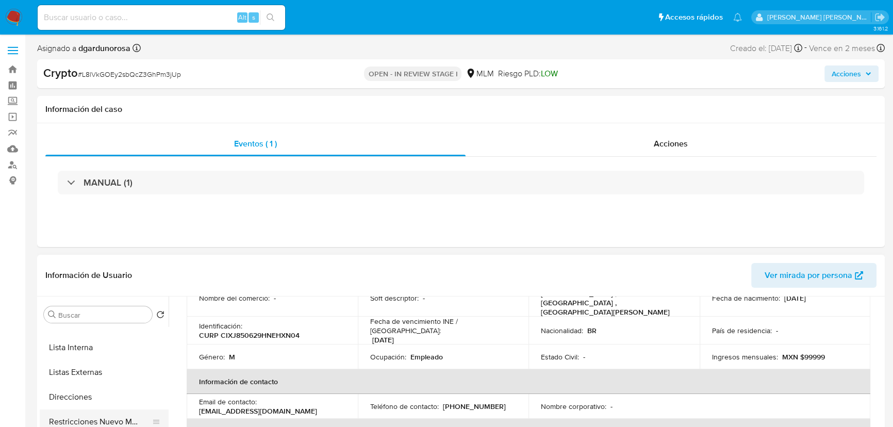
click at [118, 414] on button "Restricciones Nuevo Mundo" at bounding box center [100, 422] width 121 height 25
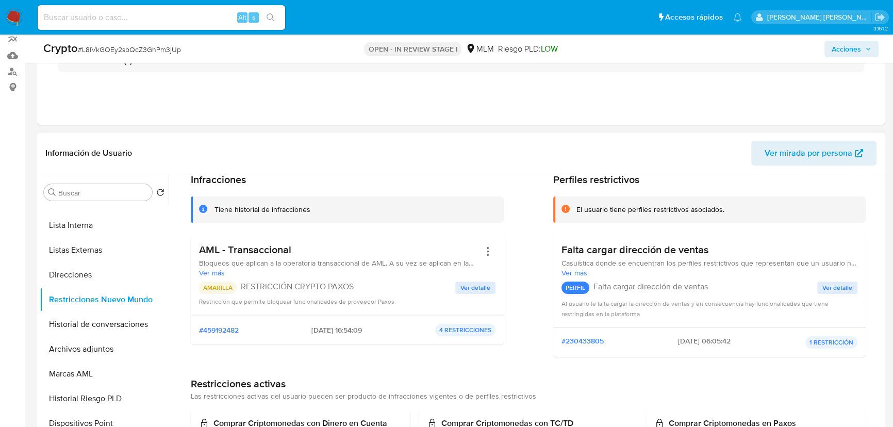
scroll to position [93, 0]
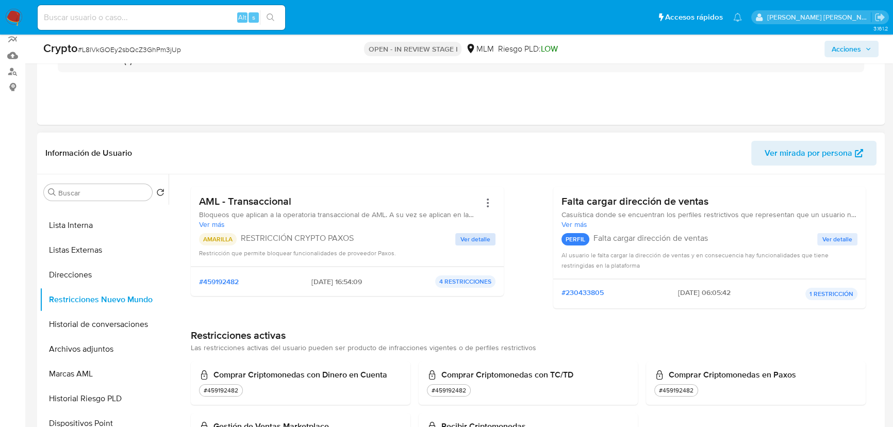
click at [454, 237] on div "AMARILLA RESTRICCIÓN CRYPTO PAXOS Ver detalle Restricción que permite bloquear …" at bounding box center [347, 245] width 297 height 25
click at [464, 242] on span "Ver detalle" at bounding box center [476, 239] width 30 height 10
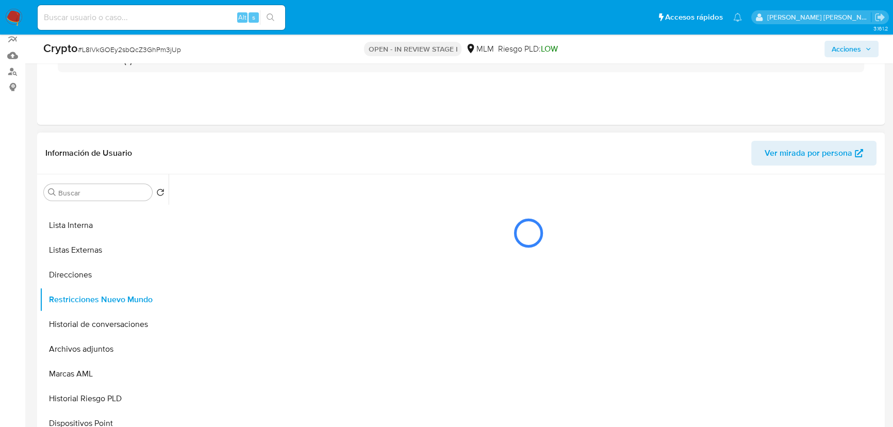
scroll to position [0, 0]
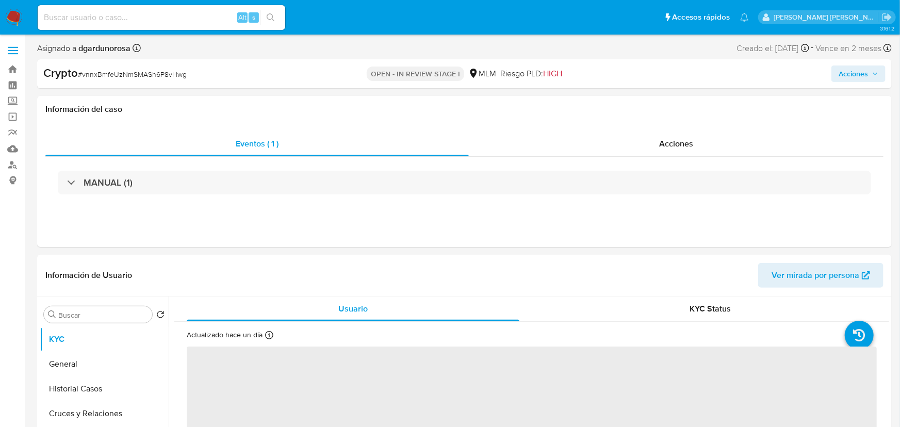
select select "10"
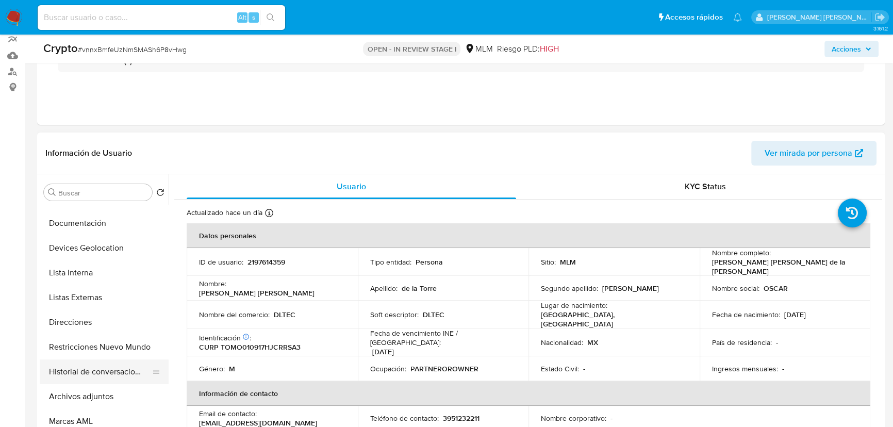
scroll to position [93, 0]
click at [104, 351] on button "Restricciones Nuevo Mundo" at bounding box center [100, 346] width 121 height 25
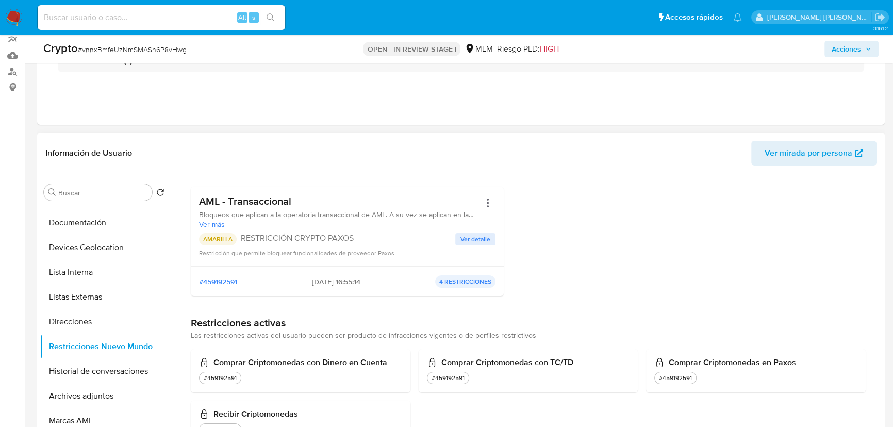
click at [479, 245] on div "AMARILLA RESTRICCIÓN CRYPTO PAXOS Ver detalle Restricción que permite bloquear …" at bounding box center [347, 245] width 297 height 25
click at [481, 238] on span "Ver detalle" at bounding box center [476, 239] width 30 height 10
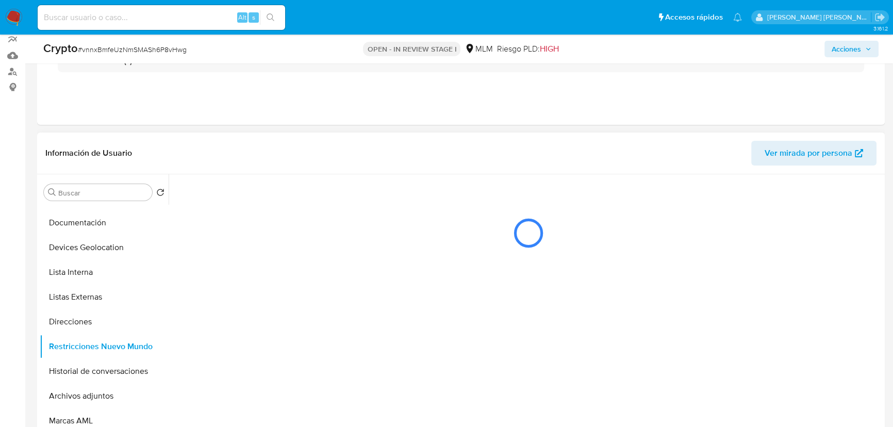
scroll to position [0, 0]
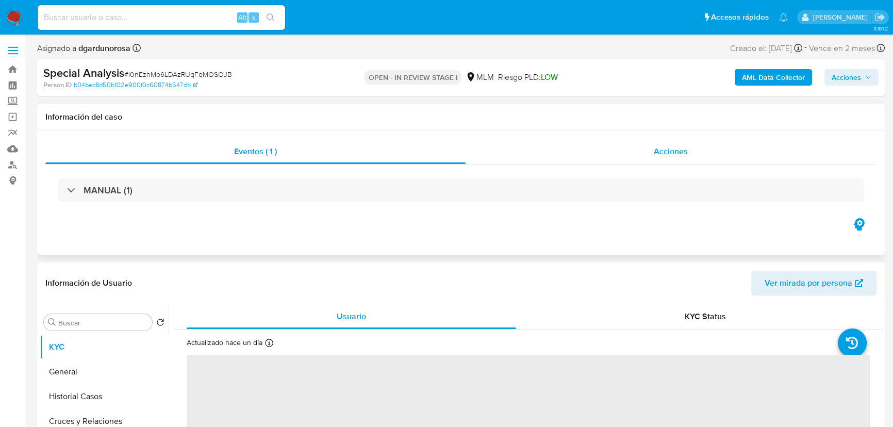
click at [656, 147] on span "Acciones" at bounding box center [671, 151] width 34 height 12
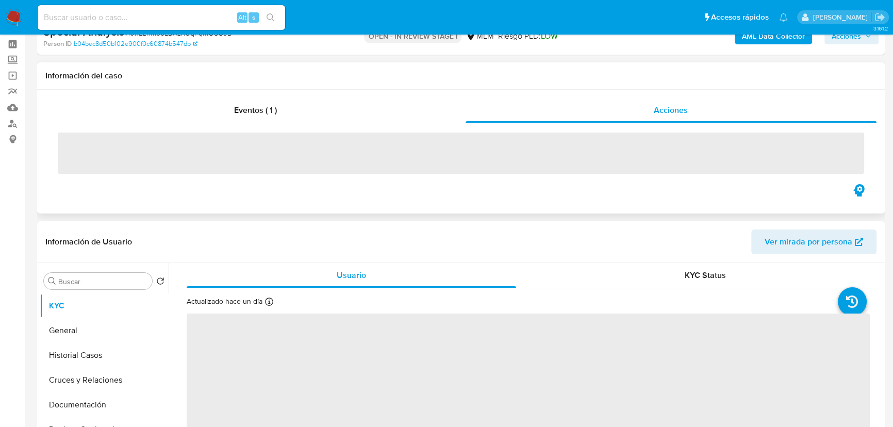
select select "10"
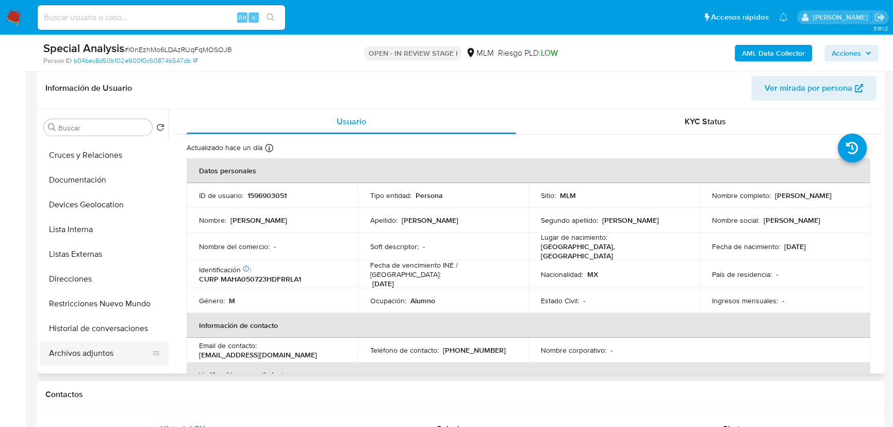
scroll to position [140, 0]
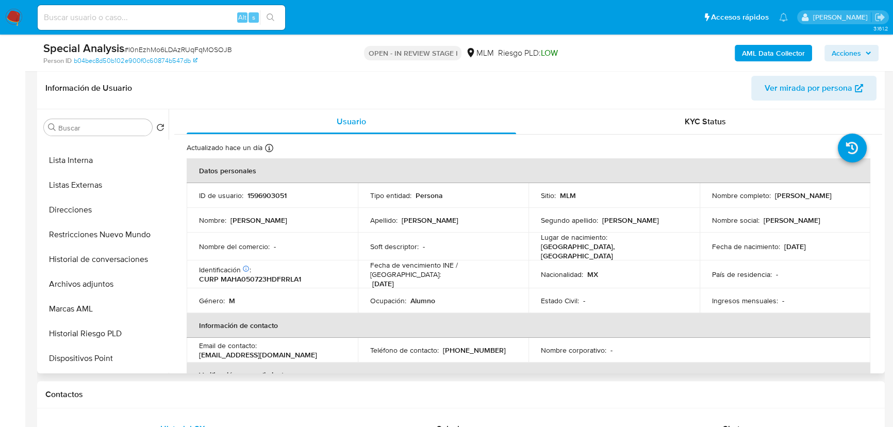
click at [113, 236] on button "Restricciones Nuevo Mundo" at bounding box center [104, 234] width 129 height 25
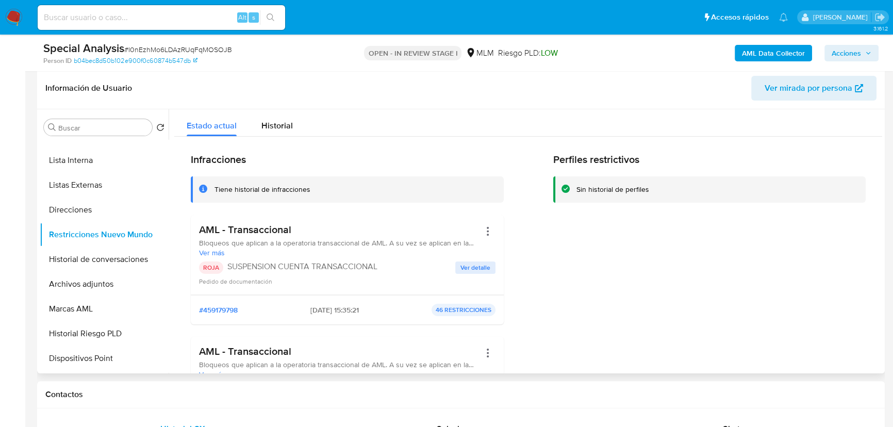
click at [469, 266] on span "Ver detalle" at bounding box center [476, 268] width 30 height 10
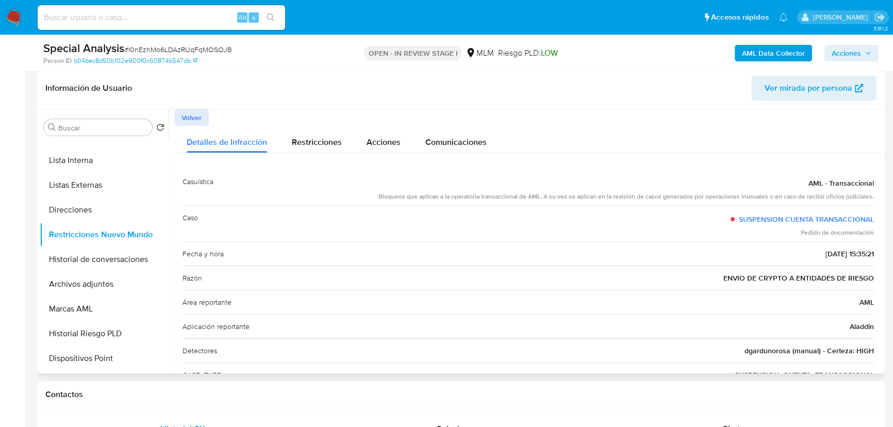
click at [201, 121] on span "Volver" at bounding box center [192, 117] width 20 height 14
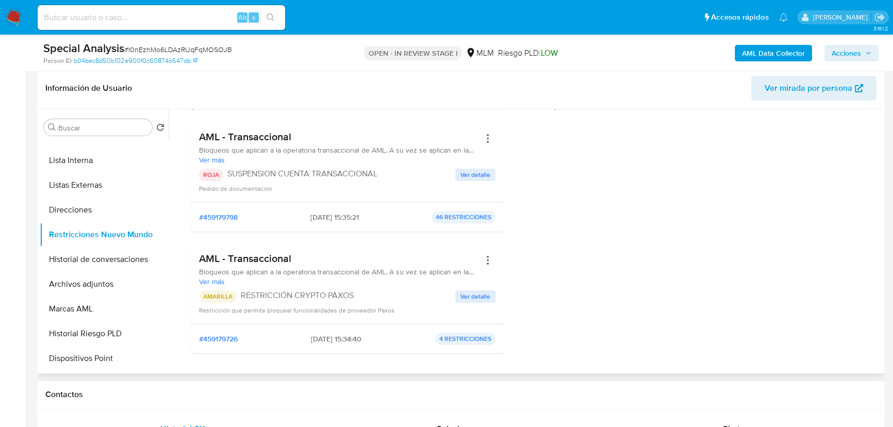
scroll to position [93, 0]
click at [476, 298] on span "Ver detalle" at bounding box center [476, 296] width 30 height 10
